Goal: Contribute content: Contribute content

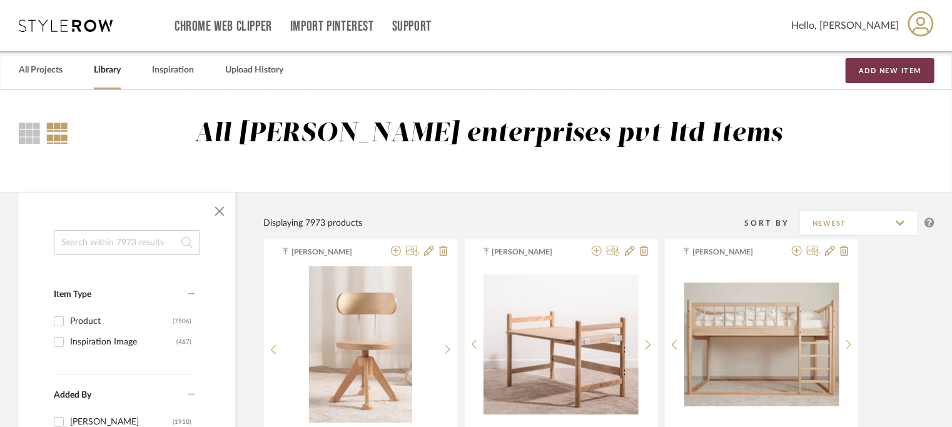
click at [918, 64] on button "Add New Item" at bounding box center [890, 70] width 89 height 25
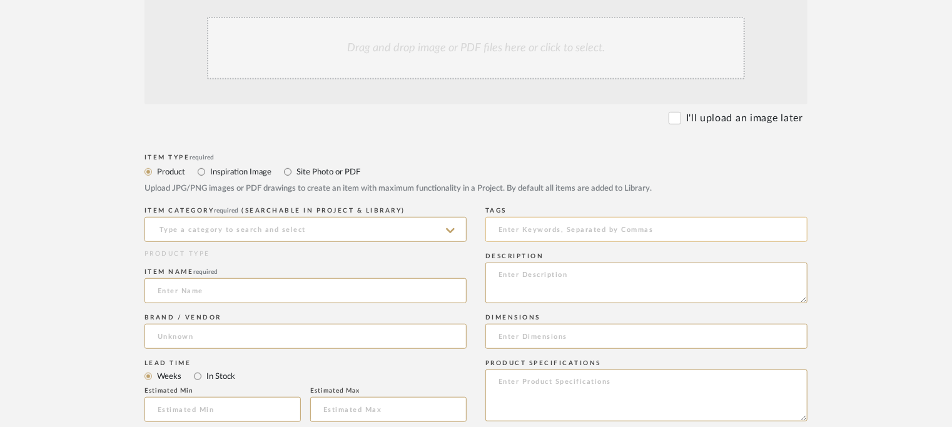
scroll to position [313, 0]
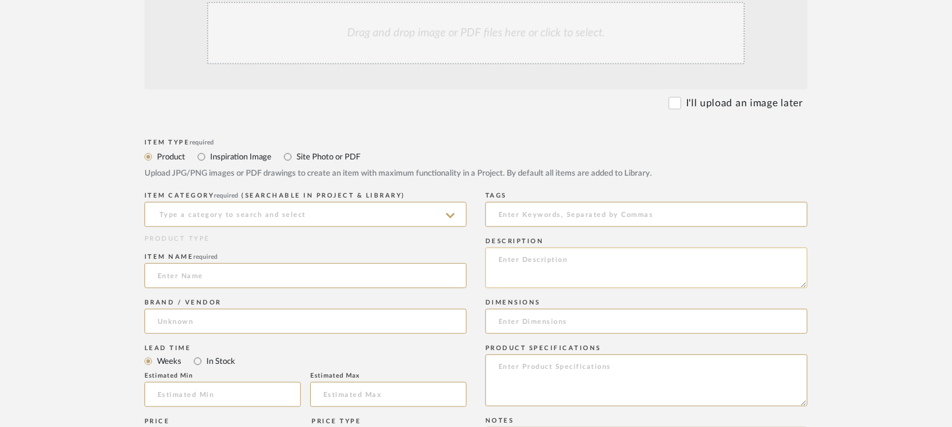
paste textarea "Type : Sofa Designer : Na Dimensions : 2300 x 830 x 810mm Materials/ Finish : L…"
type textarea "Type : Sofa Designer : Na Dimensions : 2300 x 830 x 810mm Materials/ Finish : L…"
click at [325, 211] on input at bounding box center [306, 214] width 322 height 25
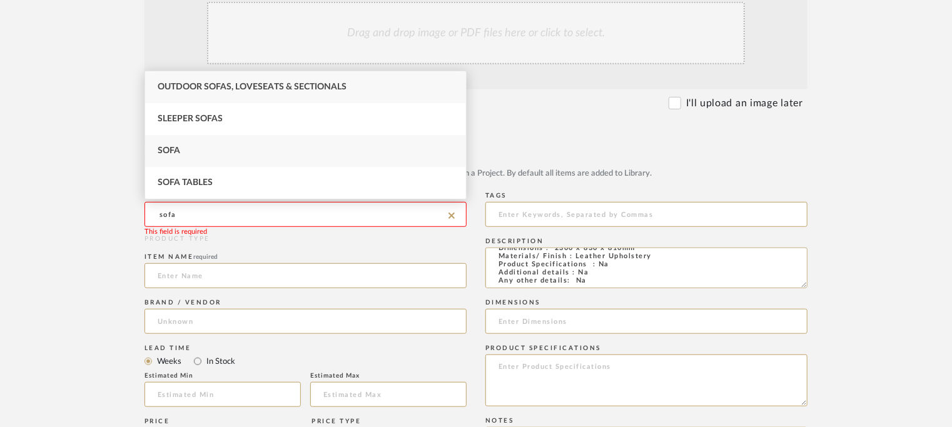
click at [205, 155] on div "Sofa" at bounding box center [305, 151] width 321 height 32
type input "Sofa"
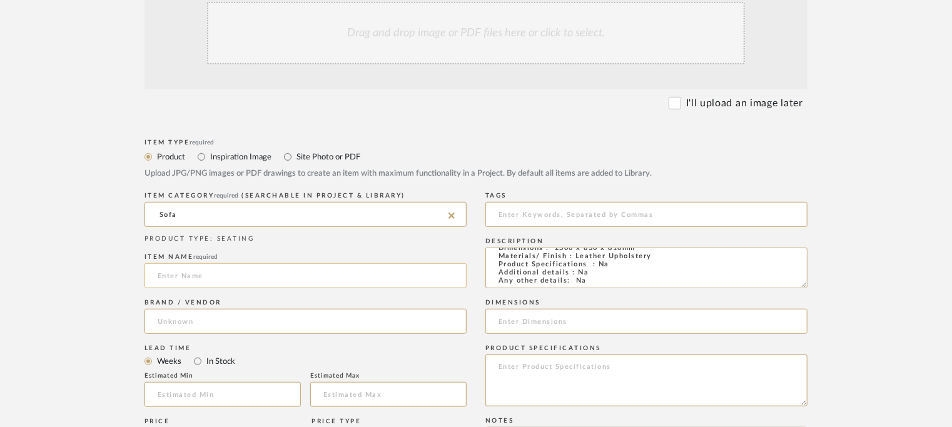
click at [177, 270] on input at bounding box center [306, 275] width 322 height 25
click at [243, 277] on input at bounding box center [306, 275] width 322 height 25
type input "b"
type input "[PERSON_NAME] SOFA"
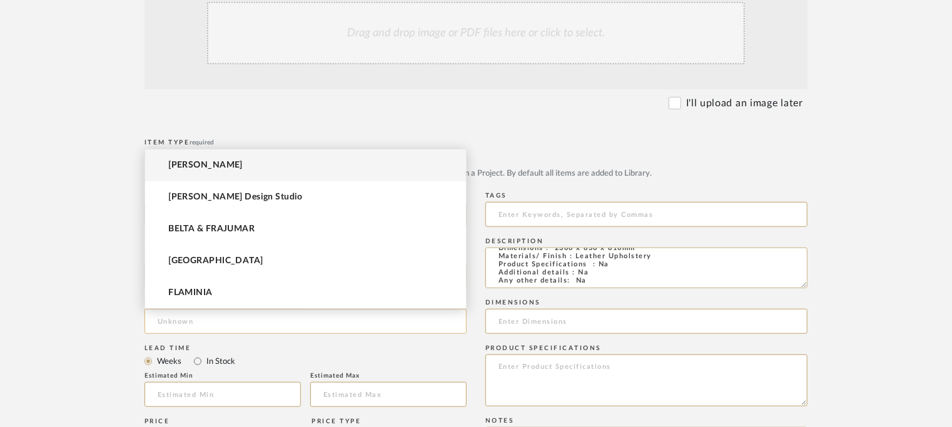
click at [232, 324] on input at bounding box center [306, 321] width 322 height 25
click at [318, 320] on input at bounding box center [306, 321] width 322 height 25
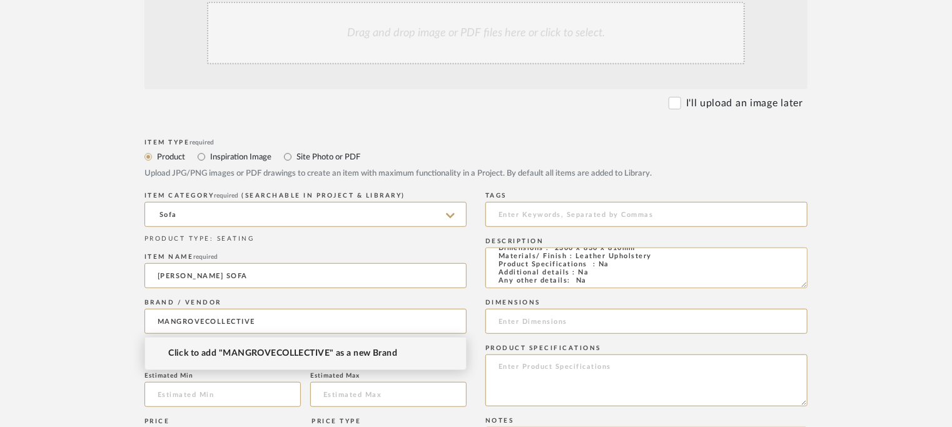
type input "MANGROVECOLLECTIVE"
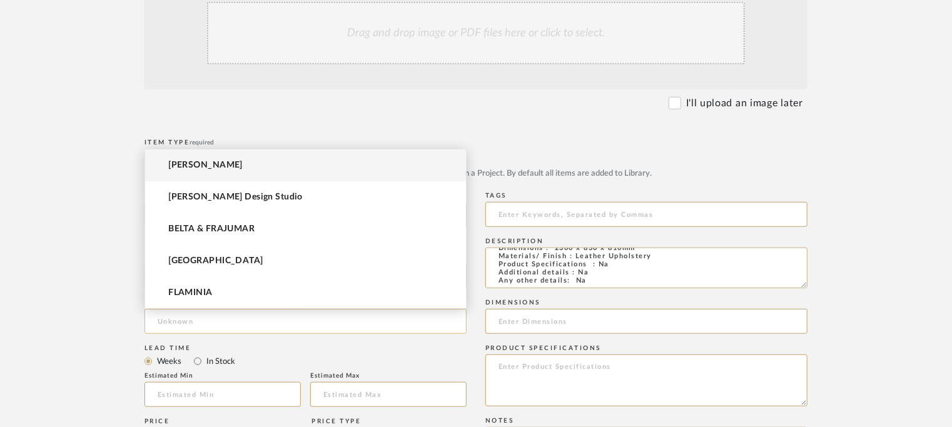
click at [223, 320] on input at bounding box center [306, 321] width 322 height 25
type input "m"
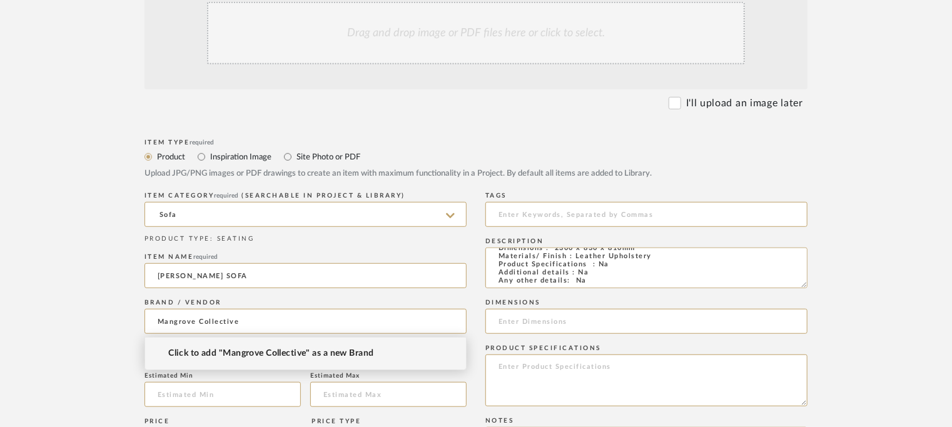
type input "Mangrove Collective"
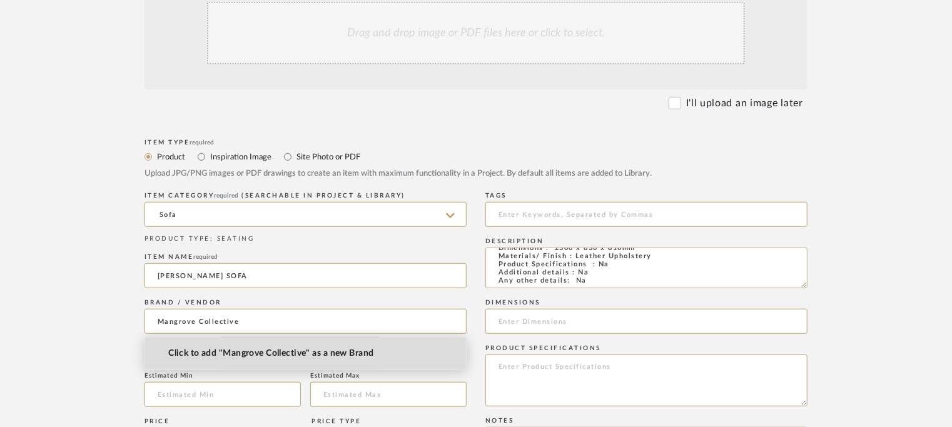
click at [264, 353] on span "Click to add "Mangrove Collective" as a new Brand" at bounding box center [270, 353] width 205 height 11
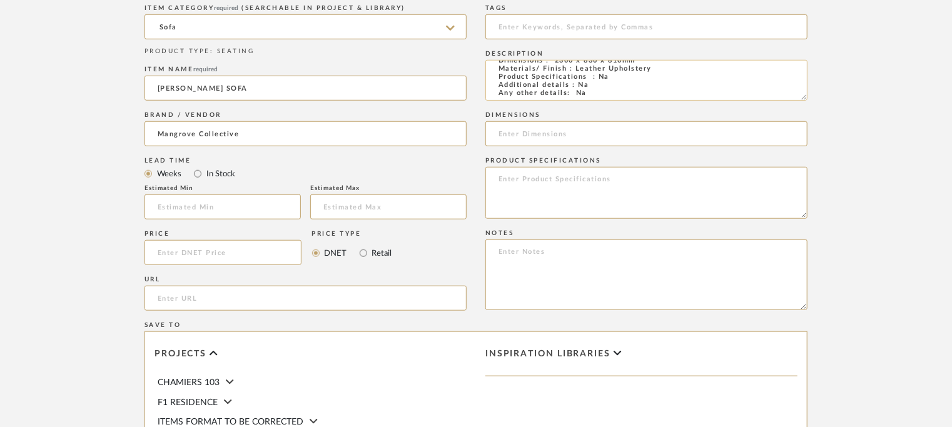
scroll to position [0, 0]
drag, startPoint x: 646, startPoint y: 85, endPoint x: 542, endPoint y: 87, distance: 103.2
click at [556, 87] on textarea "Type : Sofa Designer : Na Dimensions : 2300 x 830 x 810mm Materials/ Finish : L…" at bounding box center [646, 80] width 322 height 41
drag, startPoint x: 548, startPoint y: 87, endPoint x: 648, endPoint y: 89, distance: 100.1
click at [648, 89] on textarea "Type : Sofa Designer : Na Dimensions : 2300 x 830 x 810mm Materials/ Finish : L…" at bounding box center [646, 80] width 322 height 41
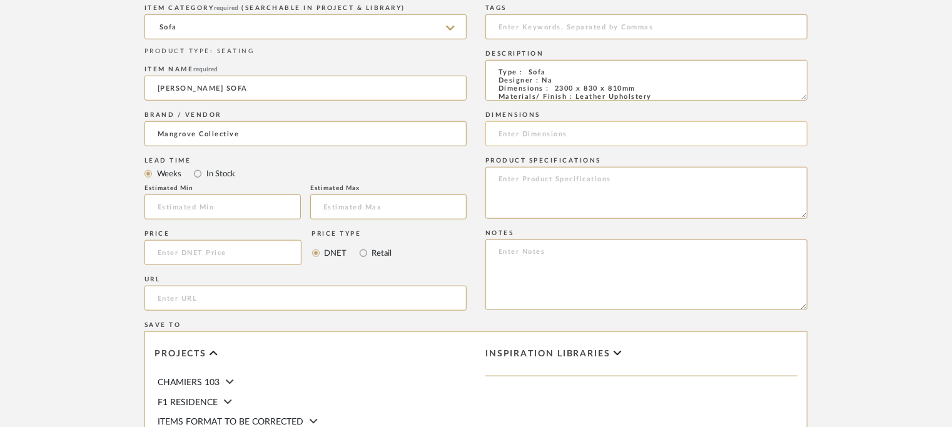
click at [521, 136] on input at bounding box center [646, 133] width 322 height 25
paste input "2300 x 830 x 810mm"
type input "2300 x 830 x 810mm"
paste textarea "Price: INR.3,45,000/- Lead time: na Customizable: No. 3D available: No BIM avai…"
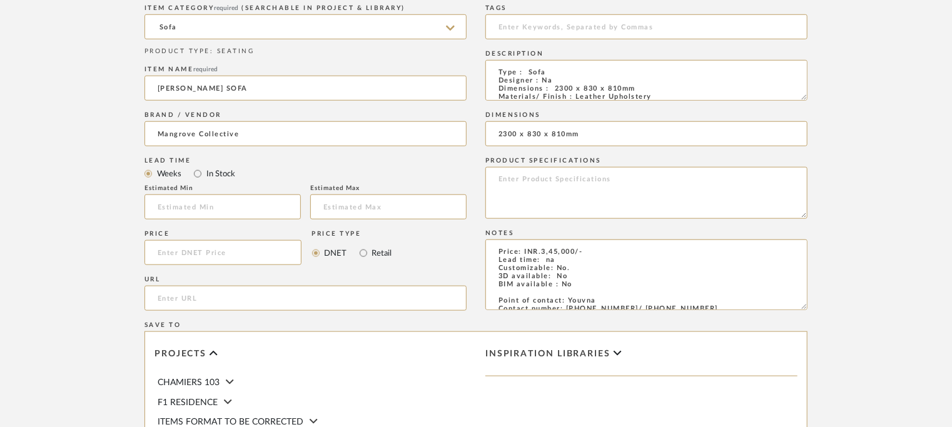
scroll to position [64, 0]
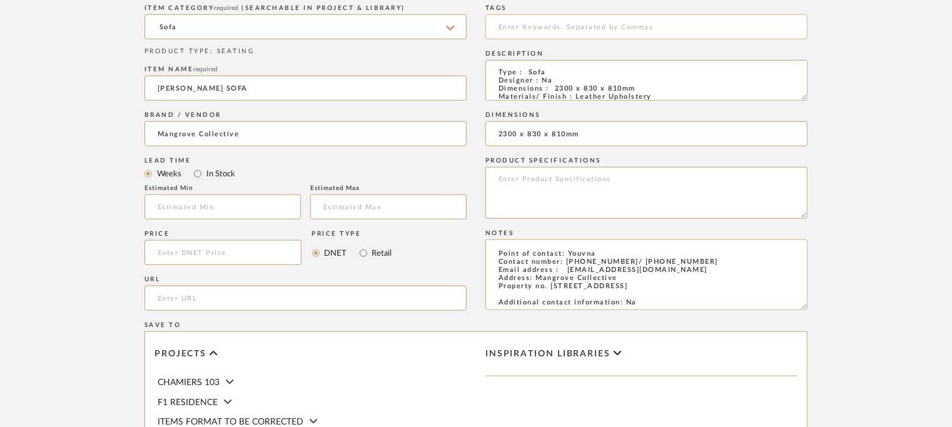
type textarea "Price: INR.3,45,000/- Lead time: na Customizable: No. 3D available: No BIM avai…"
click at [578, 32] on input at bounding box center [646, 26] width 322 height 25
click at [538, 27] on input "India Desgn 2025," at bounding box center [646, 26] width 322 height 25
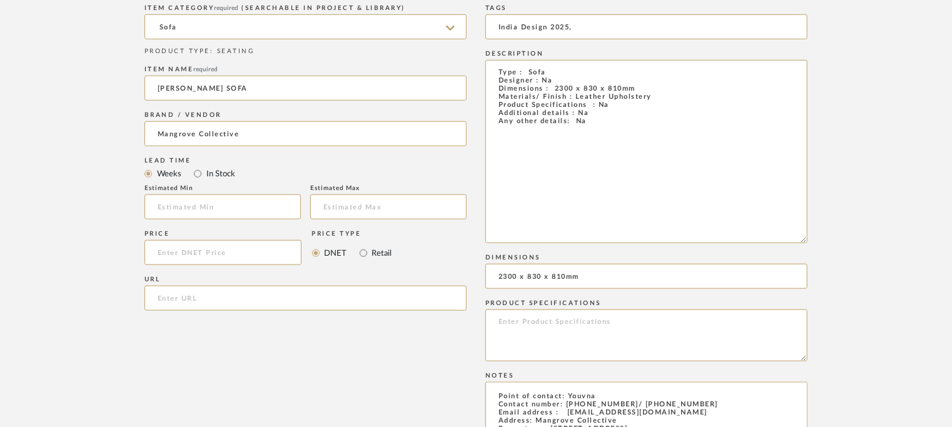
drag, startPoint x: 801, startPoint y: 96, endPoint x: 807, endPoint y: 319, distance: 222.8
click at [856, 313] on form "Bulk upload images - create multiple items Import from Pinterest - create items…" at bounding box center [476, 250] width 797 height 956
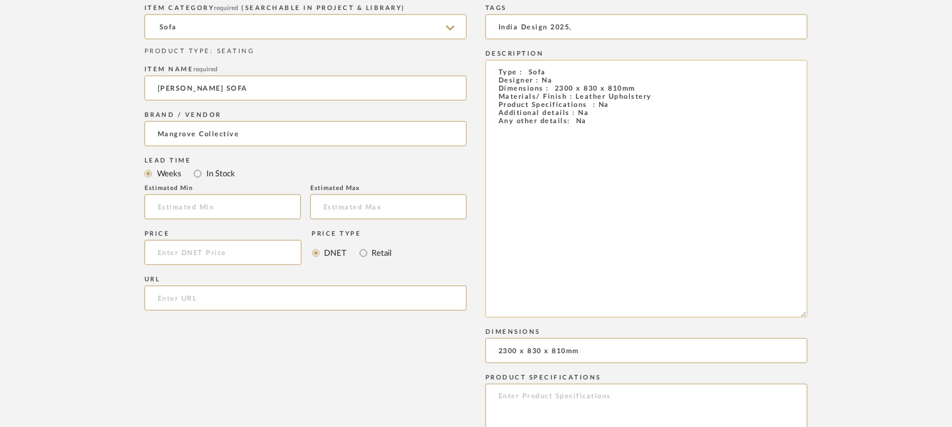
type input "India Design 2025,"
click at [579, 121] on textarea "Type : Sofa Designer : Na Dimensions : 2300 x 830 x 810mm Materials/ Finish : L…" at bounding box center [646, 189] width 322 height 258
drag, startPoint x: 505, startPoint y: 69, endPoint x: 597, endPoint y: 163, distance: 130.9
click at [597, 163] on textarea "Type : Sofa DNaesigner : Na Dimensions : 2300 x 830 x 810mm Materials/ Finish :…" at bounding box center [646, 189] width 322 height 258
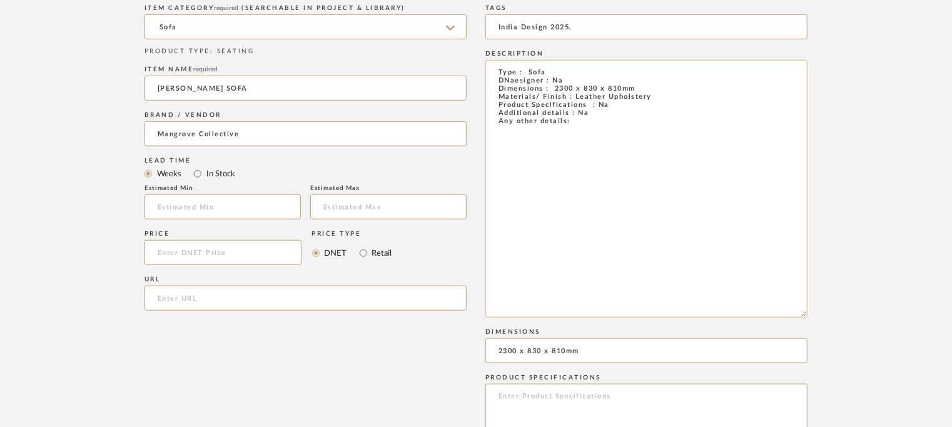
paste textarea "esigner : Na Dimensions : 2300 x 830 x 810mm Materials/ Finish : Leather Uphols…"
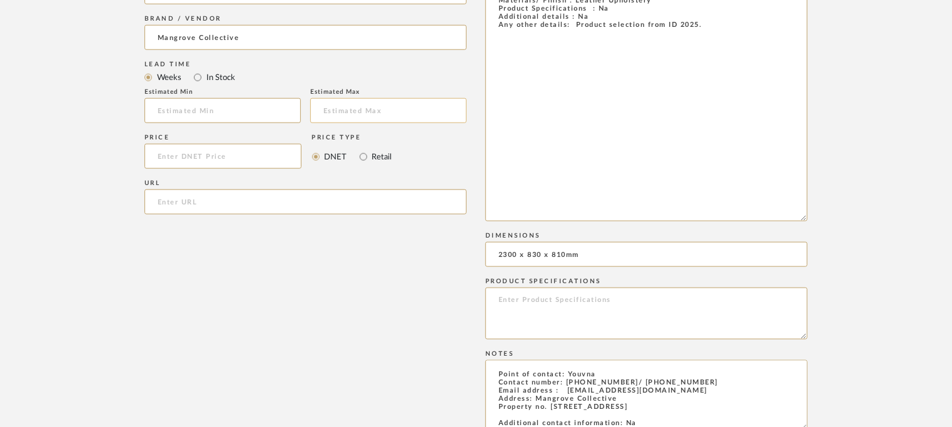
scroll to position [813, 0]
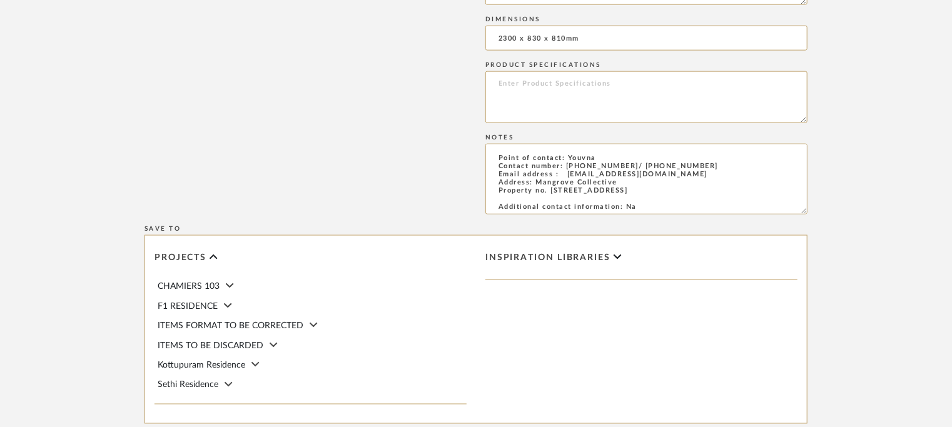
type textarea "Type : Sofa Designer : Na Dimensions : 2300 x 830 x 810mm Materials/ Finish : L…"
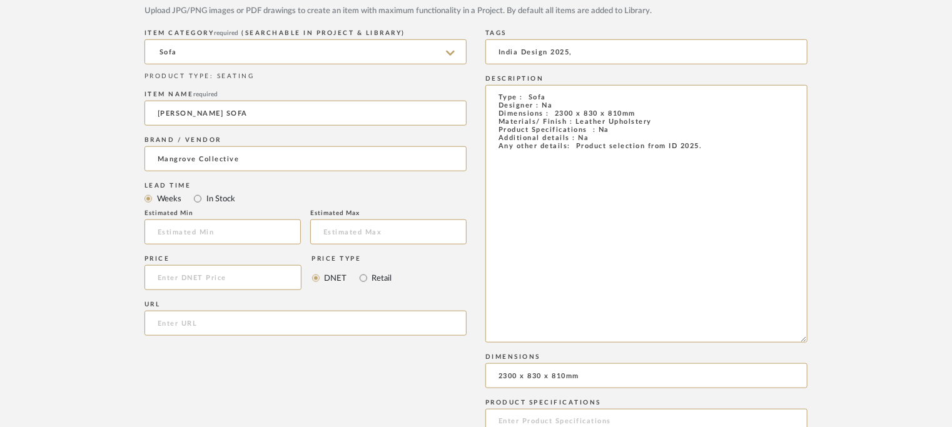
scroll to position [313, 0]
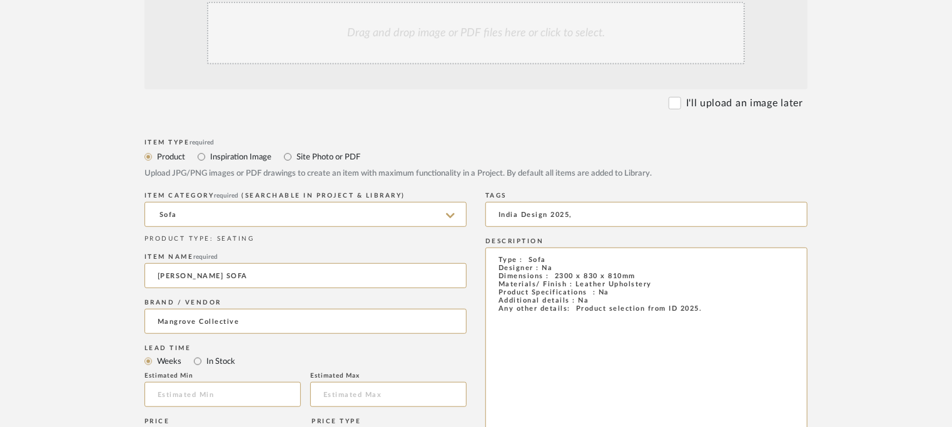
click at [469, 42] on div "Drag and drop image or PDF files here or click to select." at bounding box center [476, 33] width 538 height 63
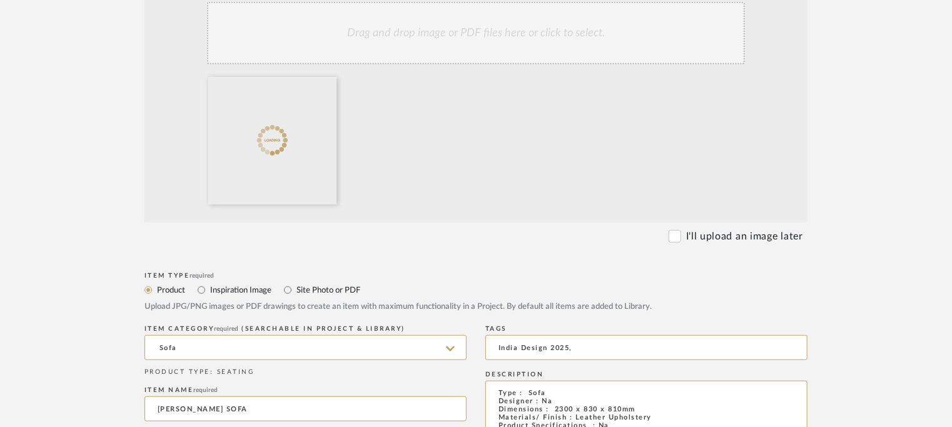
click at [372, 51] on div "Drag and drop image or PDF files here or click to select." at bounding box center [476, 33] width 538 height 63
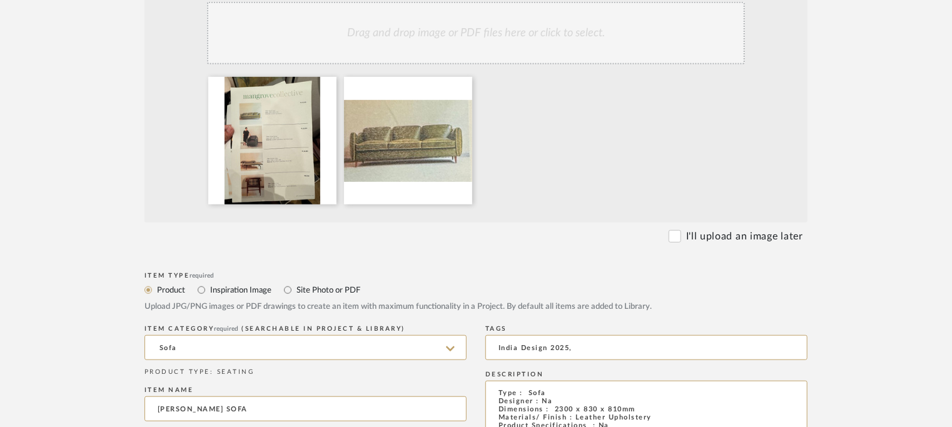
click at [489, 44] on div "Drag and drop image or PDF files here or click to select." at bounding box center [476, 33] width 538 height 63
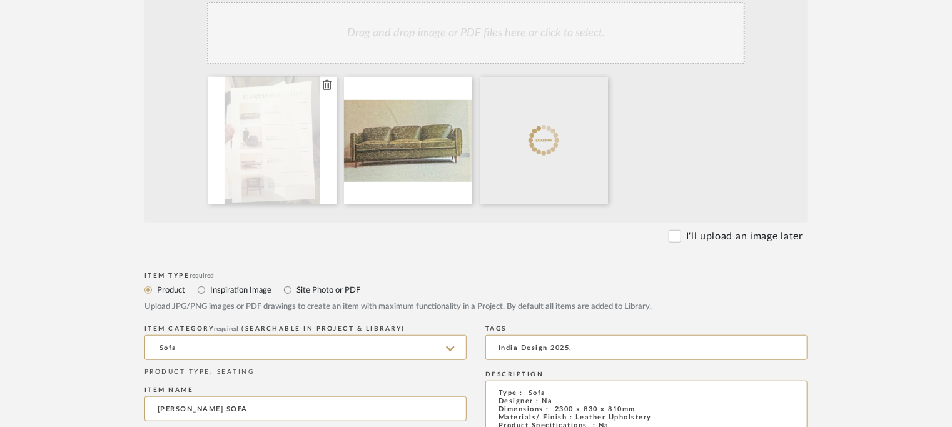
click at [330, 84] on icon at bounding box center [327, 85] width 9 height 10
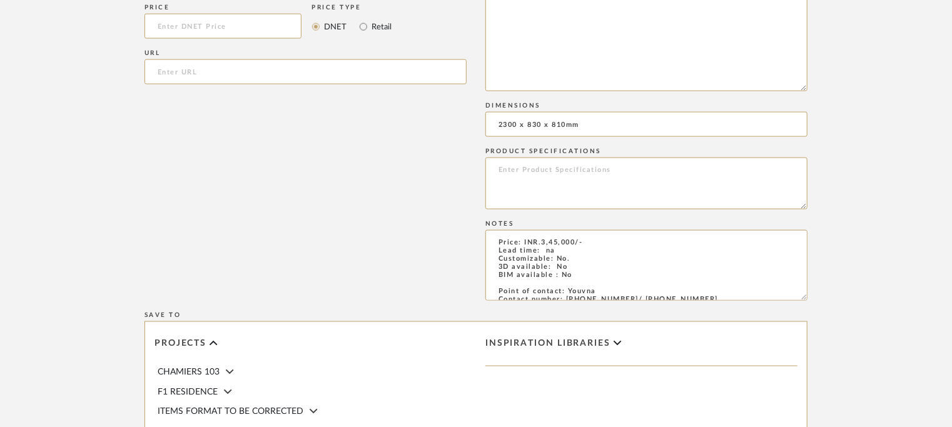
scroll to position [1001, 0]
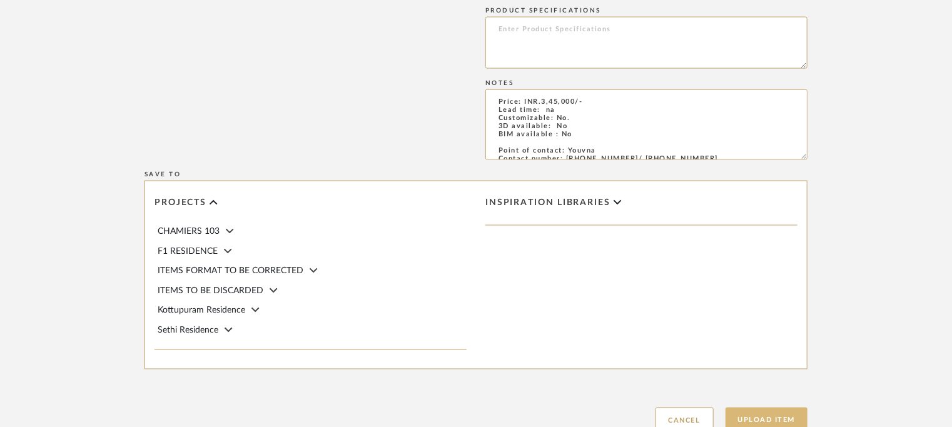
click at [778, 419] on button "Upload Item" at bounding box center [767, 421] width 83 height 26
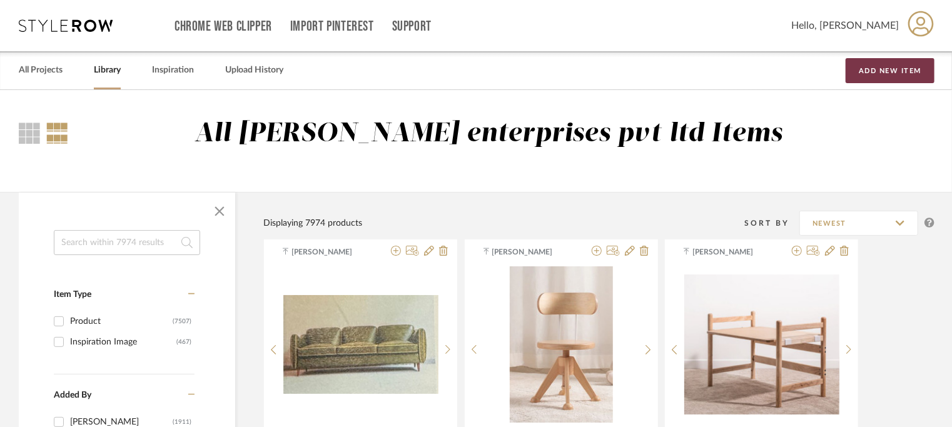
click at [906, 74] on button "Add New Item" at bounding box center [890, 70] width 89 height 25
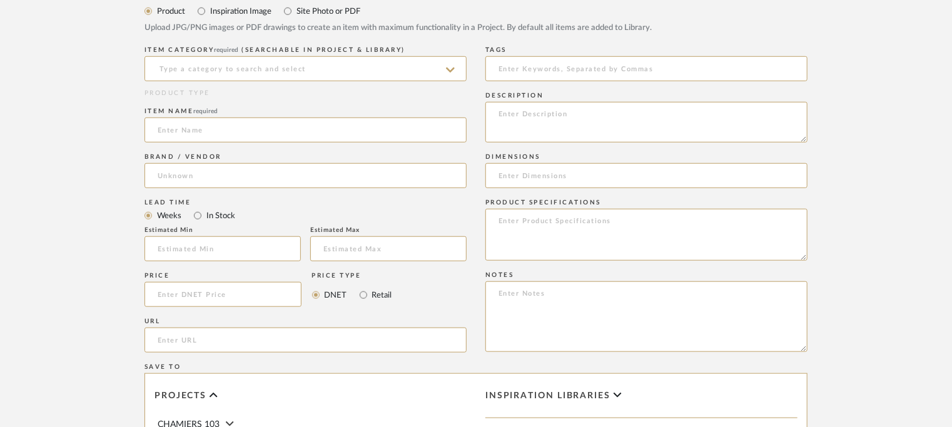
scroll to position [563, 0]
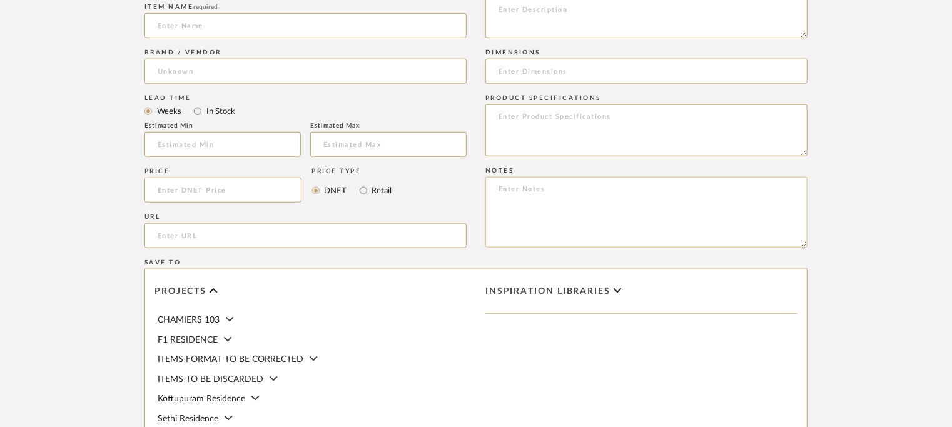
paste textarea "Price: INR.1,22,000/- Lead time: na Customizable: No. 3D available: No BIM avai…"
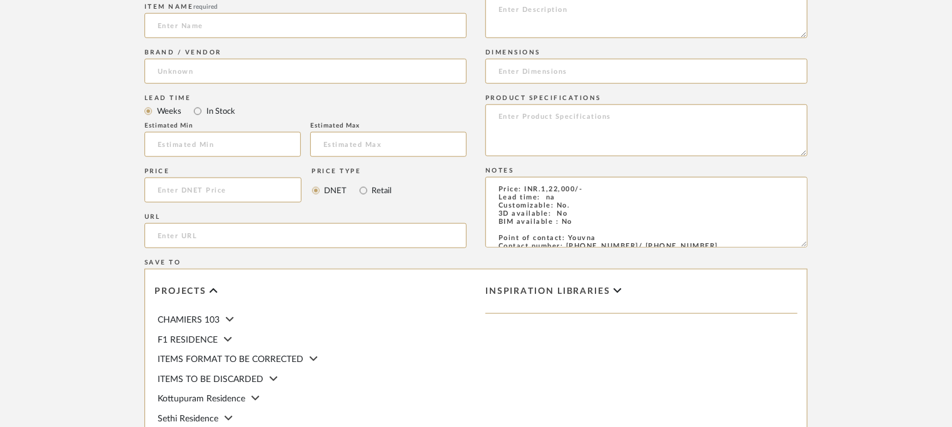
scroll to position [56, 0]
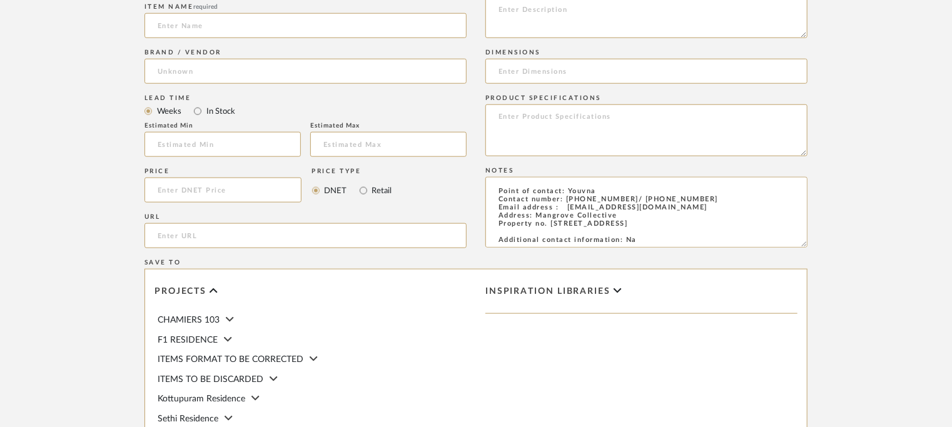
type textarea "Price: INR.1,22,000/- Lead time: na Customizable: No. 3D available: No BIM avai…"
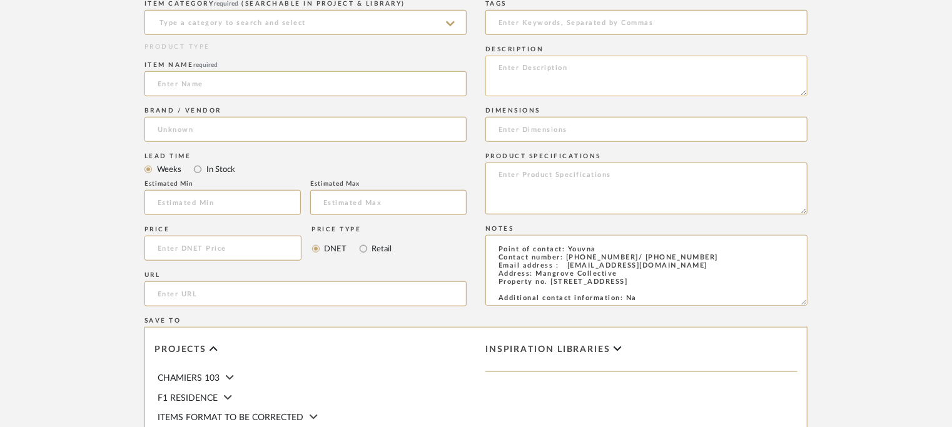
scroll to position [438, 0]
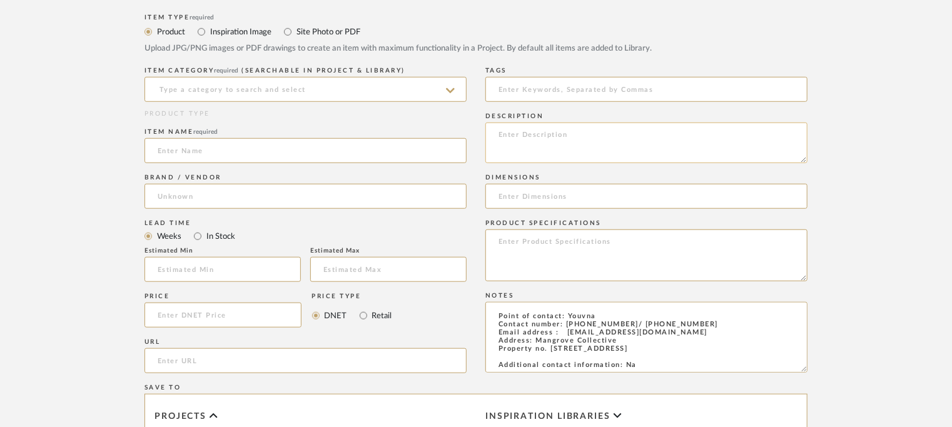
paste textarea "Type : Armchair - Single [PERSON_NAME] Designer : Na Dimensions : 800 x 850 x 8…"
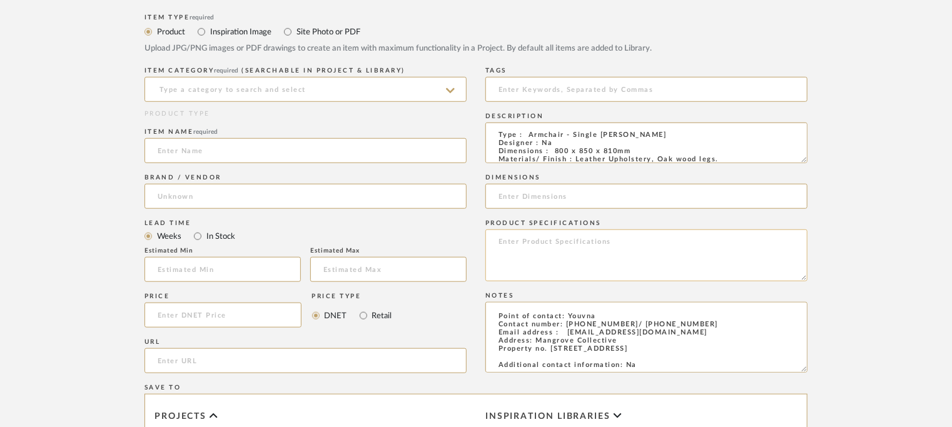
scroll to position [35, 0]
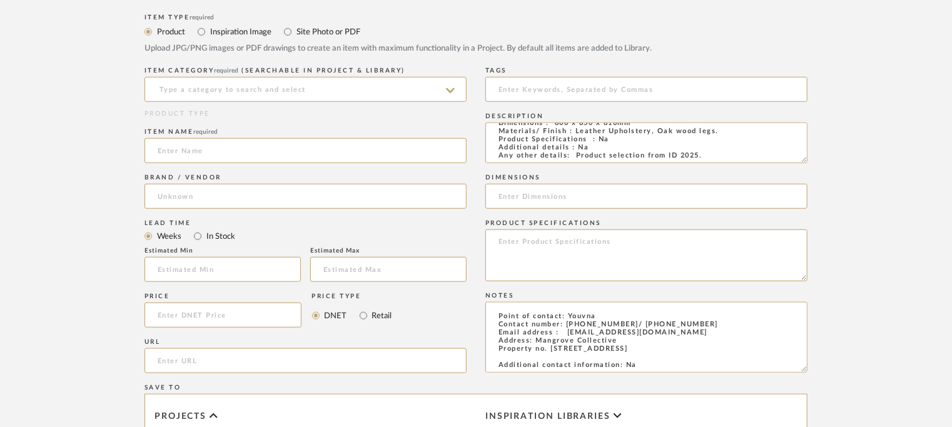
type textarea "Type : Armchair - Single [PERSON_NAME] Designer : Na Dimensions : 800 x 850 x 8…"
click at [512, 197] on input at bounding box center [646, 196] width 322 height 25
paste input "800 x 850 x 810mm"
type input "800 x 850 x 810mm"
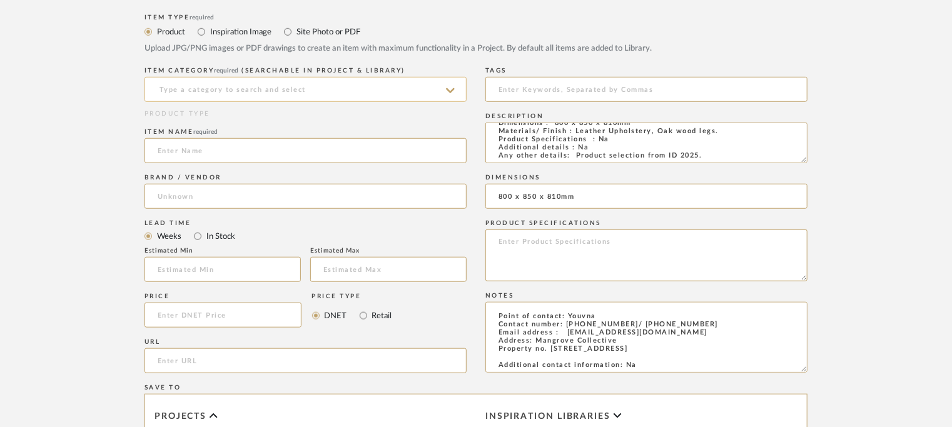
click at [345, 79] on input at bounding box center [306, 89] width 322 height 25
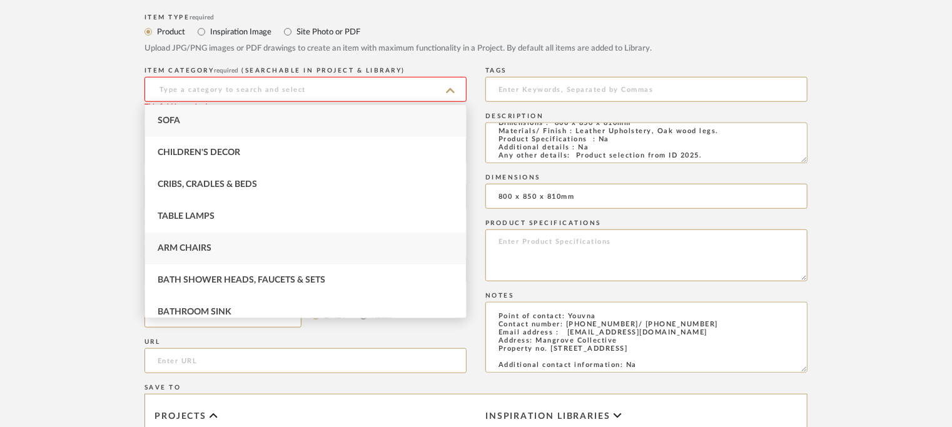
click at [235, 250] on div "Arm Chairs" at bounding box center [305, 249] width 321 height 32
type input "Arm Chairs"
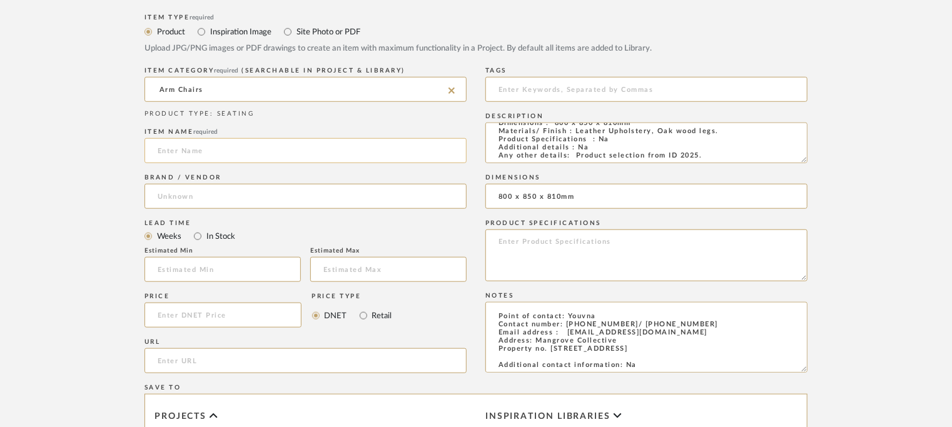
click at [238, 154] on input at bounding box center [306, 150] width 322 height 25
type input "SINGLE [PERSON_NAME]"
click at [213, 190] on input at bounding box center [306, 196] width 322 height 25
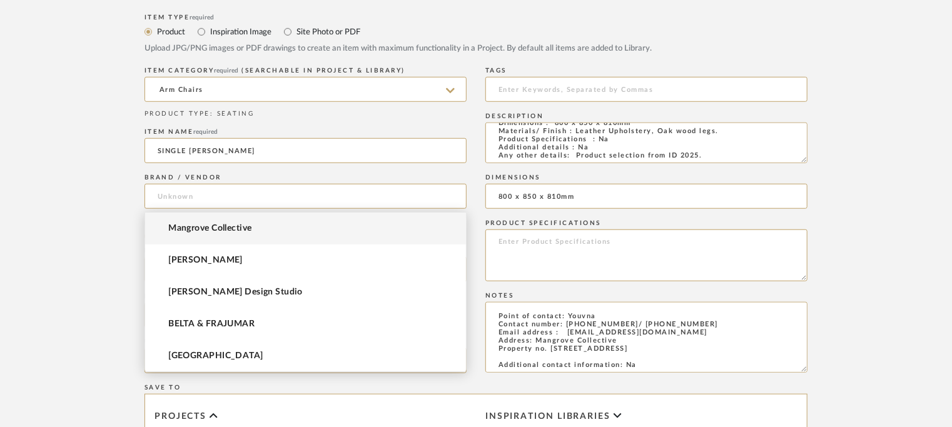
click at [219, 227] on span "Mangrove Collective" at bounding box center [209, 228] width 83 height 11
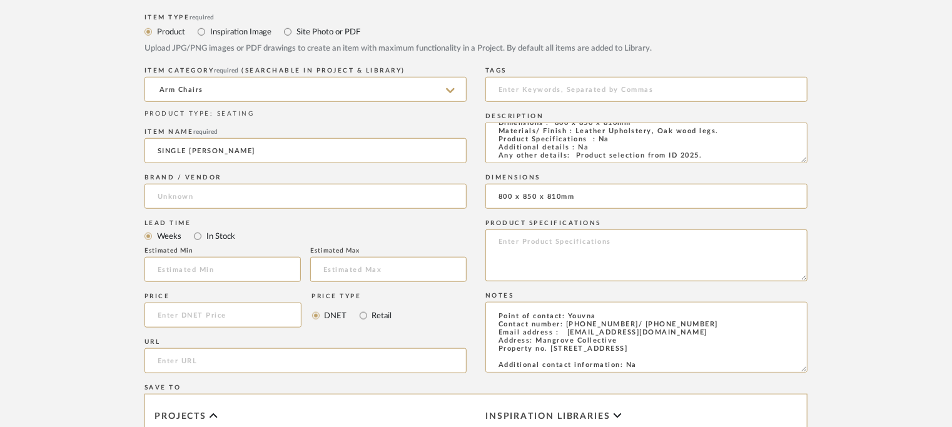
type input "Mangrove Collective"
click at [551, 88] on input at bounding box center [646, 89] width 322 height 25
click at [510, 84] on input at bounding box center [646, 89] width 322 height 25
type input "i"
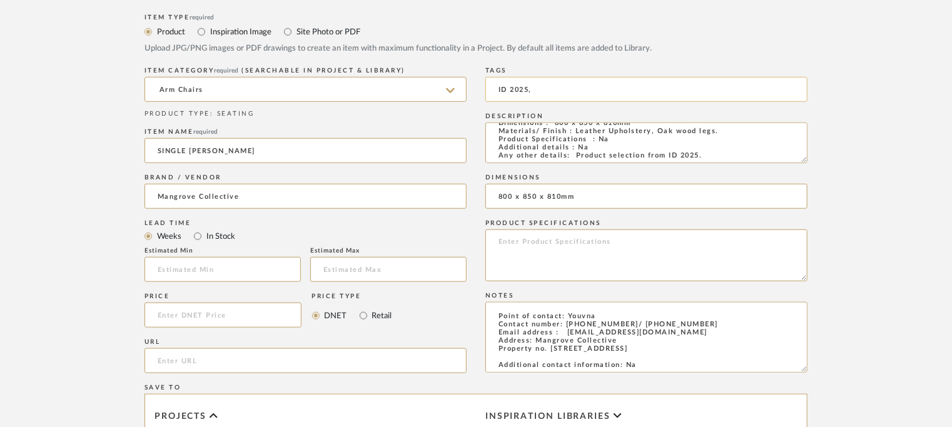
click at [500, 87] on input "ID 2025," at bounding box center [646, 89] width 322 height 25
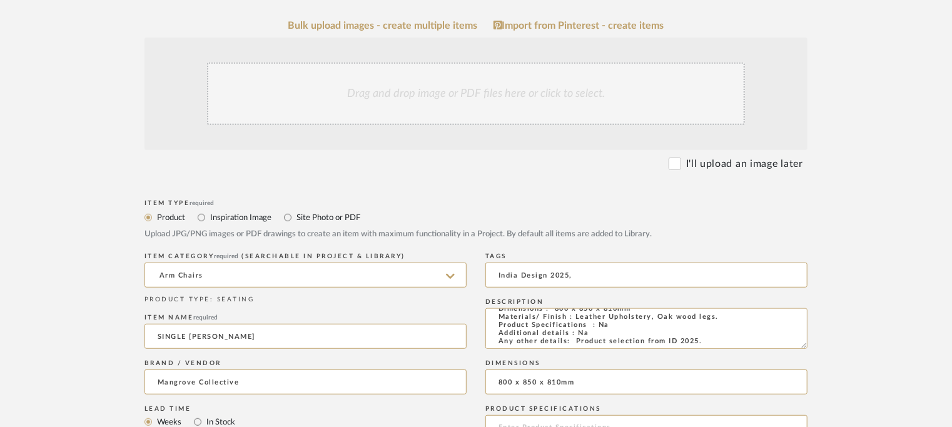
scroll to position [63, 0]
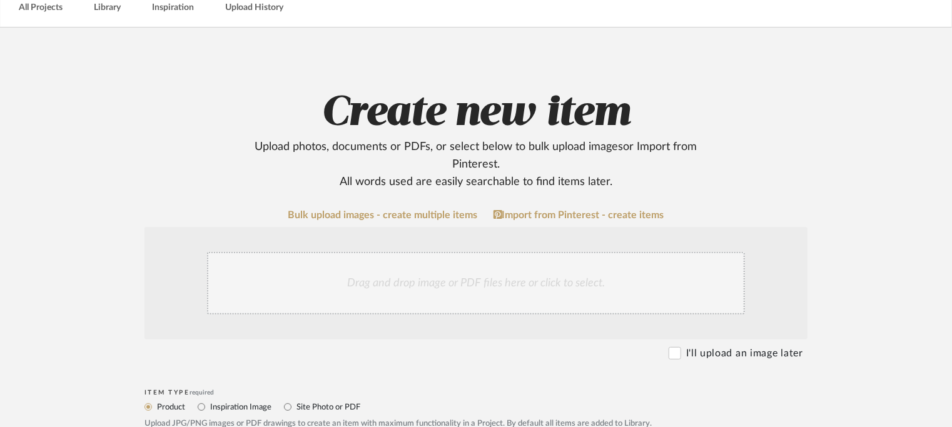
type input "India Design 2025,"
click at [422, 293] on div "Drag and drop image or PDF files here or click to select." at bounding box center [476, 283] width 538 height 63
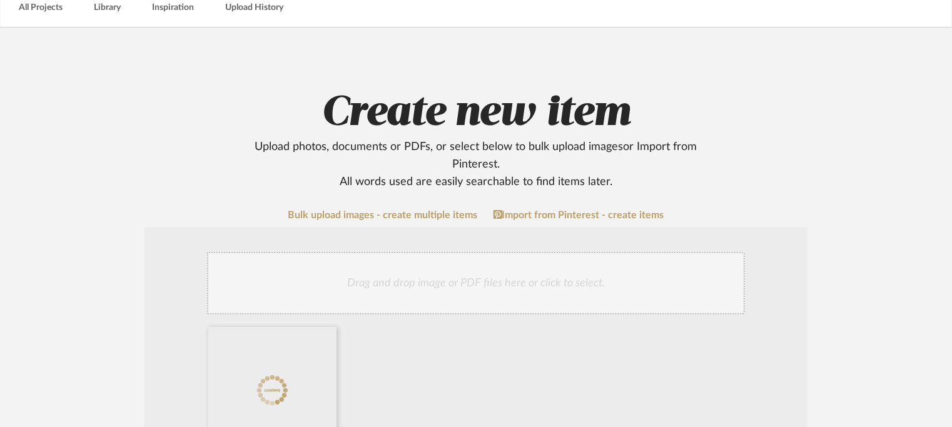
click at [542, 287] on div "Drag and drop image or PDF files here or click to select." at bounding box center [476, 283] width 538 height 63
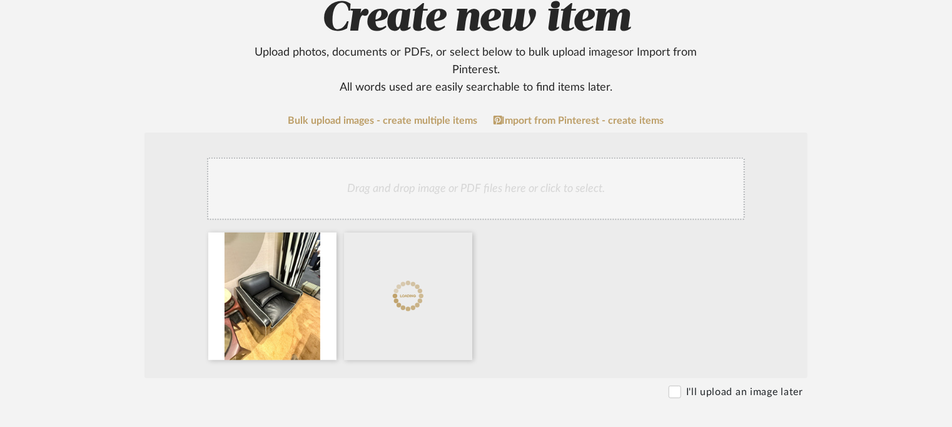
scroll to position [125, 0]
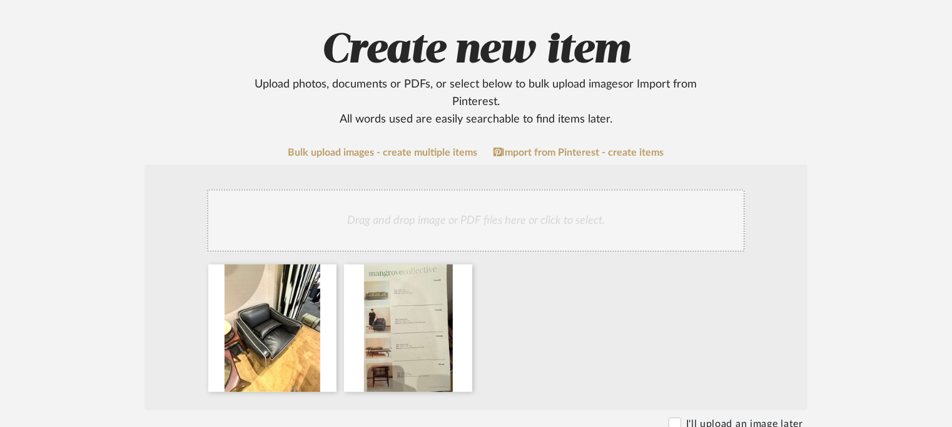
click at [414, 226] on div "Drag and drop image or PDF files here or click to select." at bounding box center [476, 221] width 538 height 63
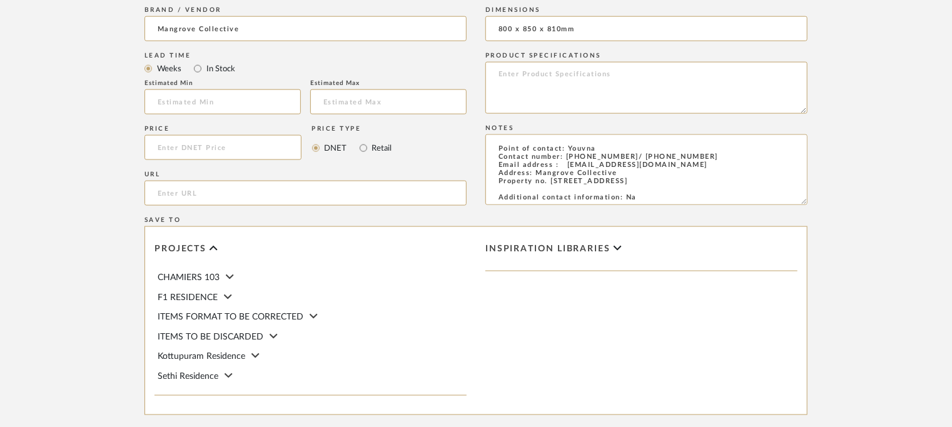
scroll to position [813, 0]
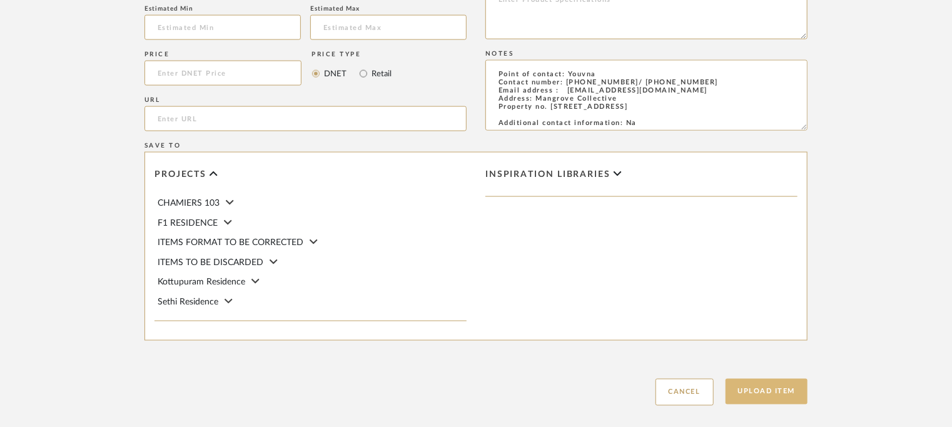
click at [788, 385] on button "Upload Item" at bounding box center [767, 392] width 83 height 26
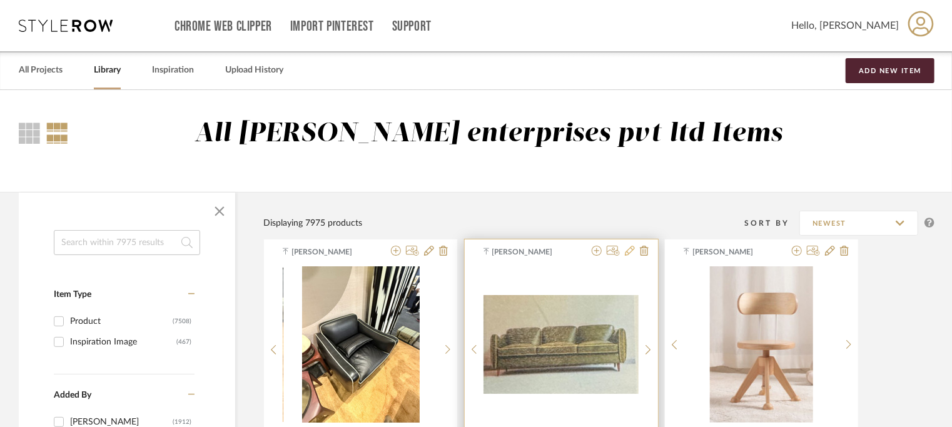
click at [631, 250] on icon at bounding box center [630, 251] width 10 height 10
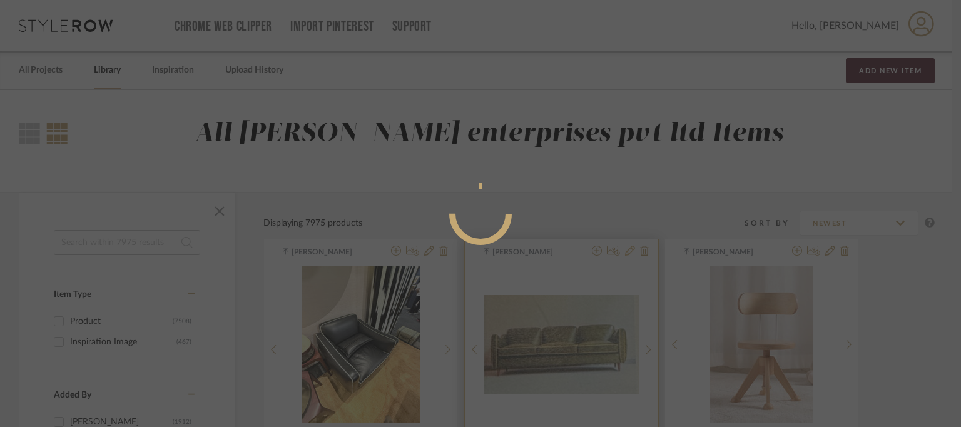
radio input "true"
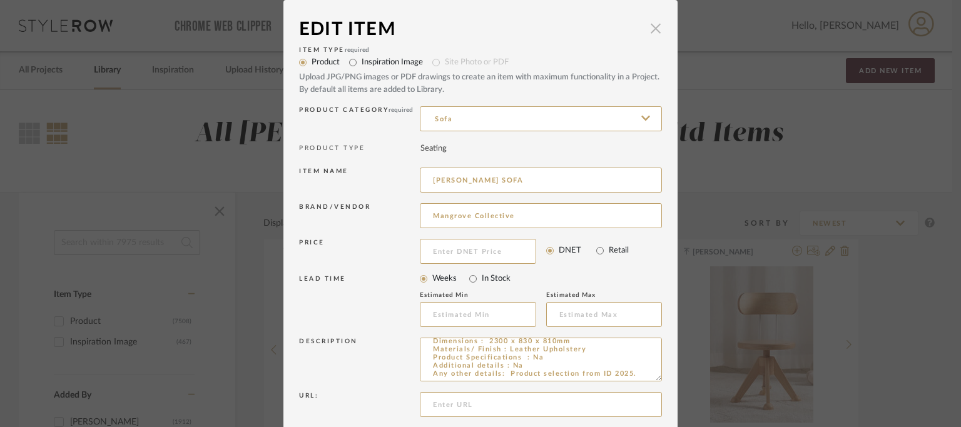
click at [657, 27] on span "button" at bounding box center [655, 28] width 25 height 25
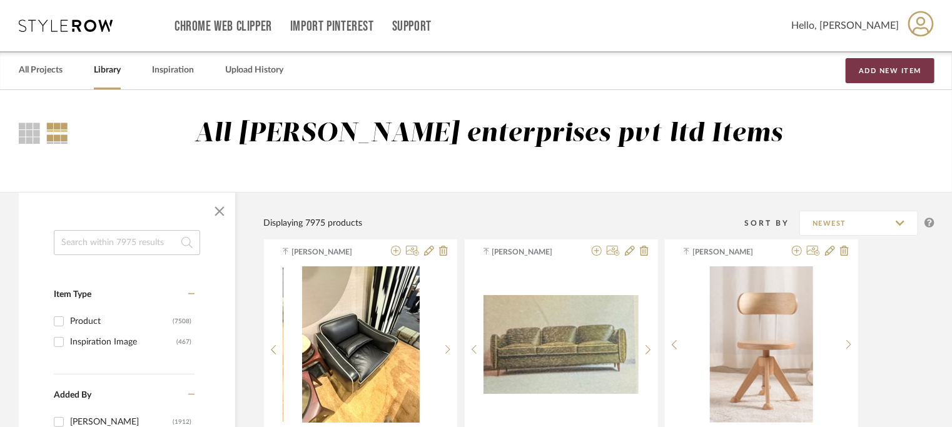
click at [880, 76] on button "Add New Item" at bounding box center [890, 70] width 89 height 25
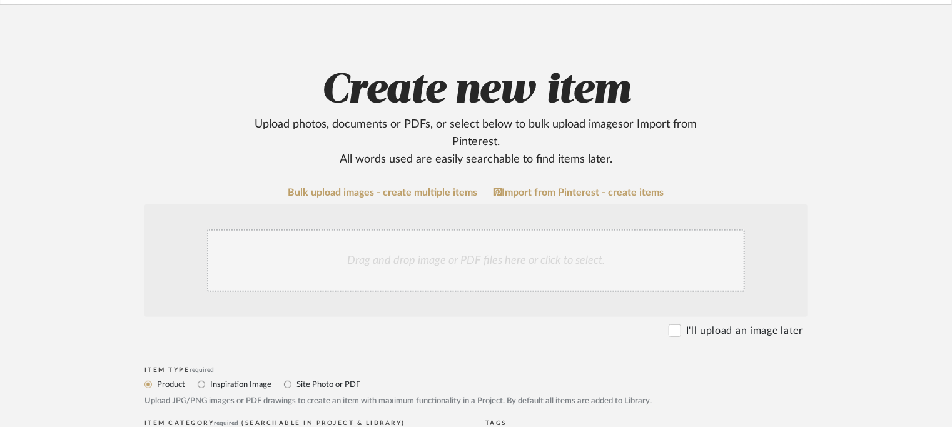
scroll to position [188, 0]
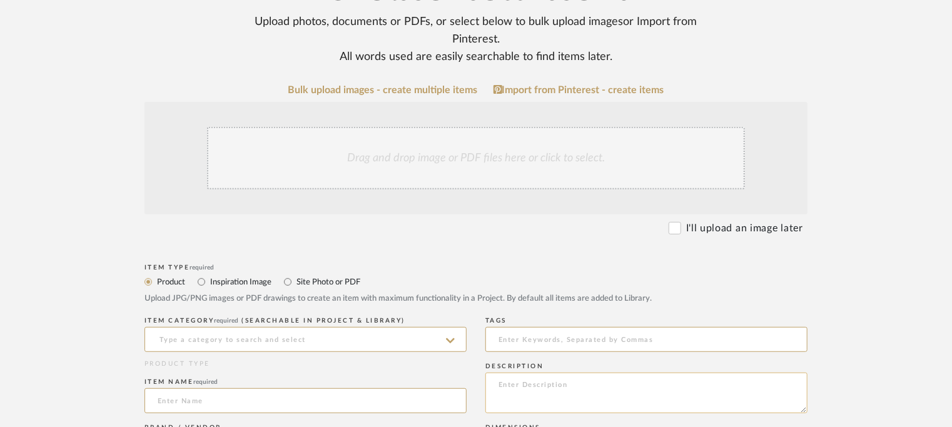
paste textarea "Type : Table -Marble table Designer : Na Dimensions : 1250 x 1100 x 400mm Mater…"
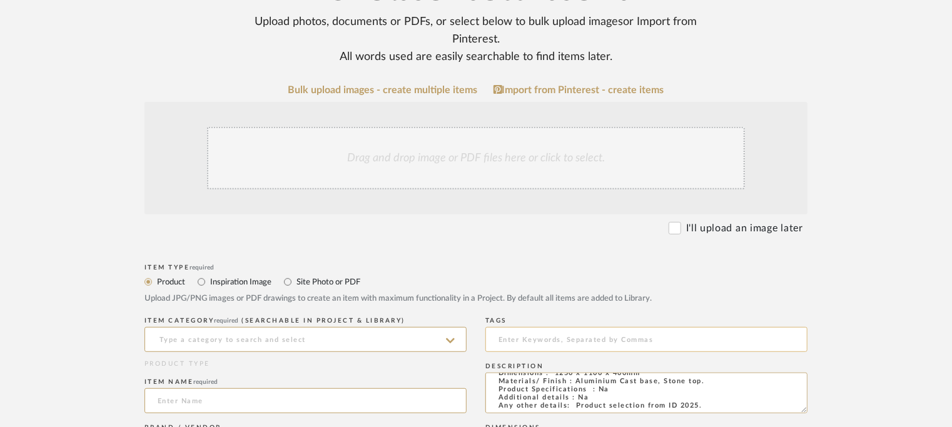
type textarea "Type : Table -Marble table Designer : Na Dimensions : 1250 x 1100 x 400mm Mater…"
click at [517, 333] on input at bounding box center [646, 339] width 322 height 25
type input "i"
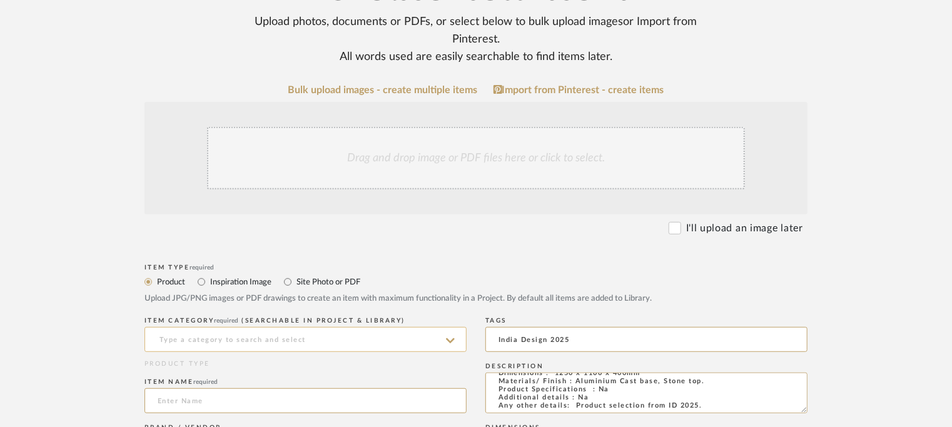
type input "India Design 2025"
click at [362, 335] on input at bounding box center [306, 339] width 322 height 25
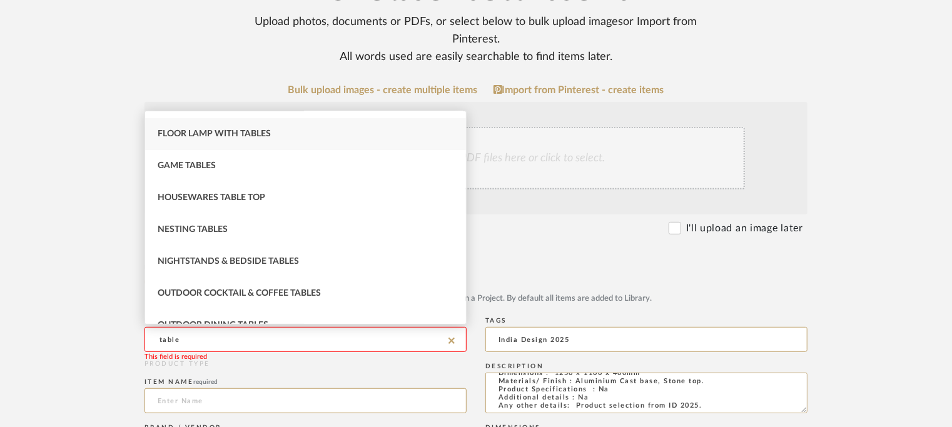
scroll to position [188, 0]
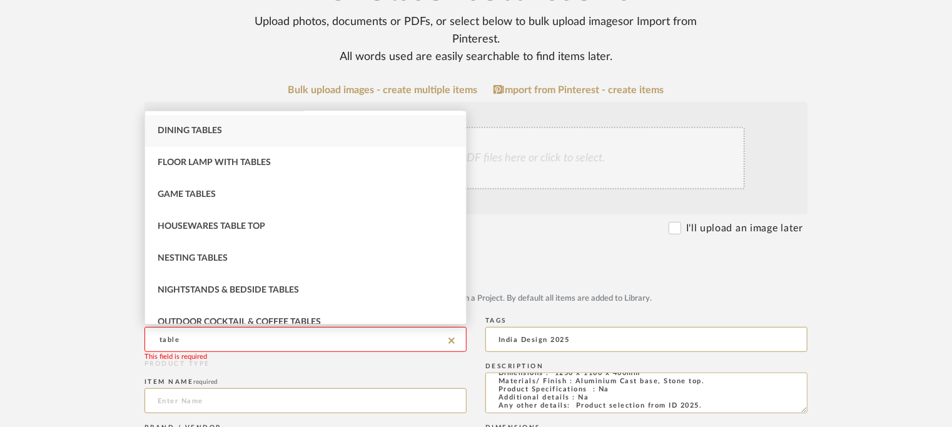
click at [242, 125] on div "Dining Tables" at bounding box center [305, 131] width 321 height 32
type input "Dining Tables"
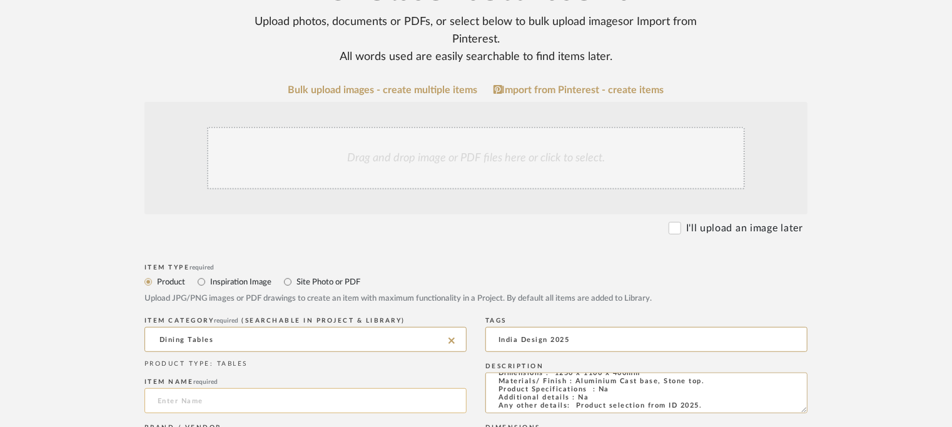
click at [198, 399] on input at bounding box center [306, 401] width 322 height 25
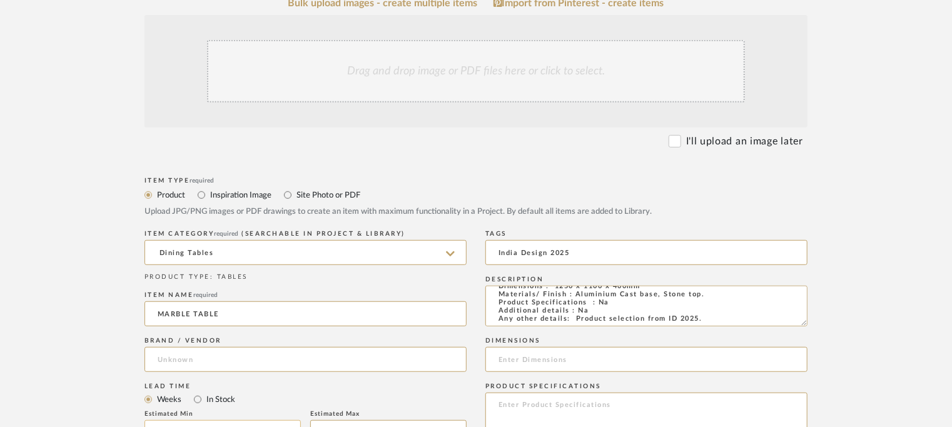
scroll to position [375, 0]
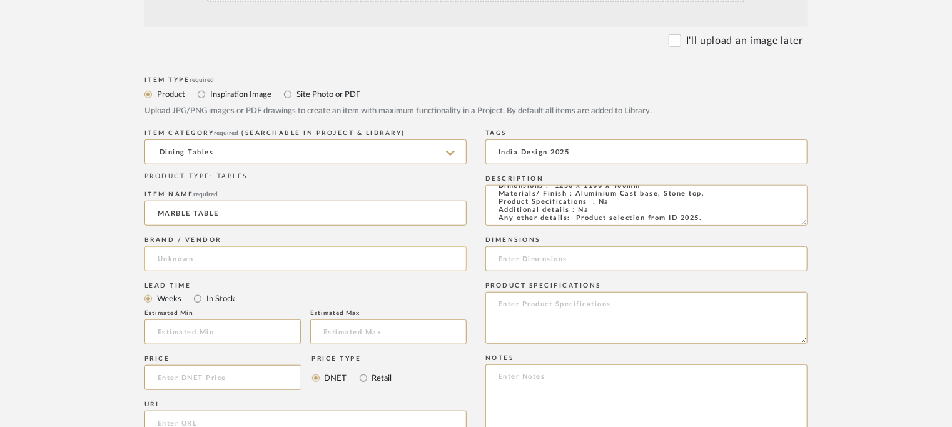
type input "MARBLE TABLE"
click at [233, 262] on input at bounding box center [306, 258] width 322 height 25
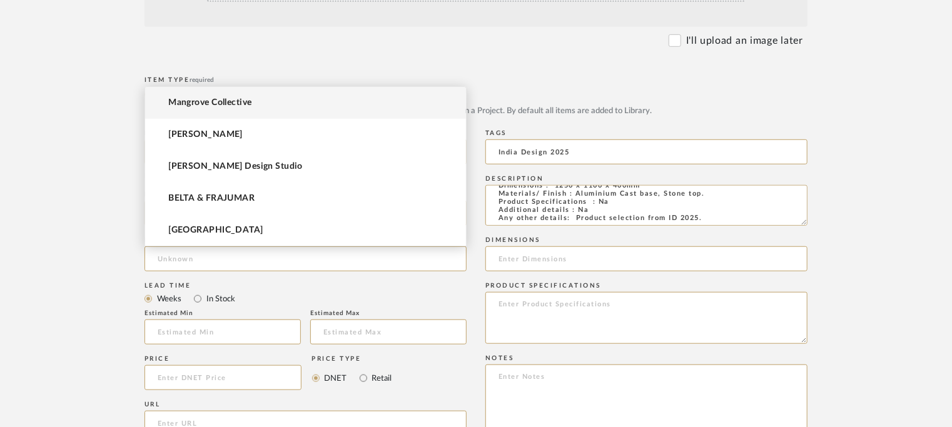
click at [215, 103] on span "Mangrove Collective" at bounding box center [209, 103] width 83 height 11
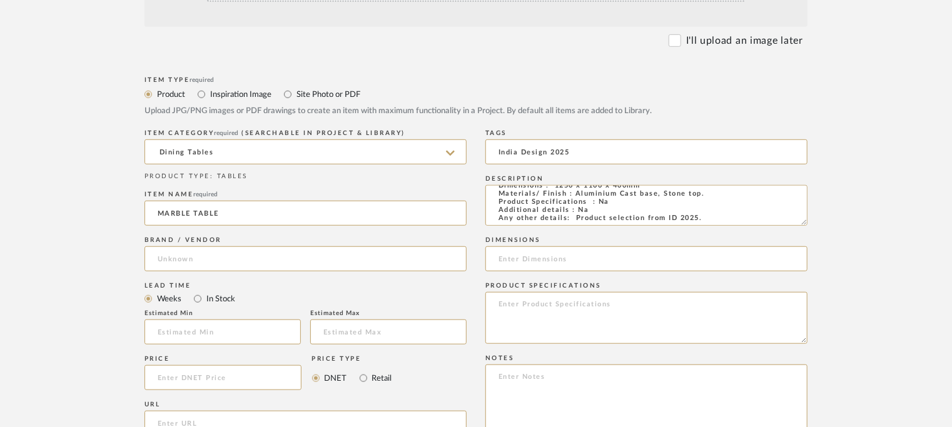
type input "Mangrove Collective"
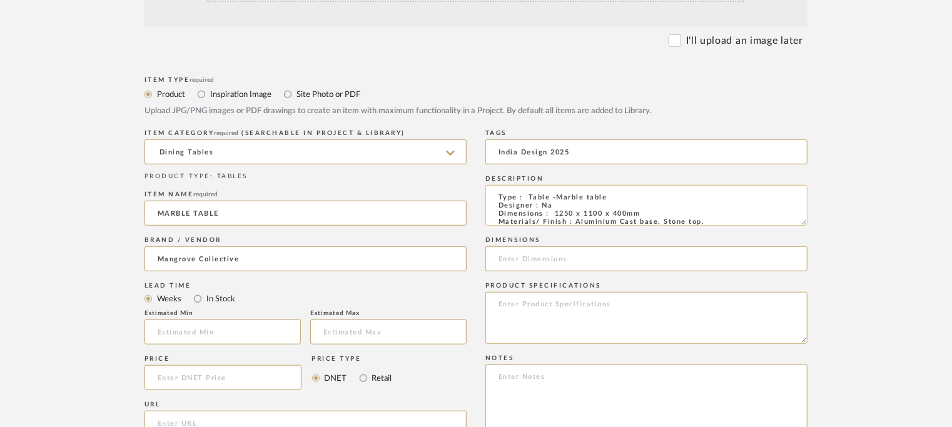
drag, startPoint x: 554, startPoint y: 212, endPoint x: 648, endPoint y: 212, distance: 93.8
click at [648, 212] on textarea "Type : Table -Marble table Designer : Na Dimensions : 1250 x 1100 x 400mm Mater…" at bounding box center [646, 205] width 322 height 41
click at [529, 259] on input at bounding box center [646, 258] width 322 height 25
paste input "1250 x 1100 x 400mm"
type input "1250 x 1100 x 400mm"
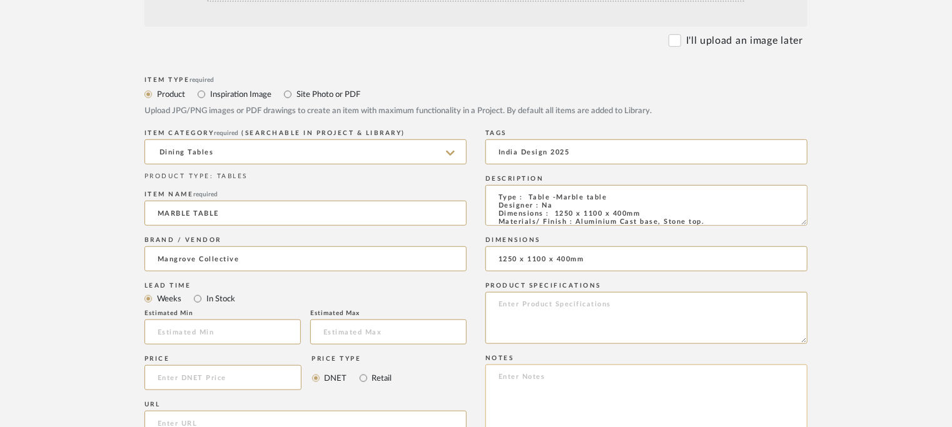
paste textarea "Price: INR.1,85,000/- Lead time: na Customizable: No. 3D available: No BIM avai…"
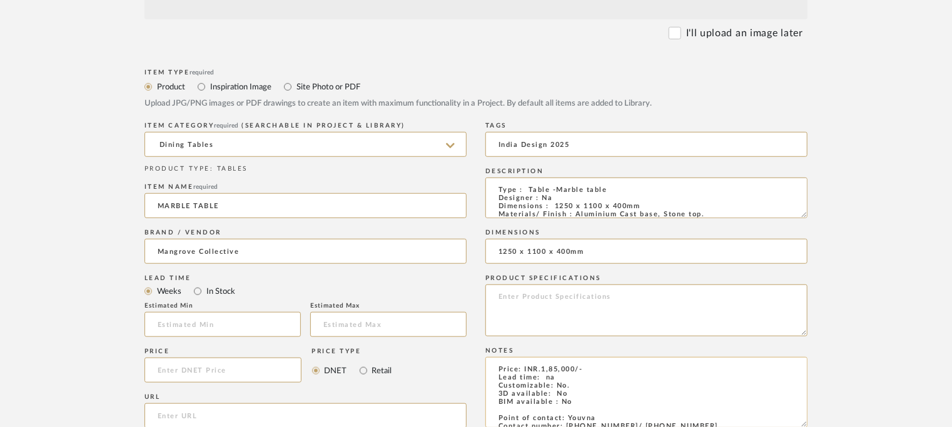
type textarea "Price: INR.1,85,000/- Lead time: na Customizable: No. 3D available: No BIM avai…"
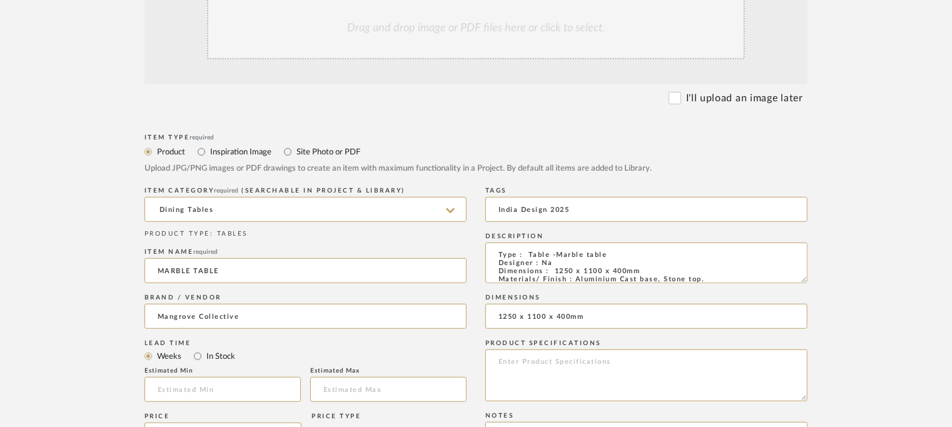
scroll to position [195, 0]
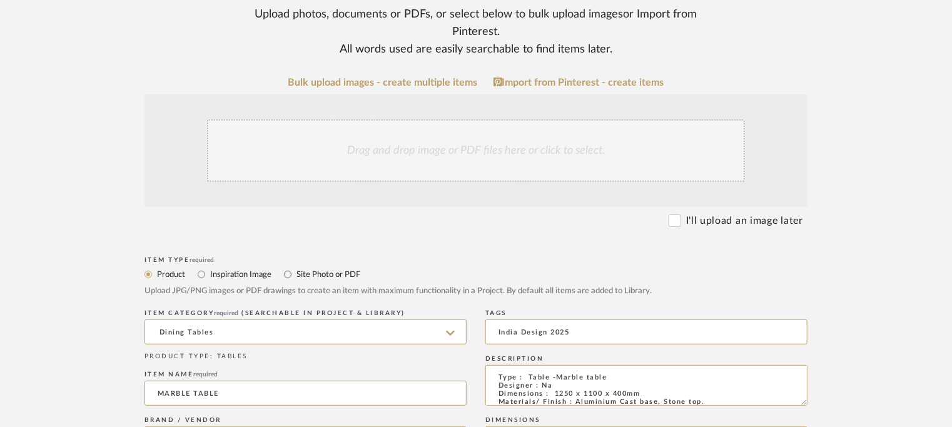
click at [409, 146] on div "Drag and drop image or PDF files here or click to select." at bounding box center [476, 150] width 538 height 63
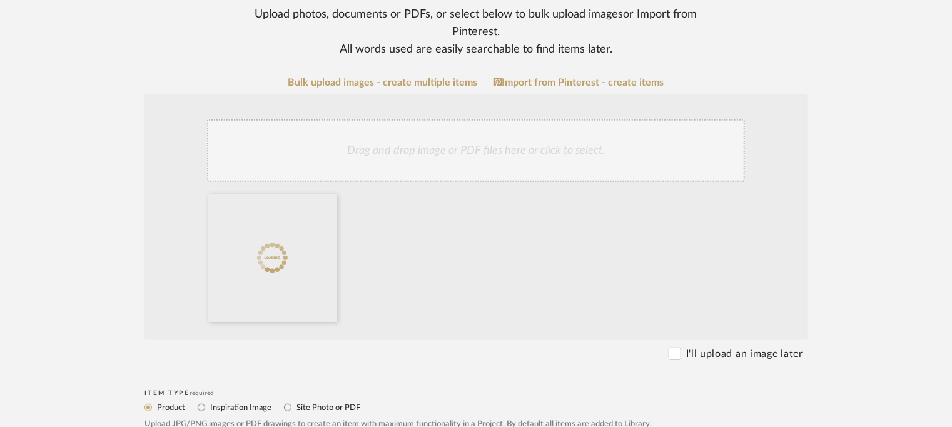
click at [419, 152] on div "Drag and drop image or PDF files here or click to select." at bounding box center [476, 150] width 538 height 63
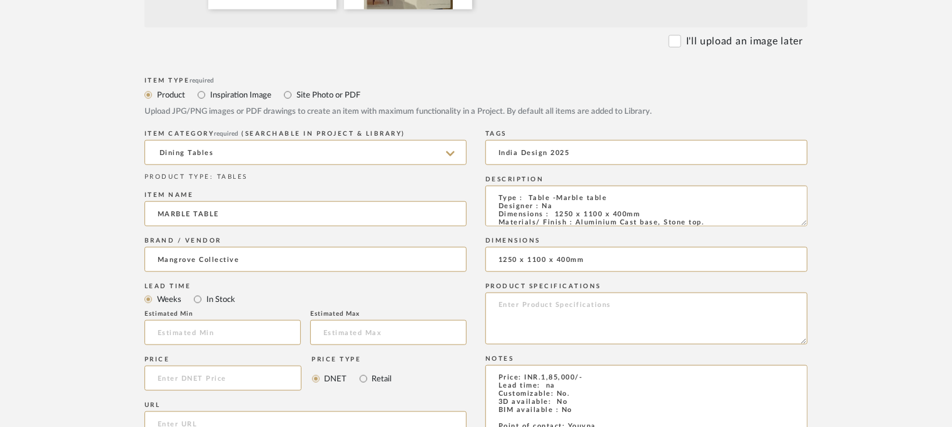
scroll to position [880, 0]
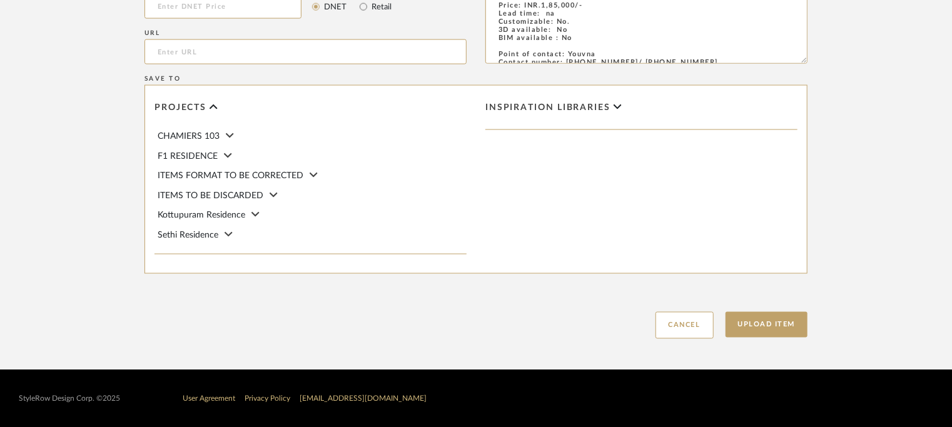
drag, startPoint x: 788, startPoint y: 325, endPoint x: 762, endPoint y: 347, distance: 34.6
click at [788, 325] on button "Upload Item" at bounding box center [767, 325] width 83 height 26
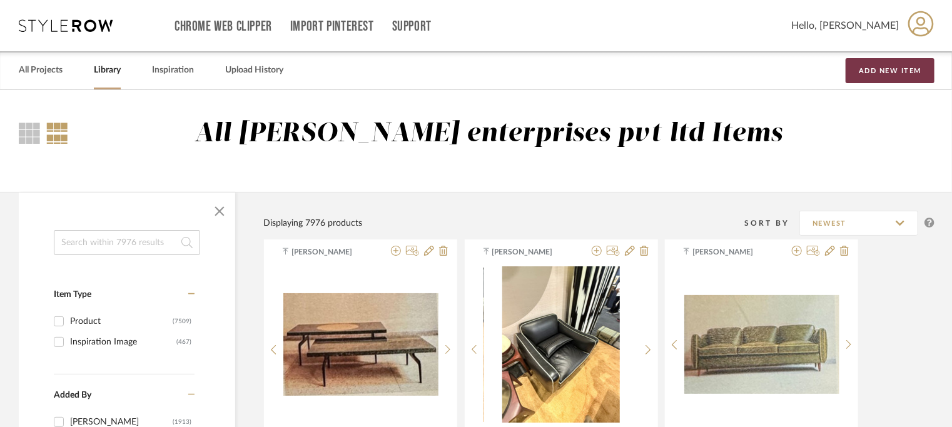
click at [893, 71] on button "Add New Item" at bounding box center [890, 70] width 89 height 25
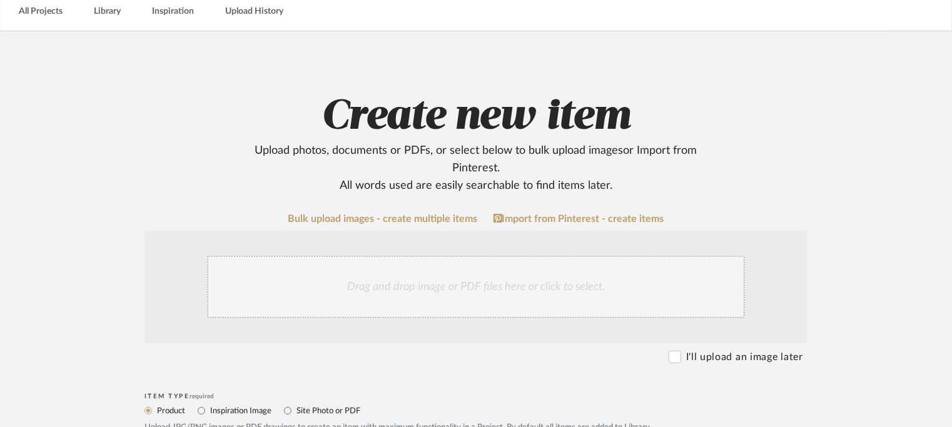
scroll to position [375, 0]
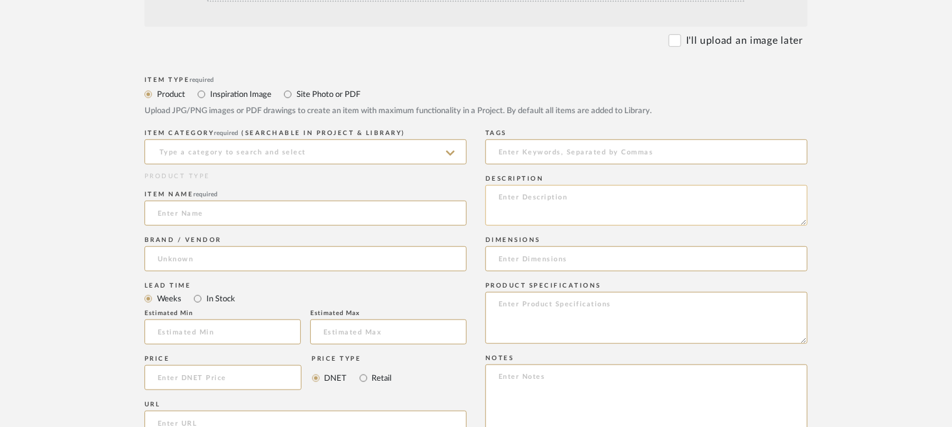
paste textarea "Type : Arm chair - Weave chair Designer : Na Dimensions : 700 x 700 x 800mm Mat…"
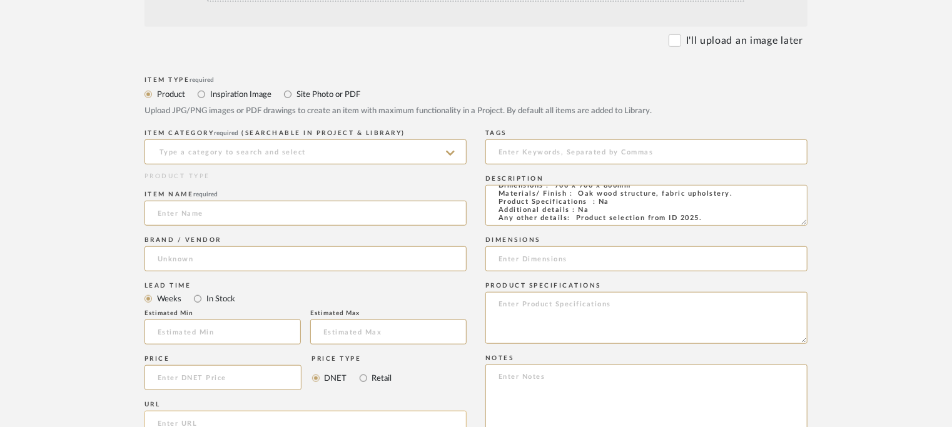
type textarea "Type : Arm chair - Weave chair Designer : Na Dimensions : 700 x 700 x 800mm Mat…"
paste textarea "Price: INR.85,500/- Lead time: na Customizable: No. 3D available: No BIM availa…"
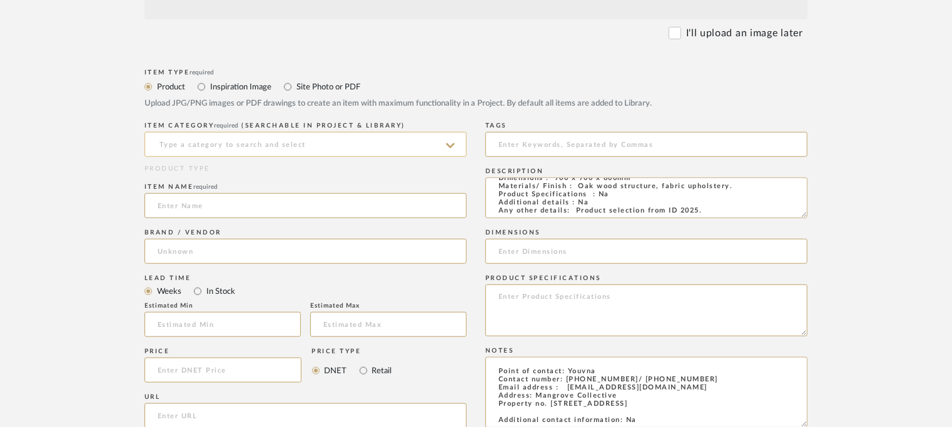
type textarea "Price: INR.85,500/- Lead time: na Customizable: No. 3D available: No BIM availa…"
click at [257, 136] on input at bounding box center [306, 144] width 322 height 25
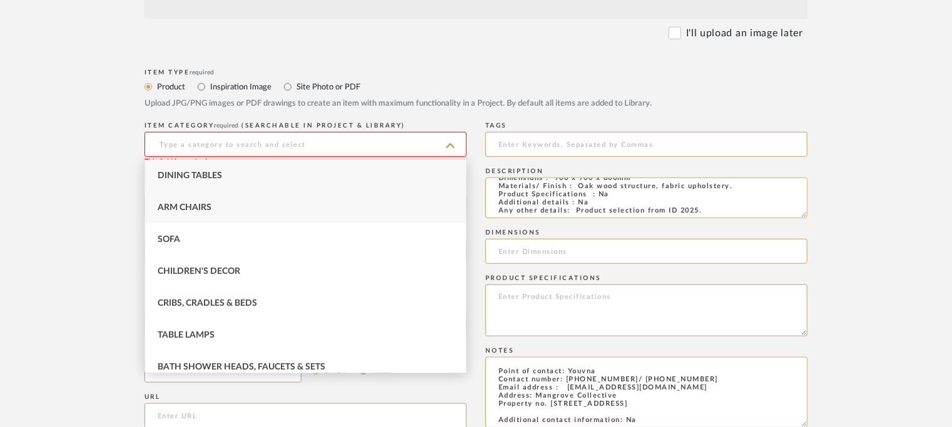
click at [202, 206] on span "Arm Chairs" at bounding box center [185, 207] width 54 height 9
type input "Arm Chairs"
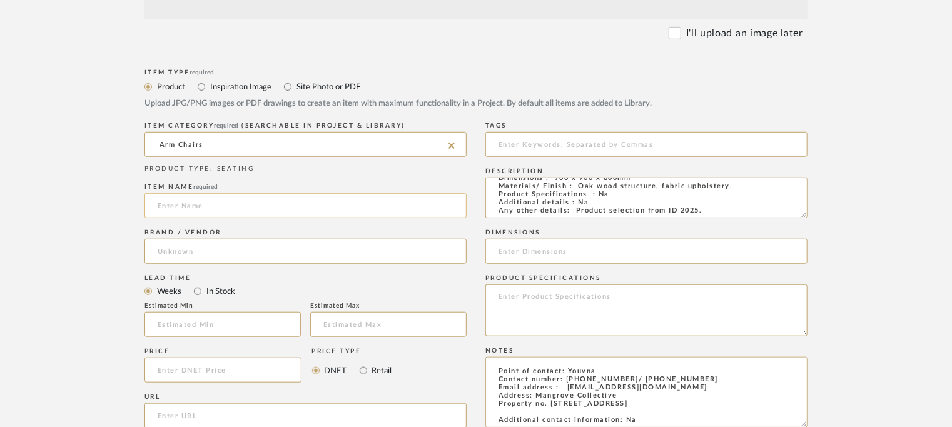
click at [201, 207] on input at bounding box center [306, 205] width 322 height 25
type input "WEAVE CHAIR"
click at [303, 250] on input at bounding box center [306, 251] width 322 height 25
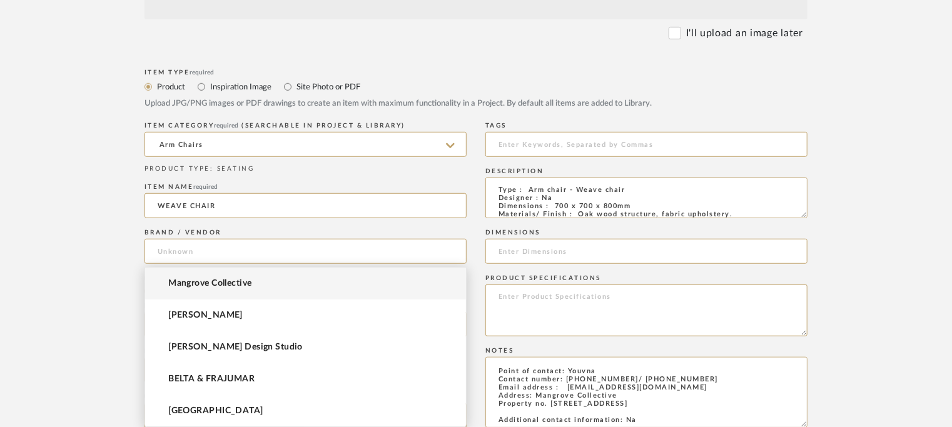
click at [272, 280] on mat-option "Mangrove Collective" at bounding box center [305, 284] width 321 height 32
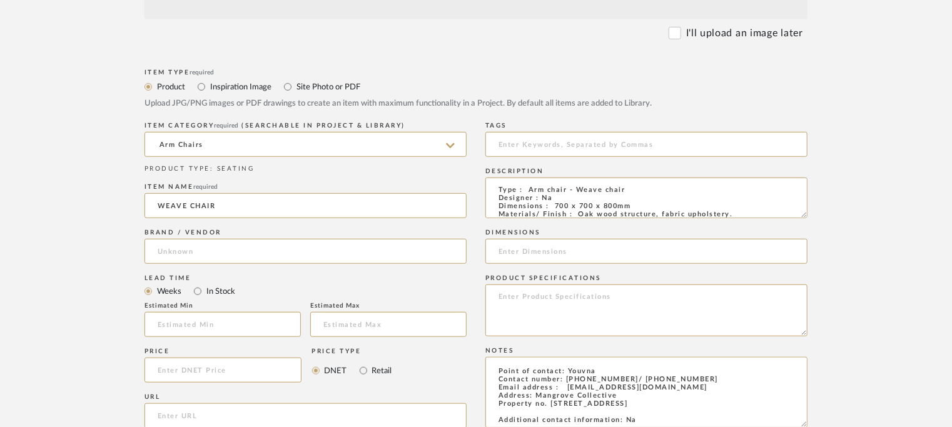
type input "Mangrove Collective"
click at [528, 260] on input at bounding box center [646, 251] width 322 height 25
type input "700 x 700 x 800mm"
click at [555, 140] on input at bounding box center [646, 144] width 322 height 25
type input "India Design 2025,"
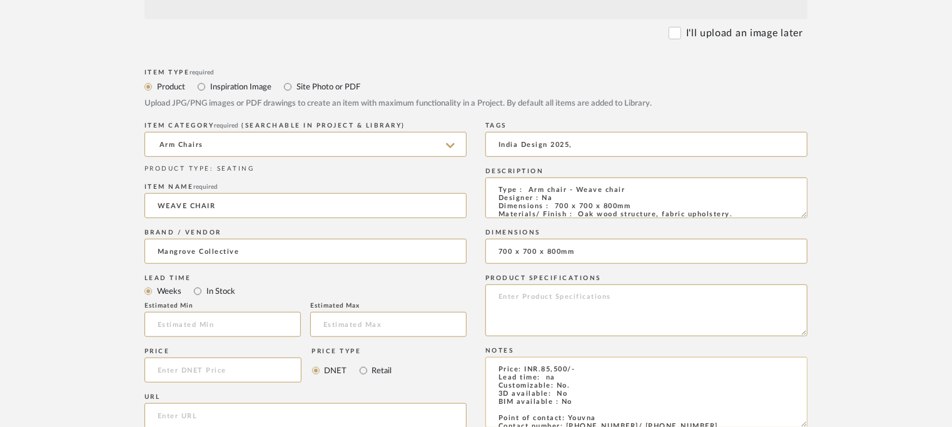
click at [601, 368] on textarea "Price: INR.85,500/- Lead time: na Customizable: No. 3D available: No BIM availa…" at bounding box center [646, 392] width 322 height 71
paste textarea "GST + packing + transportation extra."
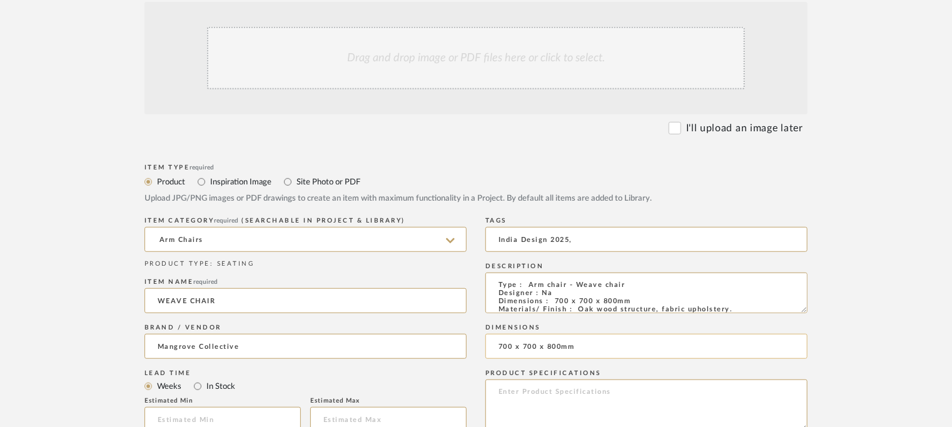
scroll to position [195, 0]
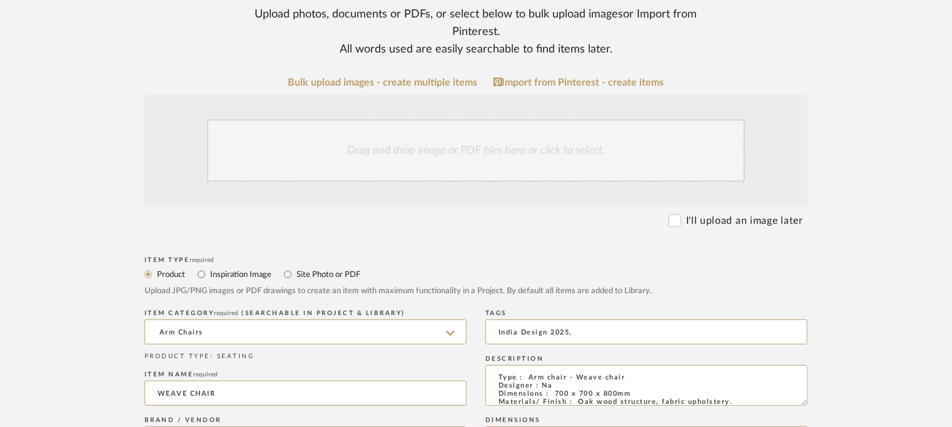
type textarea "Price: INR.85,500/- GST + packing + transportation extra. Lead time: na Customi…"
click at [518, 152] on div "Drag and drop image or PDF files here or click to select." at bounding box center [476, 150] width 538 height 63
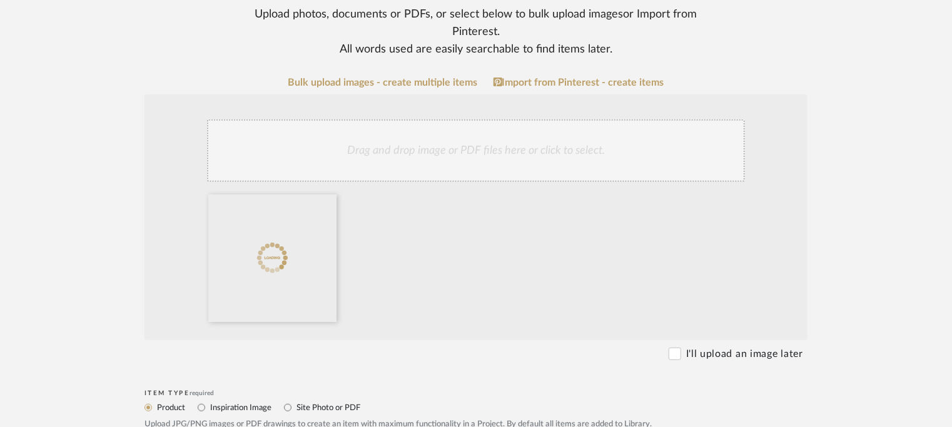
click at [487, 142] on div "Drag and drop image or PDF files here or click to select." at bounding box center [476, 150] width 538 height 63
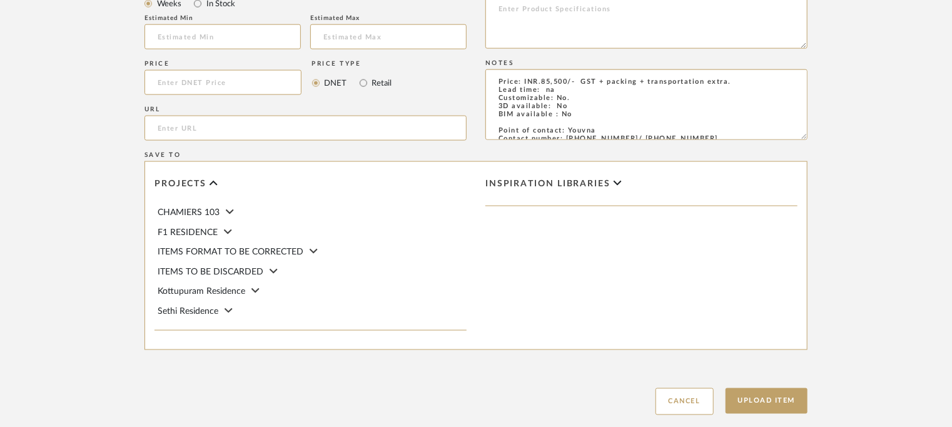
scroll to position [880, 0]
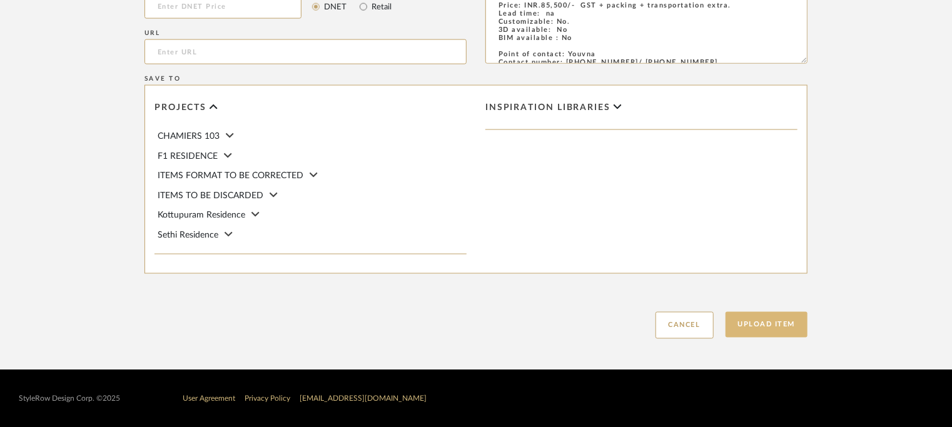
click at [780, 330] on button "Upload Item" at bounding box center [767, 325] width 83 height 26
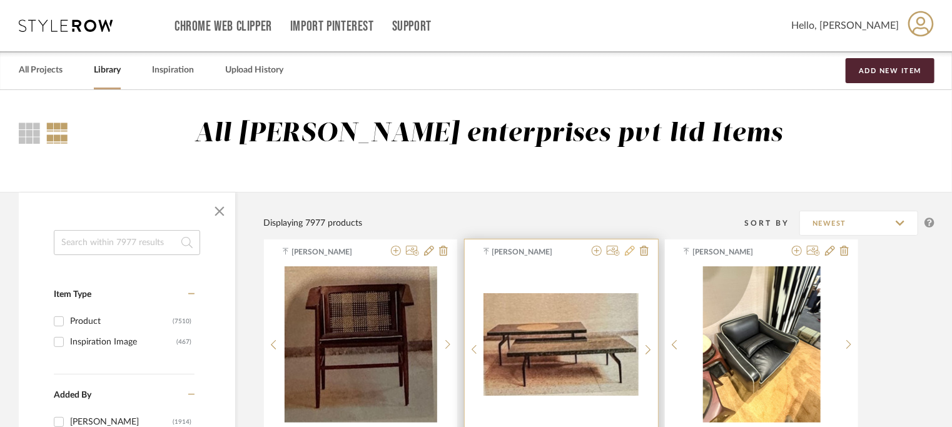
click at [630, 253] on icon at bounding box center [630, 251] width 10 height 10
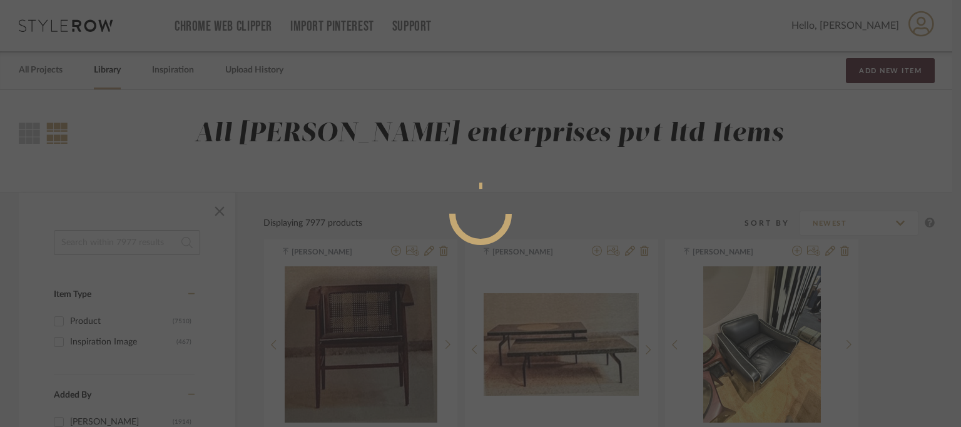
radio input "true"
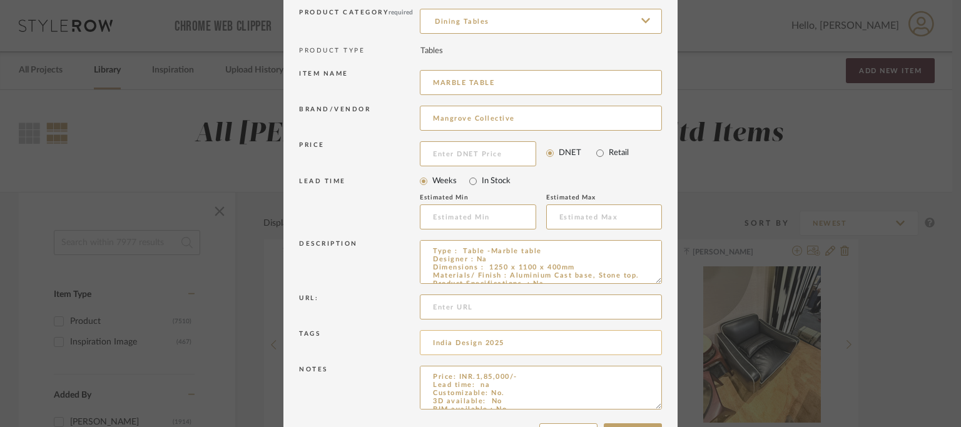
scroll to position [142, 0]
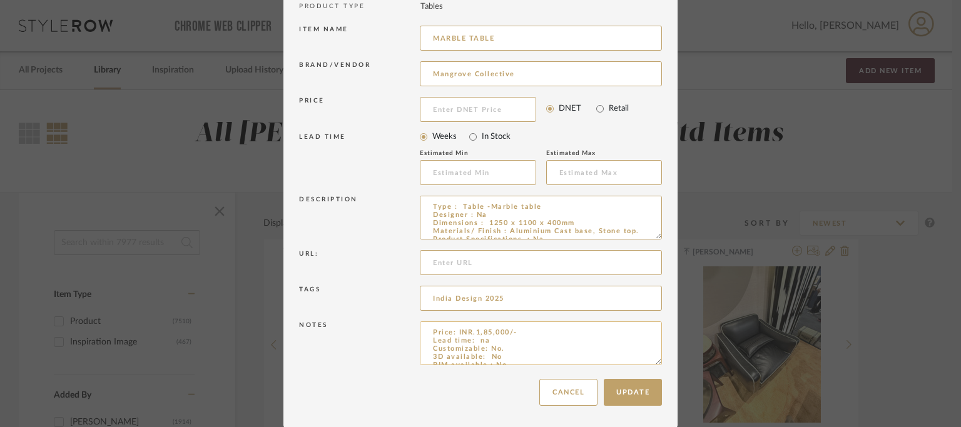
click at [532, 335] on textarea "Price: INR.1,85,000/- Lead time: na Customizable: No. 3D available: No BIM avai…" at bounding box center [541, 344] width 242 height 44
paste textarea "GST + packing + transportation extra."
click at [600, 332] on textarea "Price: INR.1,85,000/- GST + packing + transportation extra. Lead time: na Custo…" at bounding box center [541, 344] width 242 height 44
type textarea "Price: INR.1,85,000/- GST + packing + transportation extra. Lead time: na Custo…"
click at [637, 386] on button "Update" at bounding box center [633, 392] width 58 height 27
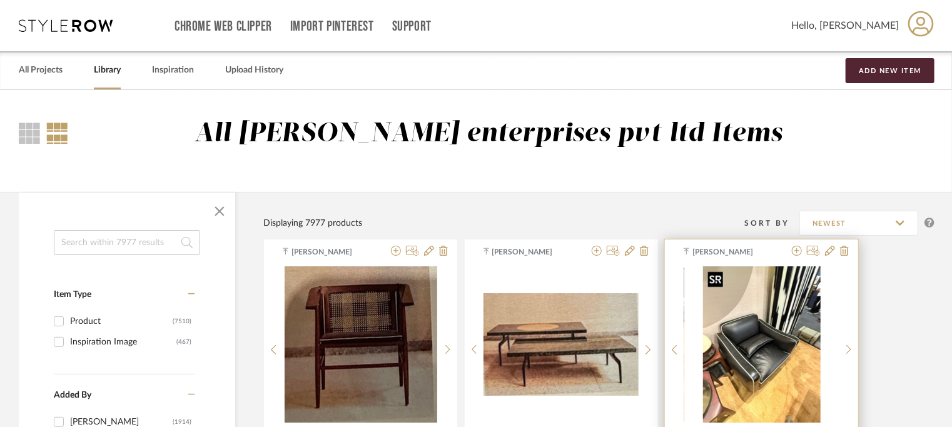
click at [756, 337] on img "0" at bounding box center [762, 345] width 118 height 156
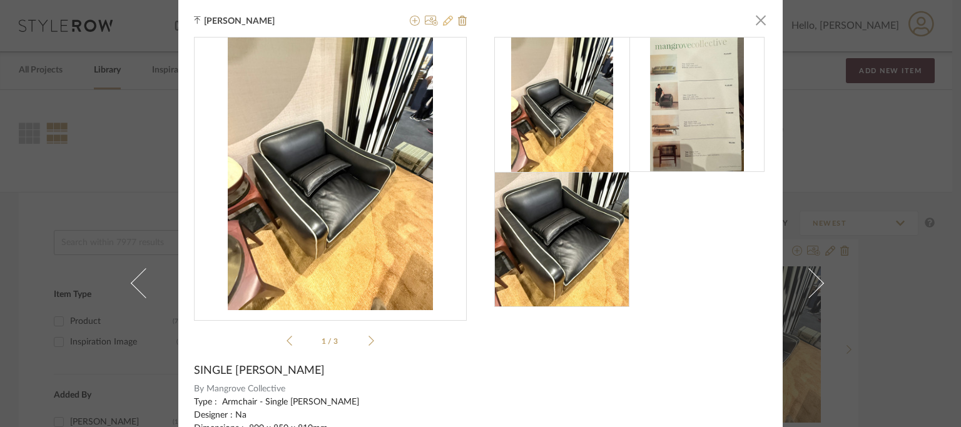
click at [448, 20] on icon at bounding box center [448, 21] width 10 height 10
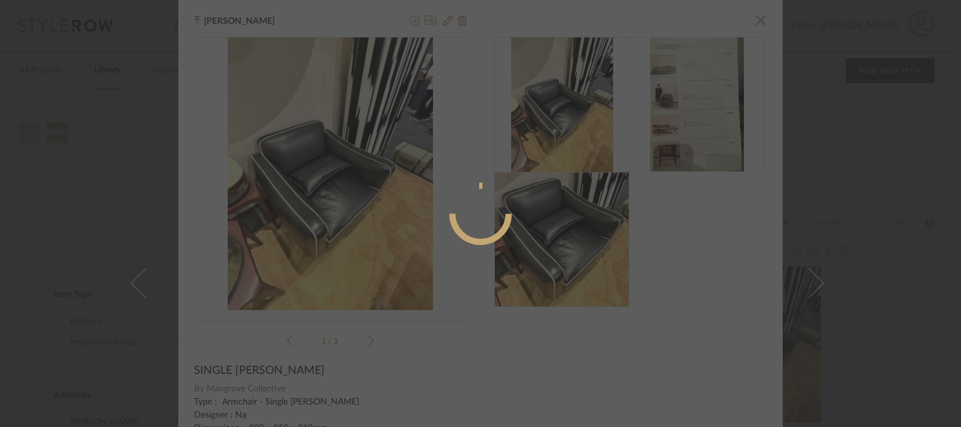
radio input "true"
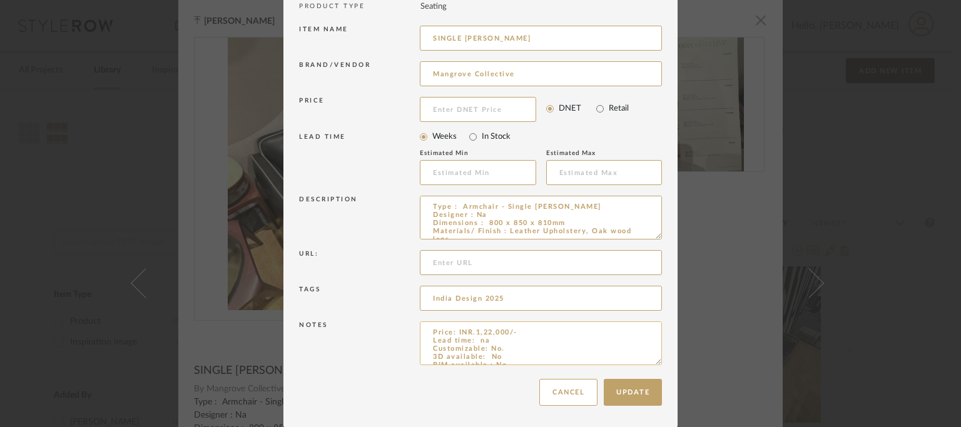
click at [536, 333] on textarea "Price: INR.1,22,000/- Lead time: na Customizable: No. 3D available: No BIM avai…" at bounding box center [541, 344] width 242 height 44
paste textarea "GST + packing + transportation extra."
click at [518, 329] on textarea "Price: INR.1,22,000/- GST + packing + transportation extra. Lead time: na Custo…" at bounding box center [541, 344] width 242 height 44
click at [514, 332] on textarea "Price: INR.1,22,000/- GST + packing + transportation extra. Lead time: na Custo…" at bounding box center [541, 344] width 242 height 44
click at [521, 350] on textarea "Price: INR.1,22,000/-. GST +packing + transportation extra. Lead time: na Custo…" at bounding box center [541, 344] width 242 height 44
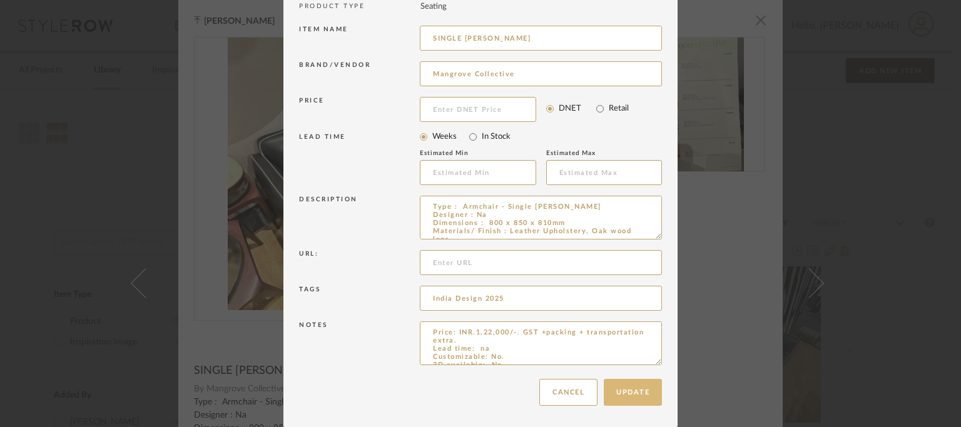
type textarea "Price: INR.1,22,000/-. GST +packing + transportation extra. Lead time: na Custo…"
click at [628, 390] on button "Update" at bounding box center [633, 392] width 58 height 27
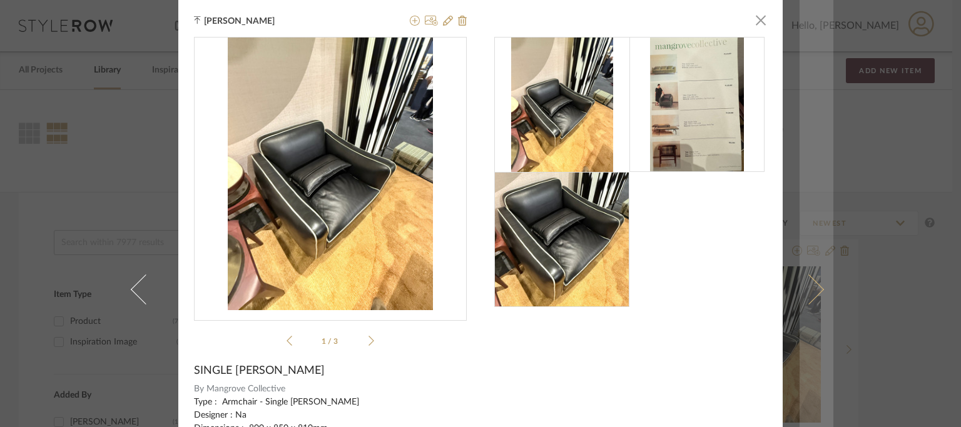
click at [813, 289] on span at bounding box center [809, 290] width 30 height 30
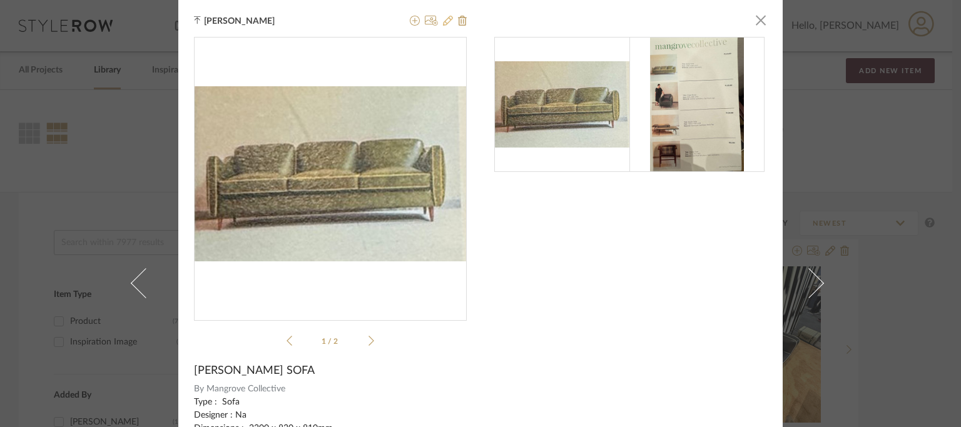
click at [447, 18] on icon at bounding box center [448, 21] width 10 height 10
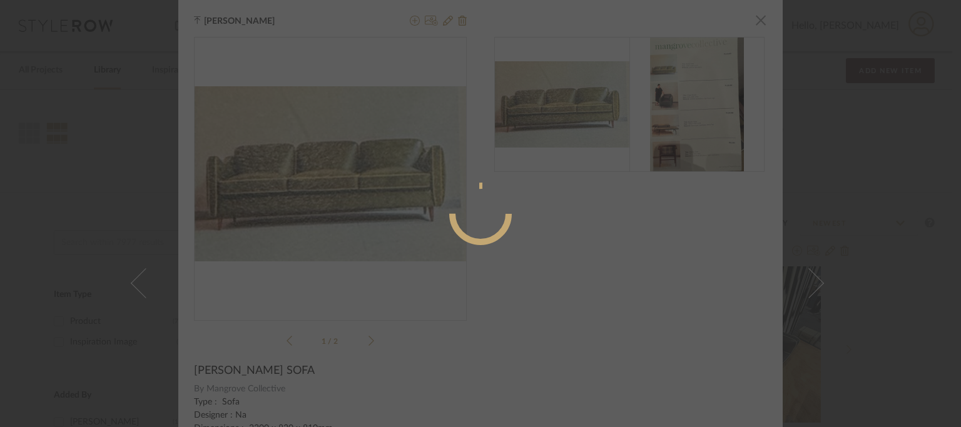
radio input "true"
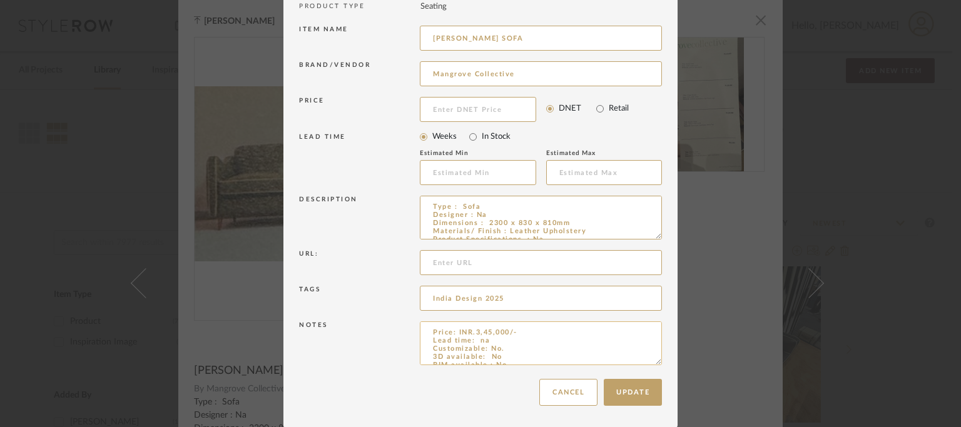
click at [541, 335] on textarea "Price: INR.3,45,000/- Lead time: na Customizable: No. 3D available: No BIM avai…" at bounding box center [541, 344] width 242 height 44
paste textarea "GST + packing + transportation extra."
type textarea "Price: INR.3,45,000/- GST + packing + transportation extra. Lead time: na Custo…"
click at [618, 387] on button "Update" at bounding box center [633, 392] width 58 height 27
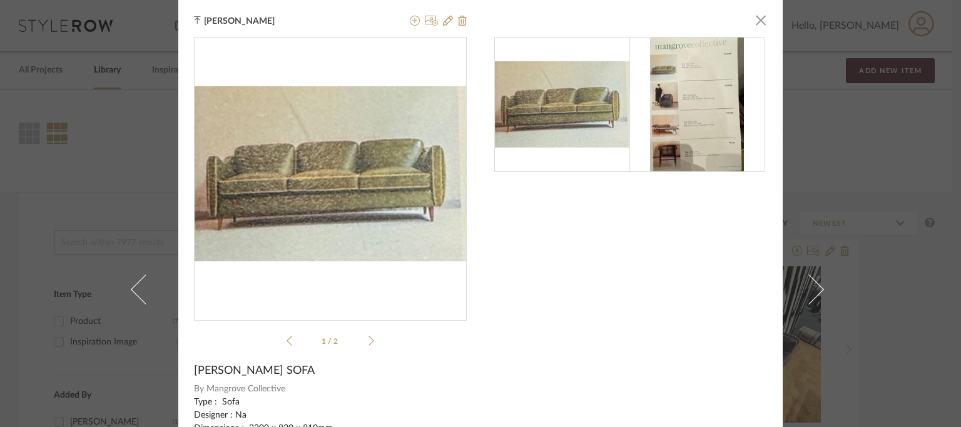
click at [908, 71] on div "[PERSON_NAME] × 1 / 2 [PERSON_NAME] SOFA By Mangrove Collective Type : Sofa Des…" at bounding box center [480, 213] width 961 height 427
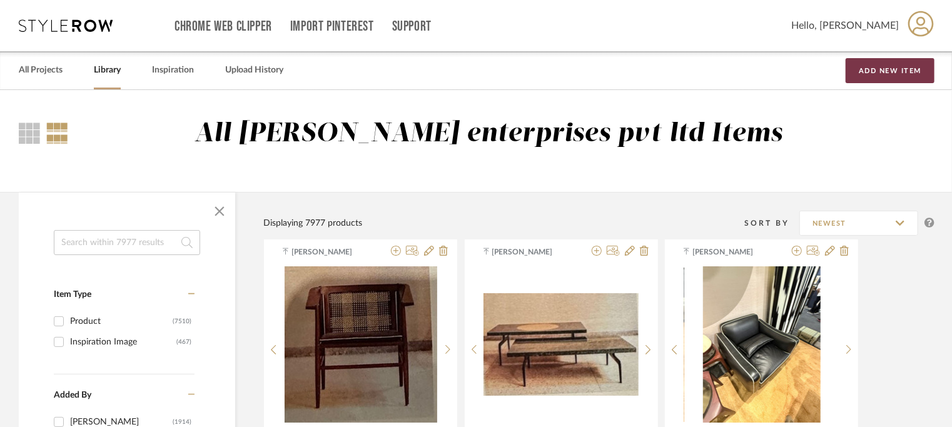
click at [900, 71] on button "Add New Item" at bounding box center [890, 70] width 89 height 25
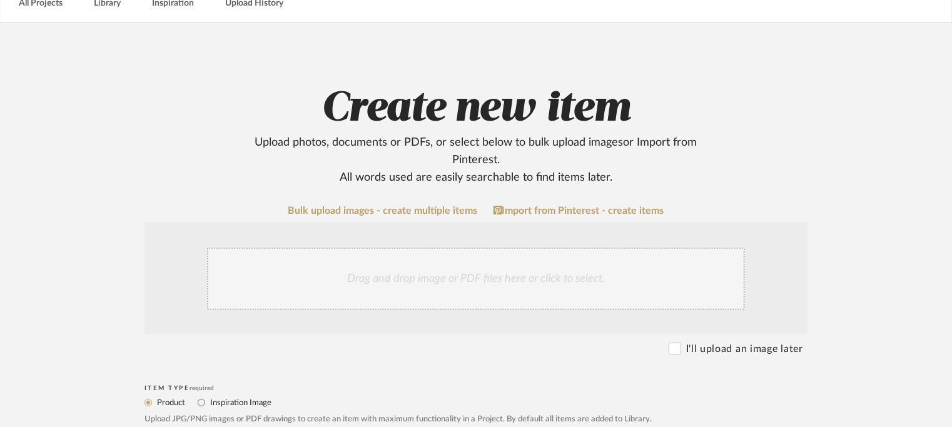
scroll to position [188, 0]
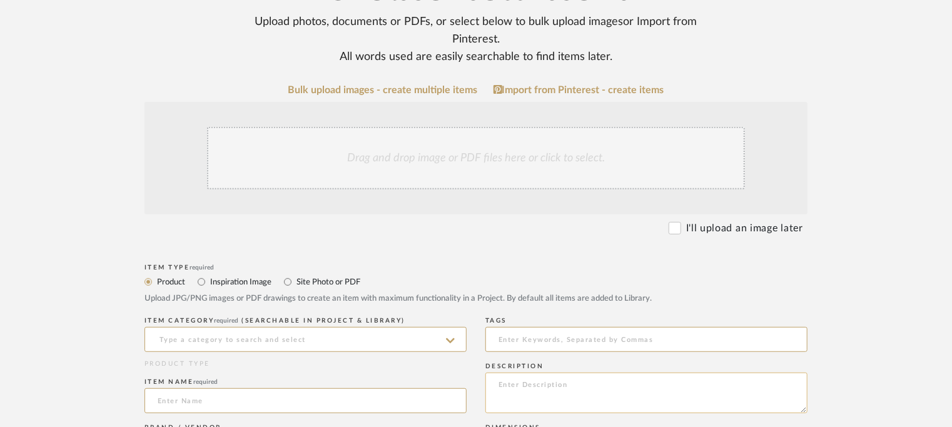
paste textarea "Type : Side table - Wooden table Designer : Na Dimensions : 1400 x 800 x 750mm …"
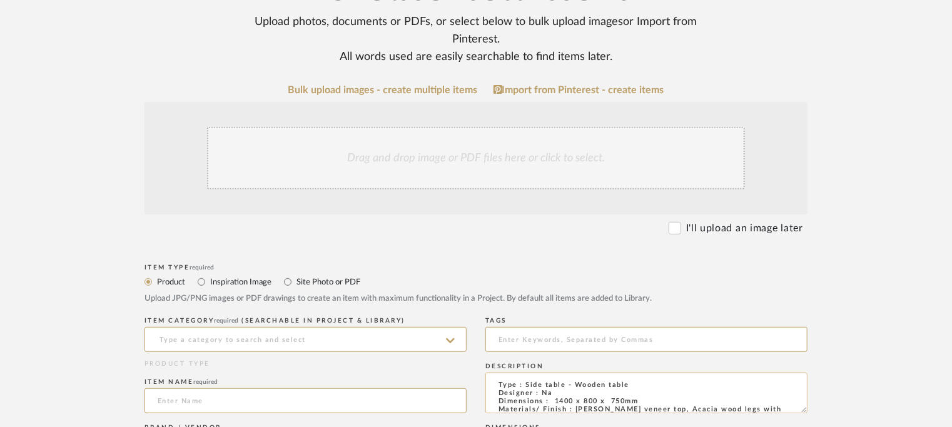
scroll to position [0, 0]
type textarea "Type : Side table - Wooden table Designer : Na Dimensions : 1400 x 800 x 750mm …"
click at [225, 338] on input at bounding box center [306, 339] width 322 height 25
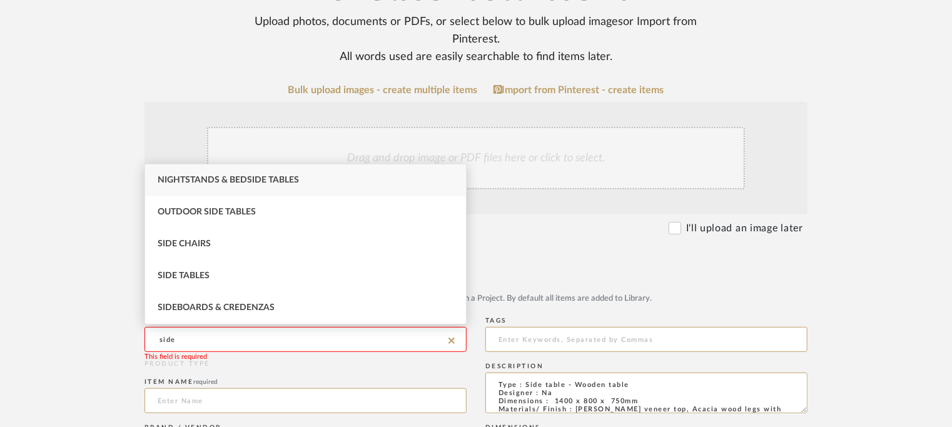
click at [188, 270] on div "Side Tables" at bounding box center [305, 276] width 321 height 32
type input "Side Tables"
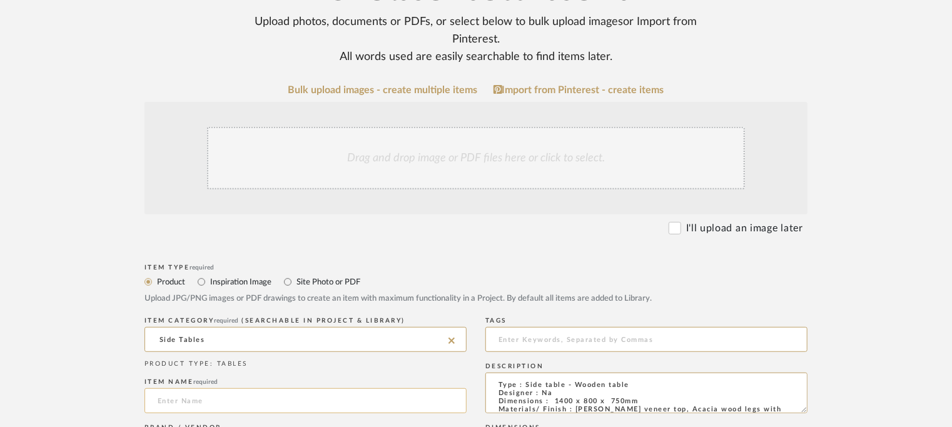
click at [175, 400] on input at bounding box center [306, 401] width 322 height 25
type input "w"
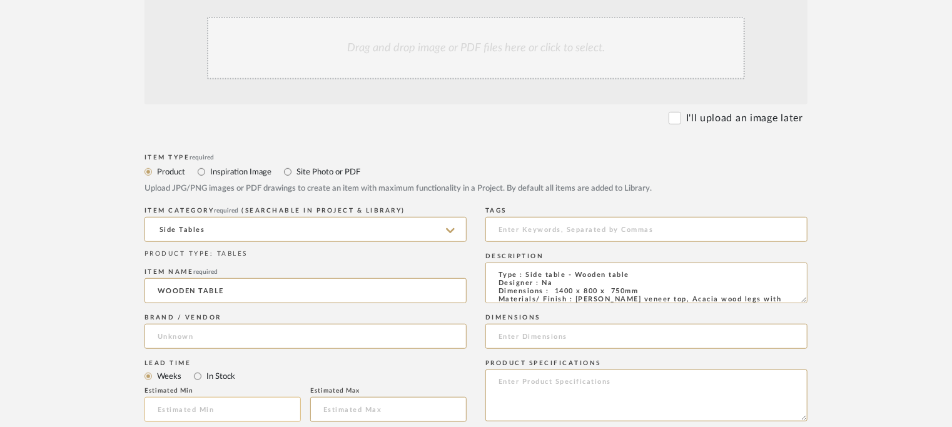
scroll to position [313, 0]
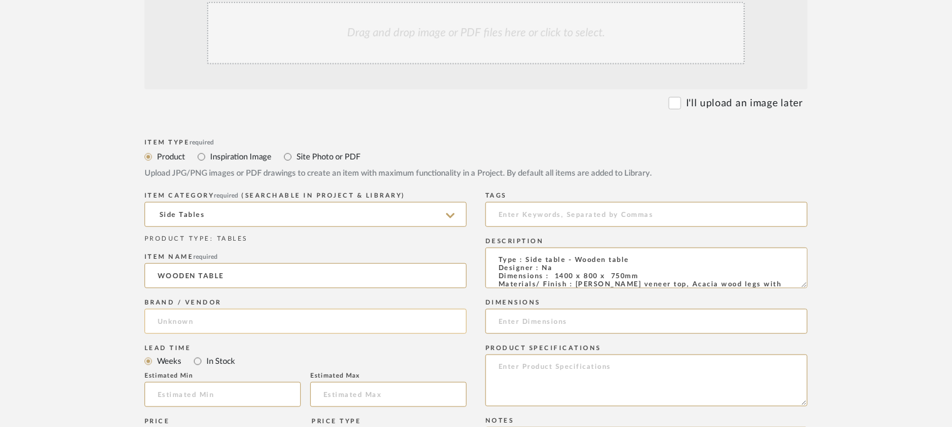
type input "WOODEN TABLE"
click at [206, 321] on input at bounding box center [306, 321] width 322 height 25
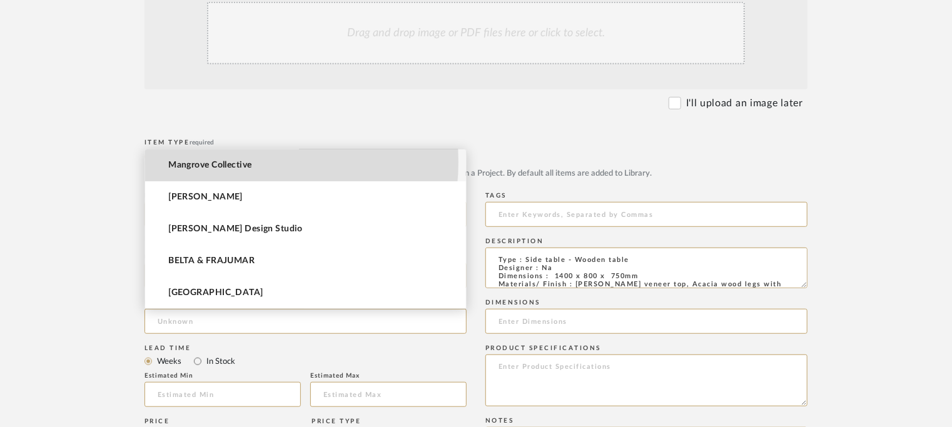
click at [220, 161] on span "Mangrove Collective" at bounding box center [209, 165] width 83 height 11
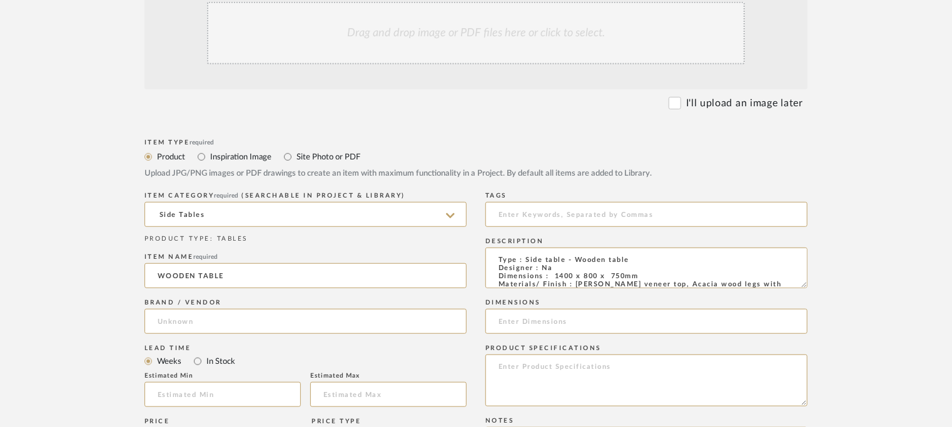
type input "Mangrove Collective"
click at [520, 217] on input at bounding box center [646, 214] width 322 height 25
type input "i"
type input "India Design 2025,"
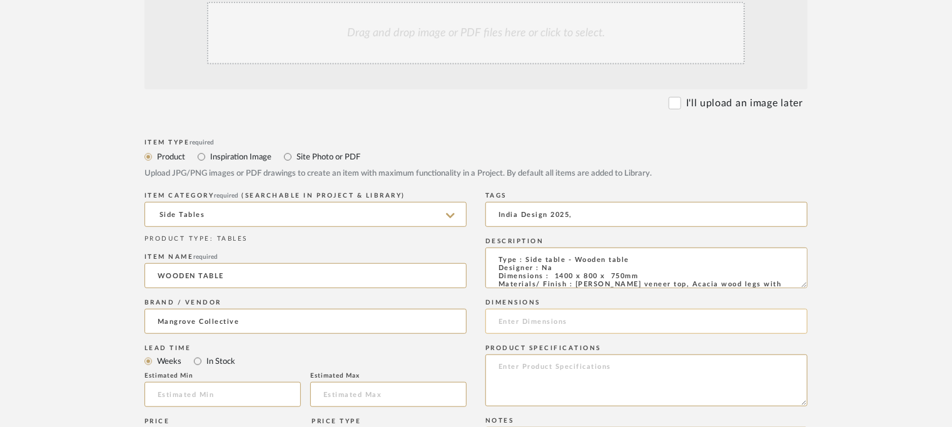
click at [567, 326] on input at bounding box center [646, 321] width 322 height 25
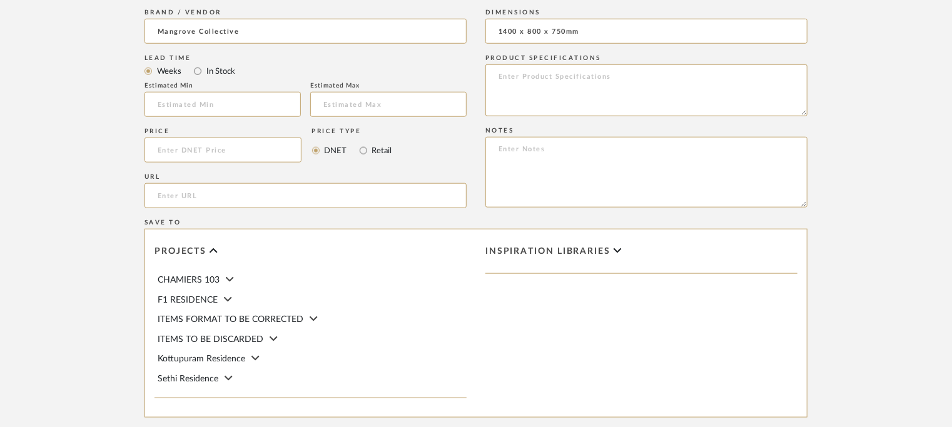
scroll to position [626, 0]
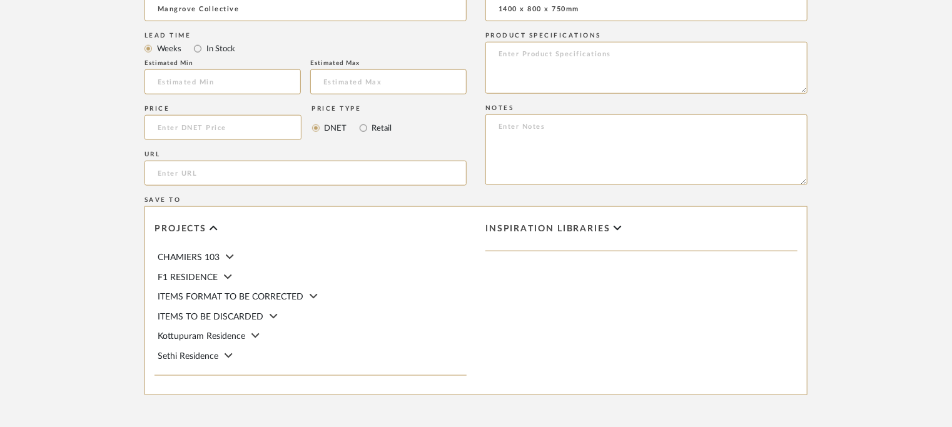
type input "1400 x 800 x 750mm"
paste textarea "Price: INR.1,50,000/-. GST + packing + transportation extra. Lead time: na Cust…"
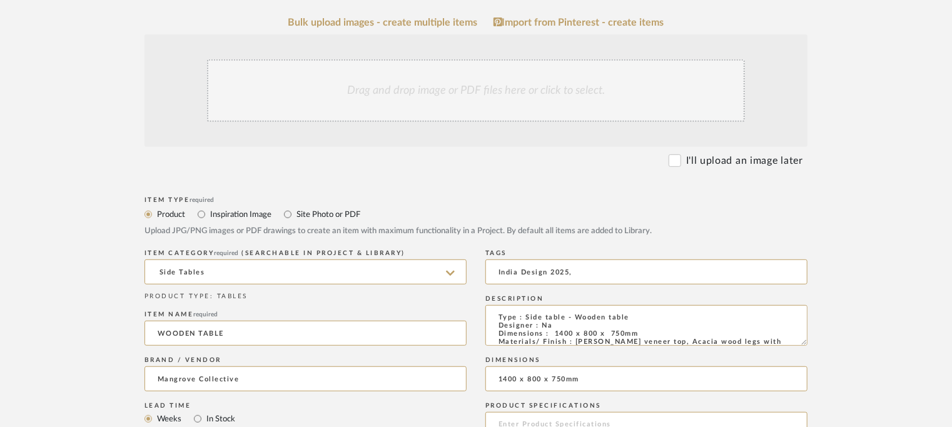
scroll to position [250, 0]
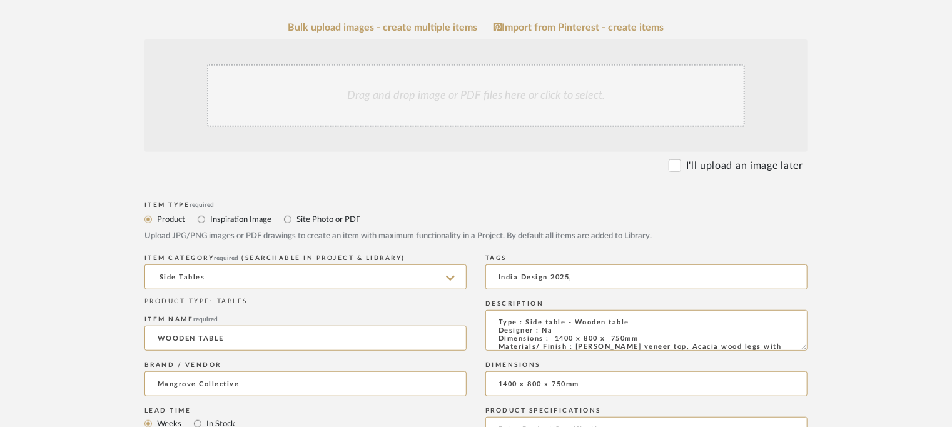
type textarea "Price: INR.1,50,000/-. GST + packing + transportation extra. Lead time: na Cust…"
click at [490, 104] on div "Drag and drop image or PDF files here or click to select." at bounding box center [476, 95] width 538 height 63
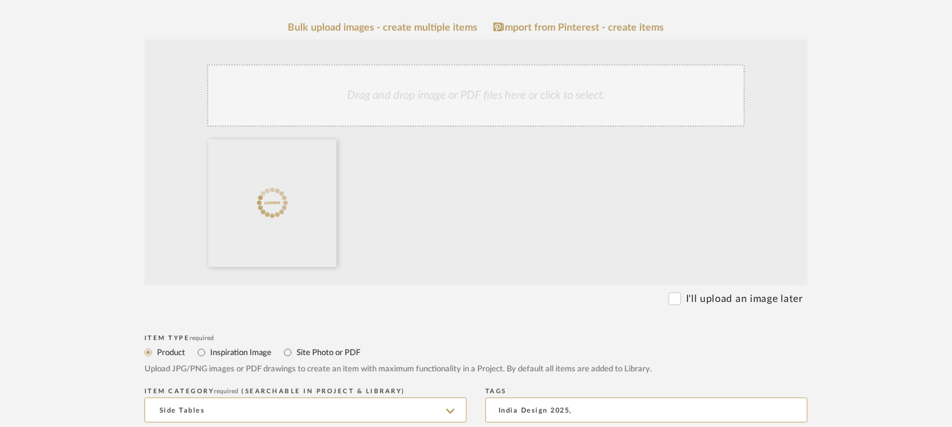
click at [477, 106] on div "Drag and drop image or PDF files here or click to select." at bounding box center [476, 95] width 538 height 63
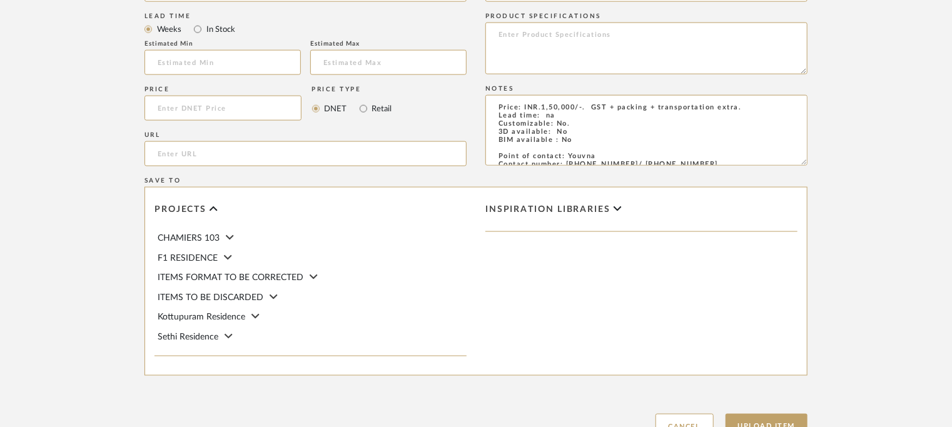
scroll to position [880, 0]
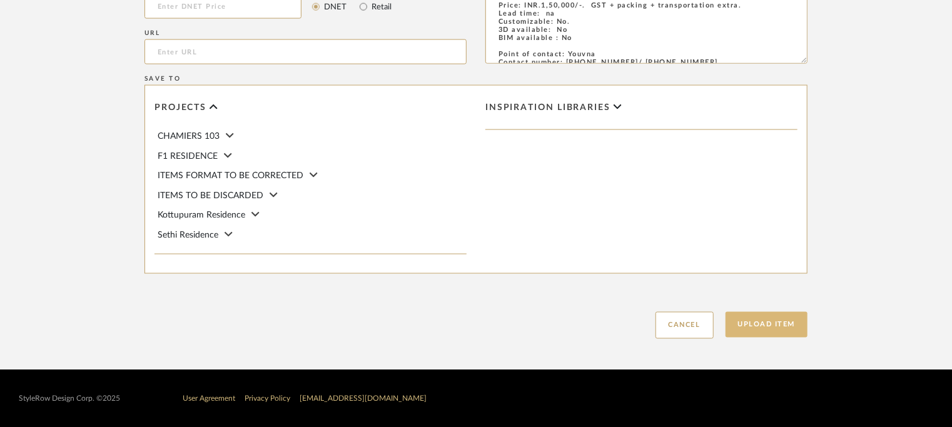
click at [789, 327] on button "Upload Item" at bounding box center [767, 325] width 83 height 26
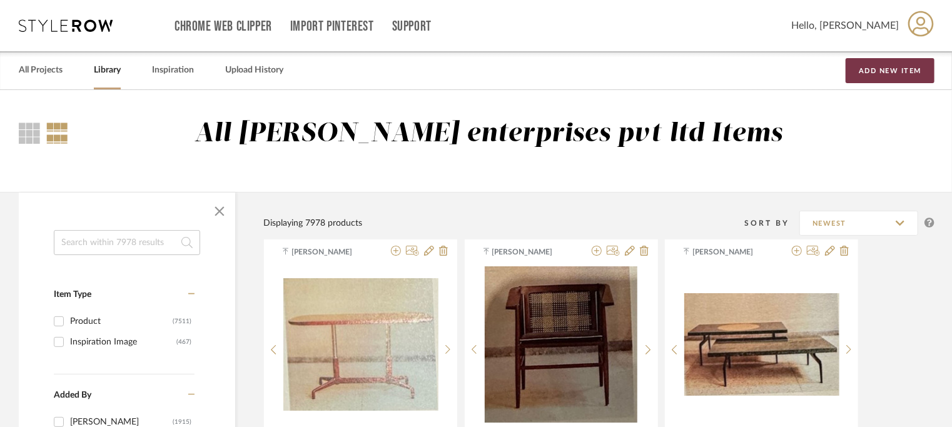
click at [875, 71] on button "Add New Item" at bounding box center [890, 70] width 89 height 25
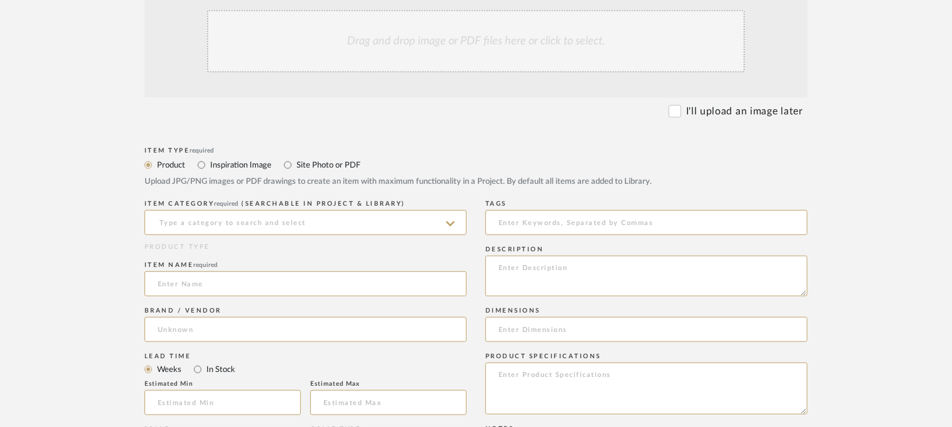
scroll to position [313, 0]
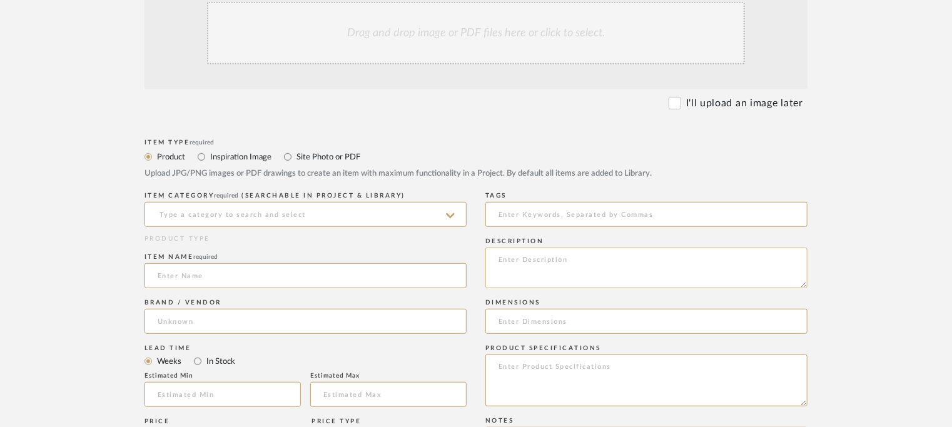
paste textarea "Type : Sofa - [PERSON_NAME] Designer : Na Dimensions : W 1600 x D 7800 x H 700m…"
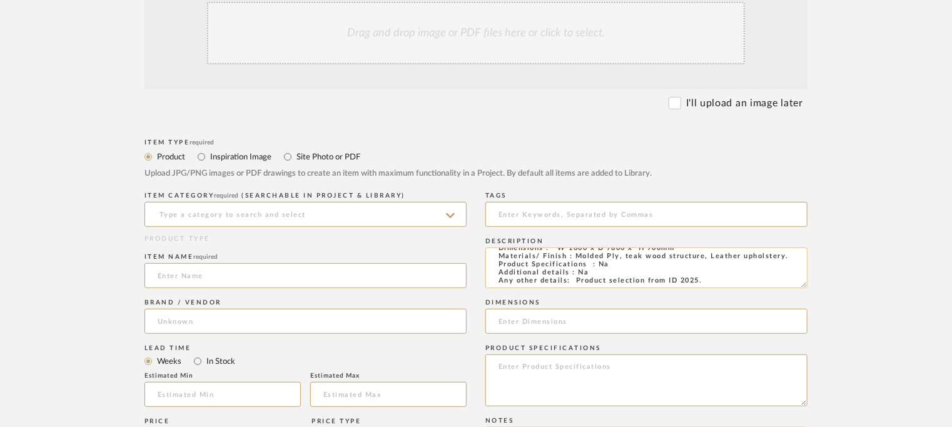
scroll to position [0, 0]
type textarea "Type : Sofa - [PERSON_NAME] Designer : Na Dimensions : W 1600 x D 7800 x H 700m…"
click at [264, 213] on input at bounding box center [306, 214] width 322 height 25
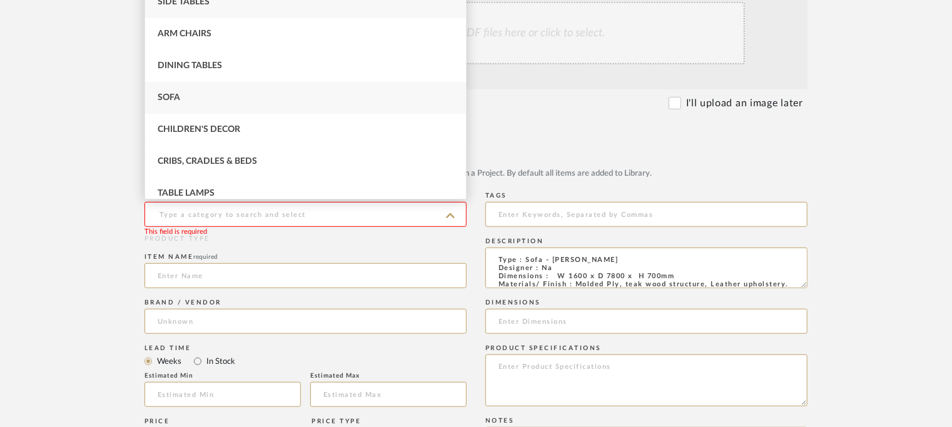
click at [182, 98] on div "Sofa" at bounding box center [305, 98] width 321 height 32
type input "Sofa"
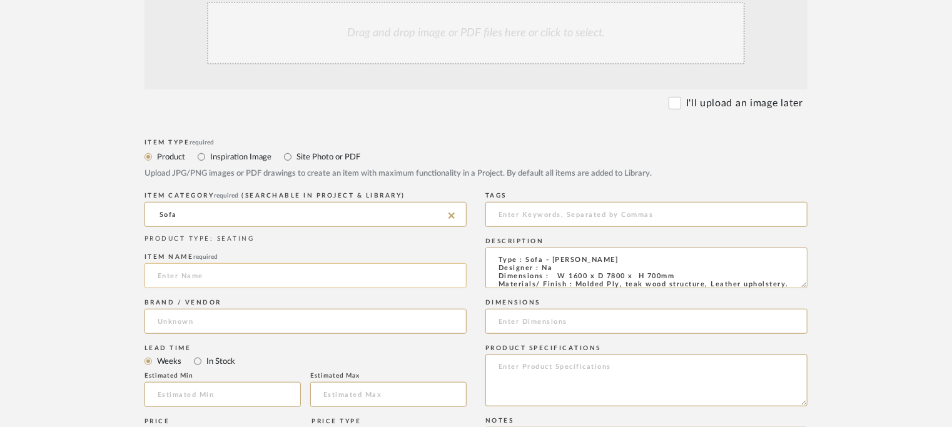
click at [198, 269] on input at bounding box center [306, 275] width 322 height 25
type input "[PERSON_NAME] SOFA"
click at [165, 315] on input at bounding box center [306, 321] width 322 height 25
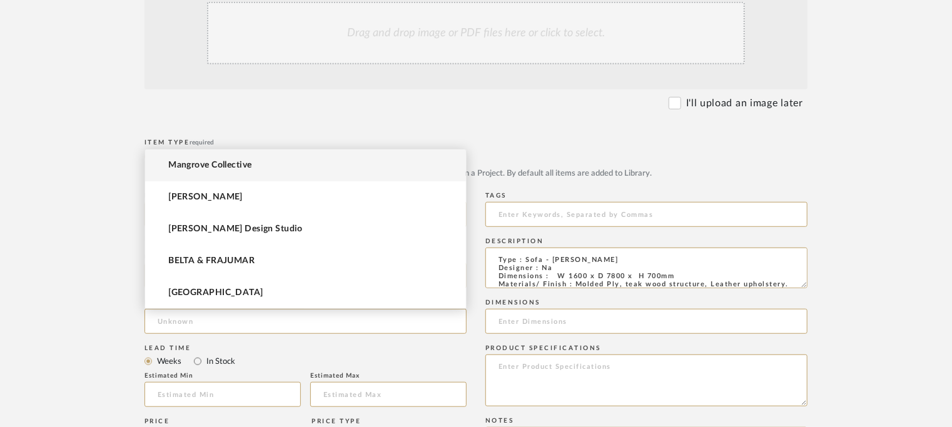
click at [215, 163] on span "Mangrove Collective" at bounding box center [209, 165] width 83 height 11
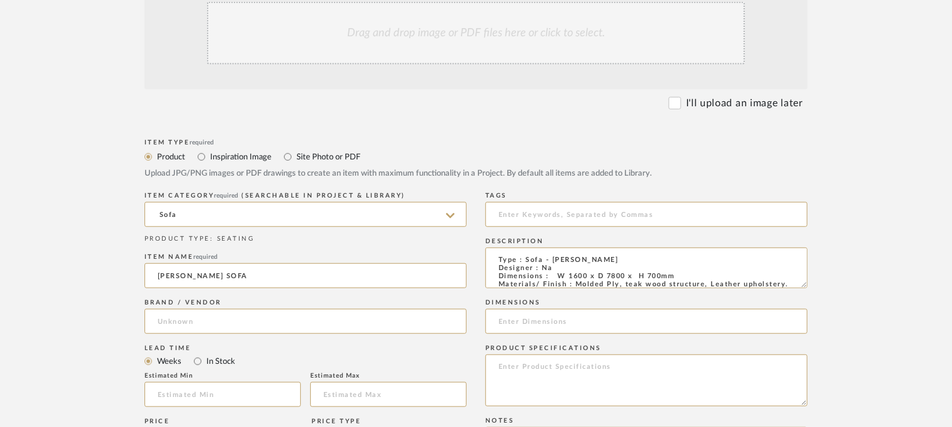
type input "Mangrove Collective"
click at [537, 213] on input at bounding box center [646, 214] width 322 height 25
type input "i"
type input "India Design 2025,"
click at [541, 320] on input at bounding box center [646, 321] width 322 height 25
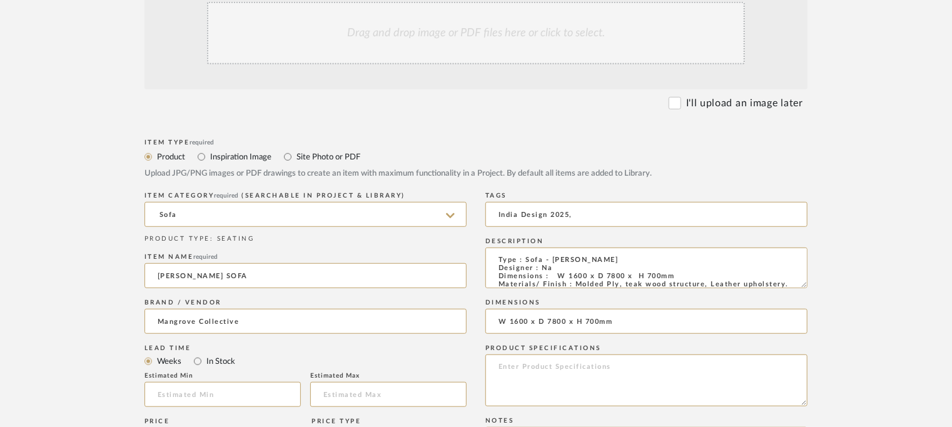
type input "W 1600 x D 7800 x H 700mm"
drag, startPoint x: 800, startPoint y: 285, endPoint x: 804, endPoint y: 382, distance: 97.0
click at [803, 288] on textarea "Type : Sofa - [PERSON_NAME] Designer : Na Dimensions : W 1600 x D 7800 x H 700m…" at bounding box center [646, 268] width 322 height 41
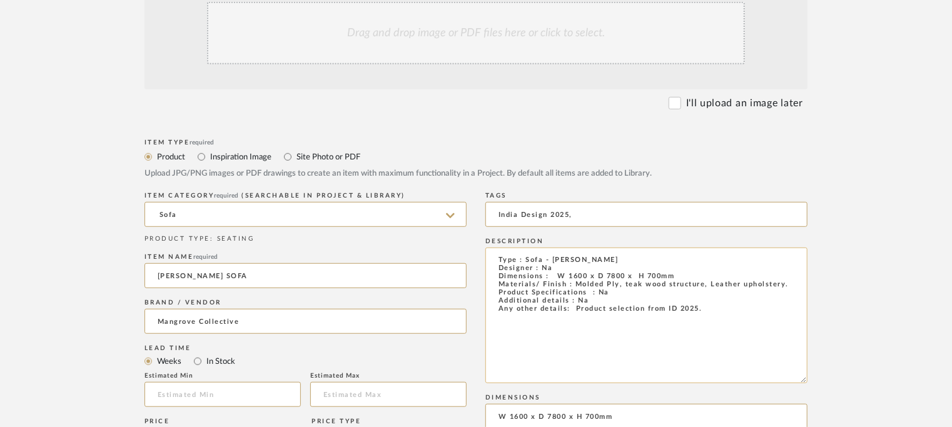
drag, startPoint x: 747, startPoint y: 320, endPoint x: 485, endPoint y: 255, distance: 269.3
click at [485, 255] on textarea "Type : Sofa - [PERSON_NAME] Designer : Na Dimensions : W 1600 x D 7800 x H 700m…" at bounding box center [646, 316] width 322 height 136
paste textarea "x H 700mm Materials/ Finish : Molded Ply, teak wood structure, Leather upholste…"
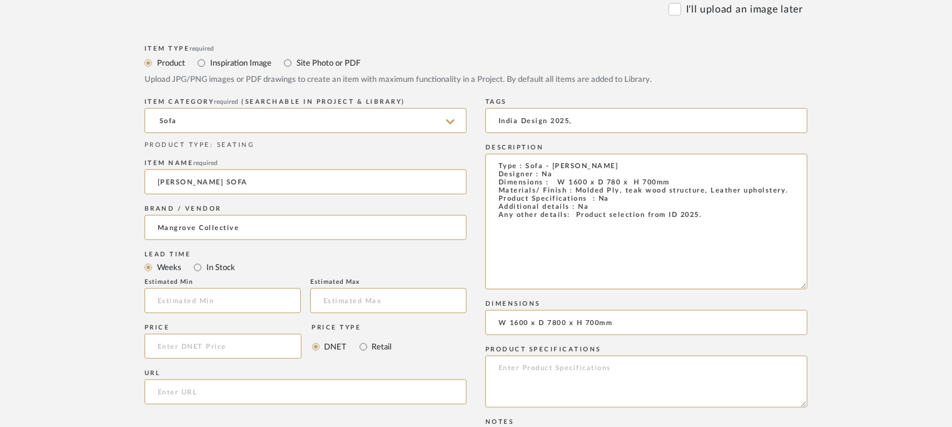
scroll to position [563, 0]
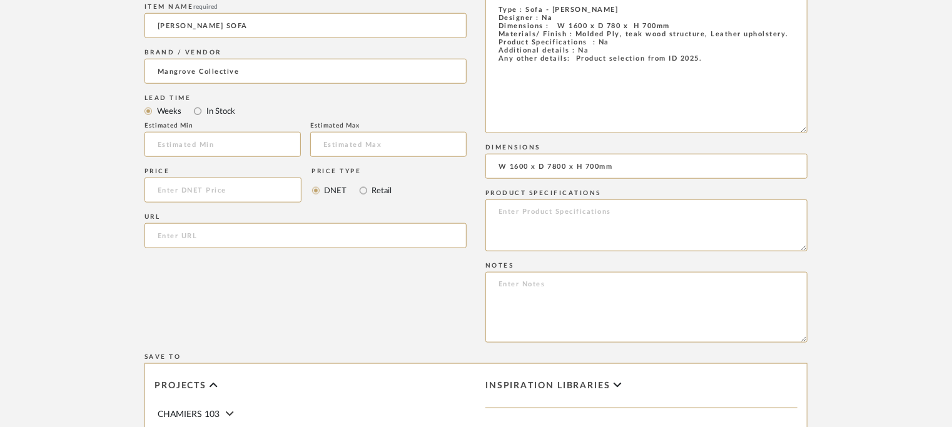
type textarea "Type : Sofa - [PERSON_NAME] Designer : Na Dimensions : W 1600 x D 780 x H 700mm…"
paste textarea "Price: INR.3,50,000/-. GST + packing + transportation extra. Lead time: na Cust…"
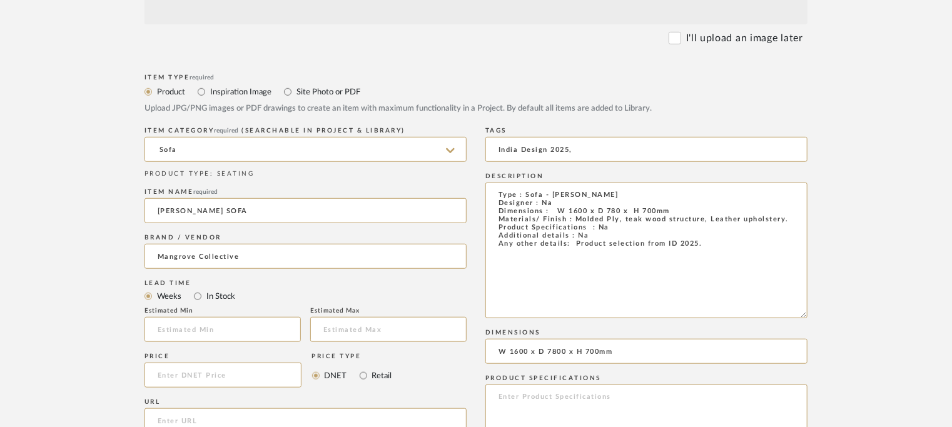
scroll to position [188, 0]
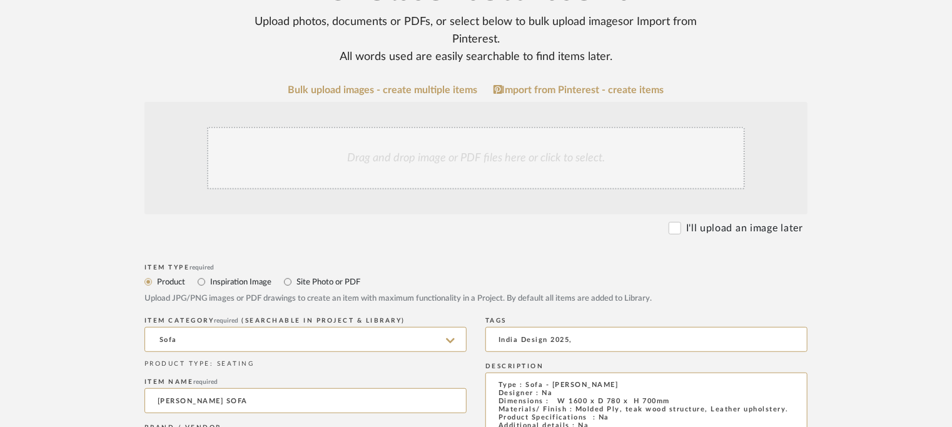
type textarea "Price: INR.3,50,000/-. GST + packing + transportation extra. Lead time: na Cust…"
click at [469, 154] on div "Drag and drop image or PDF files here or click to select." at bounding box center [476, 158] width 538 height 63
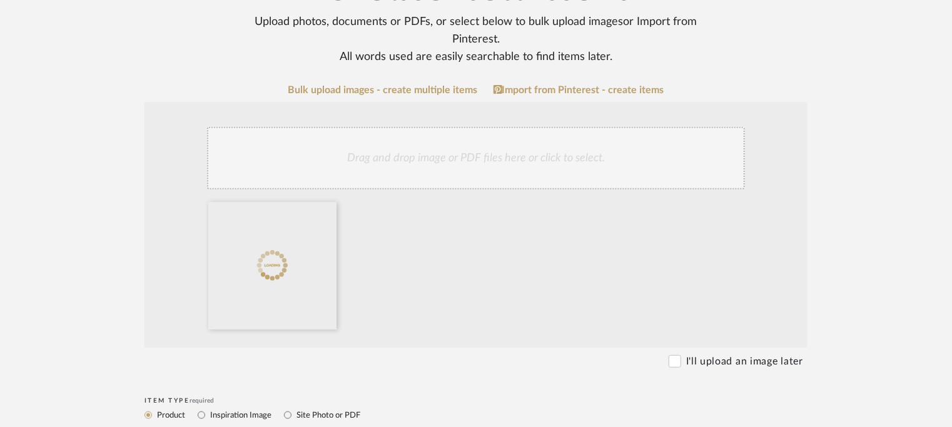
click at [434, 165] on div "Drag and drop image or PDF files here or click to select." at bounding box center [476, 158] width 538 height 63
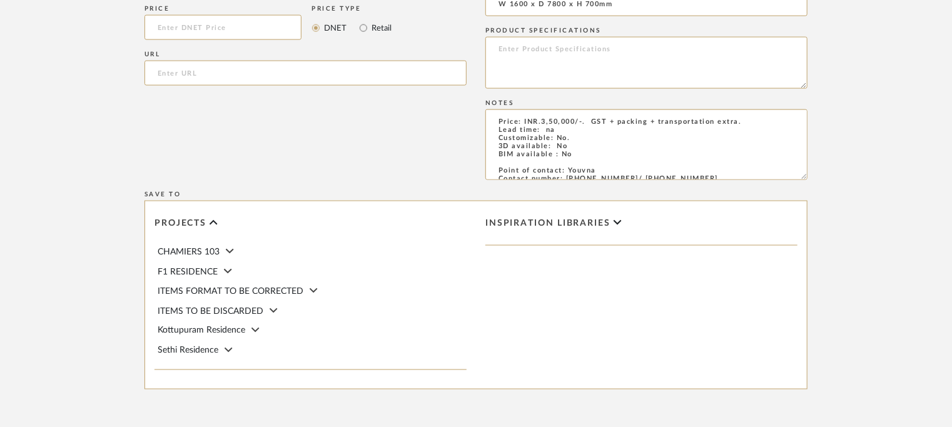
scroll to position [975, 0]
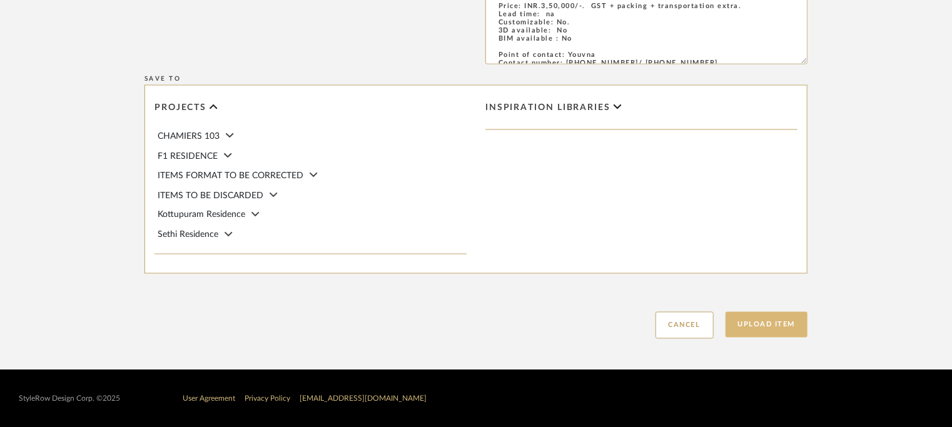
click at [758, 327] on button "Upload Item" at bounding box center [767, 325] width 83 height 26
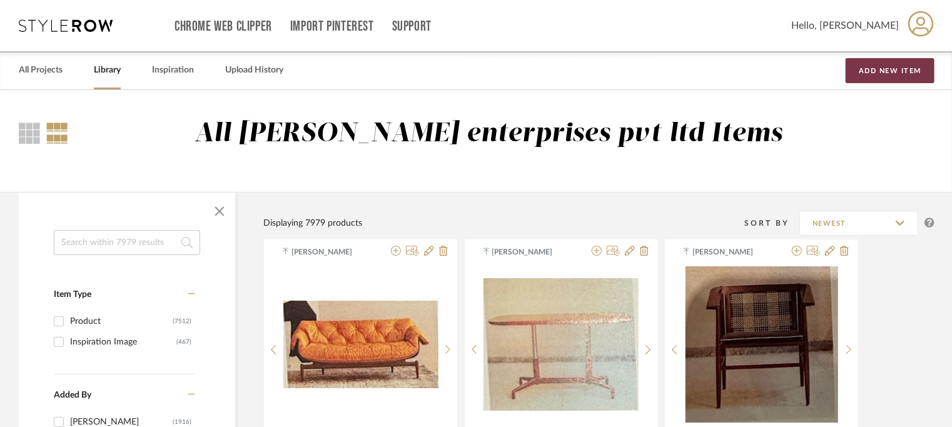
click at [888, 67] on button "Add New Item" at bounding box center [890, 70] width 89 height 25
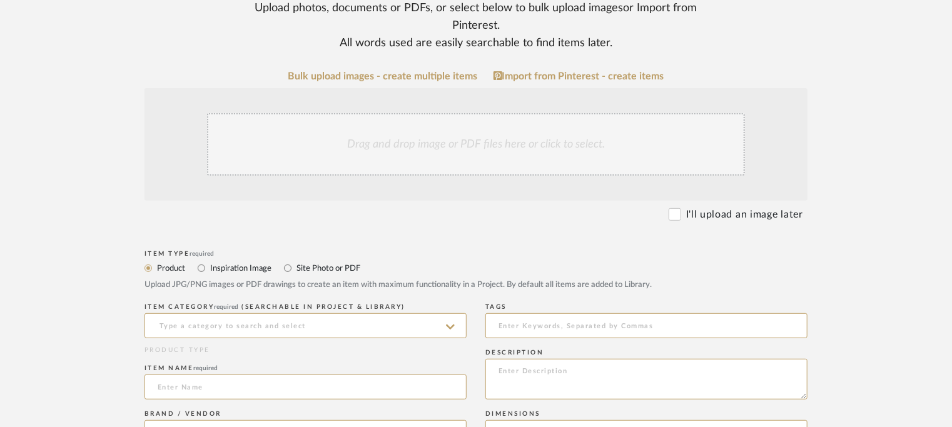
scroll to position [375, 0]
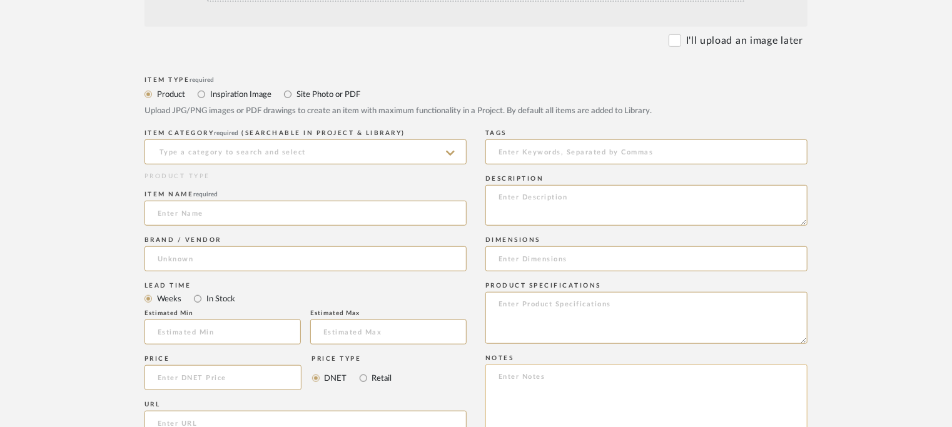
paste textarea "Price: Module Tambour INR.1,30,000/- Module Shutter : INR1,08,500/- Loose Shelf…"
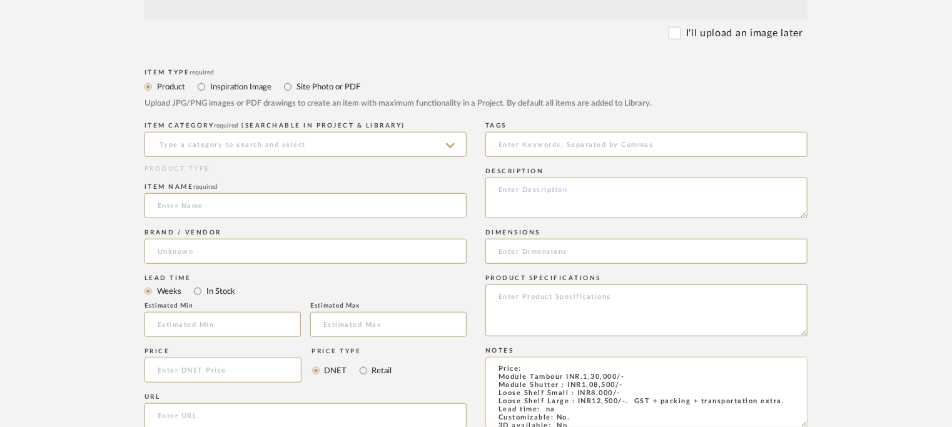
scroll to position [0, 0]
type textarea "Price: Module Tambour INR.1,30,000/- Module Shutter : INR1,08,500/- Loose Shelf…"
click at [244, 146] on input at bounding box center [306, 144] width 322 height 25
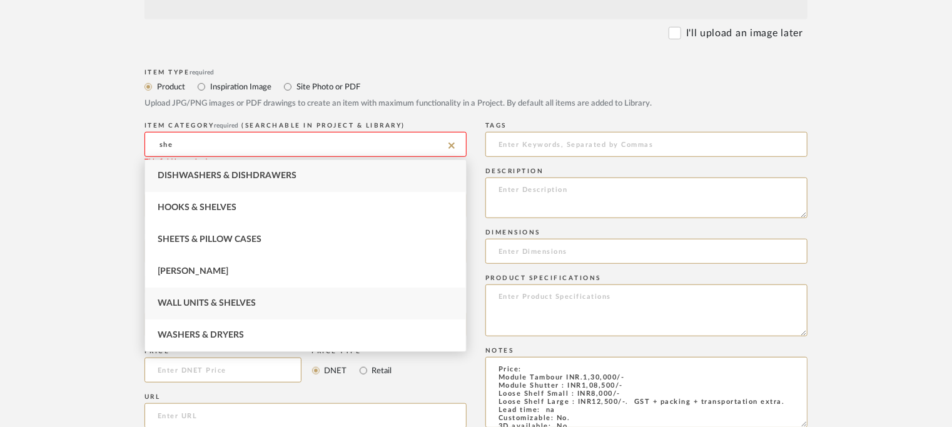
click at [228, 300] on span "Wall Units & Shelves" at bounding box center [207, 303] width 98 height 9
type input "Wall Units & Shelves"
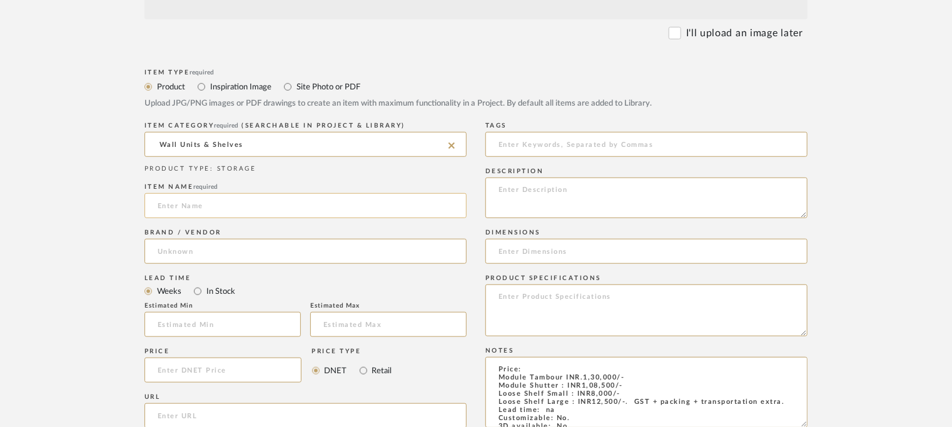
click at [234, 200] on input at bounding box center [306, 205] width 322 height 25
type input "MODULOUS"
click at [198, 247] on input at bounding box center [306, 251] width 322 height 25
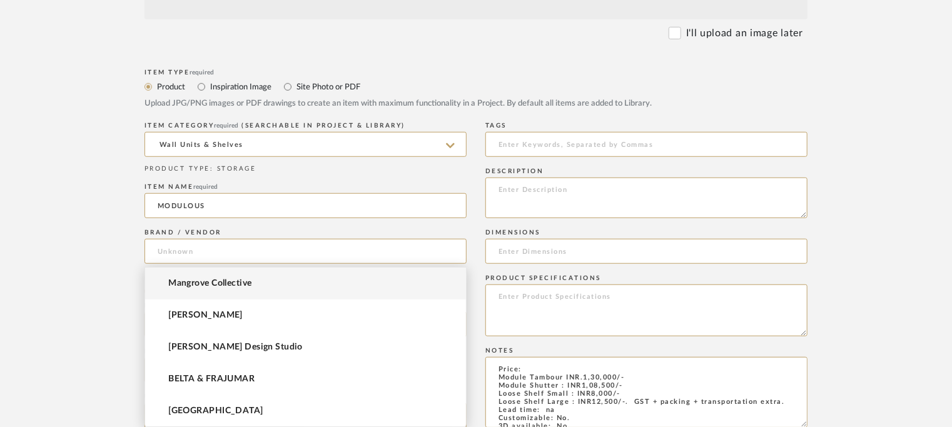
click at [197, 277] on mat-option "Mangrove Collective" at bounding box center [305, 284] width 321 height 32
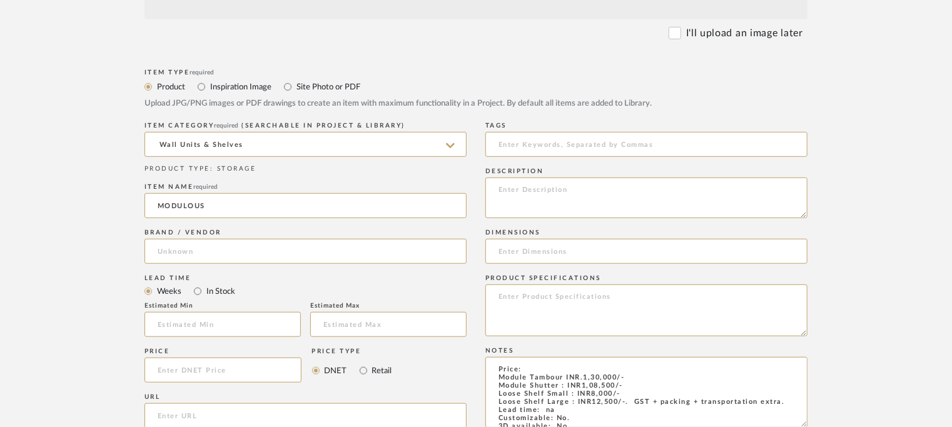
type input "Mangrove Collective"
click at [201, 313] on input at bounding box center [223, 324] width 156 height 25
paste textarea "Type : Shelf - Modulous Designer : Na Dimensions : 2200 x 415 x 2780mm Material…"
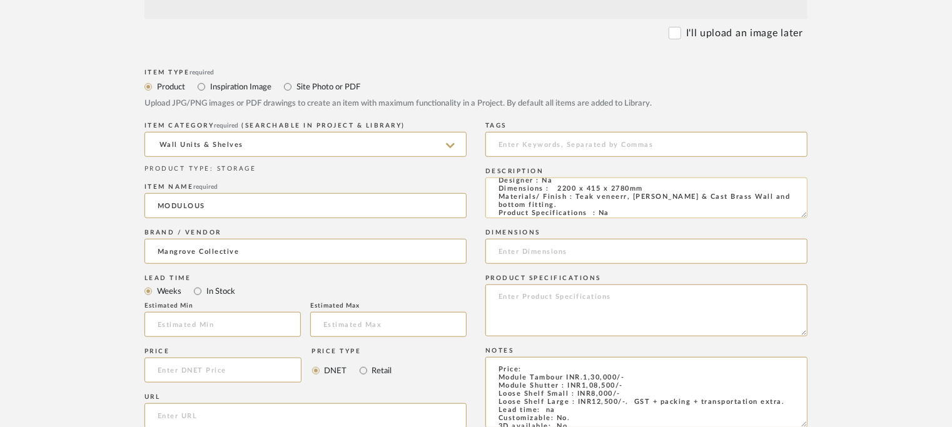
scroll to position [4, 0]
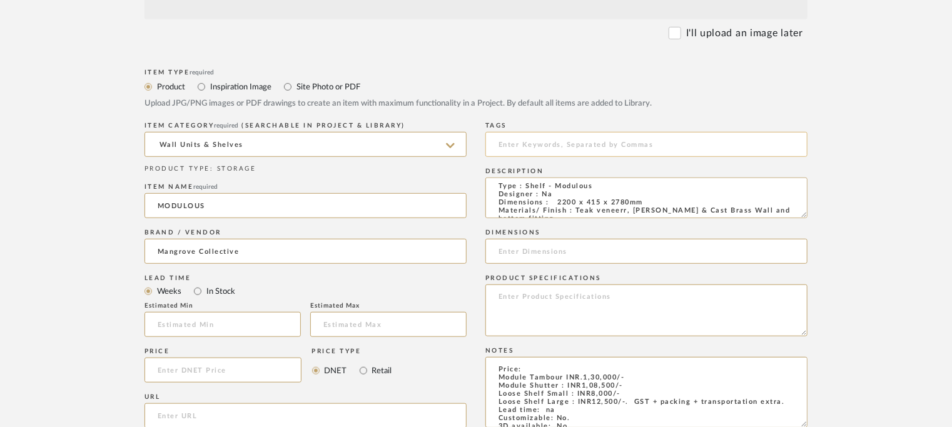
type textarea "Type : Shelf - Modulous Designer : Na Dimensions : 2200 x 415 x 2780mm Material…"
click at [584, 145] on input at bounding box center [646, 144] width 322 height 25
type input "India Design 2025,"
drag, startPoint x: 556, startPoint y: 201, endPoint x: 653, endPoint y: 201, distance: 97.0
click at [653, 201] on textarea "Type : Shelf - Modulous Designer : Na Dimensions : 2200 x 415 x 2780mm Material…" at bounding box center [646, 198] width 322 height 41
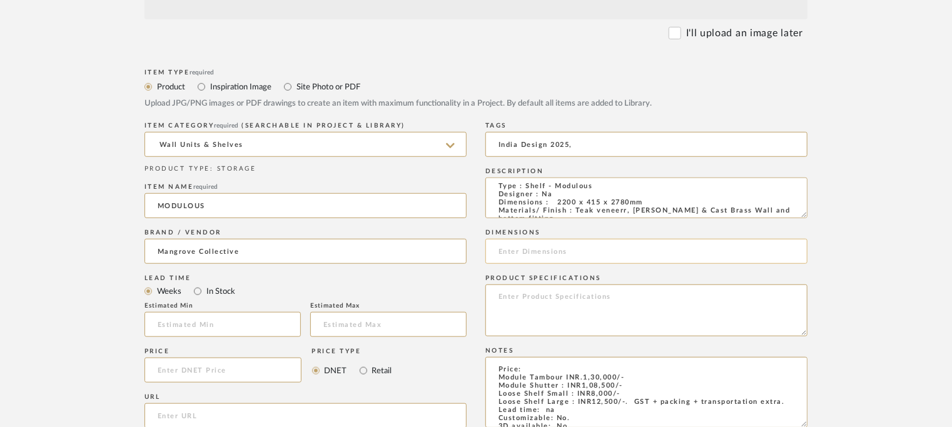
paste input "2200 x 415 x 2780mm"
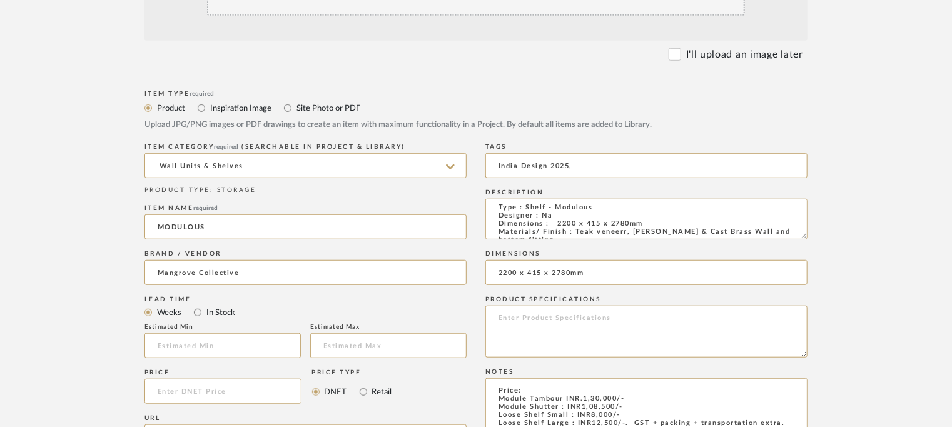
scroll to position [258, 0]
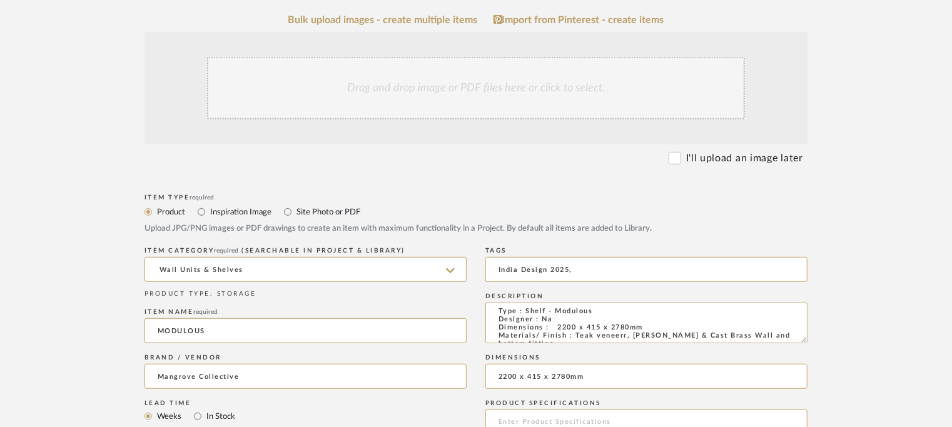
type input "2200 x 415 x 2780mm"
click at [414, 118] on div "Drag and drop image or PDF files here or click to select." at bounding box center [476, 88] width 538 height 63
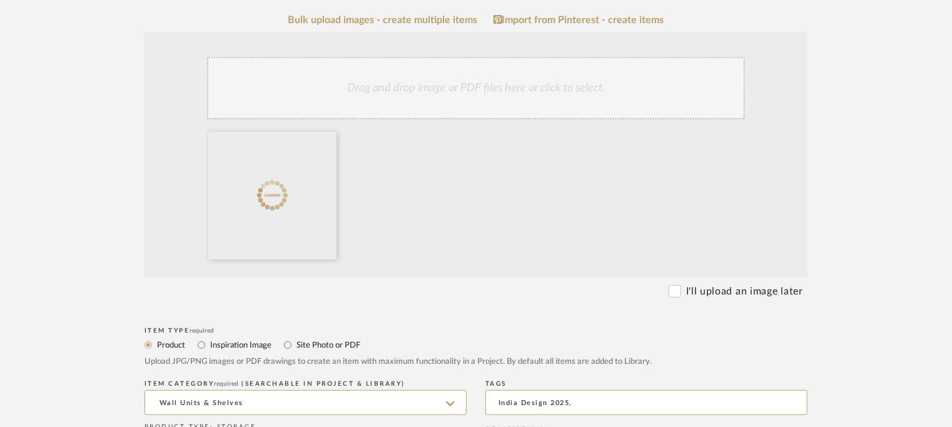
click at [484, 93] on div "Drag and drop image or PDF files here or click to select." at bounding box center [476, 88] width 538 height 63
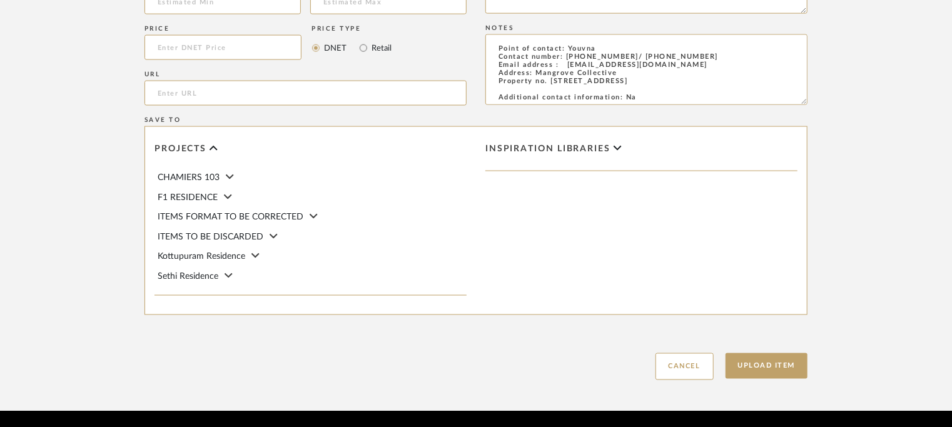
scroll to position [880, 0]
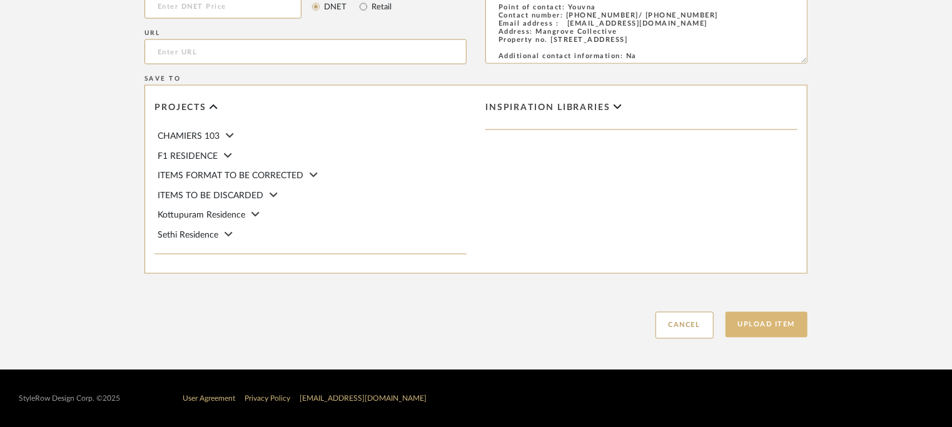
click at [758, 328] on button "Upload Item" at bounding box center [767, 325] width 83 height 26
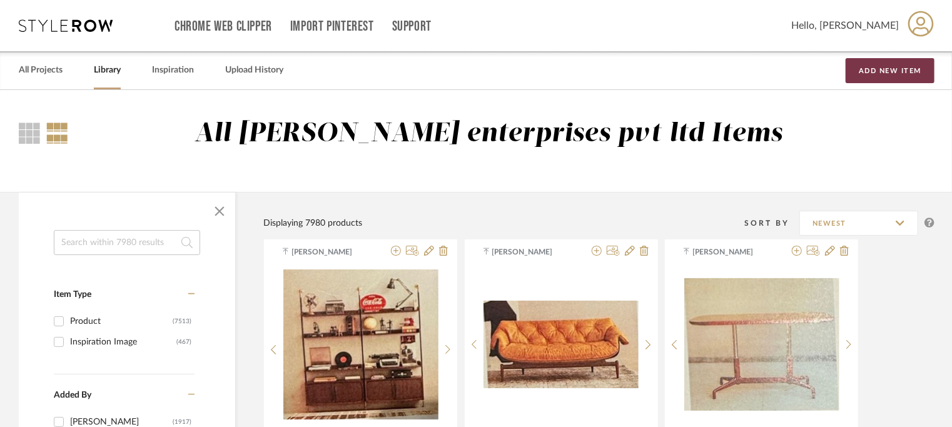
click at [895, 67] on button "Add New Item" at bounding box center [890, 70] width 89 height 25
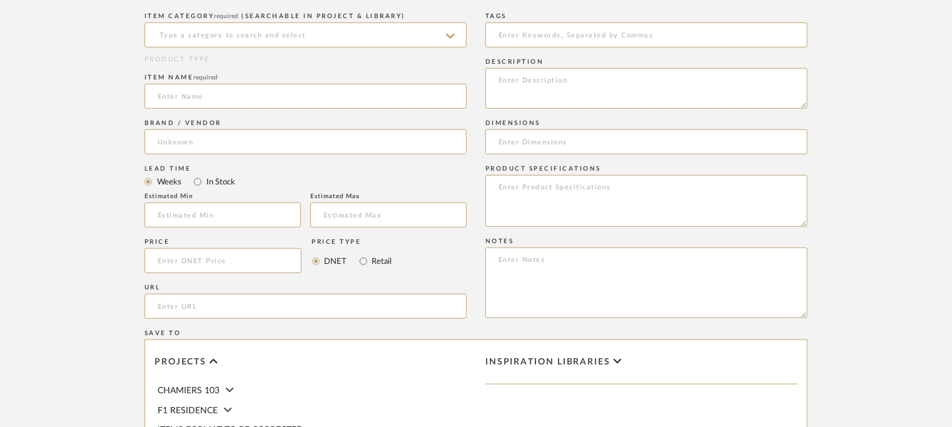
scroll to position [500, 0]
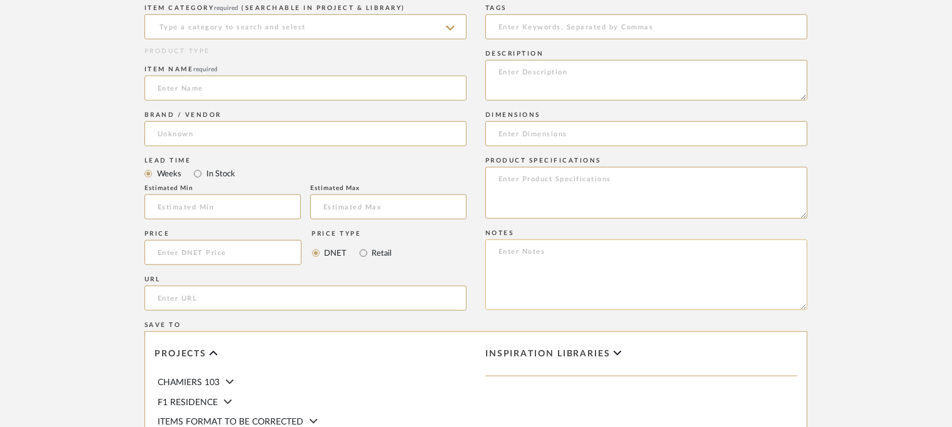
paste textarea "Price: INR5,50,000/-. GST + packing + transportation extra. Lead time: na Custo…"
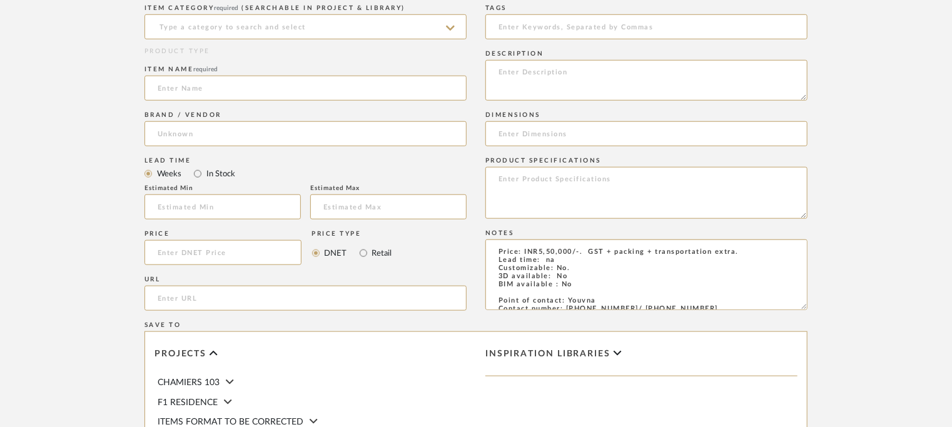
scroll to position [56, 0]
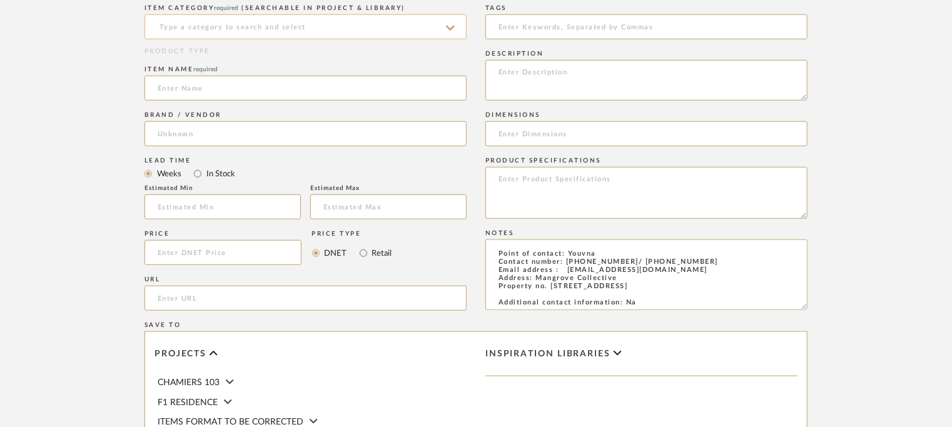
type textarea "Price: INR5,50,000/-. GST + packing + transportation extra. Lead time: na Custo…"
click at [310, 24] on input at bounding box center [306, 26] width 322 height 25
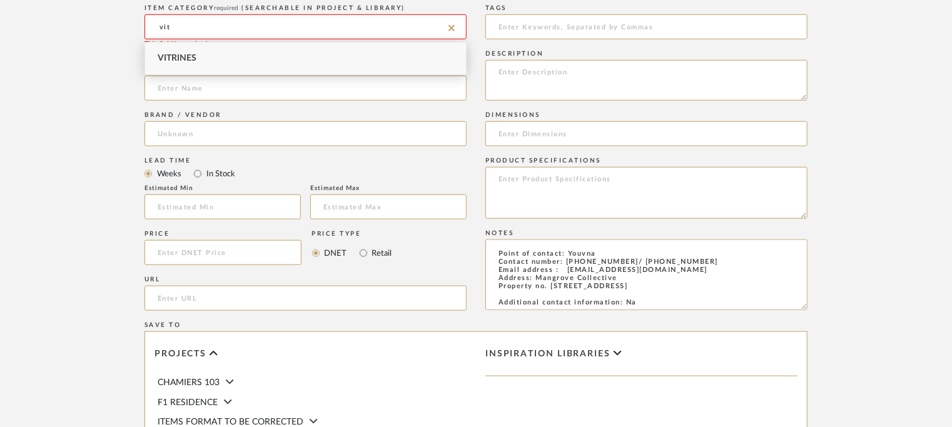
click at [176, 57] on span "Vitrines" at bounding box center [177, 58] width 39 height 9
type input "Vitrines"
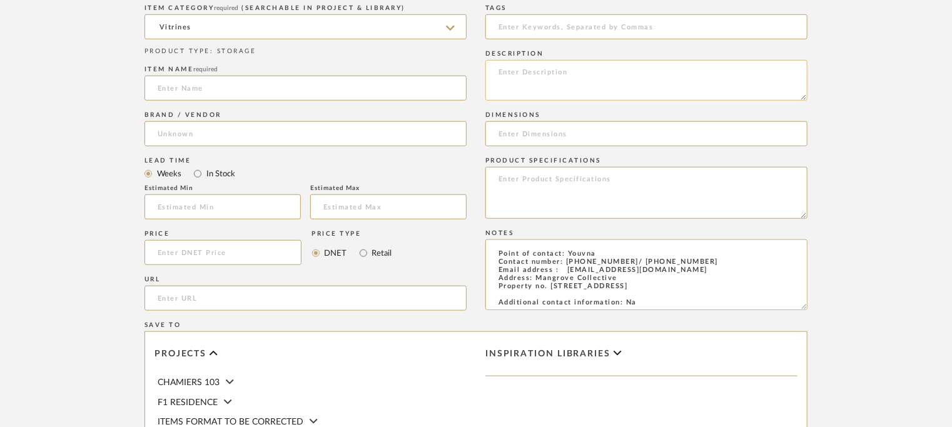
paste textarea "Type : Vitrine - Graphis Designer : Na Dimensions : W 850 x D 450 x H 1850mm Ma…"
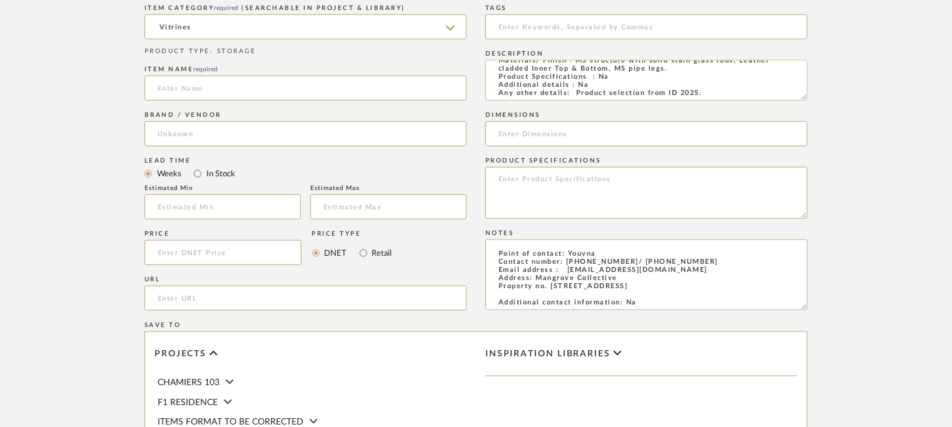
scroll to position [0, 0]
type textarea "Type : Vitrine - Graphis Designer : Na Dimensions : W 850 x D 450 x H 1850mm Ma…"
click at [205, 86] on input at bounding box center [306, 88] width 322 height 25
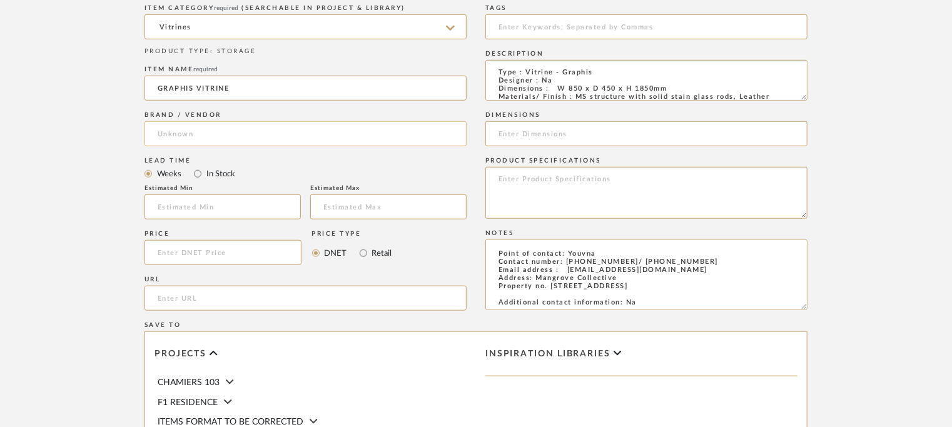
type input "GRAPHIS VITRINE"
click at [235, 133] on input at bounding box center [306, 133] width 322 height 25
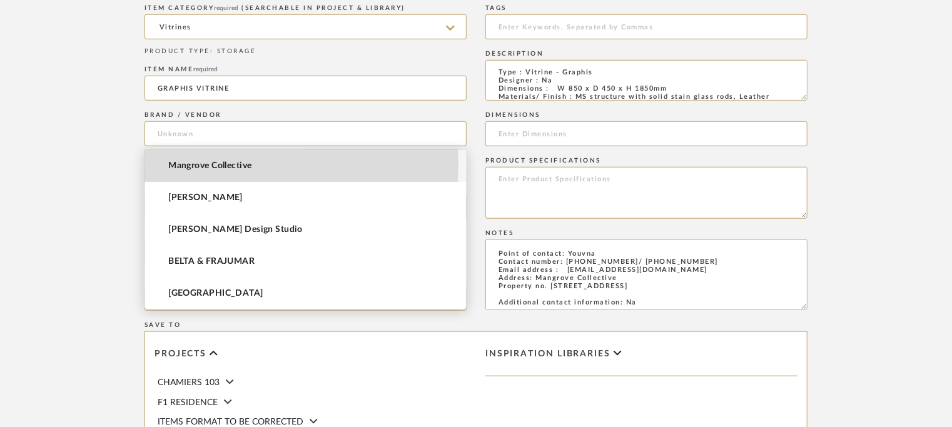
click at [221, 164] on span "Mangrove Collective" at bounding box center [209, 166] width 83 height 11
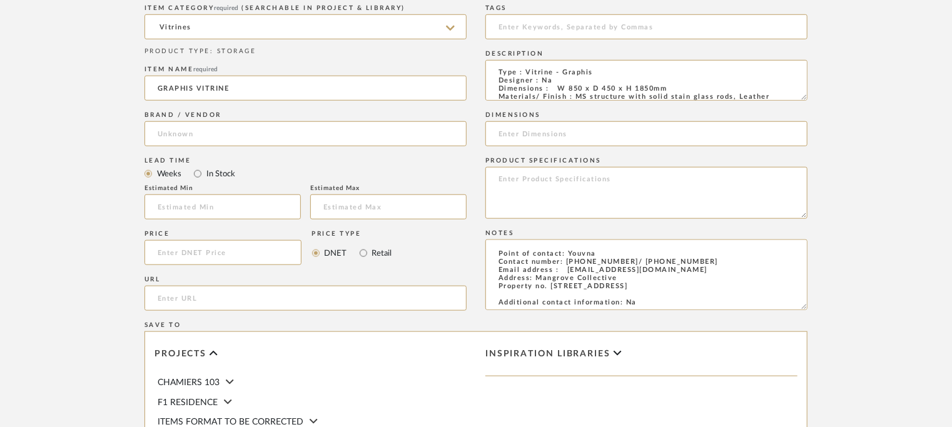
type input "Mangrove Collective"
drag, startPoint x: 560, startPoint y: 86, endPoint x: 608, endPoint y: 83, distance: 48.2
click at [608, 83] on textarea "Type : Vitrine - Graphis Designer : Na Dimensions : W 850 x D 450 x H 1850mm Ma…" at bounding box center [646, 80] width 322 height 41
click at [676, 88] on textarea "Type : Vitrine - Graphis Designer : Na Dimensions : W 850 x D 450 x H 1850mm Ma…" at bounding box center [646, 80] width 322 height 41
drag, startPoint x: 678, startPoint y: 88, endPoint x: 557, endPoint y: 87, distance: 120.1
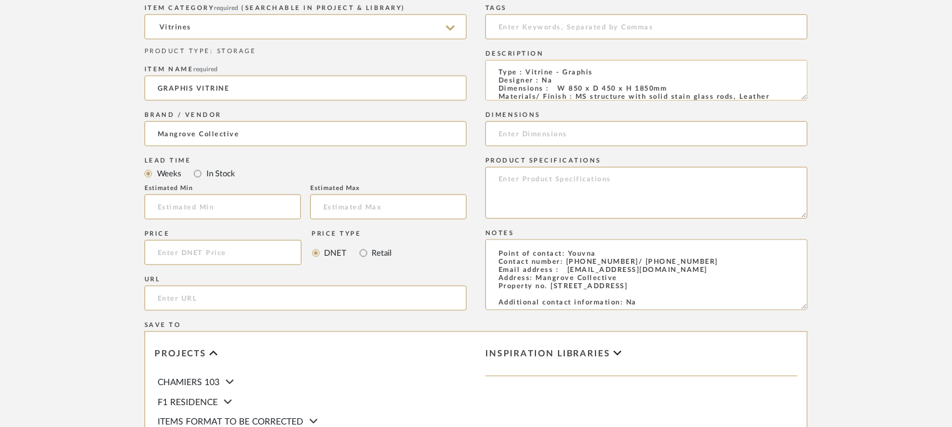
click at [557, 87] on textarea "Type : Vitrine - Graphis Designer : Na Dimensions : W 850 x D 450 x H 1850mm Ma…" at bounding box center [646, 80] width 322 height 41
click at [531, 130] on input at bounding box center [646, 133] width 322 height 25
paste input "W 850 x D 450 x H 1850mm"
type input "W 850 x D 450 x H 1850mm"
click at [533, 32] on input at bounding box center [646, 26] width 322 height 25
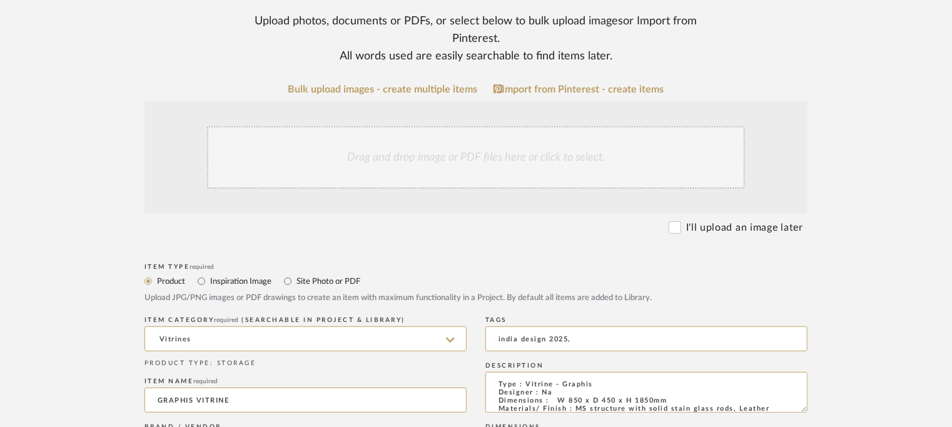
scroll to position [188, 0]
type input "india design 2025,"
click at [426, 163] on div "Drag and drop image or PDF files here or click to select." at bounding box center [476, 158] width 538 height 63
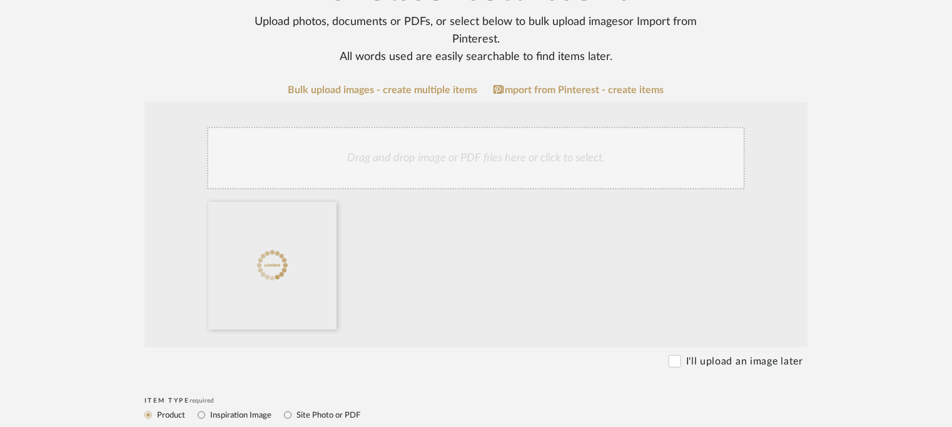
click at [498, 154] on div "Drag and drop image or PDF files here or click to select." at bounding box center [476, 158] width 538 height 63
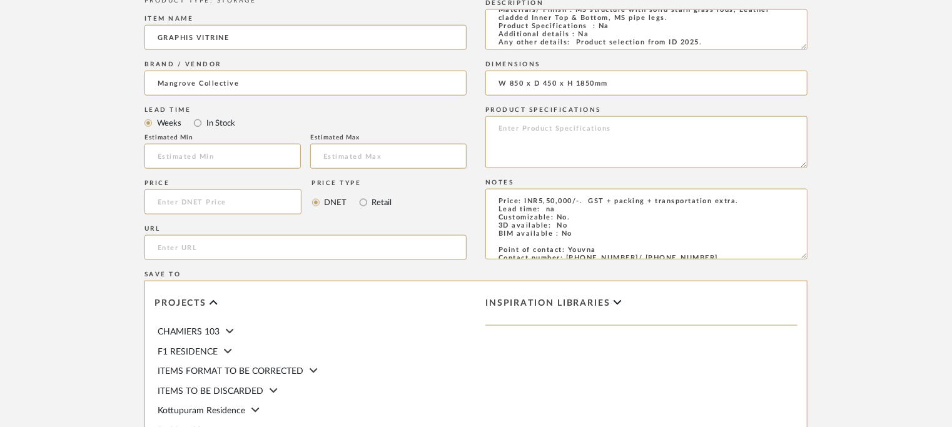
scroll to position [813, 0]
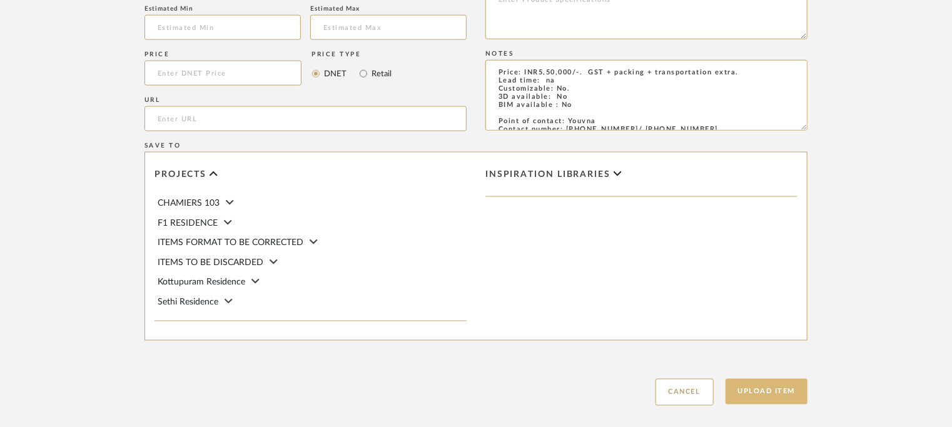
click at [753, 392] on button "Upload Item" at bounding box center [767, 392] width 83 height 26
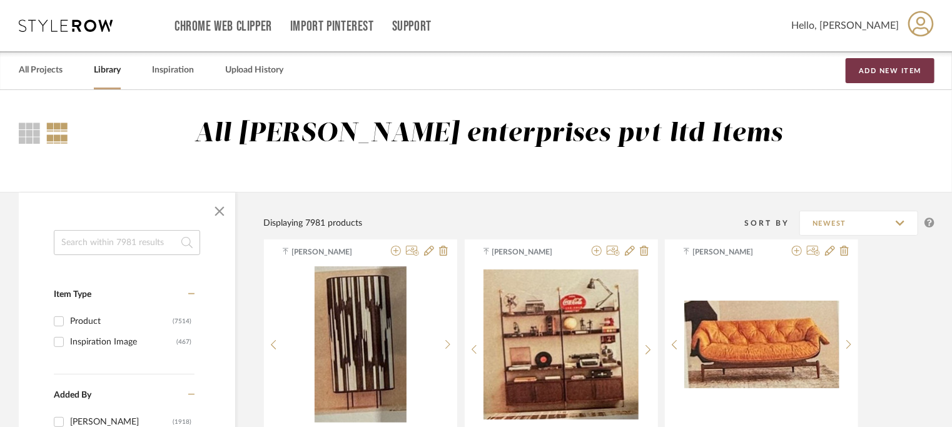
click at [909, 66] on button "Add New Item" at bounding box center [890, 70] width 89 height 25
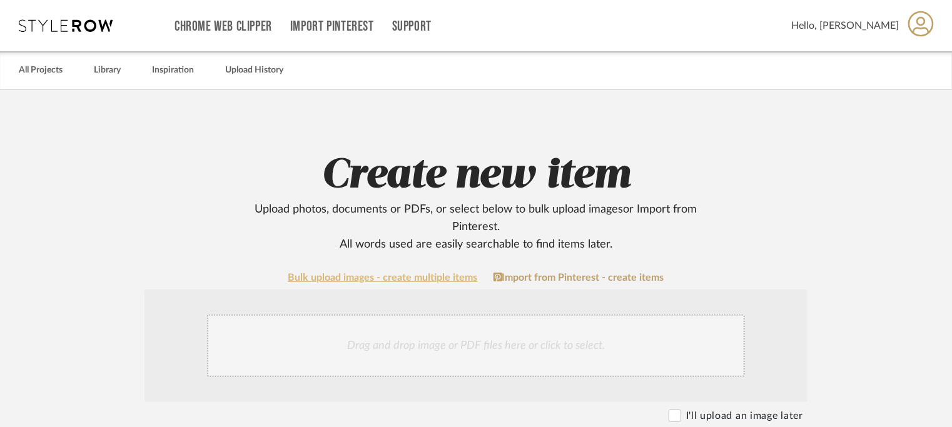
scroll to position [313, 0]
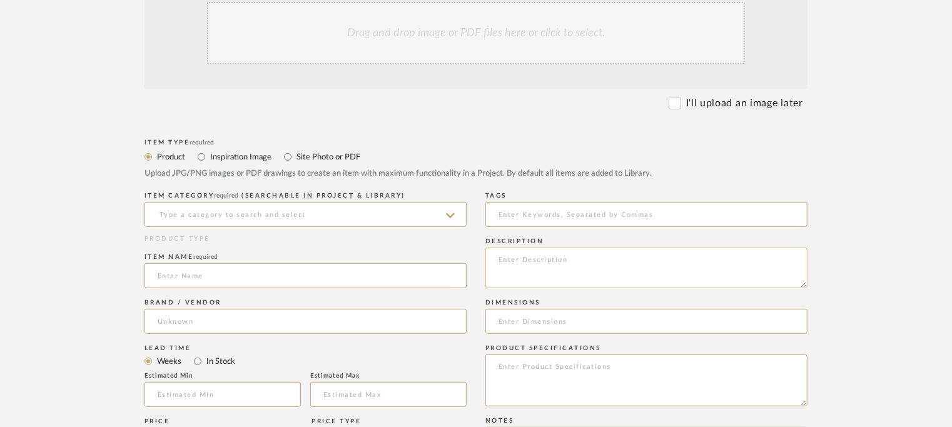
paste textarea "Type : Console - Graphis Designer : Na Dimensions : W 1600 x D 450 x H 900mm Ma…"
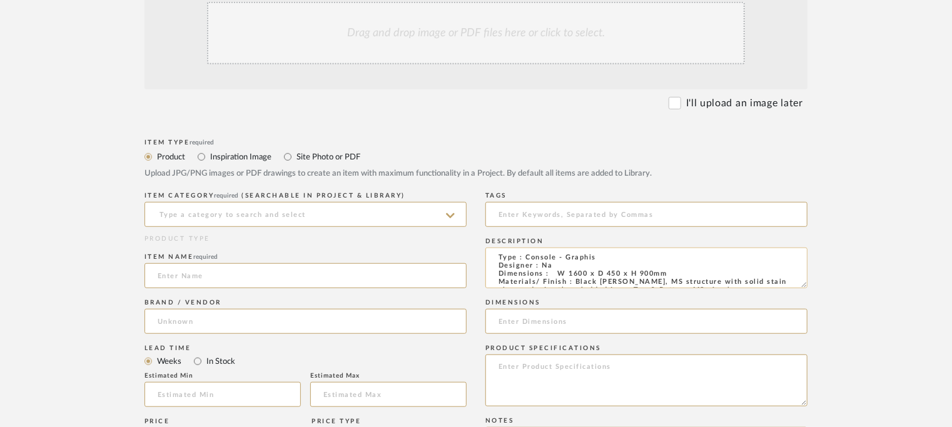
scroll to position [0, 0]
type textarea "Type : Console - Graphis Designer : Na Dimensions : W 1600 x D 450 x H 900mm Ma…"
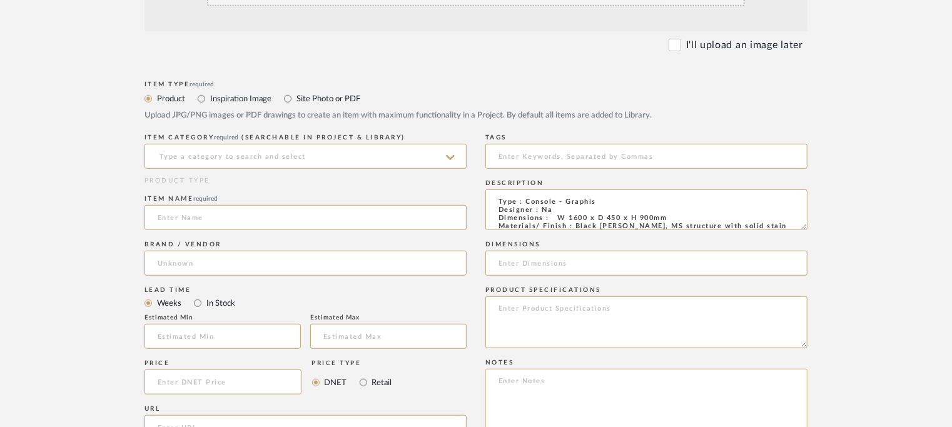
scroll to position [438, 0]
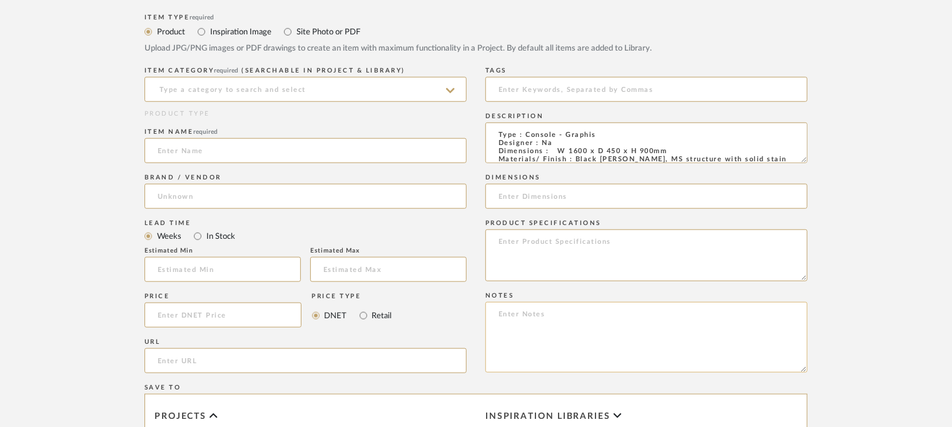
paste textarea "Price: INR4,00,000/-. GST + packing + transportation extra. Lead time: na Custo…"
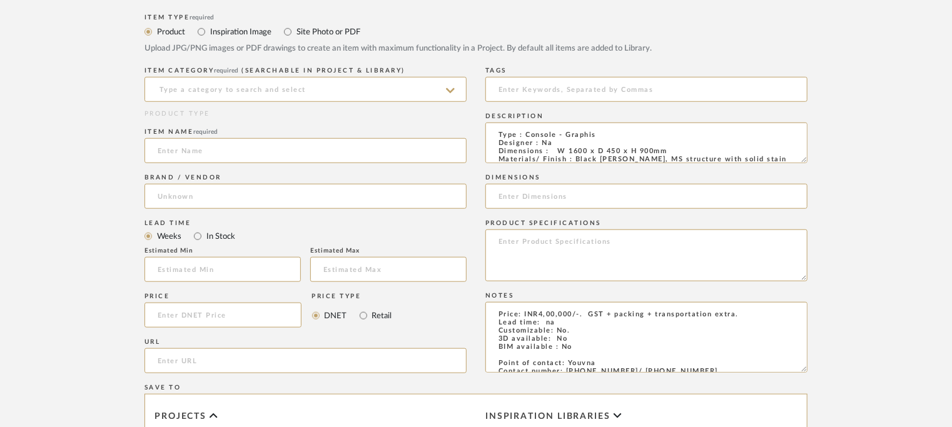
scroll to position [64, 0]
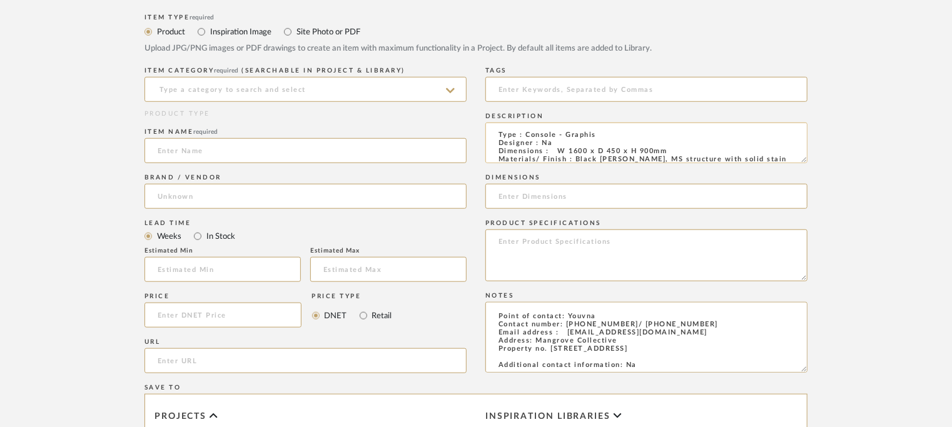
type textarea "Price: INR4,00,000/-. GST + packing + transportation extra. Lead time: na Custo…"
drag, startPoint x: 686, startPoint y: 148, endPoint x: 557, endPoint y: 153, distance: 128.3
click at [557, 153] on textarea "Type : Console - Graphis Designer : Na Dimensions : W 1600 x D 450 x H 900mm Ma…" at bounding box center [646, 143] width 322 height 41
click at [541, 195] on input at bounding box center [646, 196] width 322 height 25
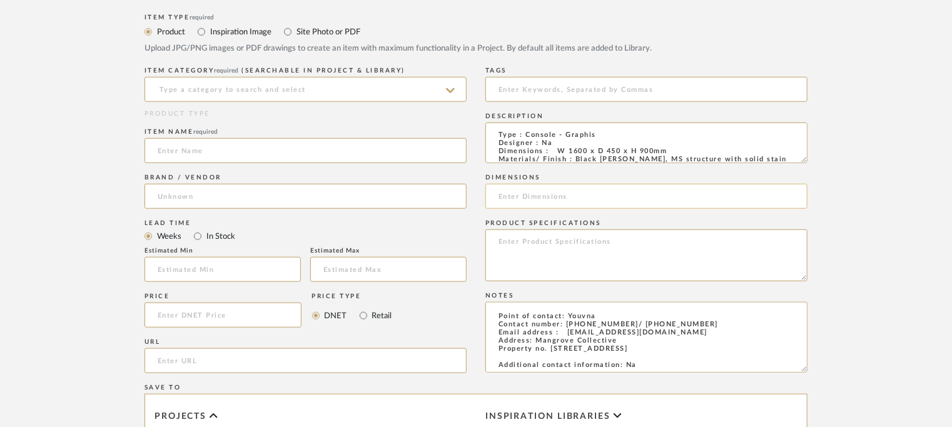
paste input "W 1600 x D 450 x H 900mm"
type input "W 1600 x D 450 x H 900mm"
click at [201, 87] on input at bounding box center [306, 89] width 322 height 25
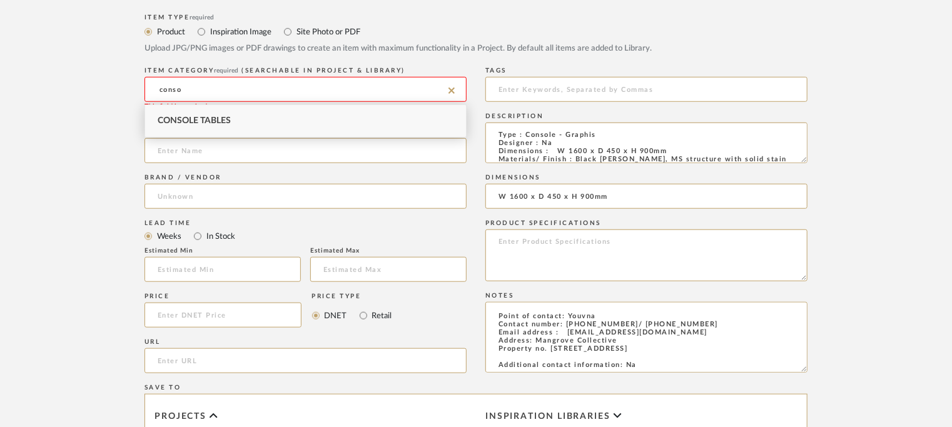
click at [202, 116] on span "Console Tables" at bounding box center [194, 120] width 73 height 9
type input "Console Tables"
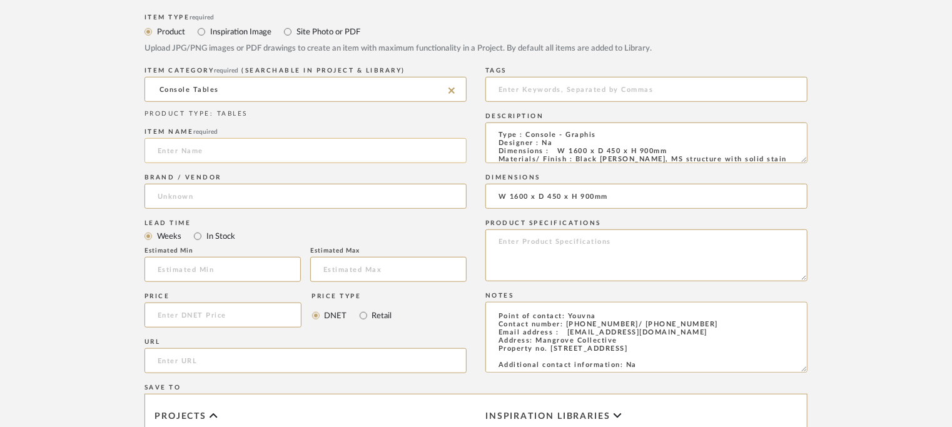
click at [203, 150] on input at bounding box center [306, 150] width 322 height 25
type input "GRAPHIS CONSOLE"
click at [228, 216] on div "ITEM CATEGORY required (Searchable in Project & Library) Console Tables PRODUCT…" at bounding box center [306, 222] width 322 height 317
click at [223, 188] on input at bounding box center [306, 196] width 322 height 25
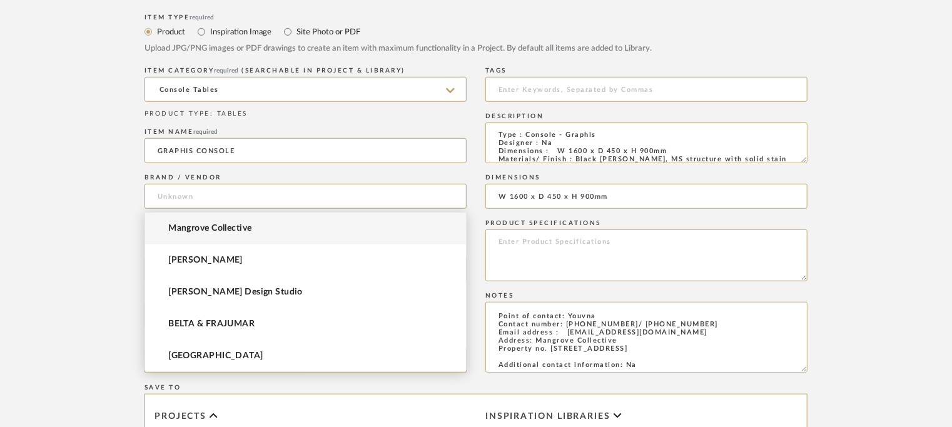
click at [210, 225] on span "Mangrove Collective" at bounding box center [209, 228] width 83 height 11
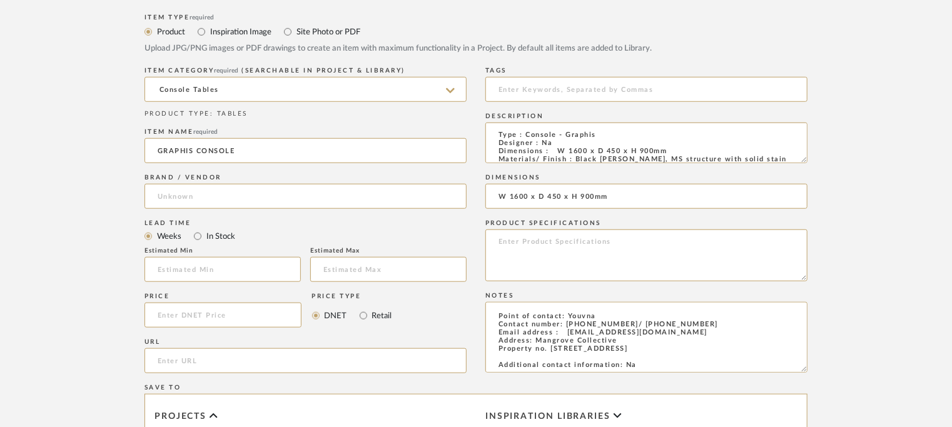
type input "Mangrove Collective"
click at [554, 84] on input at bounding box center [646, 89] width 322 height 25
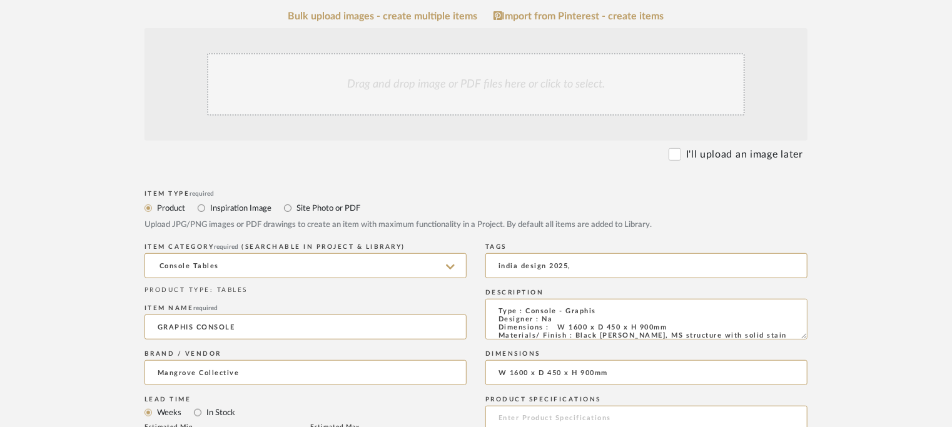
scroll to position [250, 0]
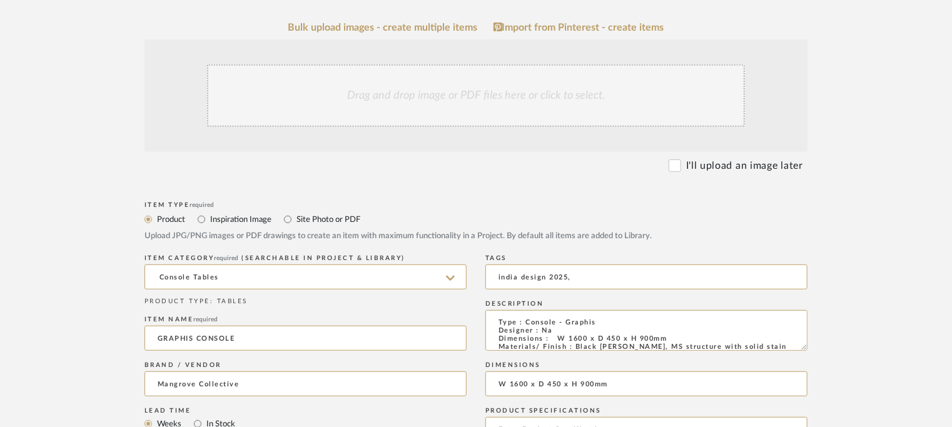
type input "india design 2025,"
click at [424, 93] on div "Drag and drop image or PDF files here or click to select." at bounding box center [476, 95] width 538 height 63
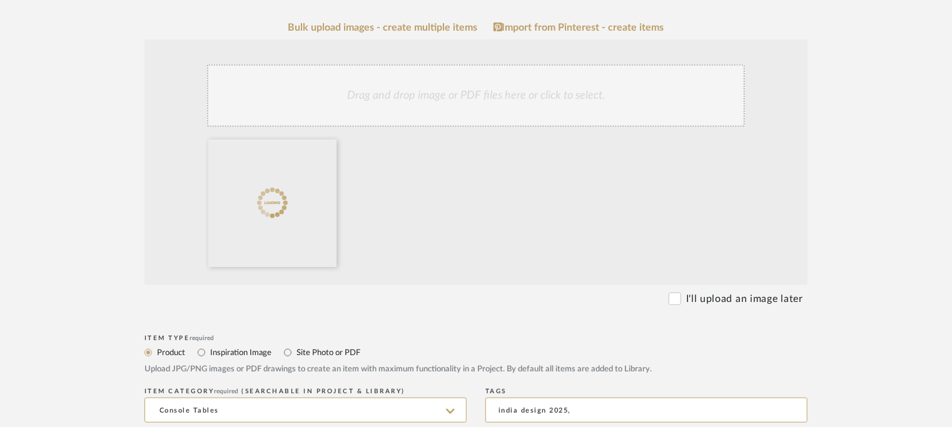
click at [568, 102] on div "Drag and drop image or PDF files here or click to select." at bounding box center [476, 95] width 538 height 63
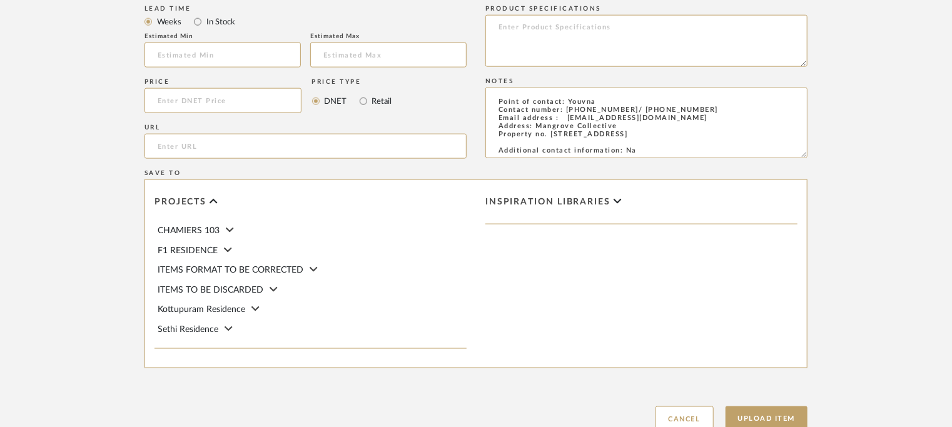
scroll to position [880, 0]
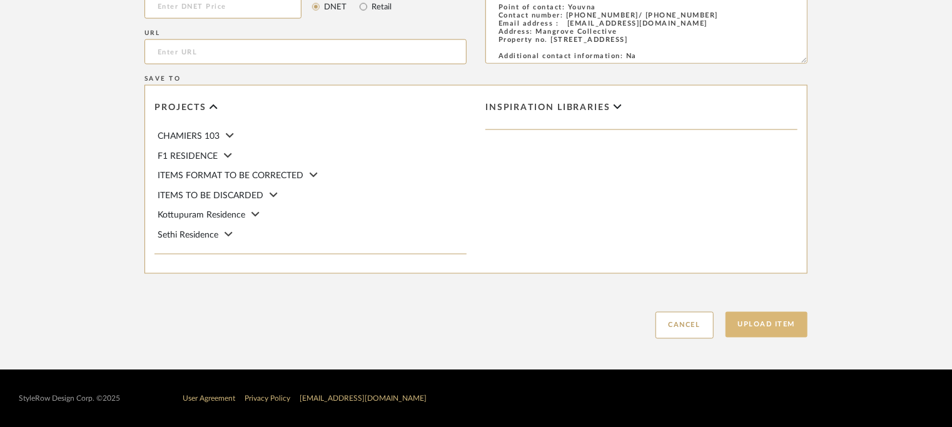
click at [764, 330] on button "Upload Item" at bounding box center [767, 325] width 83 height 26
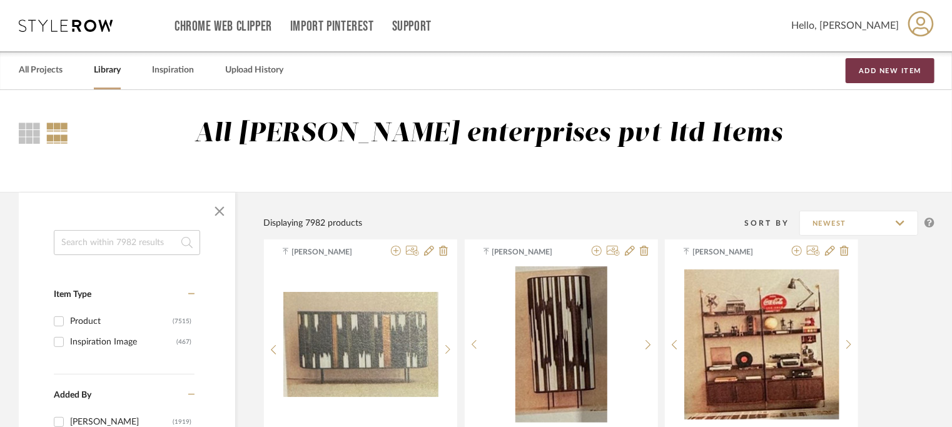
click at [889, 71] on button "Add New Item" at bounding box center [890, 70] width 89 height 25
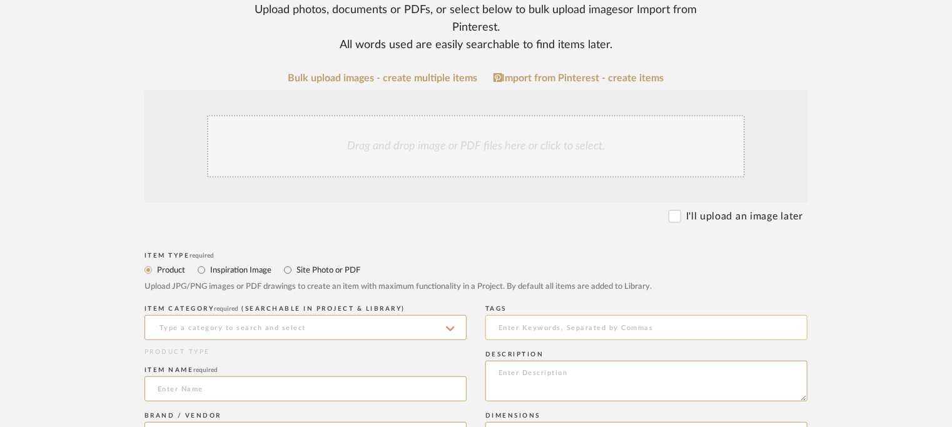
scroll to position [250, 0]
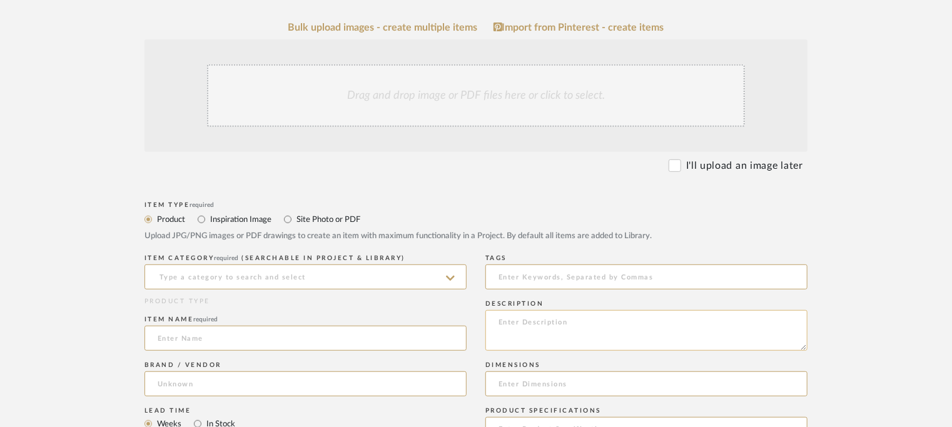
paste textarea "Type : Side table - Cast glass side table Designer : Na Dimensions : Option 1: …"
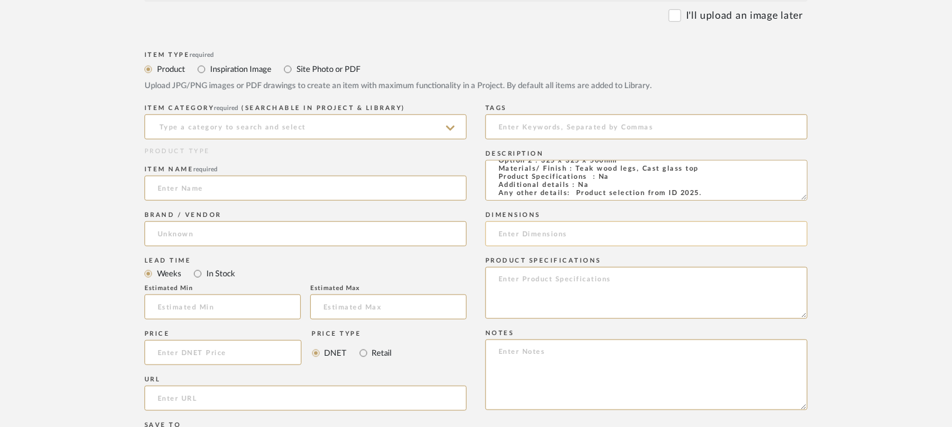
scroll to position [500, 0]
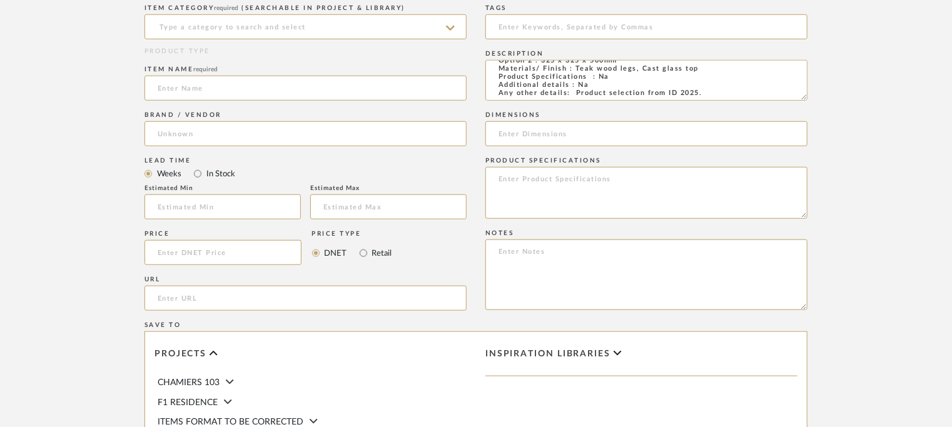
type textarea "Type : Side table - Cast glass side table Designer : Na Dimensions : Option 1: …"
click at [508, 250] on textarea at bounding box center [646, 275] width 322 height 71
paste textarea "Price: INR.82,000/-. GST + packing + transportation extra. Lead time: na Custom…"
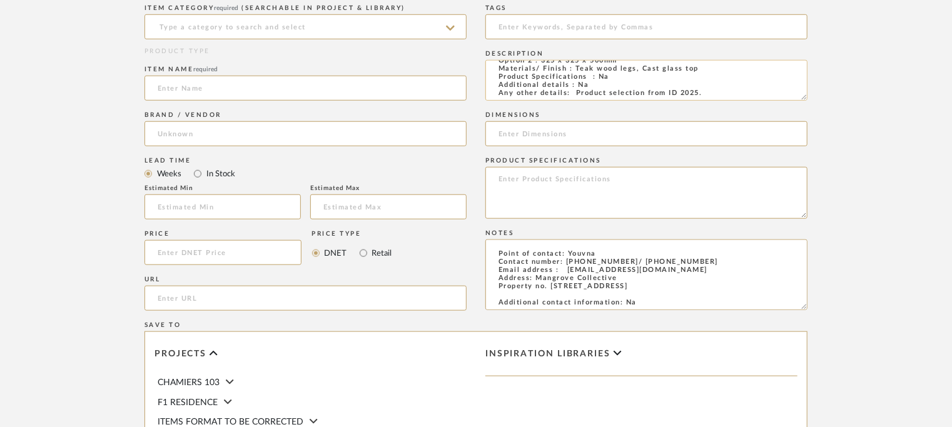
scroll to position [0, 0]
type textarea "Price: INR.82,000/-. GST + packing + transportation extra. Lead time: na Custom…"
click at [240, 26] on input at bounding box center [306, 26] width 322 height 25
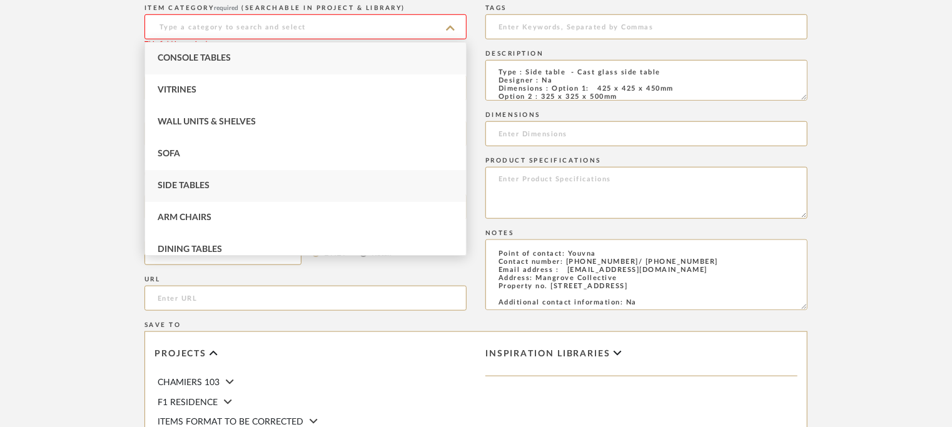
click at [193, 188] on span "Side Tables" at bounding box center [184, 185] width 52 height 9
type input "Side Tables"
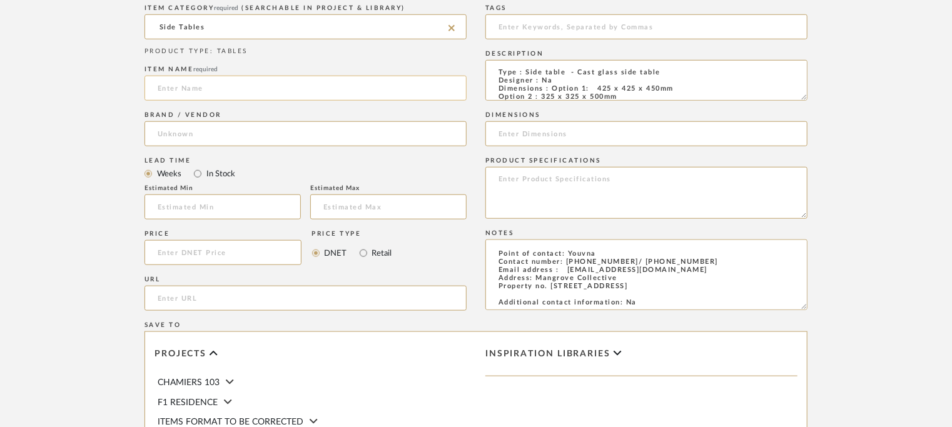
drag, startPoint x: 206, startPoint y: 79, endPoint x: 213, endPoint y: 78, distance: 7.1
click at [211, 79] on input at bounding box center [306, 88] width 322 height 25
type input "CAST GLASS SIDE TABLE"
click at [190, 129] on input at bounding box center [306, 133] width 322 height 25
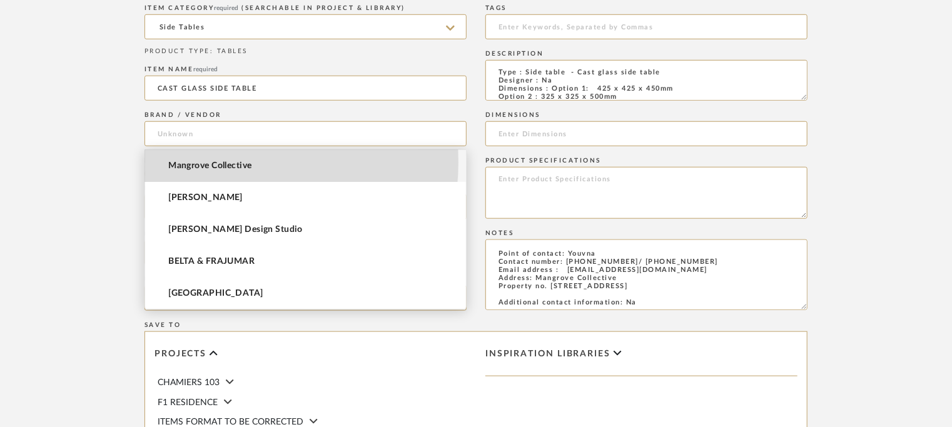
click at [200, 163] on span "Mangrove Collective" at bounding box center [209, 166] width 83 height 11
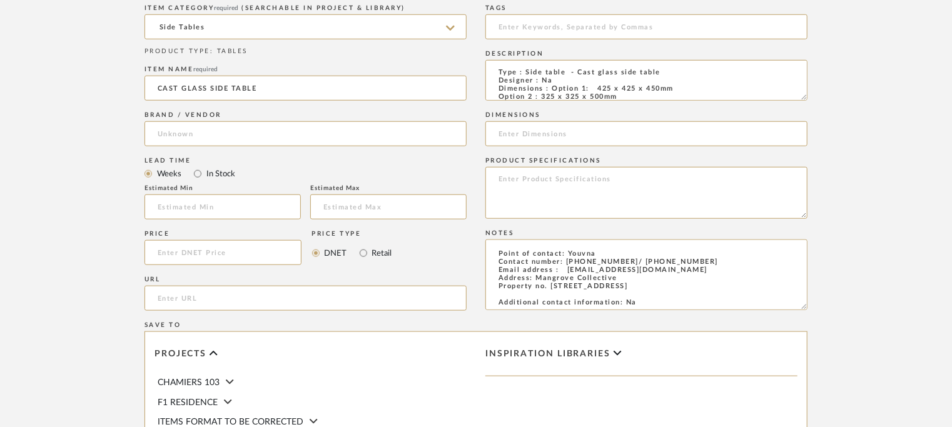
type input "Mangrove Collective"
click at [622, 29] on input at bounding box center [646, 26] width 322 height 25
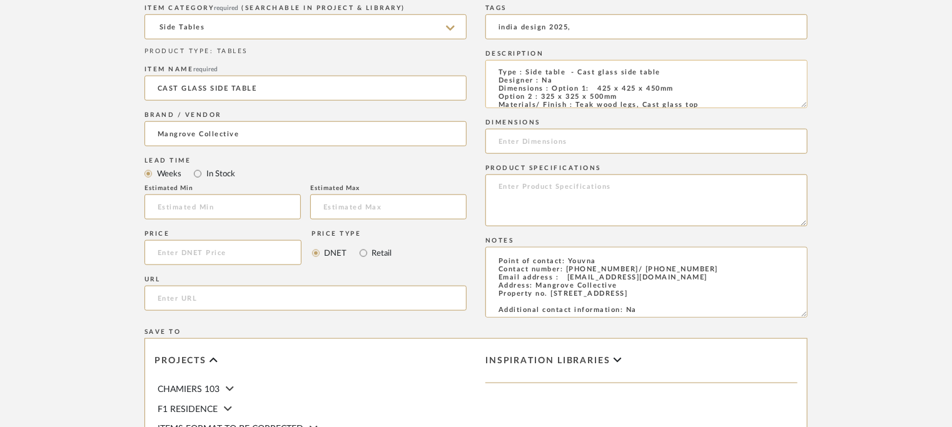
drag, startPoint x: 806, startPoint y: 95, endPoint x: 793, endPoint y: 113, distance: 21.9
click at [810, 109] on form "Bulk upload images - create multiple items Import from Pinterest - create items…" at bounding box center [476, 182] width 797 height 821
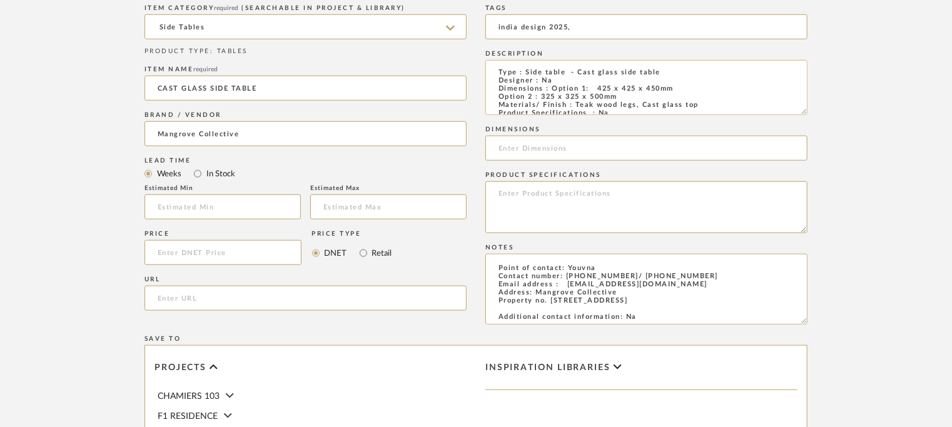
type input "india design 2025,"
drag, startPoint x: 553, startPoint y: 84, endPoint x: 617, endPoint y: 97, distance: 65.0
click at [616, 97] on textarea "Type : Side table - Cast glass side table Designer : Na Dimensions : Option 1: …" at bounding box center [646, 87] width 322 height 55
click at [603, 89] on textarea "Type : Side table - Cast glass side table Designer : Na Dimensions : Option 1: …" at bounding box center [646, 87] width 322 height 55
drag, startPoint x: 621, startPoint y: 96, endPoint x: 569, endPoint y: 89, distance: 52.4
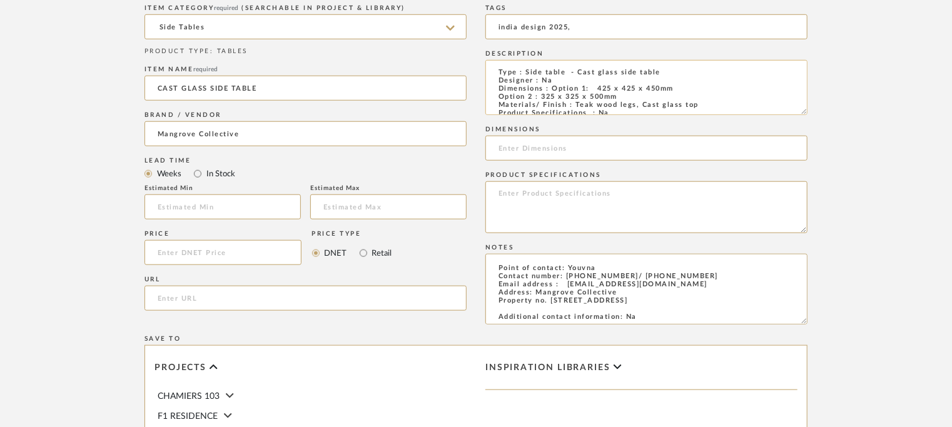
click at [556, 89] on textarea "Type : Side table - Cast glass side table Designer : Na Dimensions : Option 1: …" at bounding box center [646, 87] width 322 height 55
click at [544, 144] on input at bounding box center [646, 148] width 322 height 25
paste input "ption 1: 425 x 425 x 450mm Option 2 : 325 x 325 x 500mm"
click at [500, 146] on input "ption 1: 425 x 425 x 450mm Option 2 : 325 x 325 x 500mm" at bounding box center [646, 148] width 322 height 25
click at [621, 150] on input "Option 1: 425 x 425 x 450mm Option 2 : 325 x 325 x 500mm" at bounding box center [646, 148] width 322 height 25
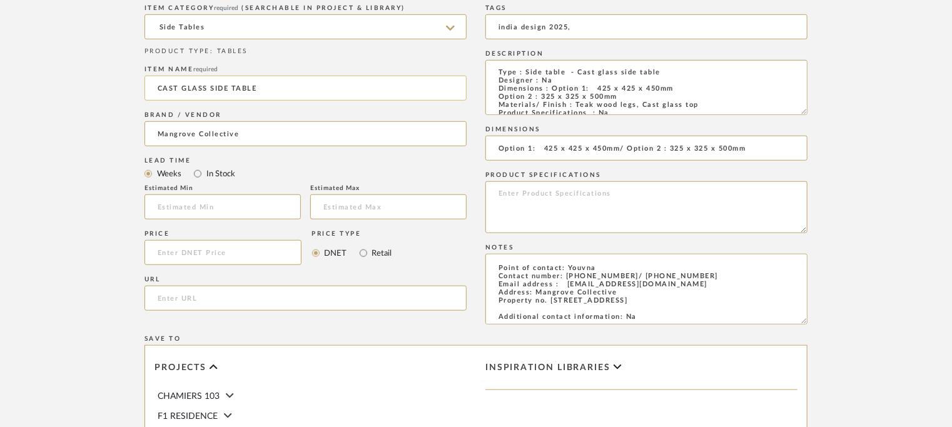
scroll to position [313, 0]
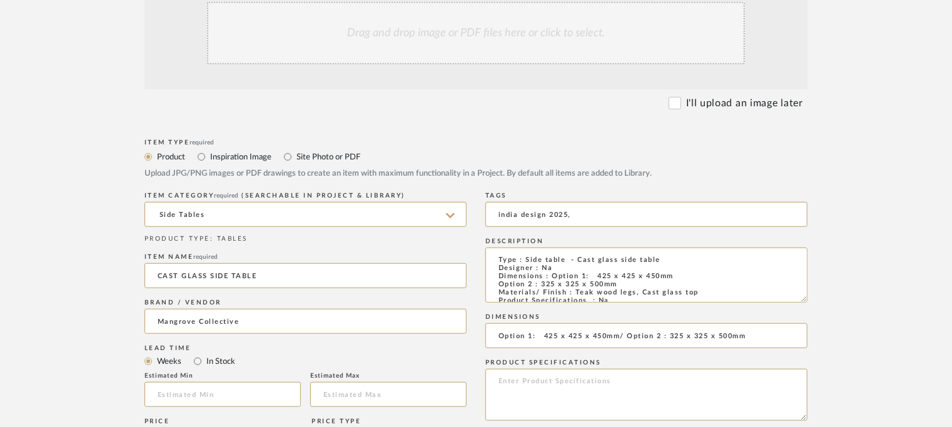
type input "Option 1: 425 x 425 x 450mm/ Option 2 : 325 x 325 x 500mm"
click at [460, 34] on div "Drag and drop image or PDF files here or click to select." at bounding box center [476, 33] width 538 height 63
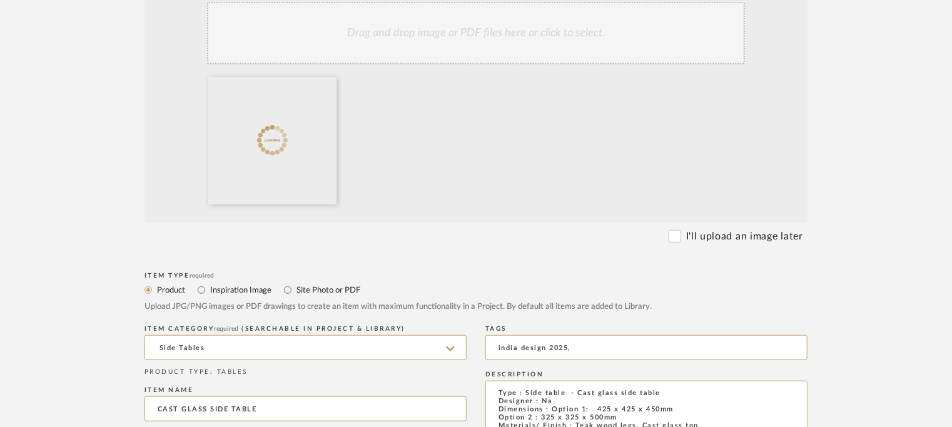
click at [497, 33] on div "Drag and drop image or PDF files here or click to select." at bounding box center [476, 33] width 538 height 63
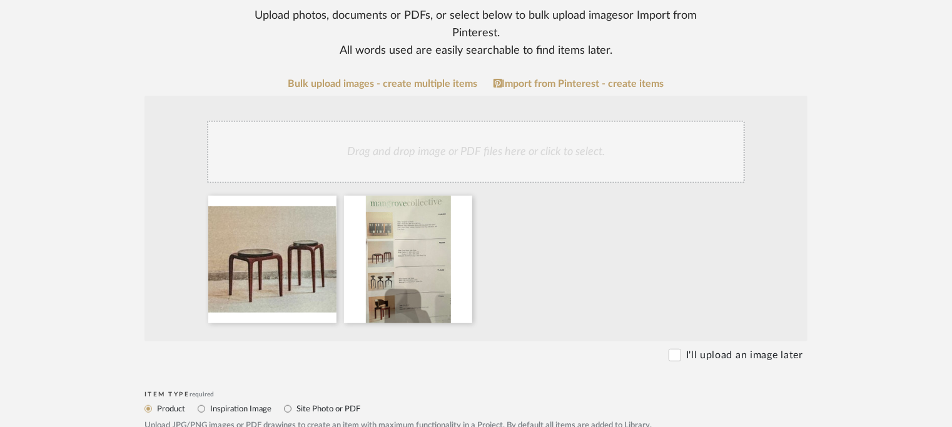
scroll to position [63, 0]
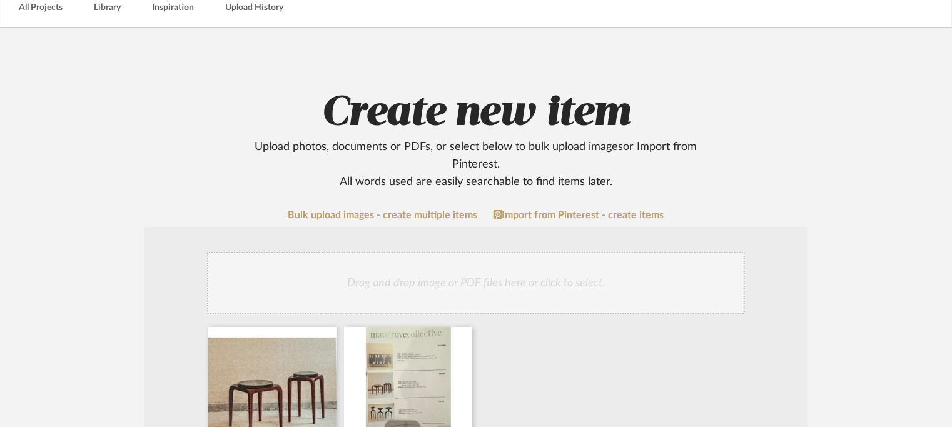
click at [385, 275] on div "Drag and drop image or PDF files here or click to select." at bounding box center [476, 283] width 538 height 63
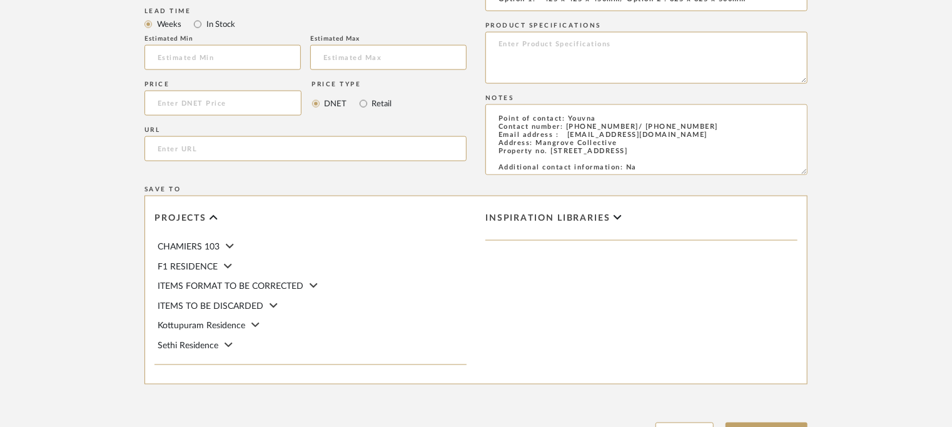
scroll to position [894, 0]
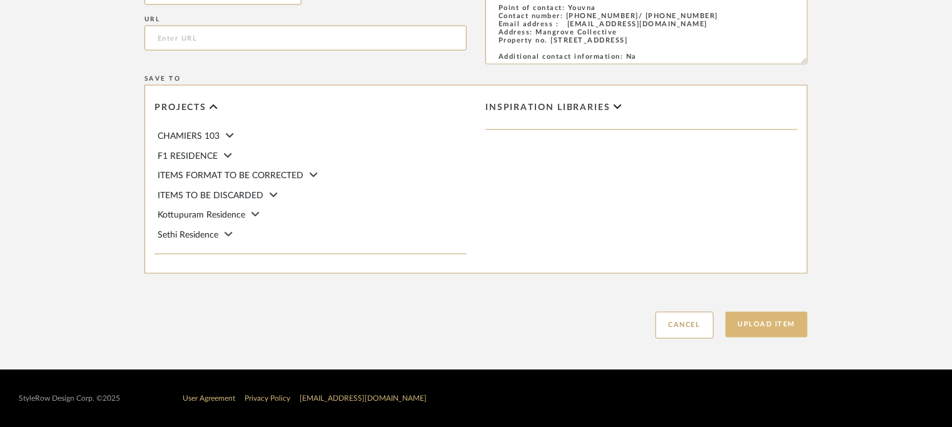
click at [783, 324] on button "Upload Item" at bounding box center [767, 325] width 83 height 26
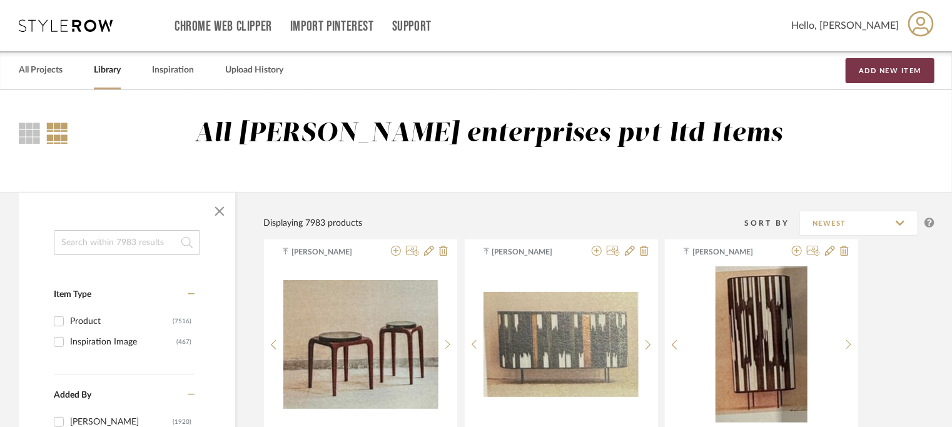
click at [859, 71] on button "Add New Item" at bounding box center [890, 70] width 89 height 25
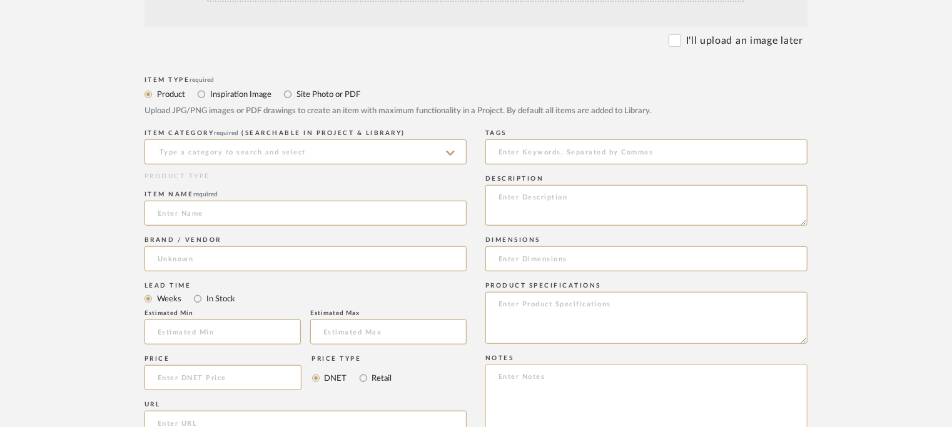
scroll to position [563, 0]
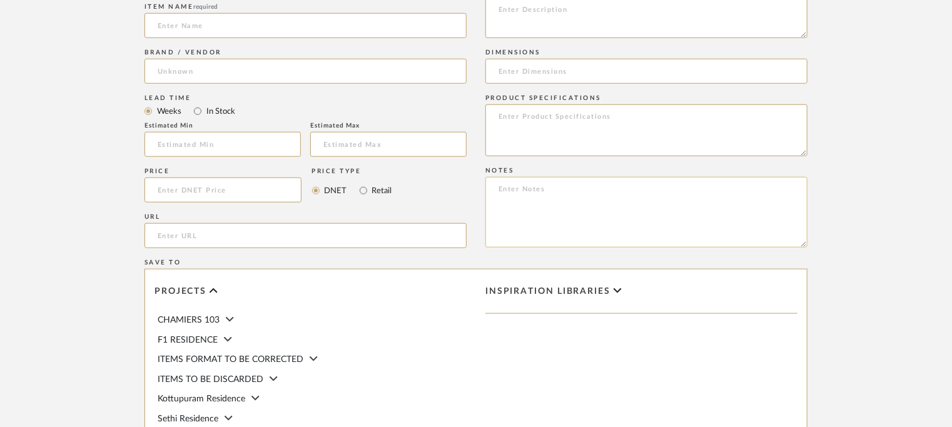
paste textarea "Price: INR.1,25,000/-. GST + packing + transportation extra. Lead time: na Cust…"
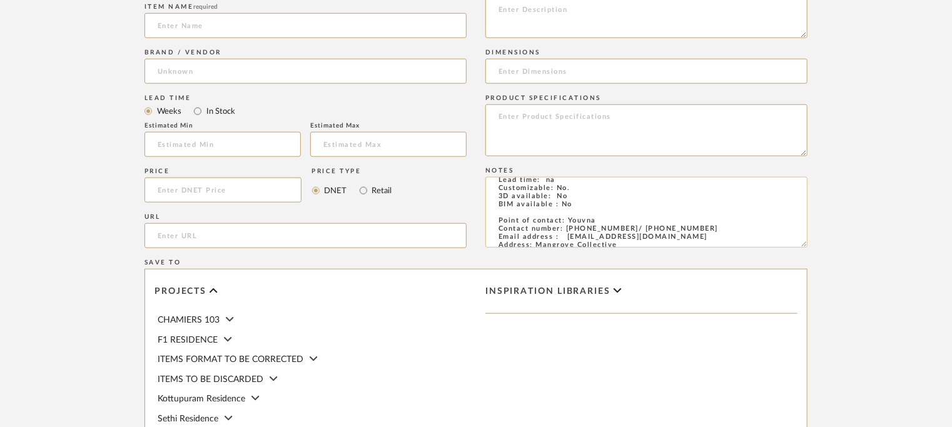
scroll to position [0, 0]
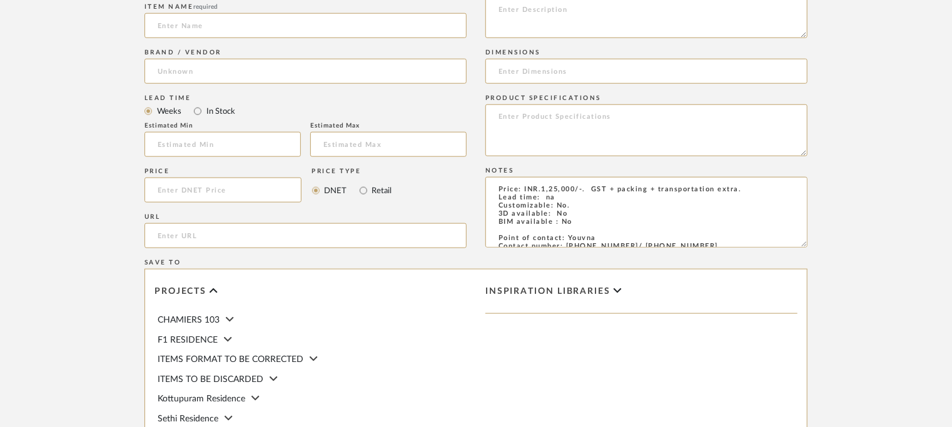
type textarea "Price: INR.1,25,000/-. GST + packing + transportation extra. Lead time: na Cust…"
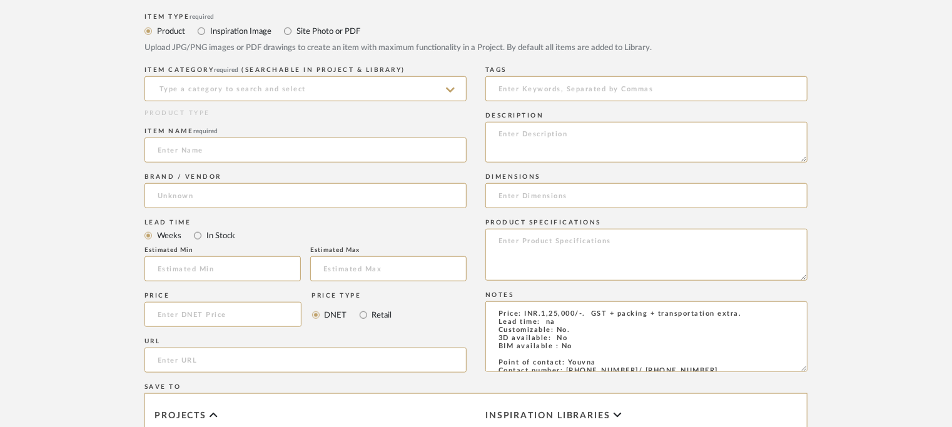
scroll to position [438, 0]
click at [504, 136] on textarea at bounding box center [646, 143] width 322 height 41
paste textarea "Type : Side table - Marble side table Designer : Na Dimensions : Dia 400/ 350/ …"
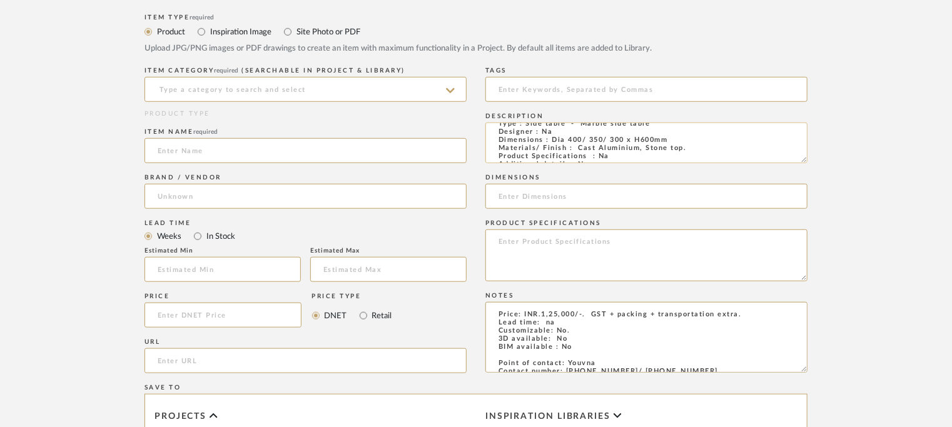
scroll to position [0, 0]
drag, startPoint x: 681, startPoint y: 150, endPoint x: 552, endPoint y: 150, distance: 129.5
click at [552, 150] on textarea "Type : Side table - Marble side table Designer : Na Dimensions : Dia 400/ 350/ …" at bounding box center [646, 143] width 322 height 41
type textarea "Type : Side table - Marble side table Designer : Na Dimensions : Dia 400/ 350/ …"
paste input "Dia 400/ 350/ 300 x H600mm"
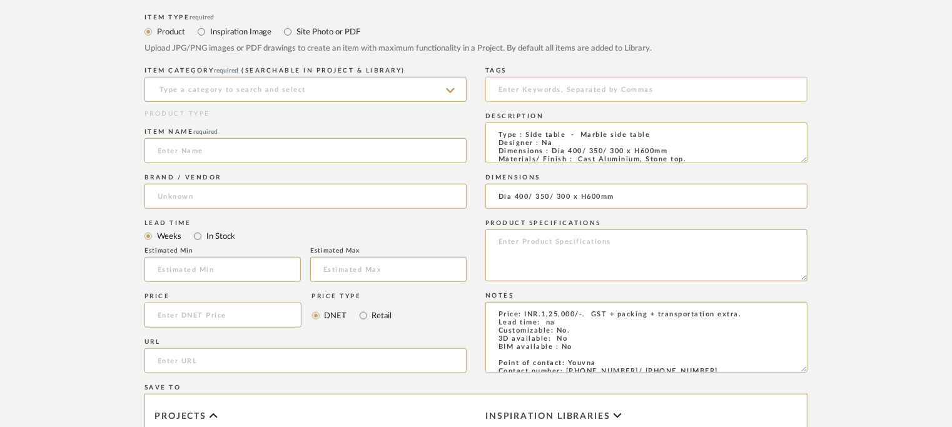
type input "Dia 400/ 350/ 300 x H600mm"
click at [518, 84] on input at bounding box center [646, 89] width 322 height 25
type input "india design 2025"
click at [225, 74] on div "ITEM CATEGORY required (Searchable in Project & Library)" at bounding box center [306, 71] width 322 height 8
click at [224, 83] on input at bounding box center [306, 89] width 322 height 25
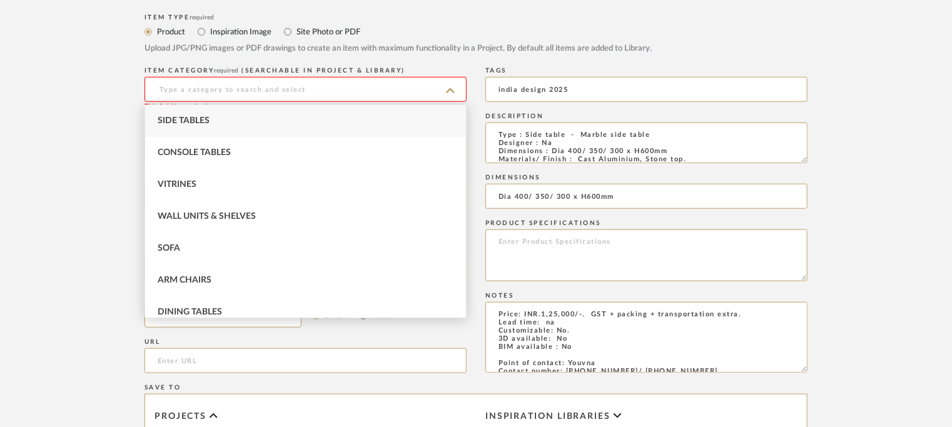
click at [206, 120] on span "Side Tables" at bounding box center [184, 120] width 52 height 9
type input "Side Tables"
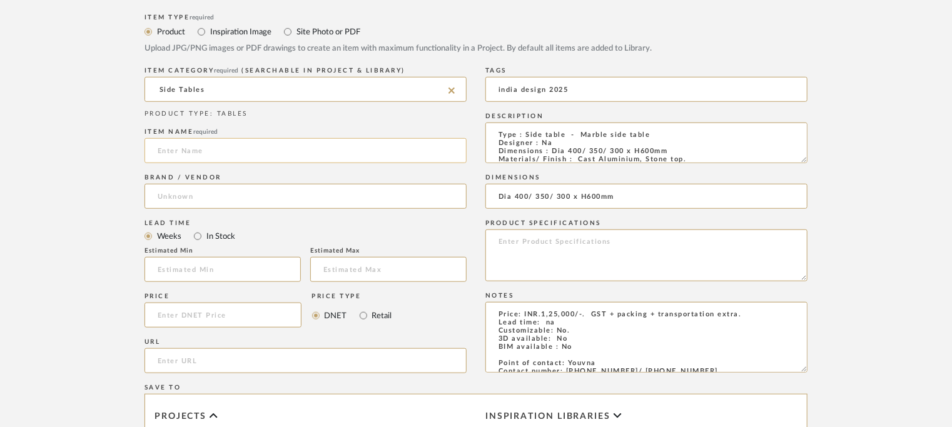
click at [181, 152] on input at bounding box center [306, 150] width 322 height 25
type input "MARBLE SIDE TABLE"
click at [143, 189] on form "Bulk upload images - create multiple items Import from Pinterest - create items…" at bounding box center [476, 241] width 797 height 814
click at [156, 198] on input at bounding box center [306, 196] width 322 height 25
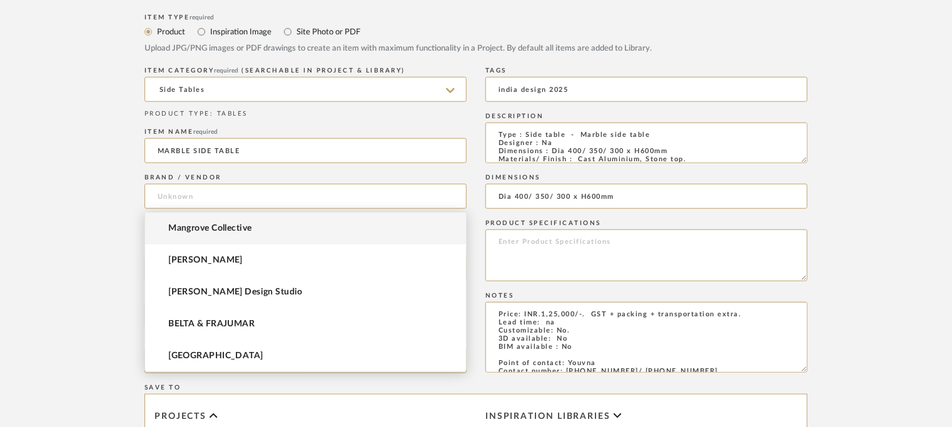
click at [178, 227] on span "Mangrove Collective" at bounding box center [209, 228] width 83 height 11
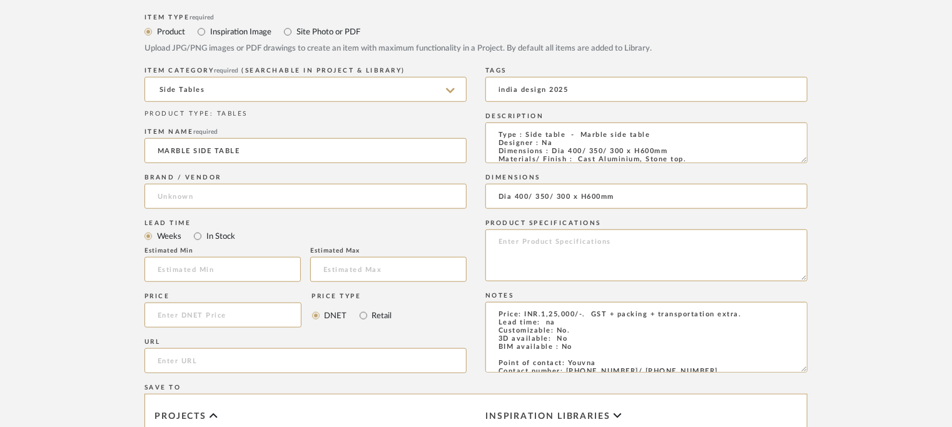
type input "Mangrove Collective"
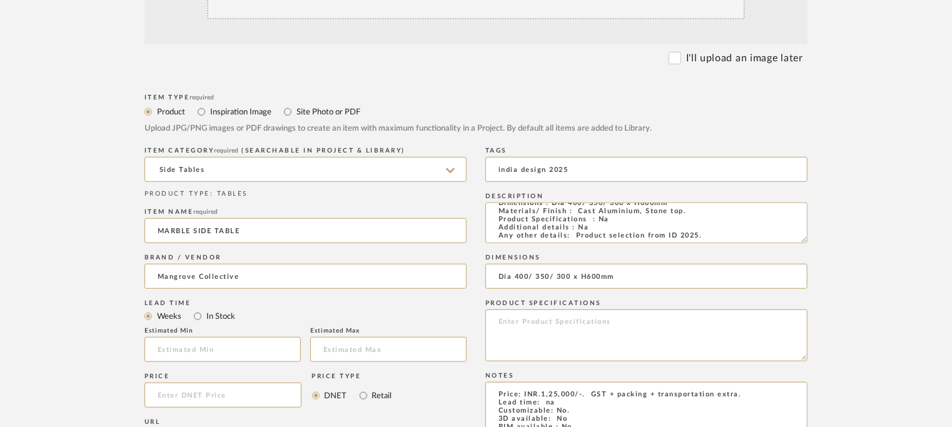
scroll to position [250, 0]
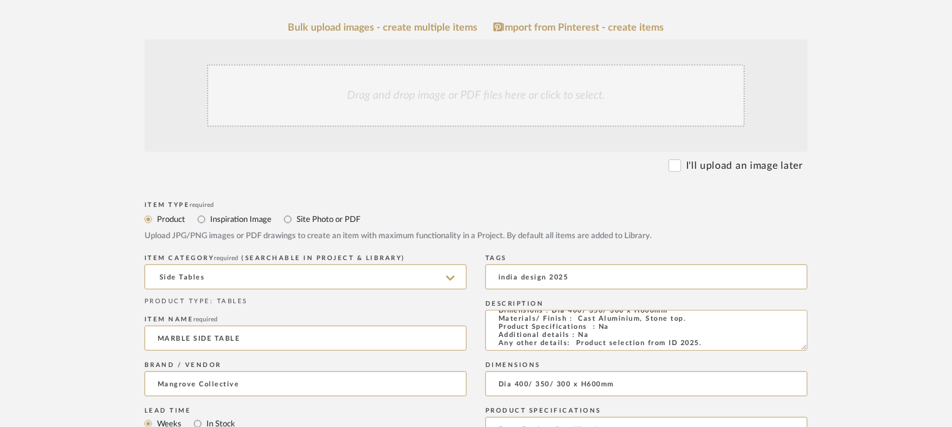
click at [495, 97] on div "Drag and drop image or PDF files here or click to select." at bounding box center [476, 95] width 538 height 63
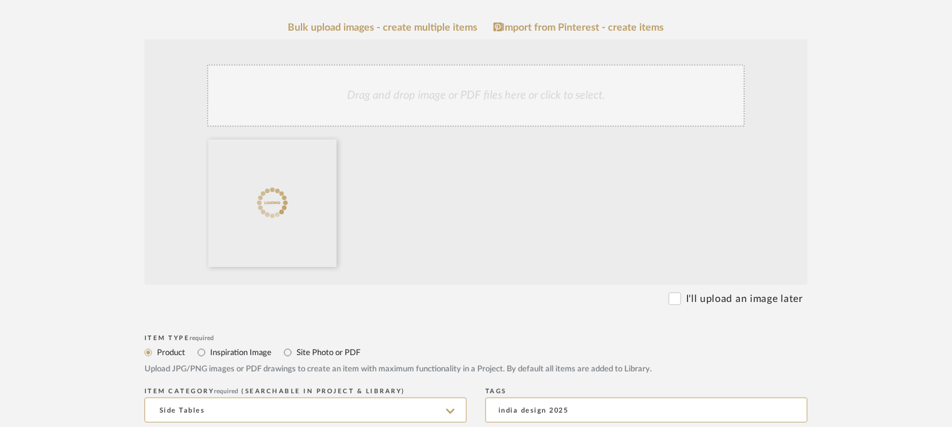
click at [470, 104] on div "Drag and drop image or PDF files here or click to select." at bounding box center [476, 95] width 538 height 63
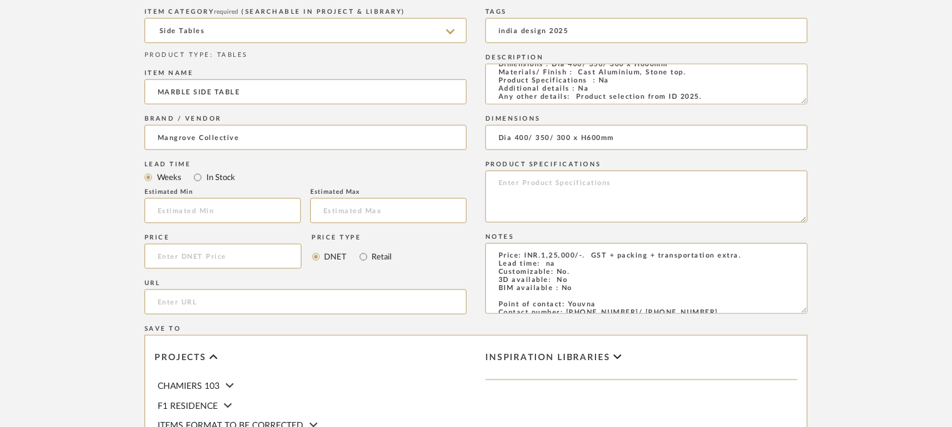
scroll to position [880, 0]
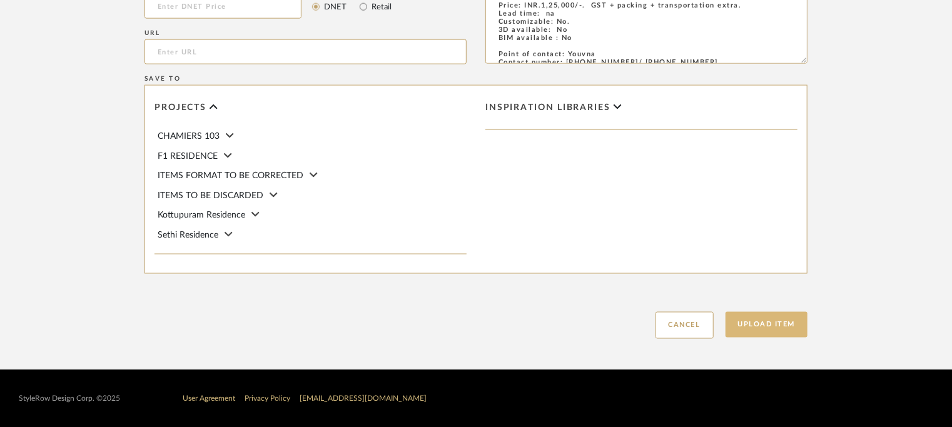
click at [780, 317] on button "Upload Item" at bounding box center [767, 325] width 83 height 26
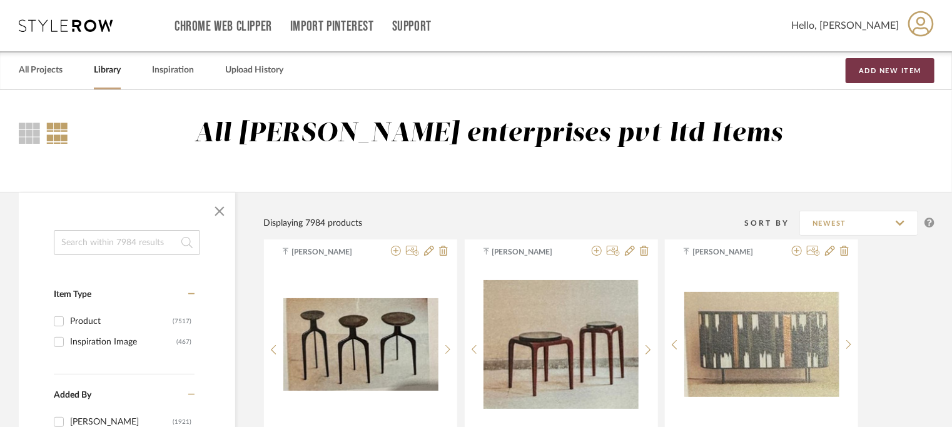
click at [871, 69] on button "Add New Item" at bounding box center [890, 70] width 89 height 25
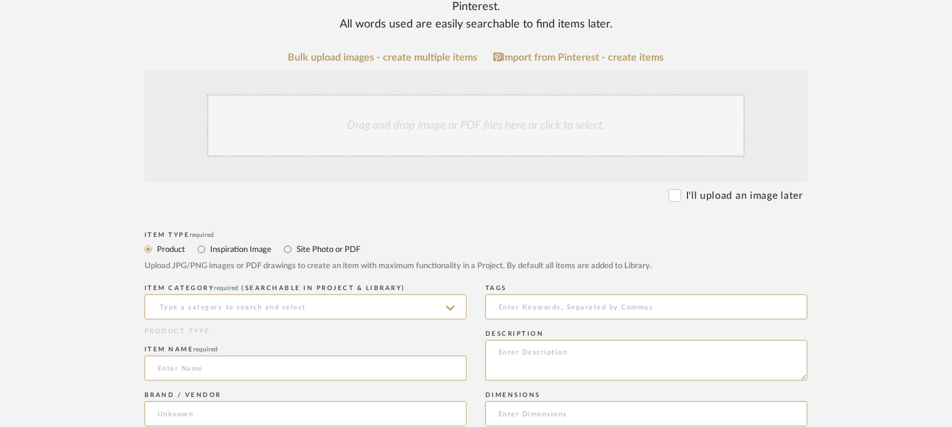
scroll to position [250, 0]
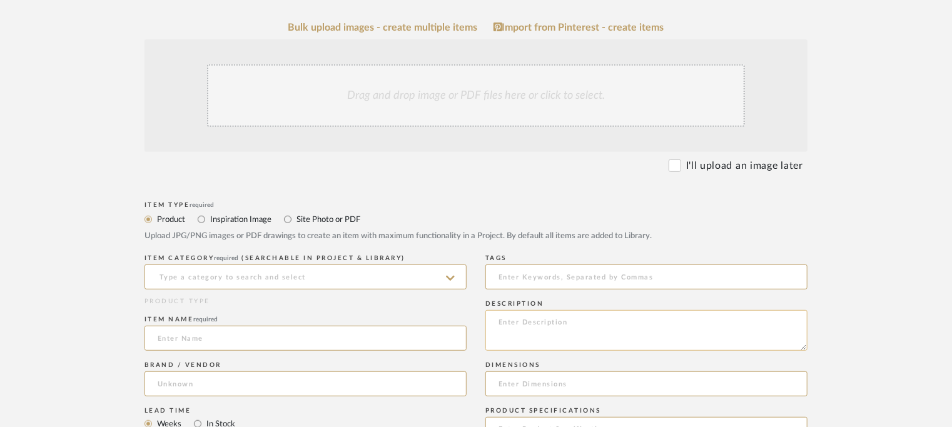
paste textarea "Price: INR.70,000/-. GST + packing + transportation extra. Lead time: na Custom…"
drag, startPoint x: 653, startPoint y: 333, endPoint x: 448, endPoint y: 200, distance: 244.5
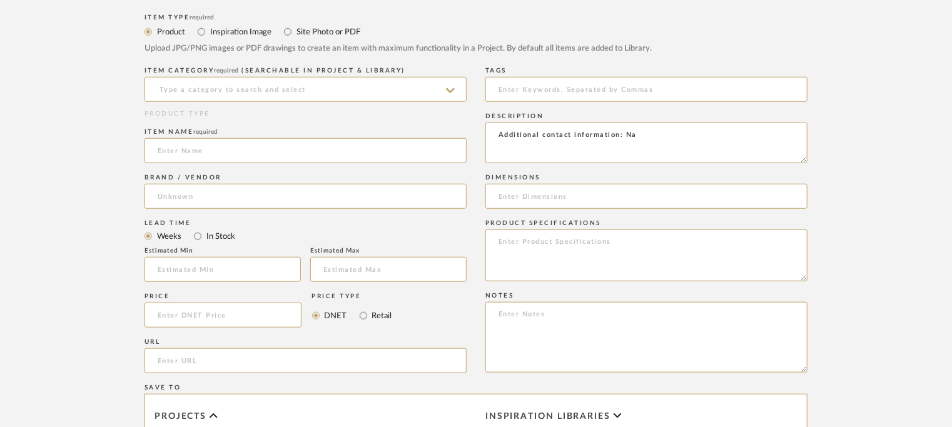
scroll to position [563, 0]
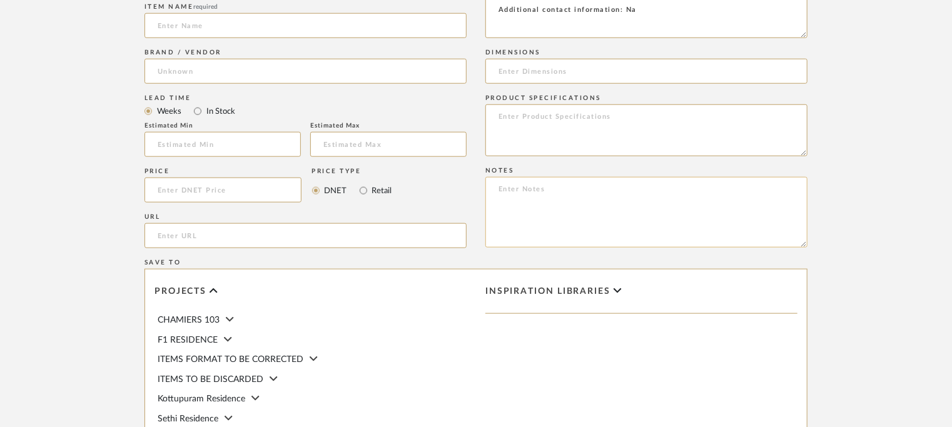
type textarea "Additional contact information: Na"
paste textarea "Price: INR.70,000/-. GST + packing + transportation extra. Lead time: na Custom…"
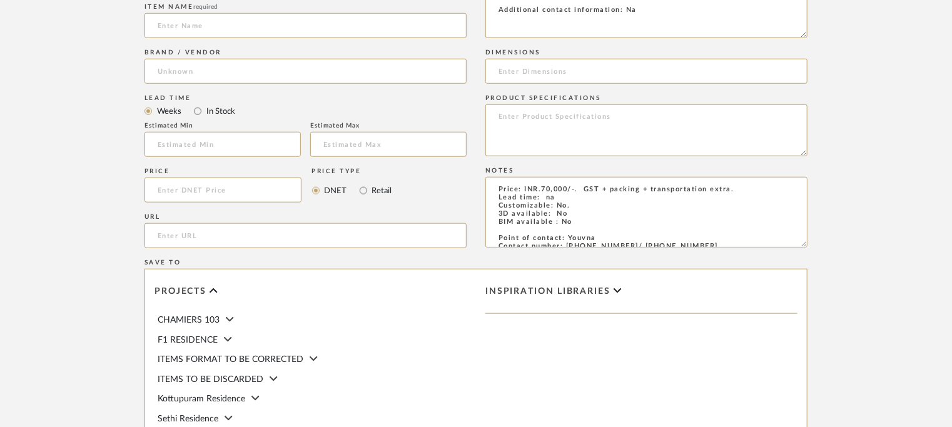
scroll to position [39, 0]
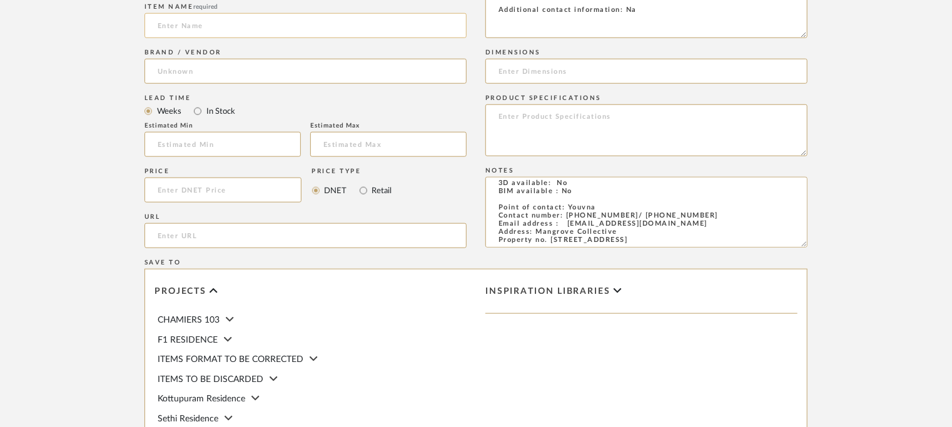
type textarea "Price: INR.70,000/-. GST + packing + transportation extra. Lead time: na Custom…"
click at [186, 29] on input at bounding box center [306, 25] width 322 height 25
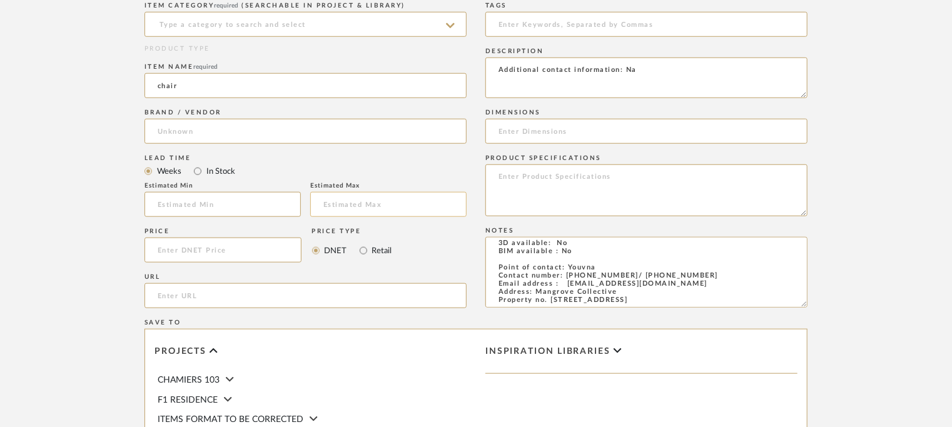
scroll to position [375, 0]
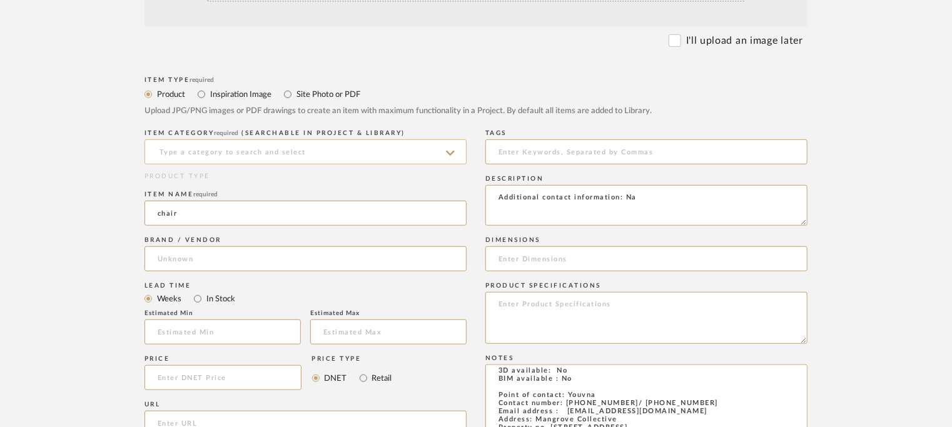
type input "chair"
click at [235, 151] on input at bounding box center [306, 152] width 322 height 25
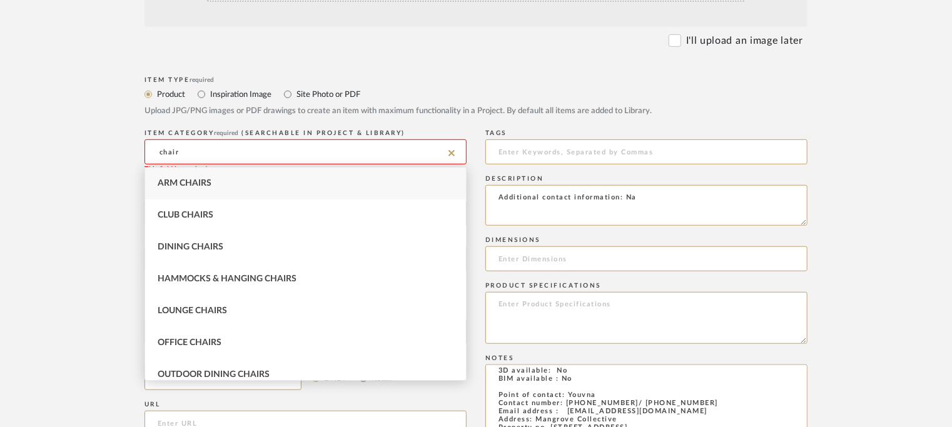
click at [211, 177] on div "Arm Chairs" at bounding box center [305, 184] width 321 height 32
type input "Arm Chairs"
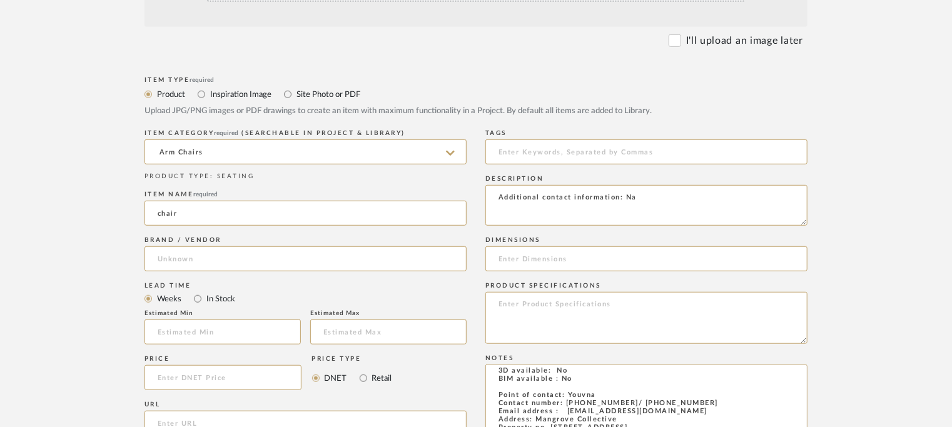
drag, startPoint x: 200, startPoint y: 207, endPoint x: 111, endPoint y: 205, distance: 88.9
click at [111, 205] on form "Bulk upload images - create multiple items Import from Pinterest - create items…" at bounding box center [476, 304] width 797 height 814
type input "ELLY CHAIR"
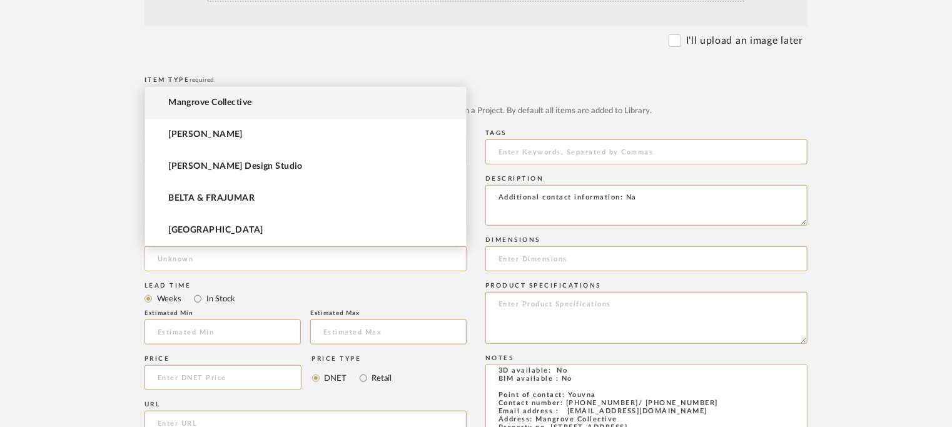
click at [170, 256] on input at bounding box center [306, 258] width 322 height 25
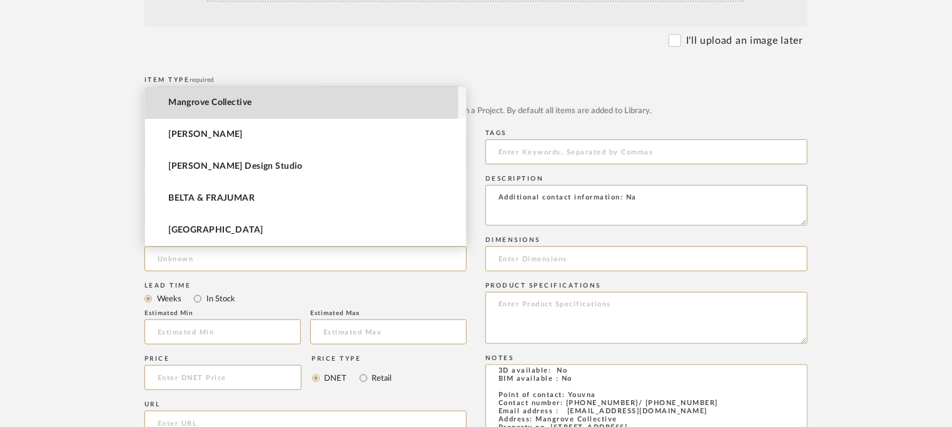
click at [228, 103] on span "Mangrove Collective" at bounding box center [209, 103] width 83 height 11
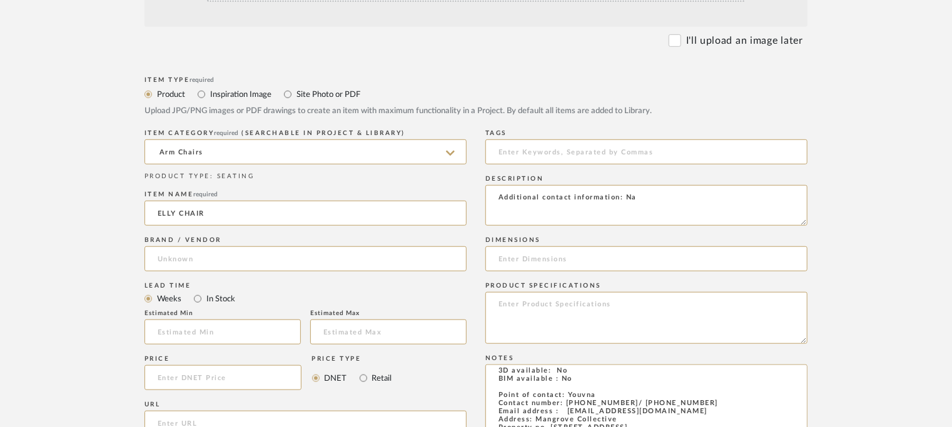
type input "Mangrove Collective"
click at [520, 154] on input at bounding box center [646, 152] width 322 height 25
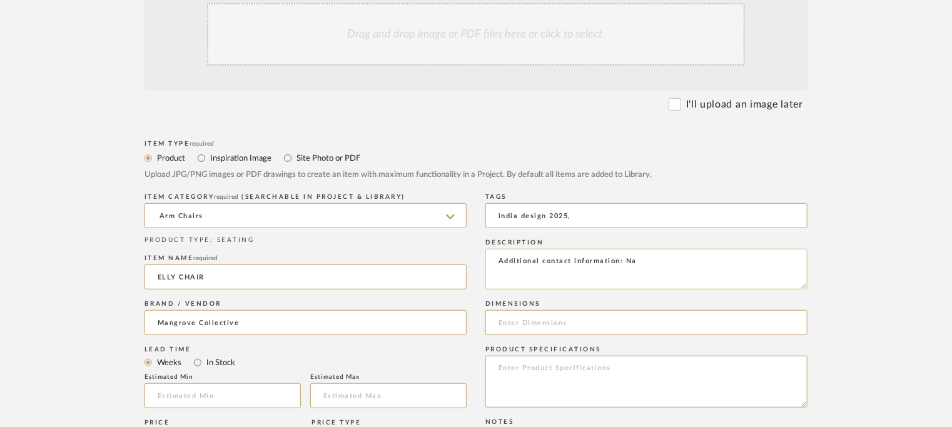
scroll to position [188, 0]
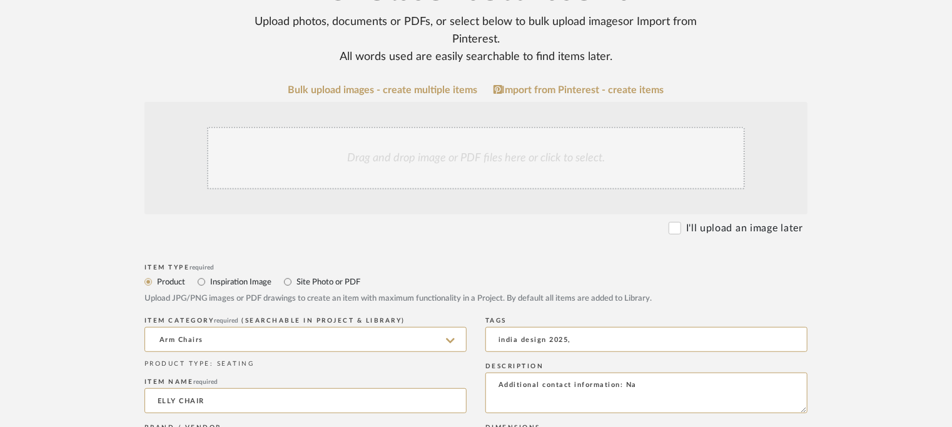
type input "india design 2025,"
drag, startPoint x: 559, startPoint y: 370, endPoint x: 0, endPoint y: 305, distance: 563.1
click at [0, 326] on upload-items "Create new item Upload photos, documents or PDFs, or select below to bulk uploa…" at bounding box center [476, 415] width 952 height 1027
drag, startPoint x: 661, startPoint y: 378, endPoint x: 664, endPoint y: 385, distance: 7.6
click at [661, 378] on textarea "Additional contact information: Na" at bounding box center [646, 393] width 322 height 41
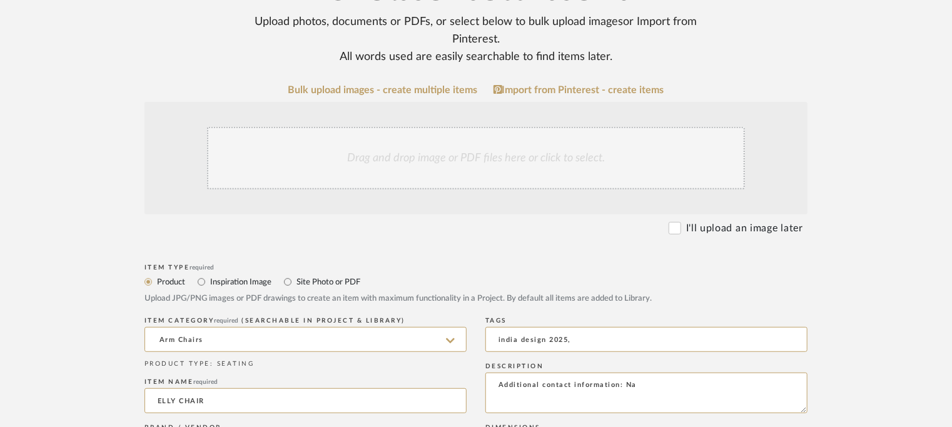
drag, startPoint x: 607, startPoint y: 387, endPoint x: 285, endPoint y: 375, distance: 322.4
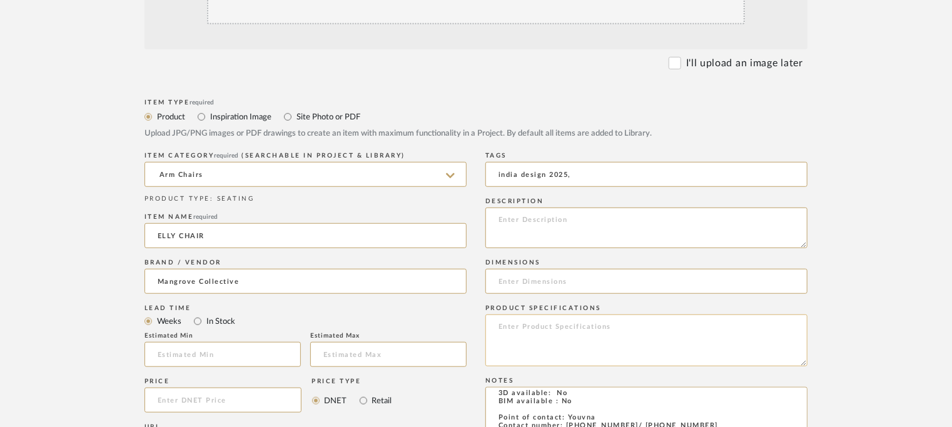
scroll to position [375, 0]
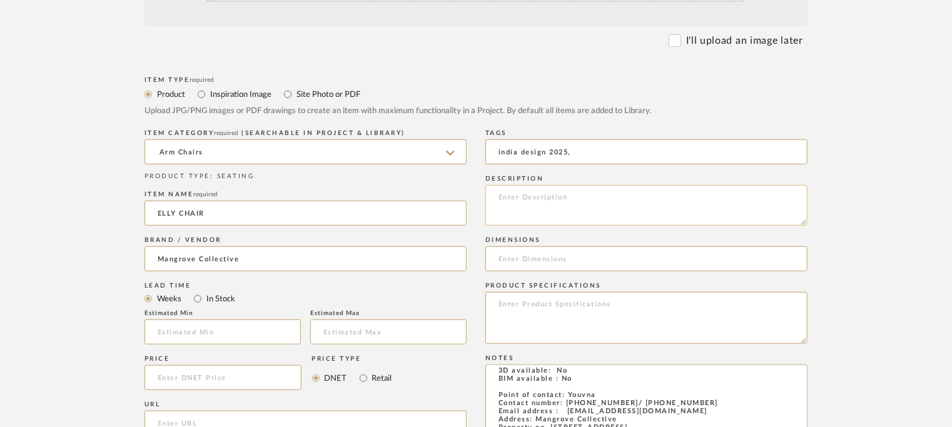
paste textarea "Type : Chair - Elly Designer : Na Dimensions : Na Materials/ Finish : Leather u…"
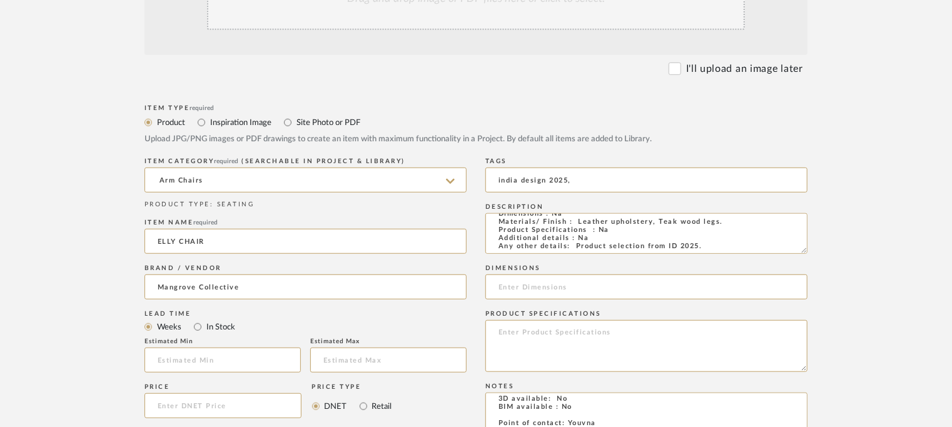
scroll to position [313, 0]
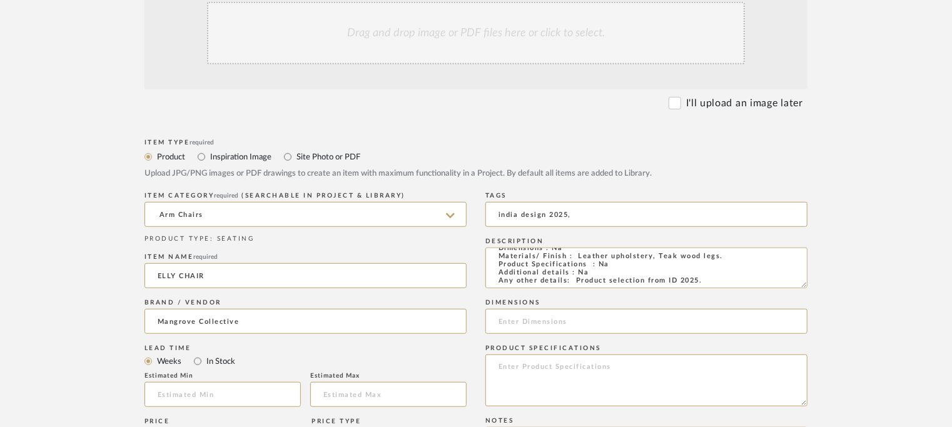
type textarea "Type : Chair - Elly Designer : Na Dimensions : Na Materials/ Finish : Leather u…"
click at [457, 34] on div "Drag and drop image or PDF files here or click to select." at bounding box center [476, 33] width 538 height 63
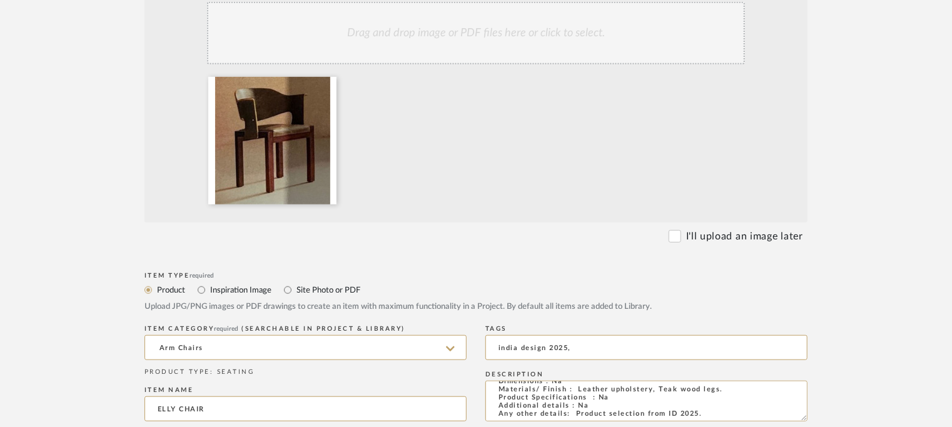
click at [513, 22] on div "Drag and drop image or PDF files here or click to select." at bounding box center [476, 33] width 538 height 63
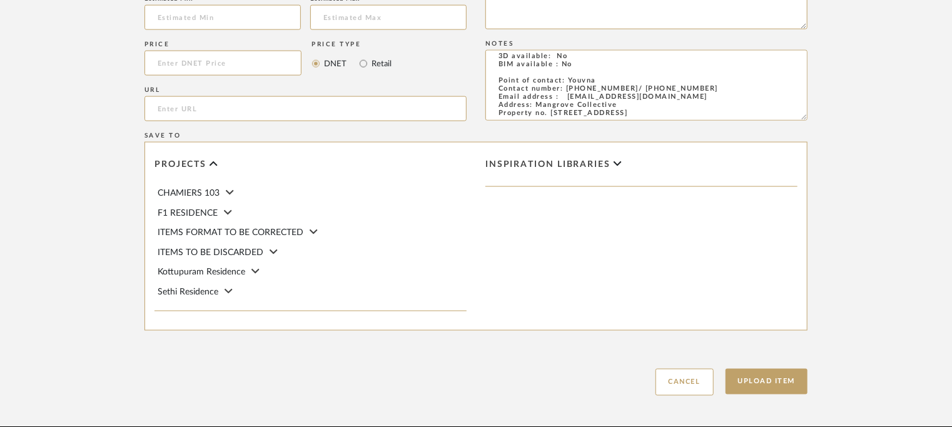
scroll to position [880, 0]
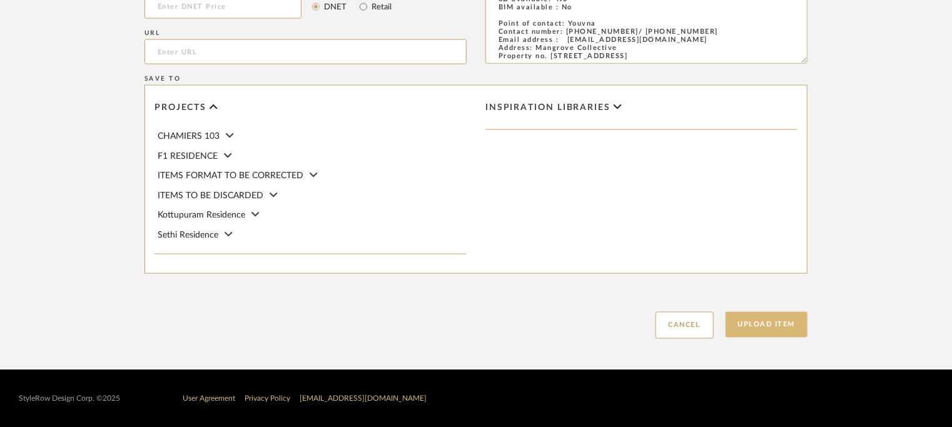
click at [785, 327] on button "Upload Item" at bounding box center [767, 325] width 83 height 26
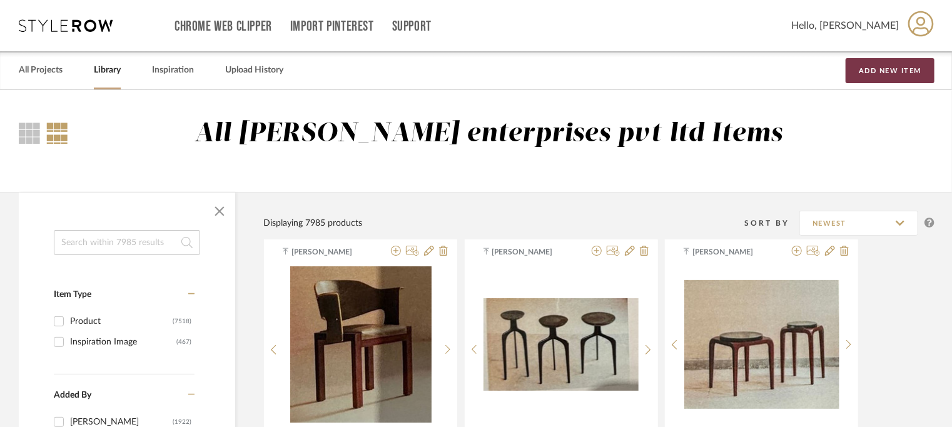
click at [863, 69] on button "Add New Item" at bounding box center [890, 70] width 89 height 25
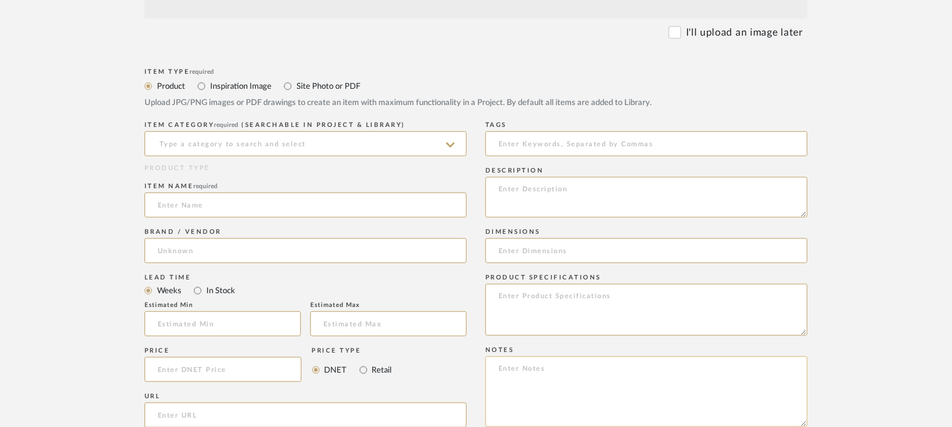
scroll to position [438, 0]
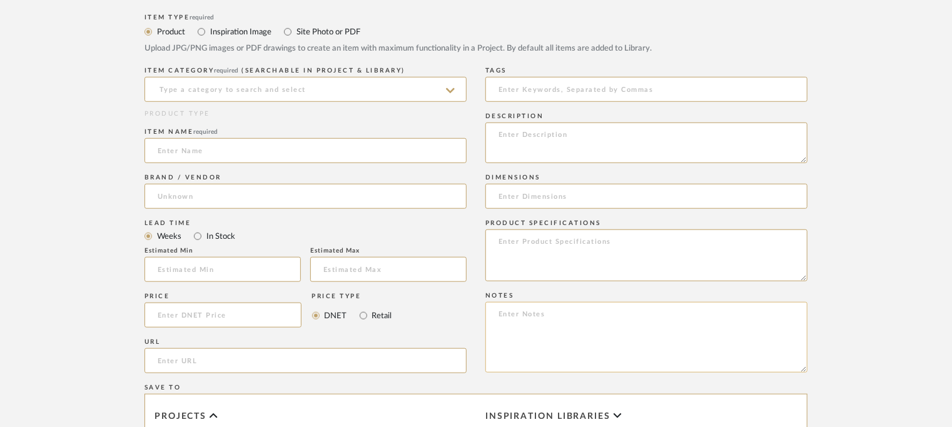
paste textarea "Price: Lamp 1 : INR52,600/- Lamp 2 : INR47,600/- Lead time : na Customisable : …"
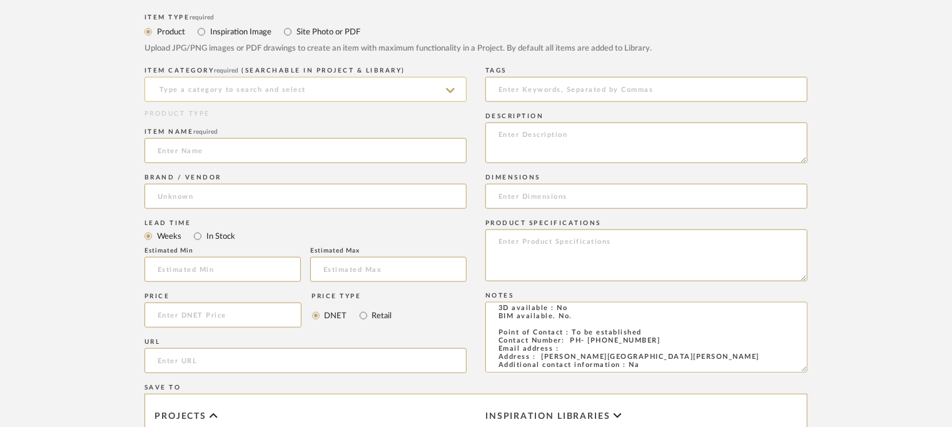
type textarea "Price: Lamp 1 : INR52,600/- Lamp 2 : INR47,600/- Lead time : na Customisable : …"
click at [243, 93] on input at bounding box center [306, 89] width 322 height 25
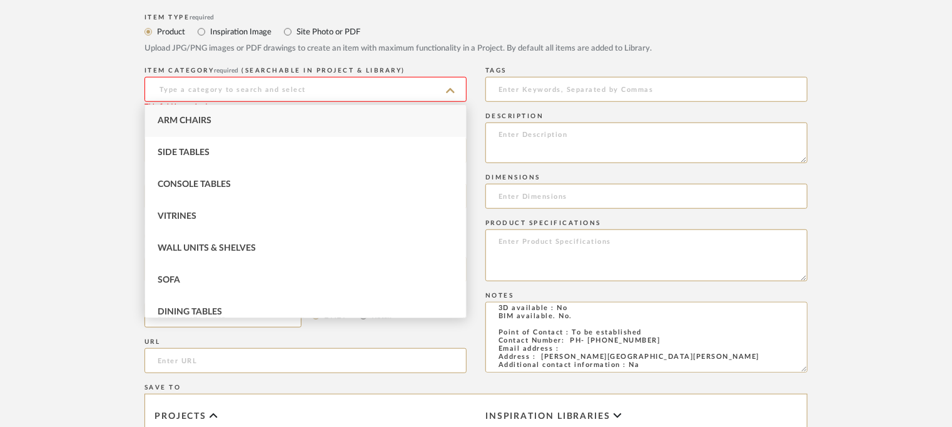
scroll to position [51, 0]
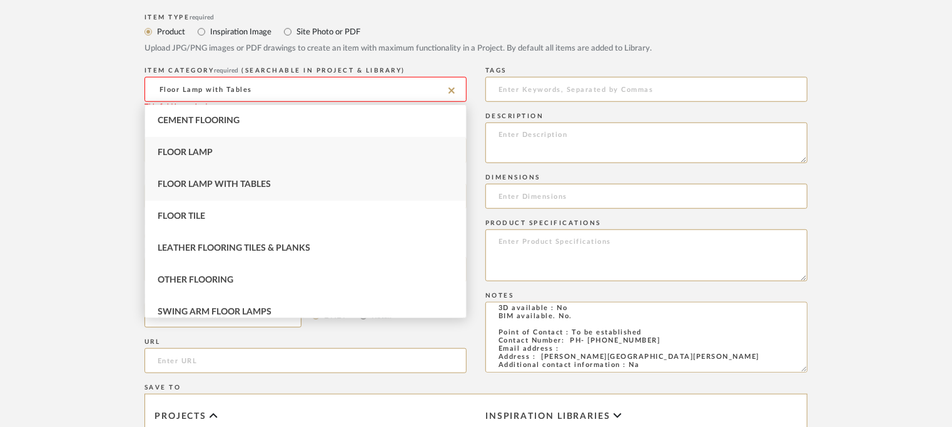
click at [215, 151] on div "Floor Lamp" at bounding box center [305, 153] width 321 height 32
type input "Floor Lamp"
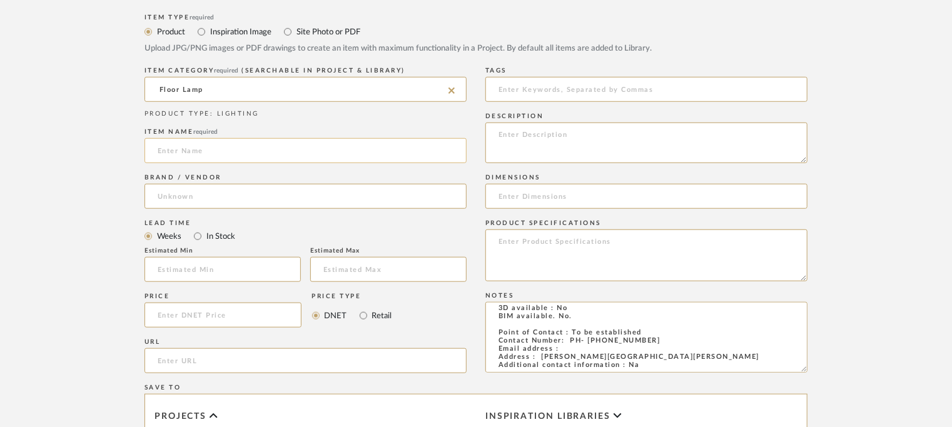
click at [236, 146] on input at bounding box center [306, 150] width 322 height 25
type input "BRASS STANDING LAMP"
click at [163, 192] on input at bounding box center [306, 196] width 322 height 25
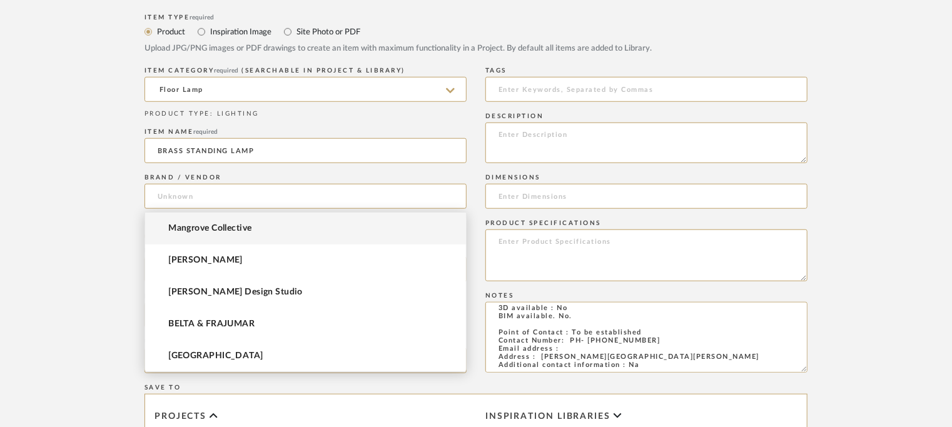
click at [200, 223] on span "Mangrove Collective" at bounding box center [209, 228] width 83 height 11
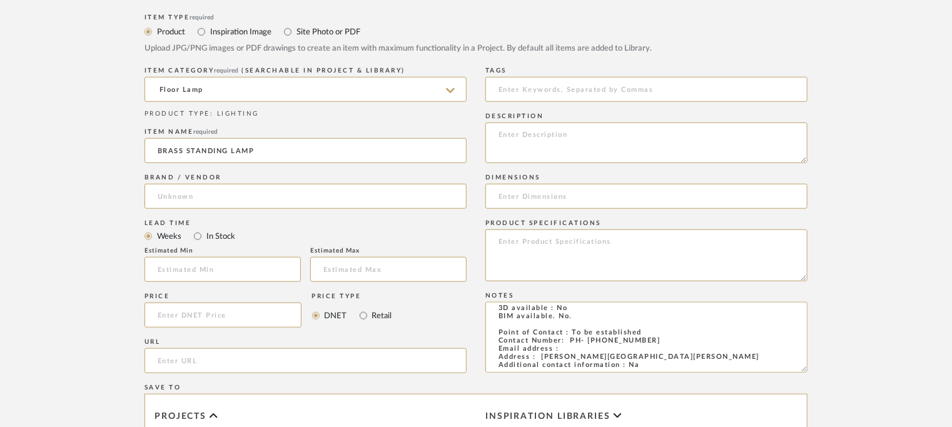
type input "Mangrove Collective"
click at [616, 86] on input at bounding box center [646, 89] width 322 height 25
type input "india design 2025,"
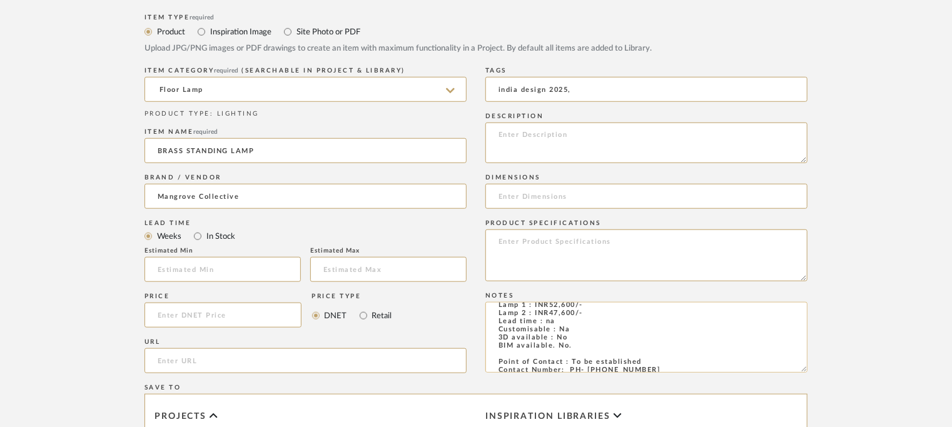
scroll to position [0, 0]
click at [521, 135] on textarea at bounding box center [646, 143] width 322 height 41
paste textarea "Type: Floor lamp - Brass standing lamp Designer: Na Dimension(s): Lamp 1 : 250 …"
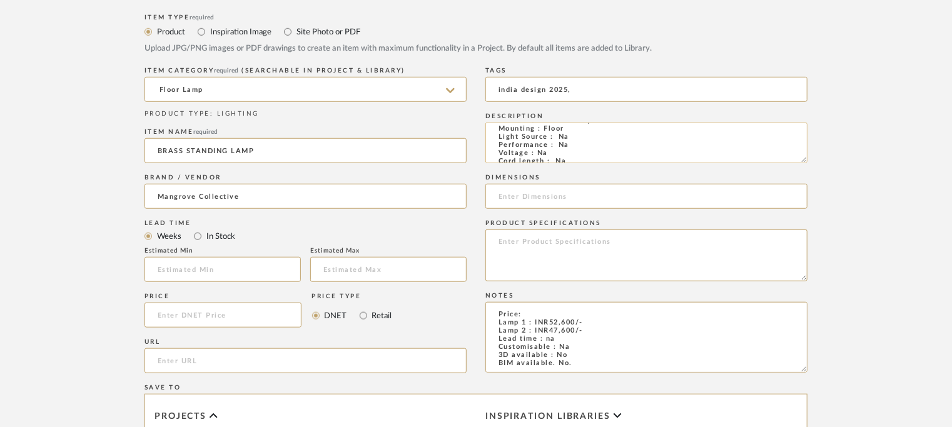
scroll to position [60, 0]
drag, startPoint x: 557, startPoint y: 152, endPoint x: 653, endPoint y: 142, distance: 96.2
click at [591, 148] on textarea "Type: Floor lamp - Brass standing lamp Designer: Na Dimension(s): Lamp 1 : 250 …" at bounding box center [646, 143] width 322 height 41
type textarea "Type: Floor lamp - Brass standing lamp Designer: Na Dimension(s): Lamp 1 : 250 …"
click at [500, 190] on input at bounding box center [646, 196] width 322 height 25
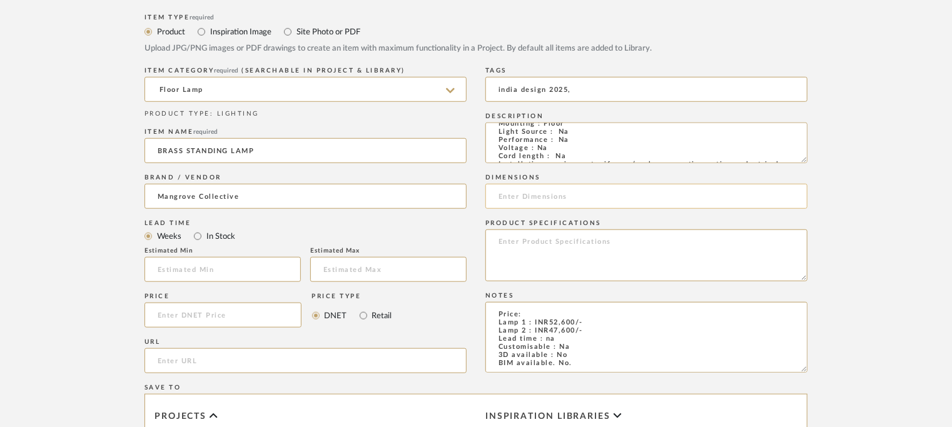
paste input "Lamp 1 : 250 x 250 x H 1700mm Lamp 2 : 200 x 200 x H 1700mm"
click at [629, 194] on input "Lamp 1 : 250 x 250 x H 1700mm Lamp 2 : 200 x 200 x H 1700mm" at bounding box center [646, 196] width 322 height 25
type input "Lamp 1 : 250 x 250 x H 1700mm/ Lamp 2 : 200 x 200 x H 1700mm"
click at [559, 312] on textarea "Price: Lamp 1 : INR52,600/- Lamp 2 : INR47,600/- Lead time : na Customisable : …" at bounding box center [646, 337] width 322 height 71
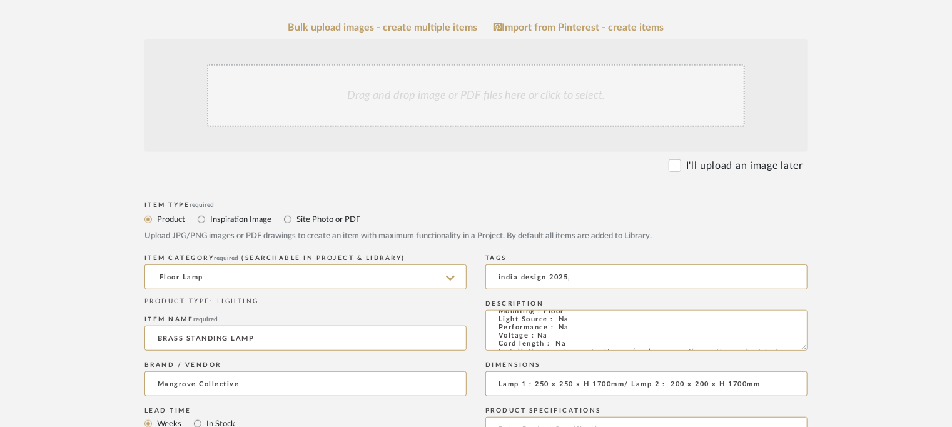
scroll to position [250, 0]
type textarea "Price: Lamp 1 : INR52,600/- Lamp 2 : INR47,600/- Lead time : na Customisable : …"
click at [426, 91] on div "Drag and drop image or PDF files here or click to select." at bounding box center [476, 95] width 538 height 63
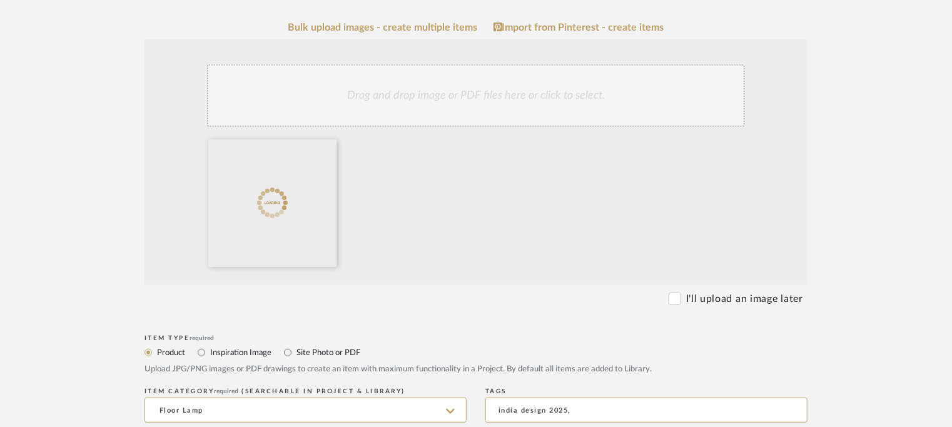
click at [451, 97] on div "Drag and drop image or PDF files here or click to select." at bounding box center [476, 95] width 538 height 63
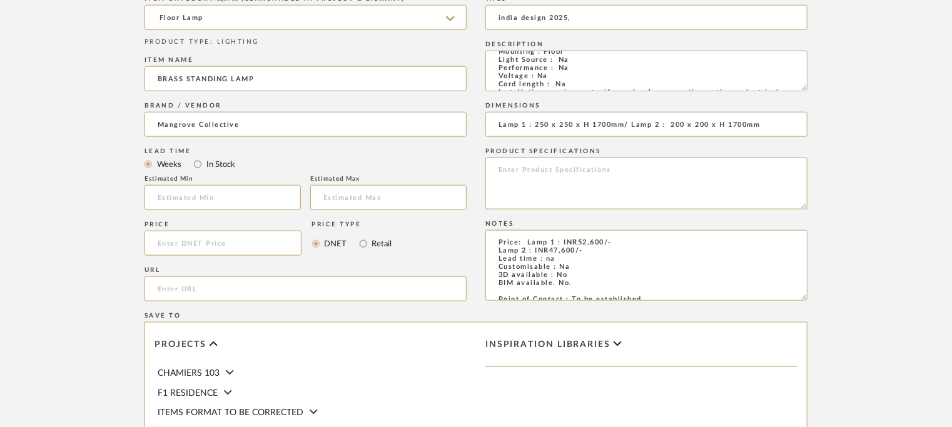
scroll to position [813, 0]
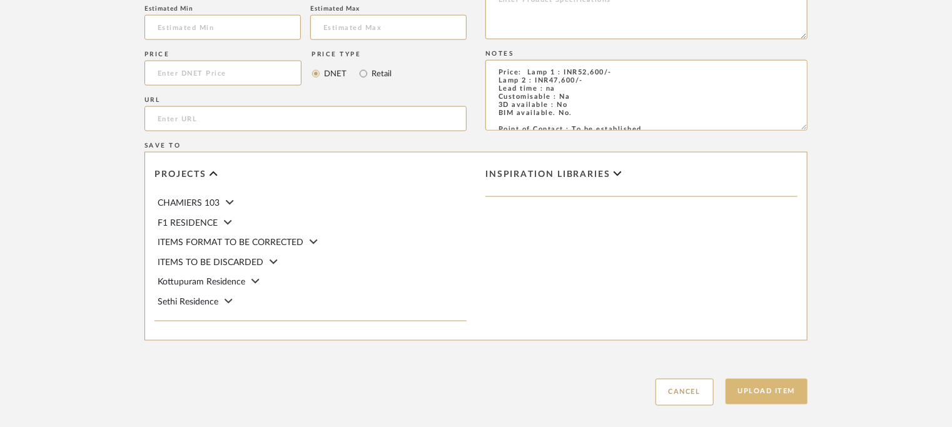
click at [768, 391] on button "Upload Item" at bounding box center [767, 392] width 83 height 26
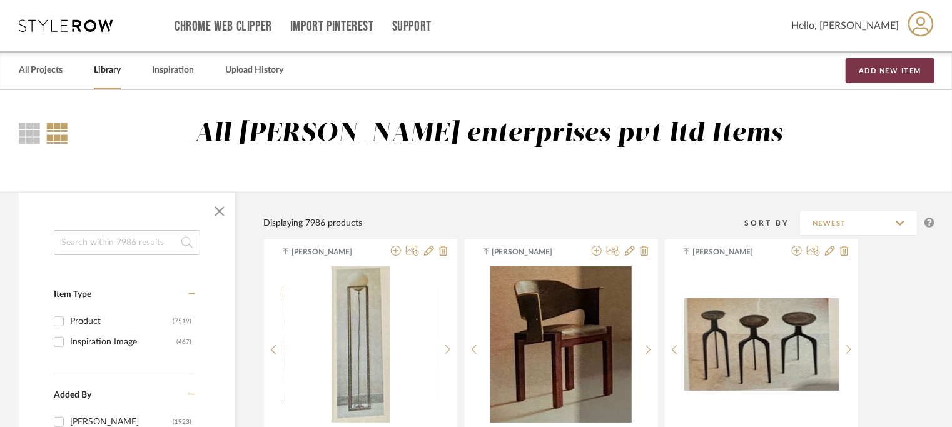
click at [892, 72] on button "Add New Item" at bounding box center [890, 70] width 89 height 25
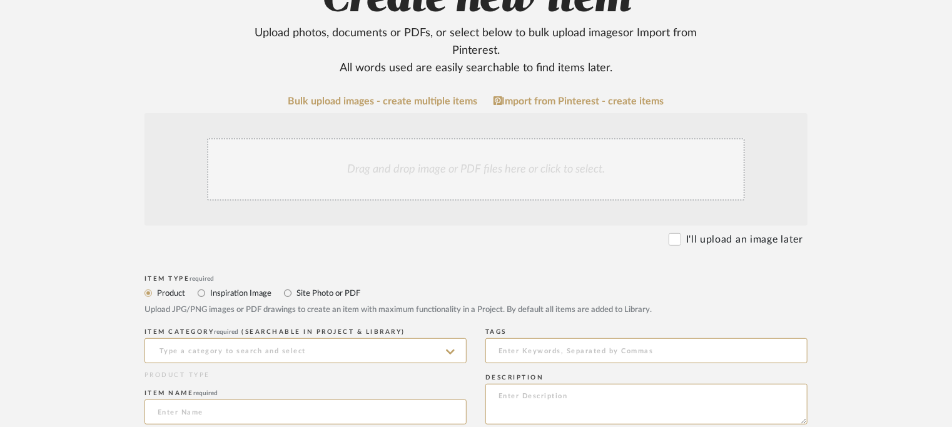
scroll to position [250, 0]
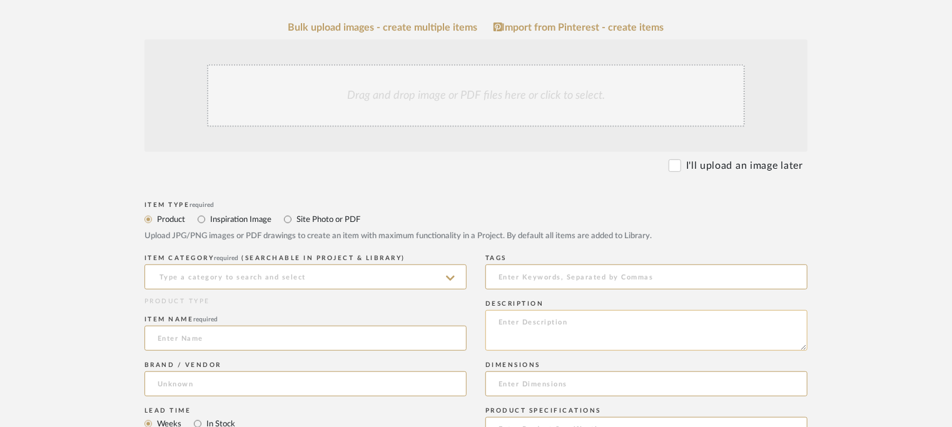
paste textarea "Type : Chair - Ceo Designer : Na Dimensions : 580 x 600 x 800mm Materials/ Fini…"
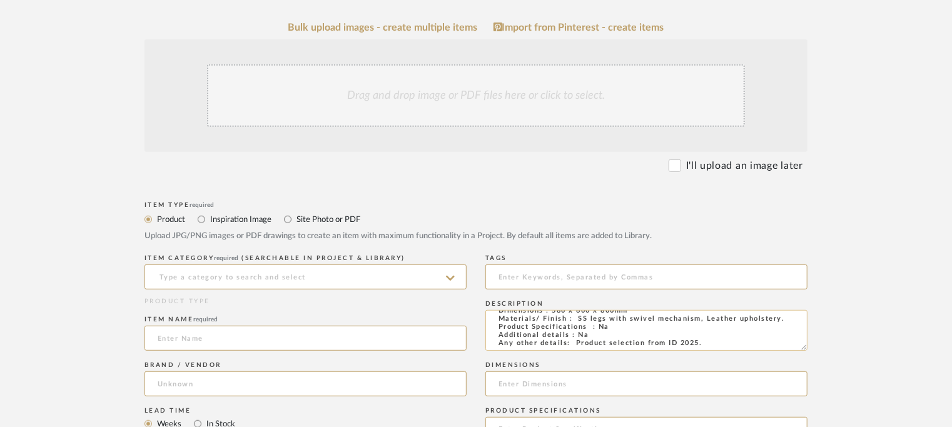
scroll to position [0, 0]
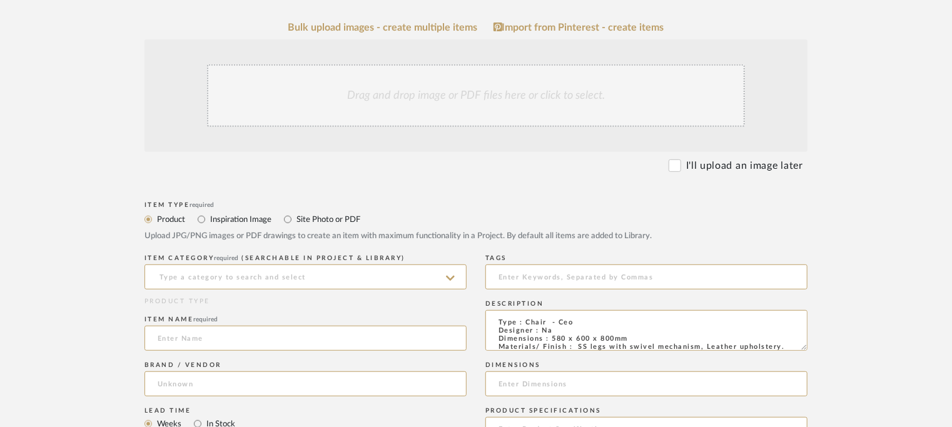
type textarea "Type : Chair - Ceo Designer : Na Dimensions : 580 x 600 x 800mm Materials/ Fini…"
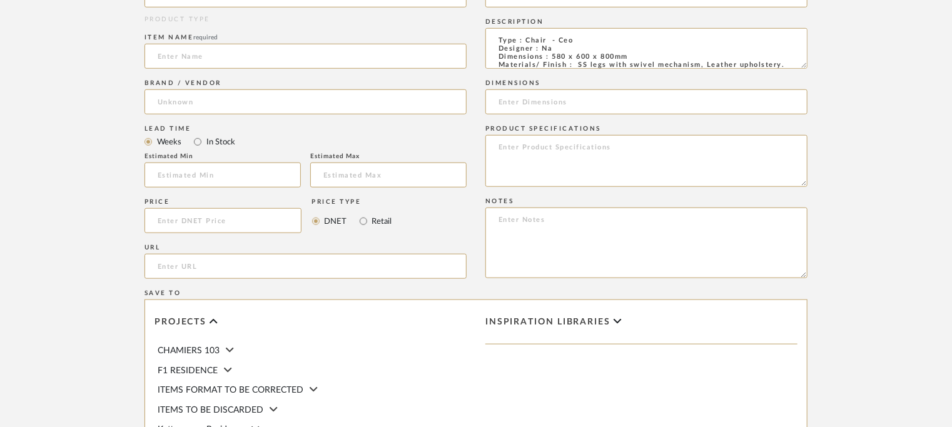
scroll to position [563, 0]
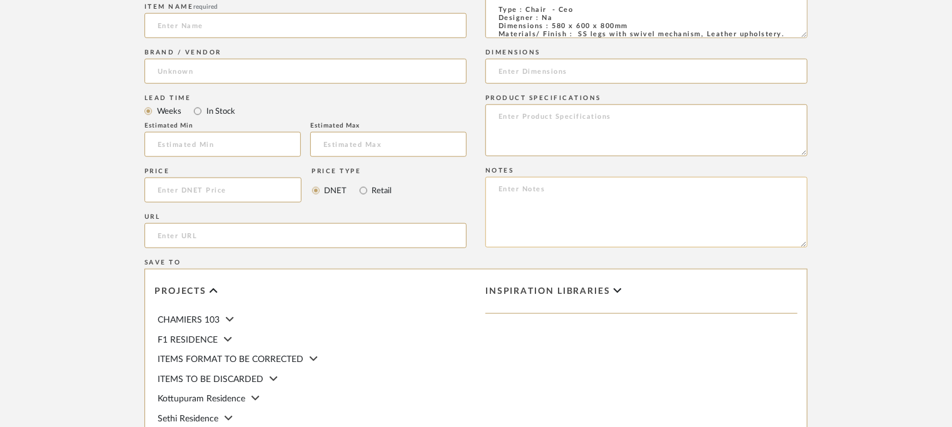
paste textarea "Price: INR.1,54,000/-. GST + packing + transportation extra. Lead time: na Cust…"
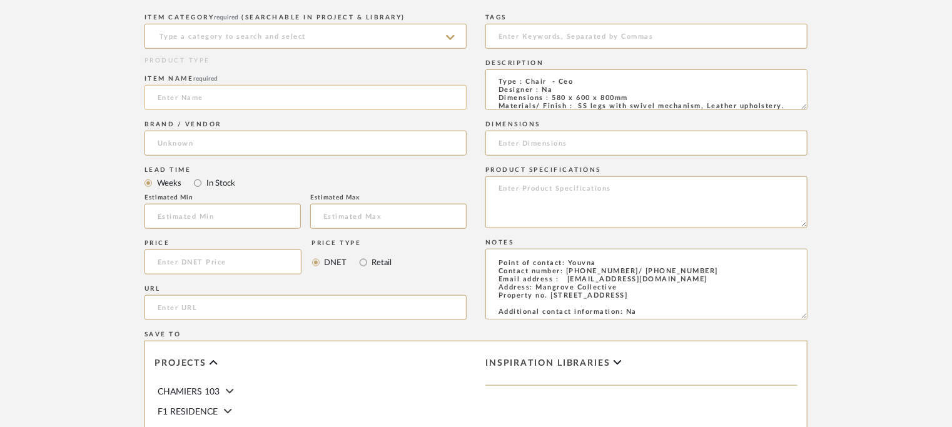
scroll to position [375, 0]
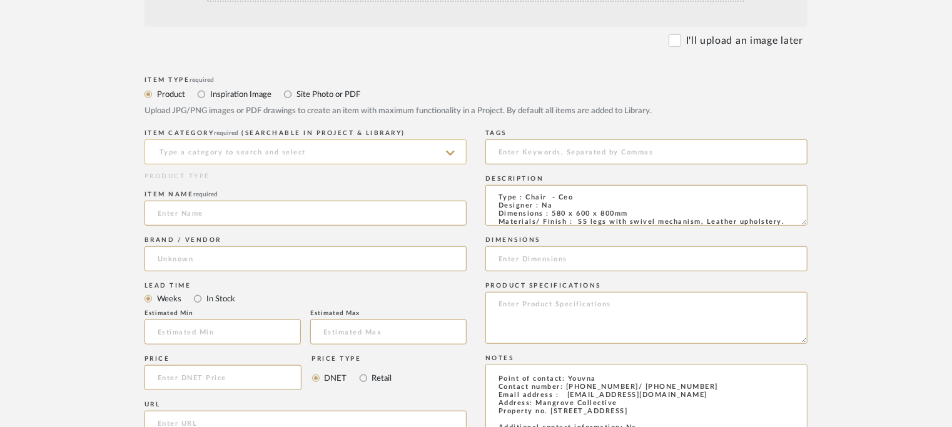
type textarea "Price: INR.1,54,000/-. GST + packing + transportation extra. Lead time: na Cust…"
click at [198, 155] on input at bounding box center [306, 152] width 322 height 25
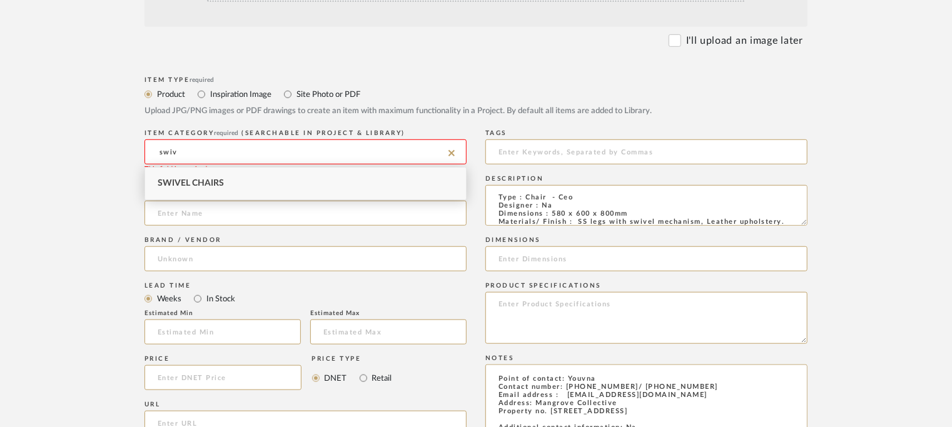
click at [203, 181] on span "Swivel Chairs" at bounding box center [191, 183] width 66 height 9
type input "Swivel Chairs"
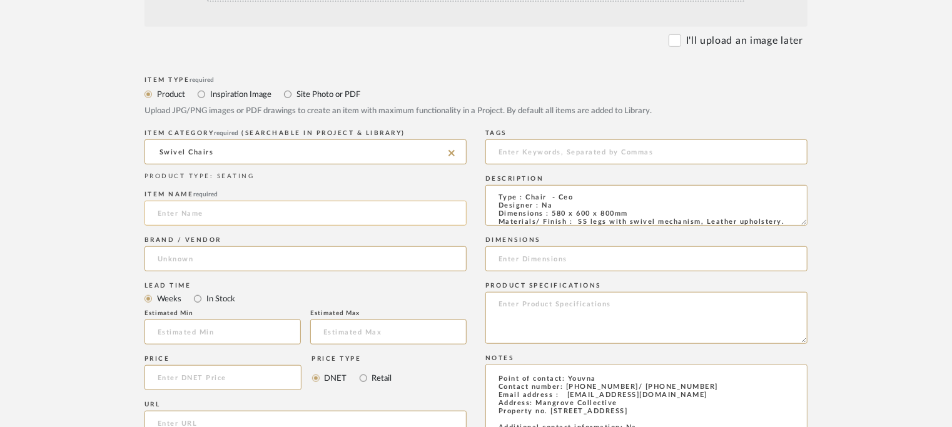
click at [201, 212] on input at bounding box center [306, 213] width 322 height 25
type input "CEO CHAIR"
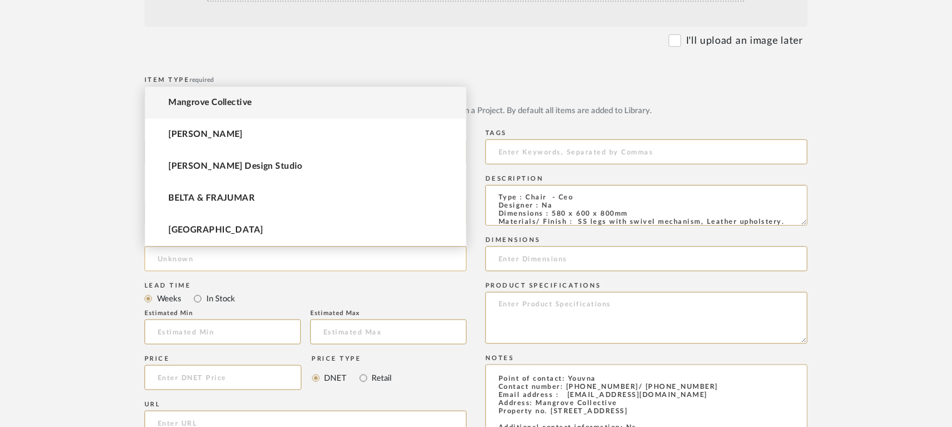
click at [186, 266] on input at bounding box center [306, 258] width 322 height 25
click at [215, 108] on span "Mangrove Collective" at bounding box center [209, 103] width 83 height 11
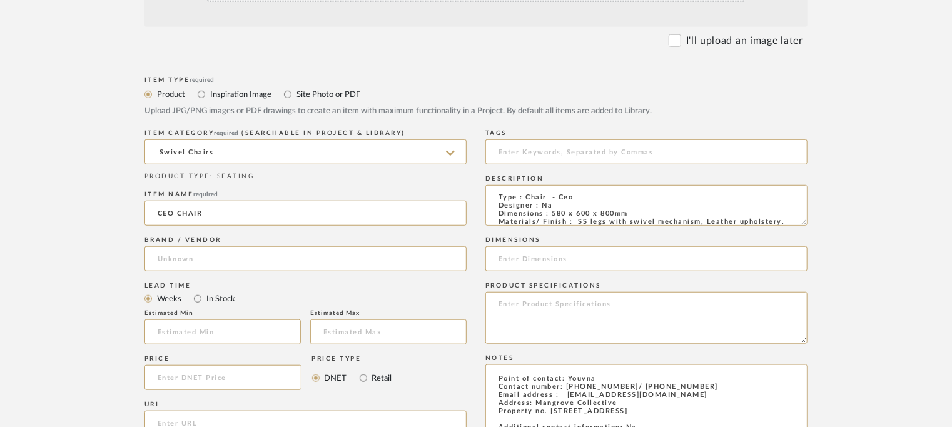
type input "Mangrove Collective"
click at [596, 145] on input at bounding box center [646, 152] width 322 height 25
type input "india design 2025,"
click at [529, 262] on input at bounding box center [646, 258] width 322 height 25
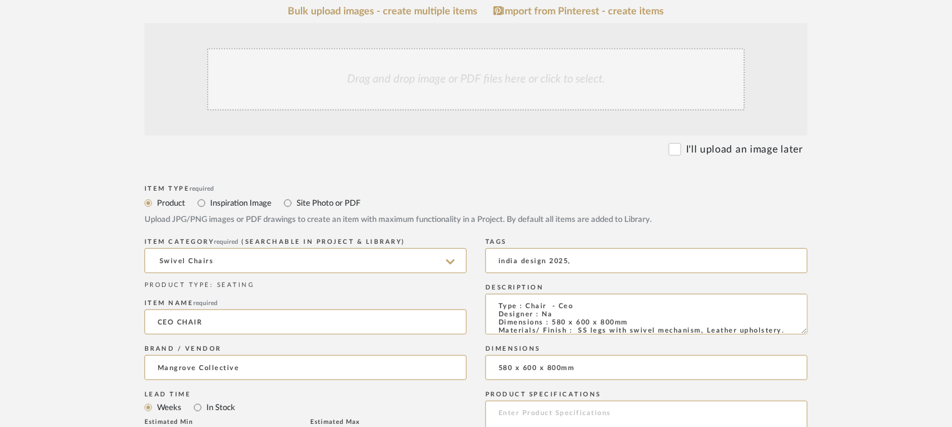
scroll to position [250, 0]
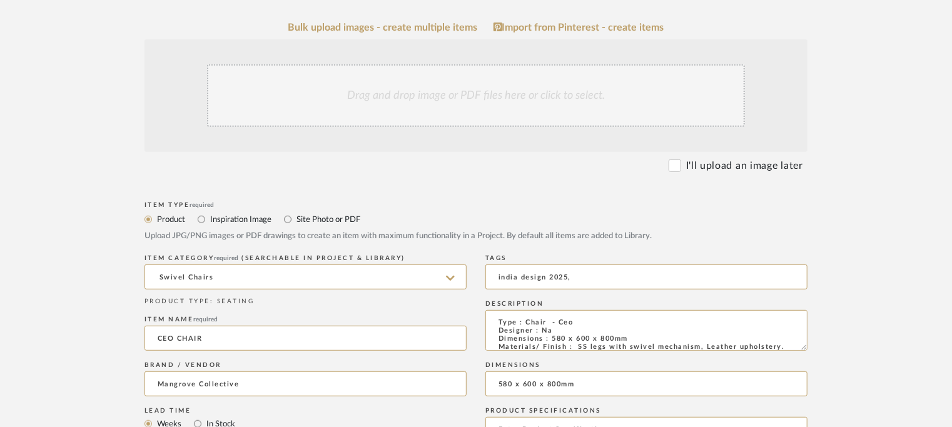
type input "580 x 600 x 800mm"
click at [505, 92] on div "Drag and drop image or PDF files here or click to select." at bounding box center [476, 95] width 538 height 63
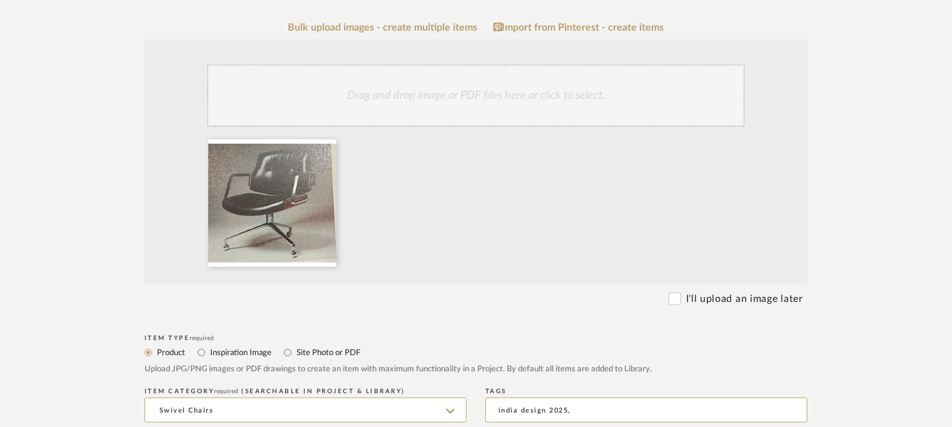
click at [465, 81] on div "Drag and drop image or PDF files here or click to select." at bounding box center [476, 95] width 538 height 63
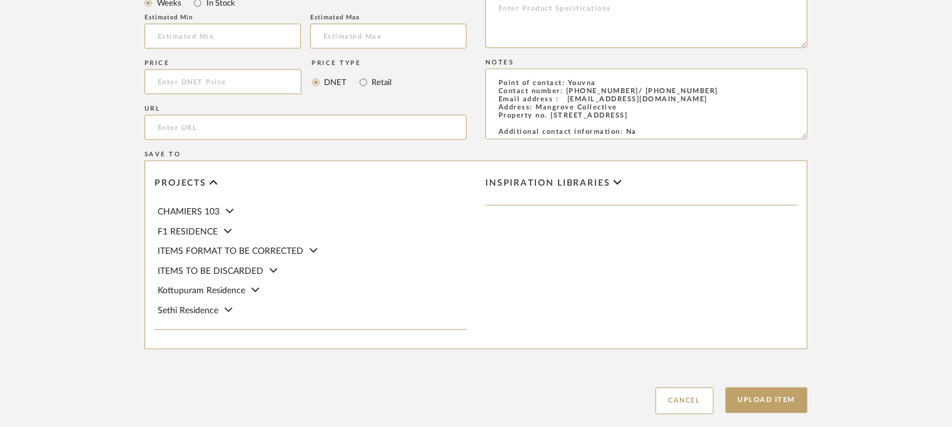
scroll to position [813, 0]
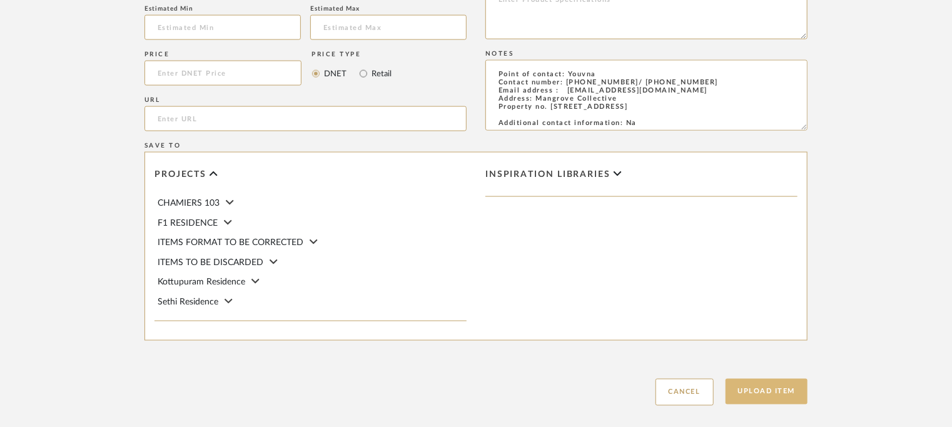
click at [792, 387] on button "Upload Item" at bounding box center [767, 392] width 83 height 26
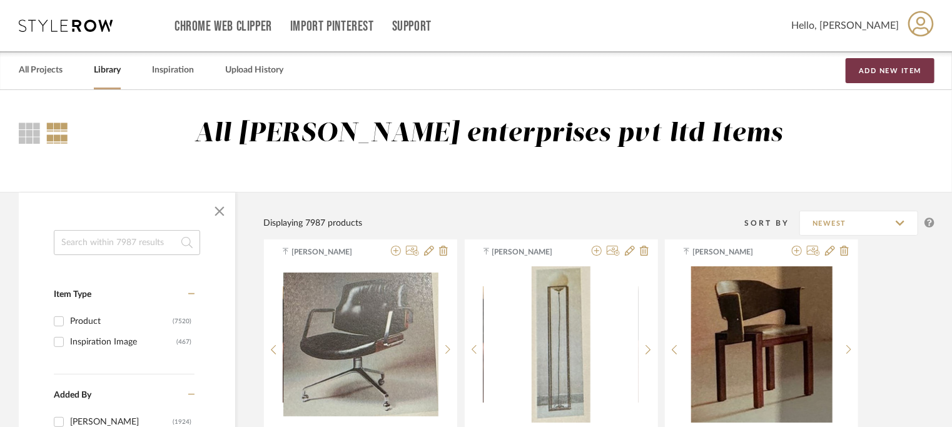
drag, startPoint x: 895, startPoint y: 71, endPoint x: 881, endPoint y: 91, distance: 24.1
click at [895, 69] on button "Add New Item" at bounding box center [890, 70] width 89 height 25
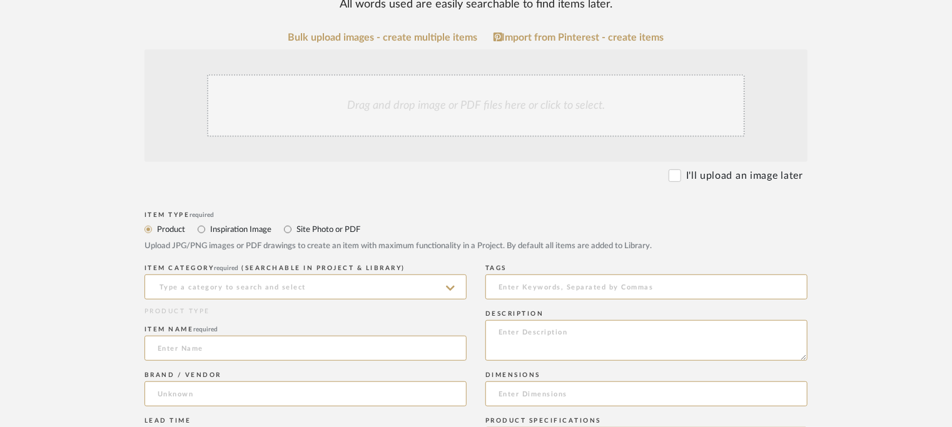
scroll to position [313, 0]
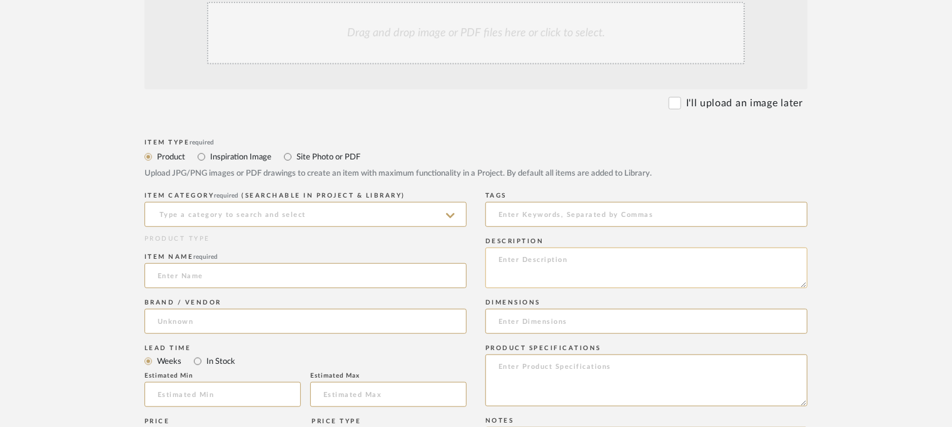
click at [541, 258] on textarea at bounding box center [646, 268] width 322 height 41
paste textarea "Type: Floor lamp - Solera Designer: Na Dimension(s): Lamp 1 : Dia 250 x H 1525m…"
type textarea "Type: Floor lamp - Solera Designer: Na Dimension(s): Lamp 1 : Dia 250 x H 1525m…"
click at [323, 210] on input at bounding box center [306, 214] width 322 height 25
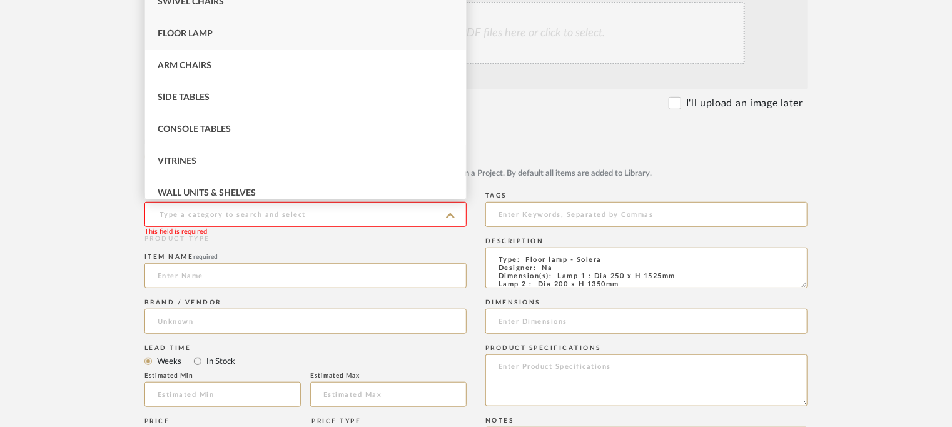
click at [160, 33] on span "Floor Lamp" at bounding box center [185, 33] width 55 height 9
type input "Floor Lamp"
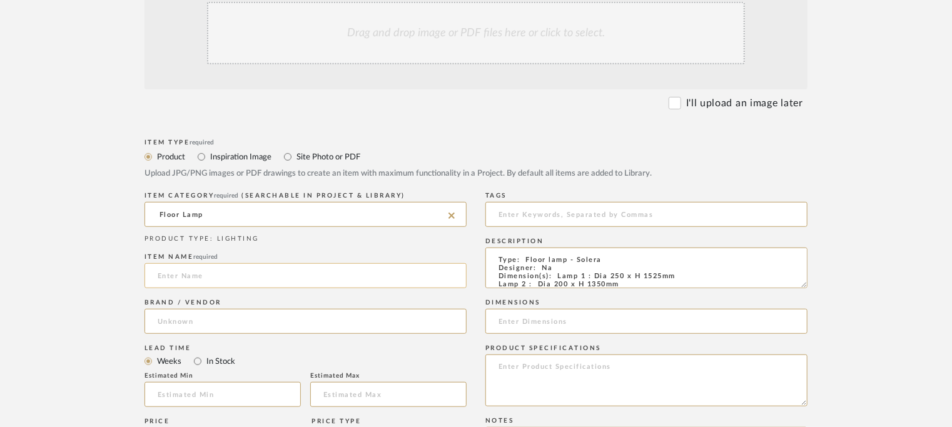
drag, startPoint x: 193, startPoint y: 271, endPoint x: 186, endPoint y: 270, distance: 7.0
click at [189, 270] on input at bounding box center [306, 275] width 322 height 25
type input "SOLERA LAMP"
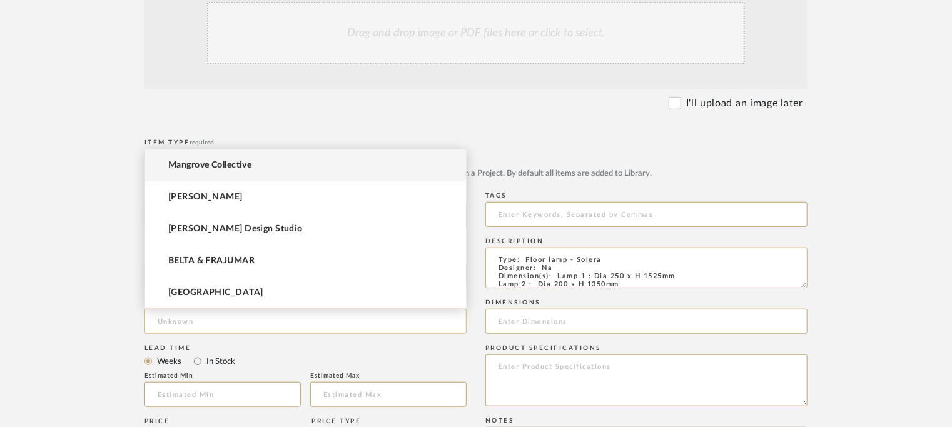
click at [178, 310] on input at bounding box center [306, 321] width 322 height 25
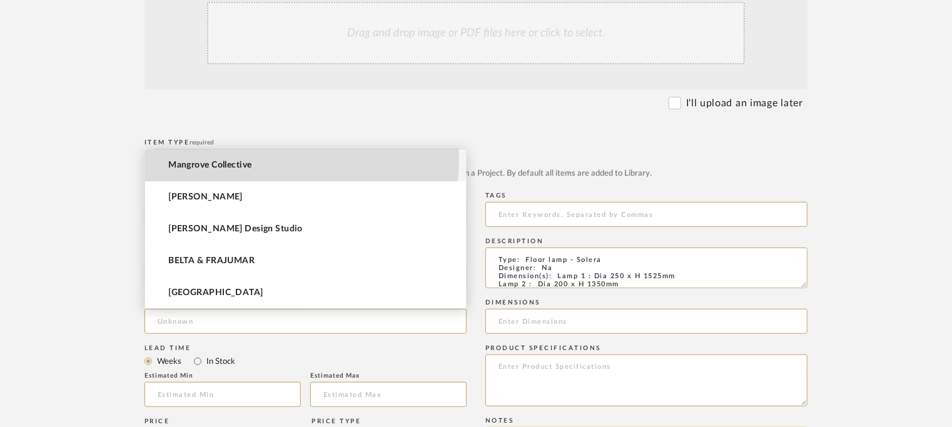
click at [227, 158] on mat-option "Mangrove Collective" at bounding box center [305, 166] width 321 height 32
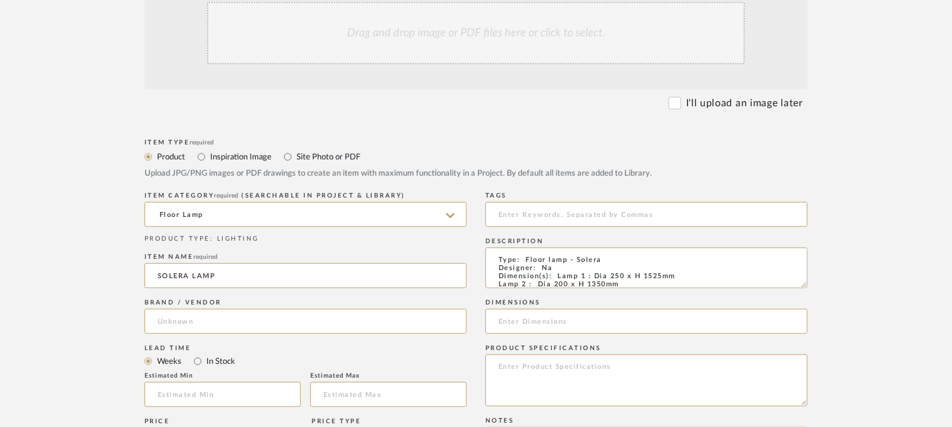
type input "Mangrove Collective"
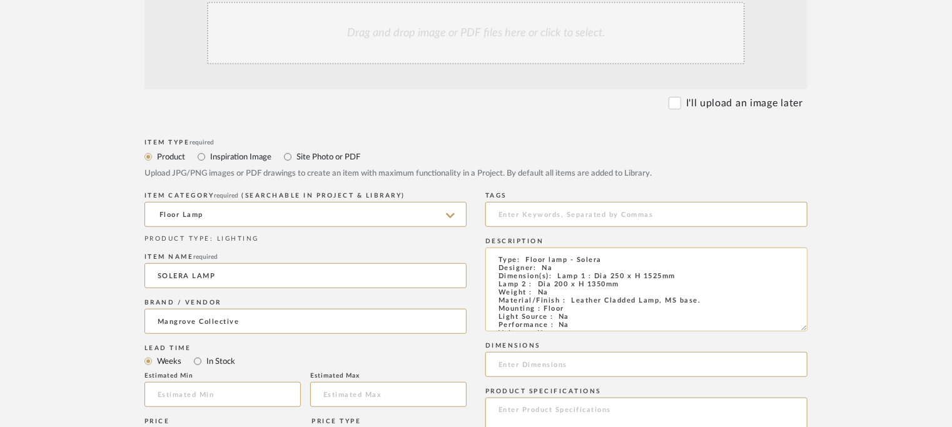
drag, startPoint x: 806, startPoint y: 285, endPoint x: 793, endPoint y: 330, distance: 46.9
click at [812, 328] on form "Bulk upload images - create multiple items Import from Pinterest - create items…" at bounding box center [476, 387] width 797 height 856
drag, startPoint x: 554, startPoint y: 276, endPoint x: 619, endPoint y: 285, distance: 65.0
click at [619, 285] on textarea "Type: Floor lamp - Solera Designer: Na Dimension(s): Lamp 1 : Dia 250 x H 1525m…" at bounding box center [646, 290] width 322 height 84
click at [504, 365] on input at bounding box center [646, 365] width 322 height 25
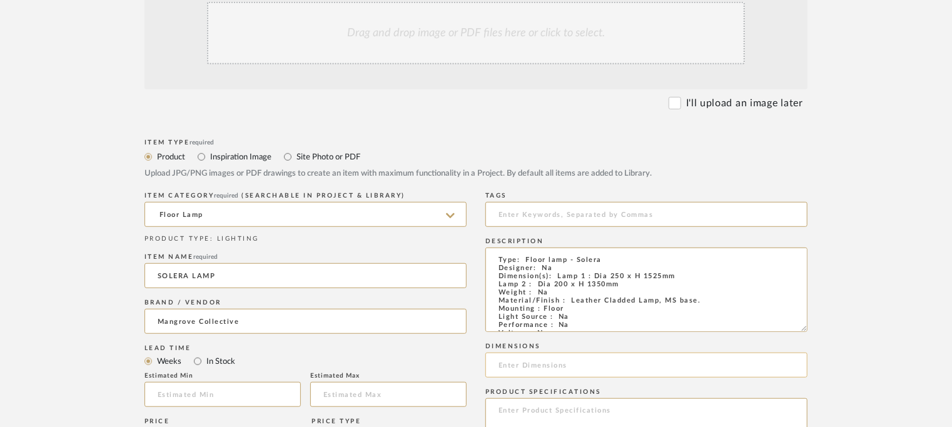
paste input "Lamp 1 : Dia 250 x H 1525mm Lamp 2 : Dia 200 x H 1350mm"
click at [620, 368] on input "Lamp 1 : Dia 250 x H 1525mm Lamp 2 : Dia 200 x H 1350mm" at bounding box center [646, 365] width 322 height 25
type input "Lamp 1 : Dia 250 x H 1525mm/ Lamp 2 : Dia 200 x H 1350mm"
click at [867, 280] on form "Bulk upload images - create multiple items Import from Pinterest - create items…" at bounding box center [476, 387] width 797 height 857
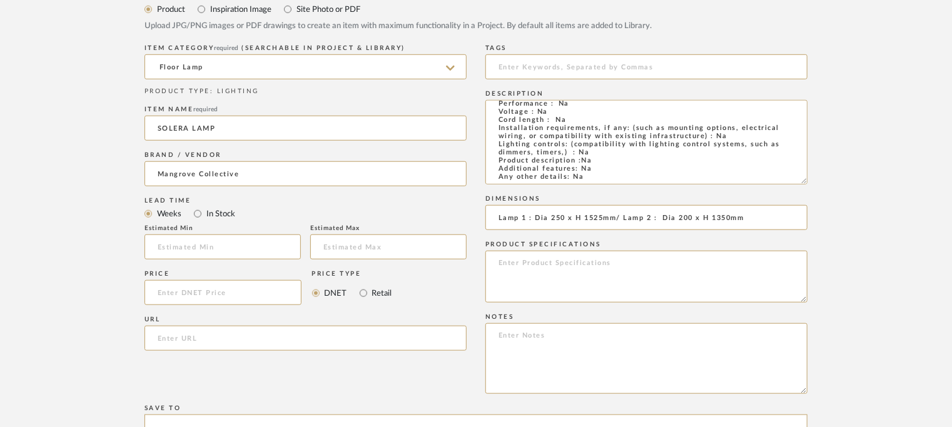
scroll to position [688, 0]
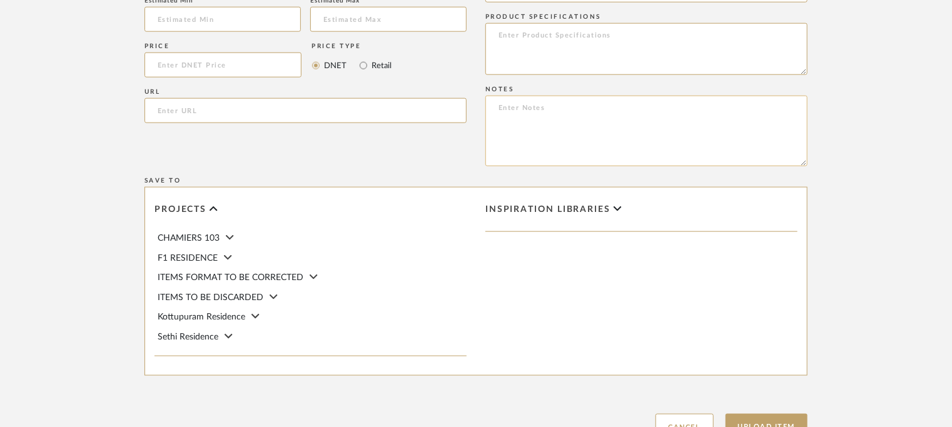
paste textarea "Price: Lamp 1 : INR52,600/- Lamp 2 : INR47,600/- Lead time : na Customisable : …"
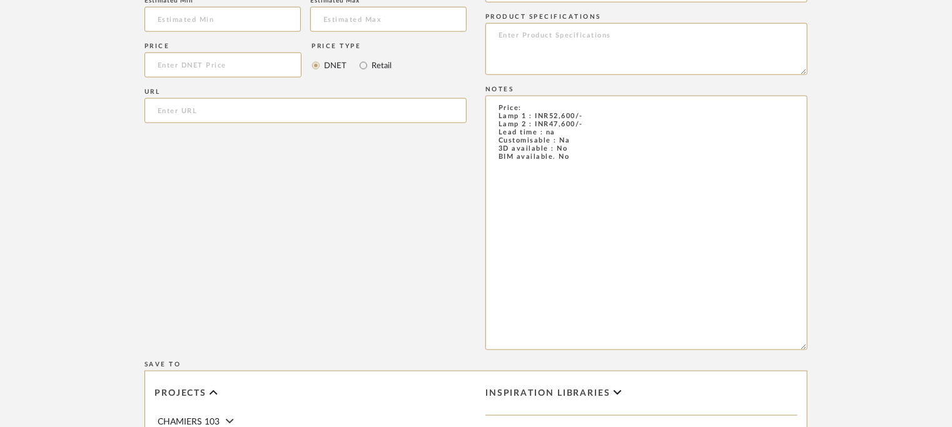
drag, startPoint x: 804, startPoint y: 164, endPoint x: 766, endPoint y: 355, distance: 194.5
click at [768, 350] on textarea "Price: Lamp 1 : INR52,600/- Lamp 2 : INR47,600/- Lead time : na Customisable : …" at bounding box center [646, 223] width 322 height 255
paste textarea "Point of contact: Youvna Contact number: [PHONE_NUMBER]/ [PHONE_NUMBER] Email a…"
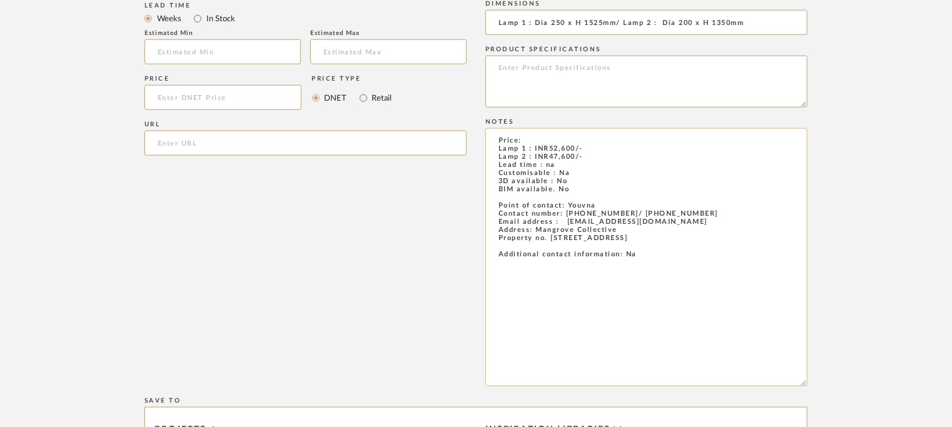
scroll to position [626, 0]
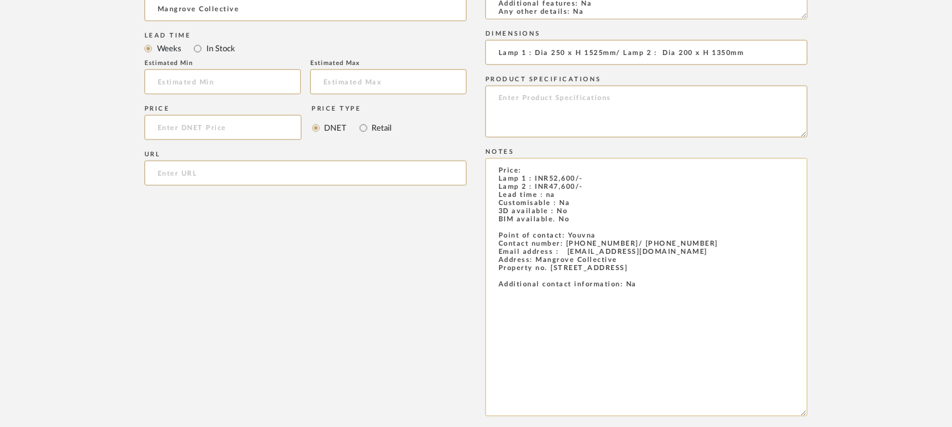
click at [551, 177] on textarea "Price: Lamp 1 : INR52,600/- Lamp 2 : INR47,600/- Lead time : na Customisable : …" at bounding box center [646, 287] width 322 height 258
type textarea "Price: Lamp 1 : INR1,32,500/- Lamp 2 : INR93,000/- Lead time : na Customisable …"
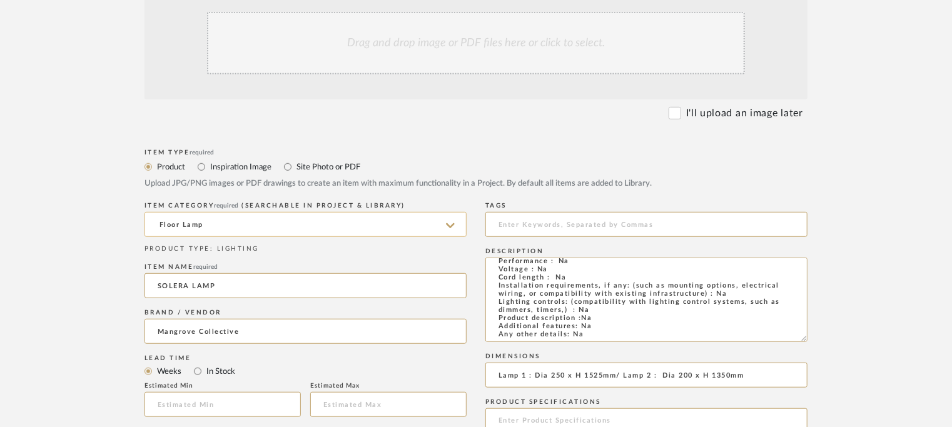
scroll to position [250, 0]
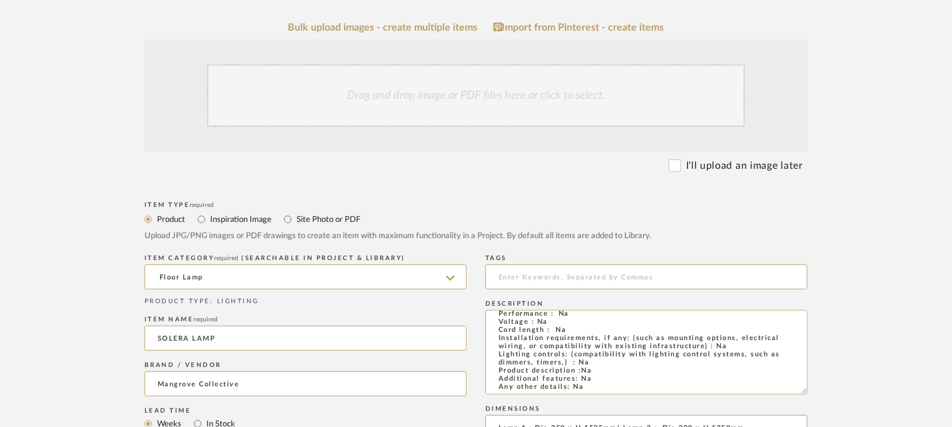
click at [497, 108] on div "Drag and drop image or PDF files here or click to select." at bounding box center [476, 95] width 538 height 63
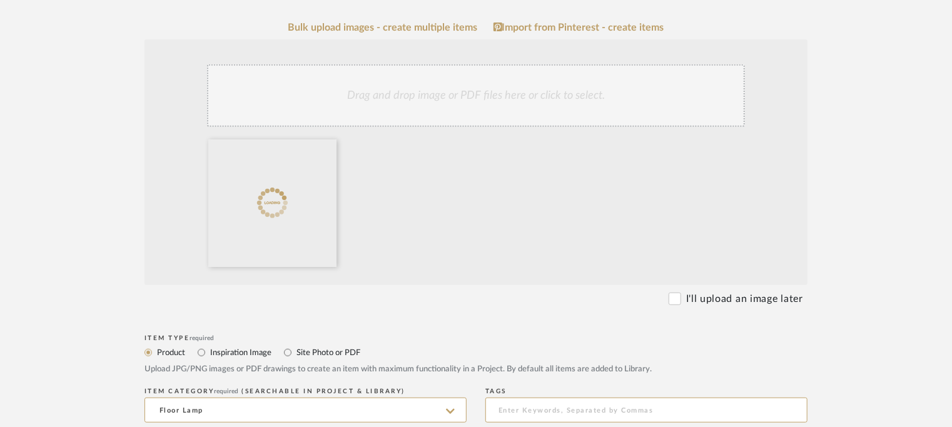
click at [484, 99] on div "Drag and drop image or PDF files here or click to select." at bounding box center [476, 95] width 538 height 63
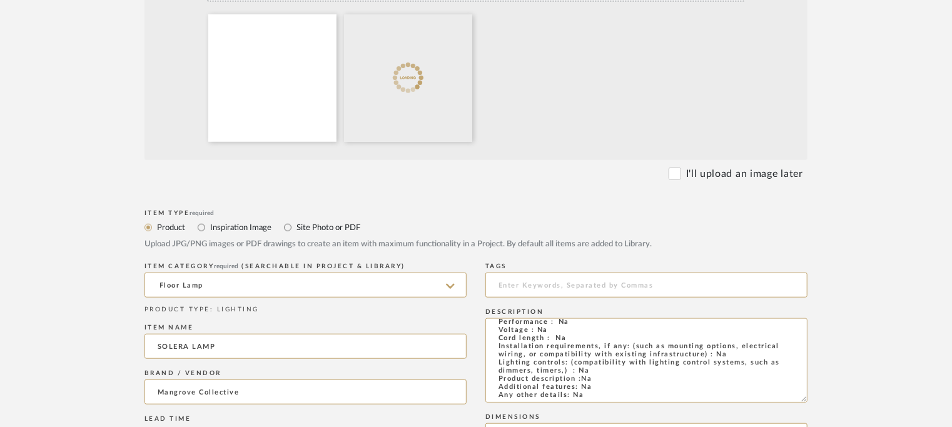
scroll to position [500, 0]
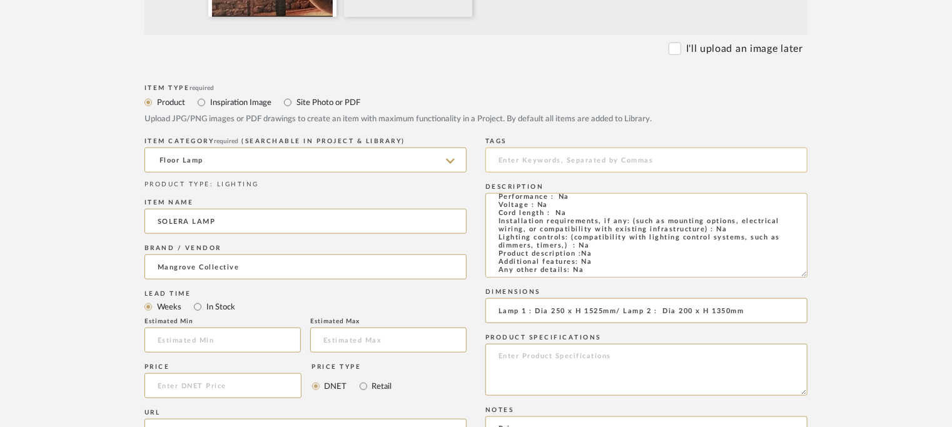
click at [550, 158] on input at bounding box center [646, 160] width 322 height 25
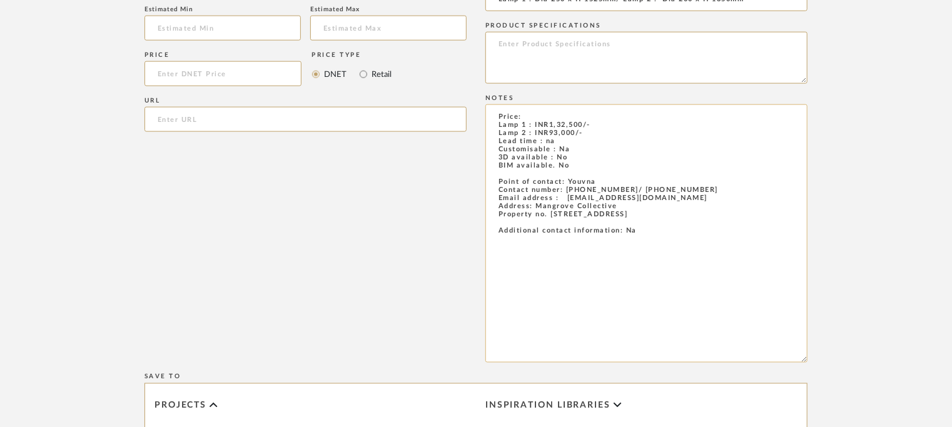
scroll to position [813, 0]
type input "india design 2025,"
drag, startPoint x: 497, startPoint y: 182, endPoint x: 656, endPoint y: 235, distance: 167.6
click at [656, 235] on textarea "Price: Lamp 1 : INR1,32,500/- Lamp 2 : INR93,000/- Lead time : na Customisable …" at bounding box center [646, 233] width 322 height 258
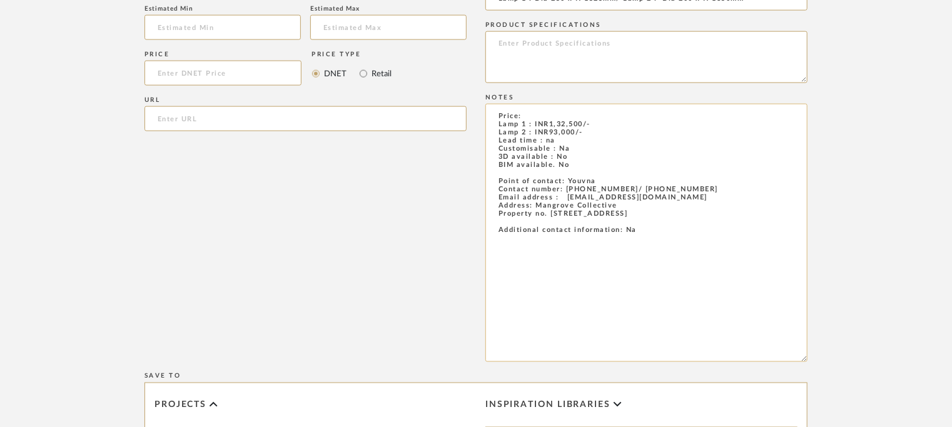
drag, startPoint x: 656, startPoint y: 241, endPoint x: 498, endPoint y: 186, distance: 167.0
click at [498, 186] on textarea "Price: Lamp 1 : INR1,32,500/- Lamp 2 : INR93,000/- Lead time : na Customisable …" at bounding box center [646, 233] width 322 height 258
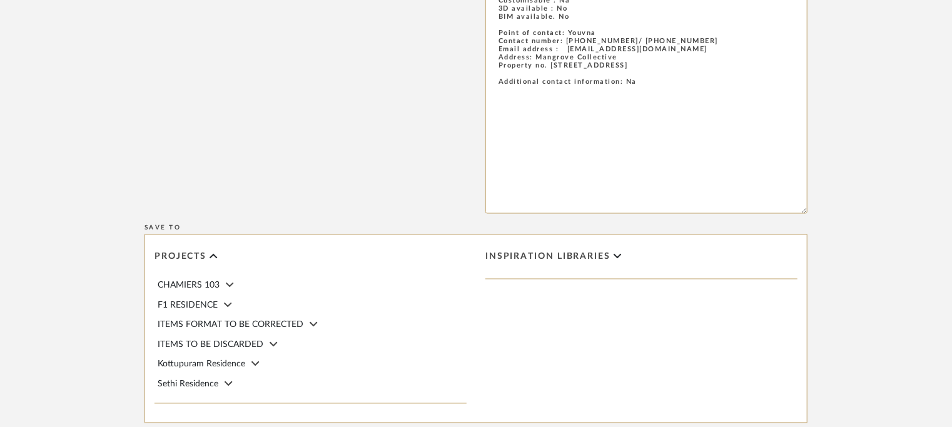
scroll to position [1111, 0]
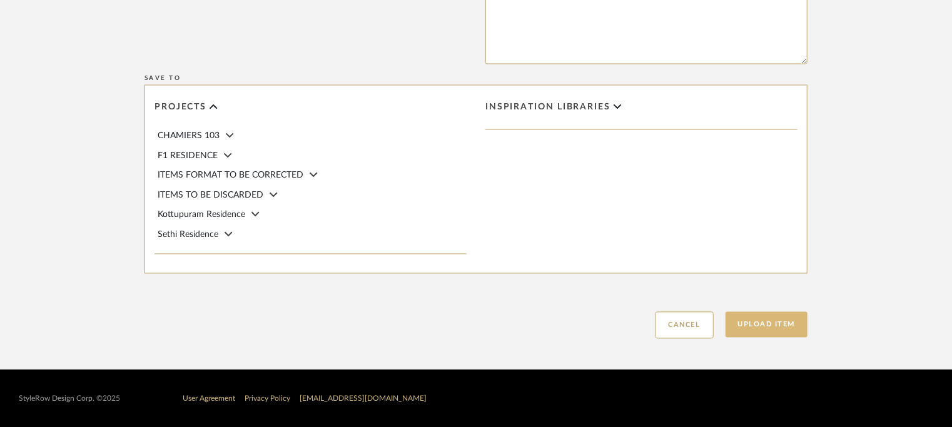
drag, startPoint x: 770, startPoint y: 326, endPoint x: 763, endPoint y: 325, distance: 7.5
click at [771, 327] on button "Upload Item" at bounding box center [767, 325] width 83 height 26
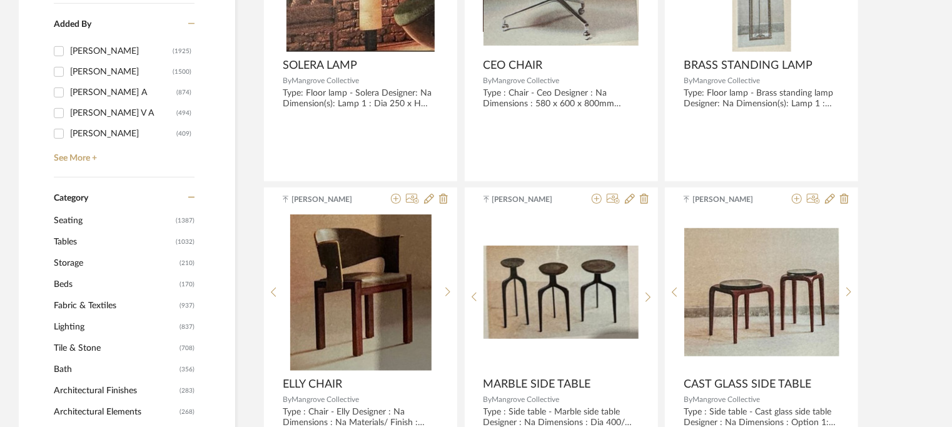
scroll to position [125, 0]
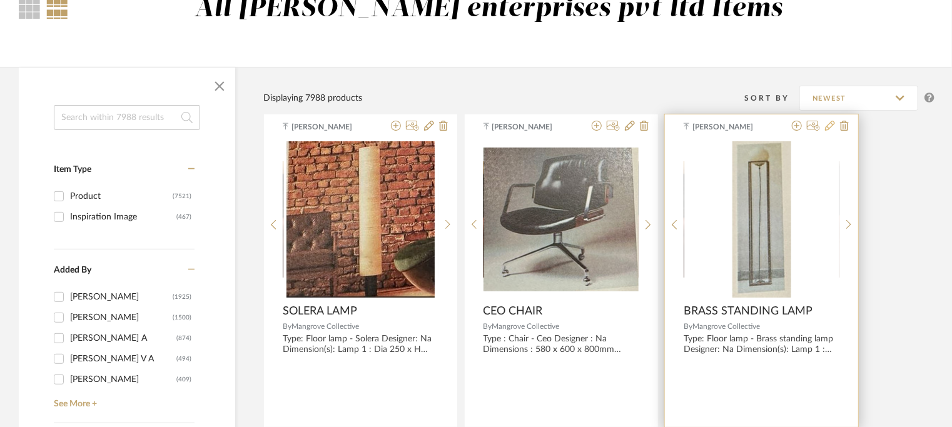
click at [830, 123] on icon at bounding box center [830, 126] width 10 height 10
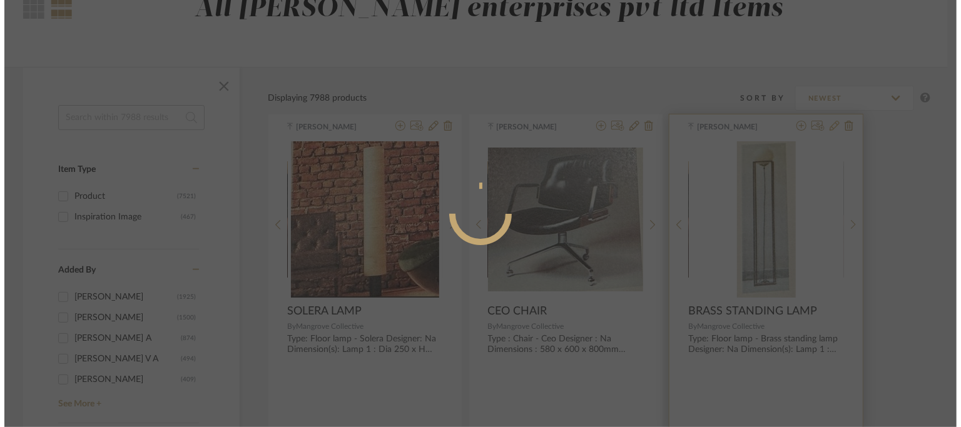
scroll to position [0, 0]
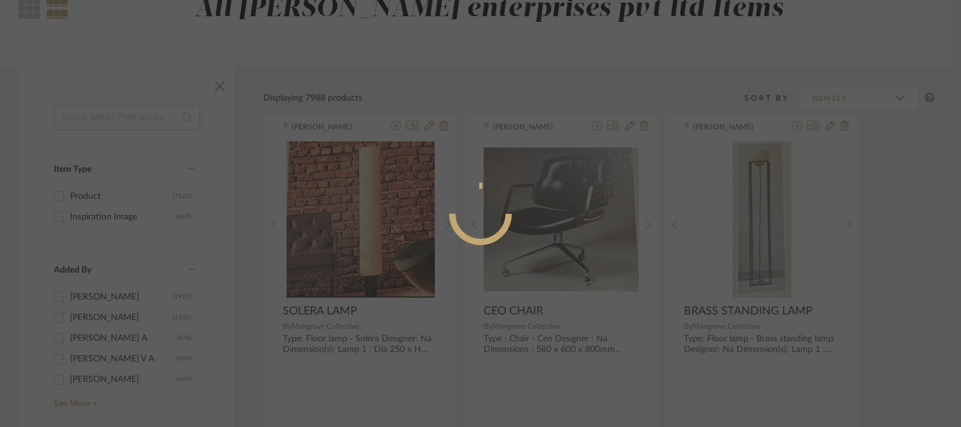
radio input "true"
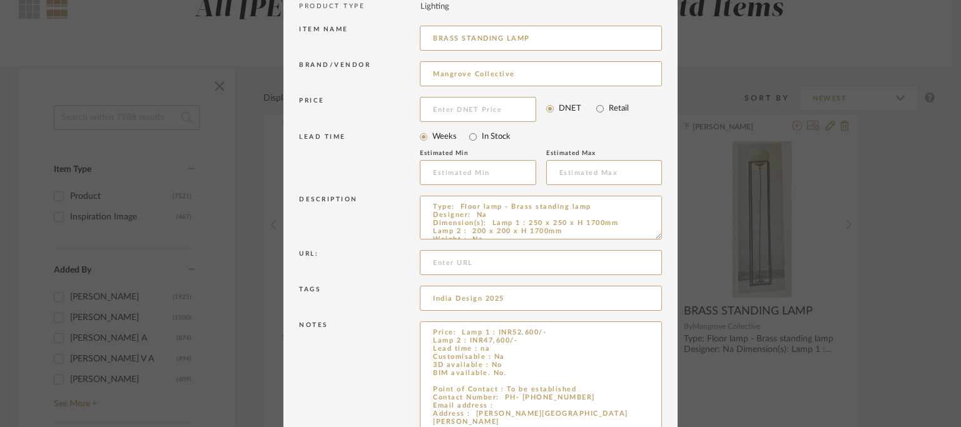
drag, startPoint x: 656, startPoint y: 360, endPoint x: 681, endPoint y: 464, distance: 107.3
click at [681, 302] on html "Chrome Web Clipper Import Pinterest Support All Projects Library Inspiration Up…" at bounding box center [480, 88] width 961 height 427
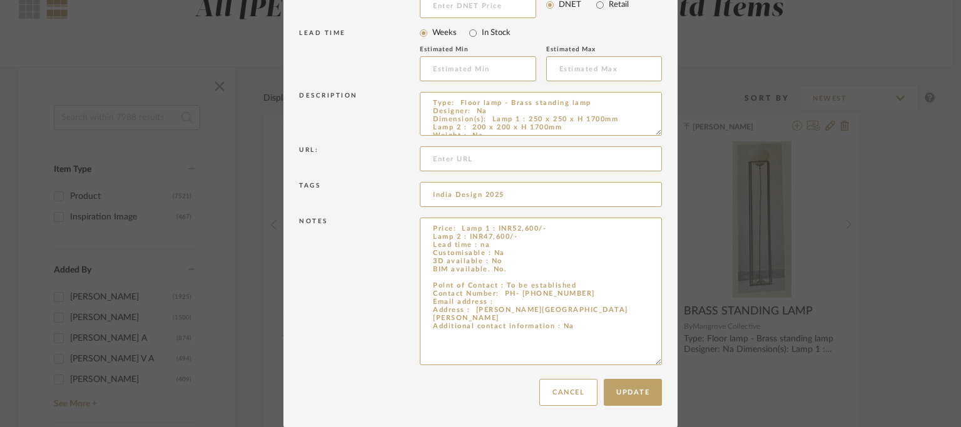
drag, startPoint x: 429, startPoint y: 390, endPoint x: 799, endPoint y: 464, distance: 377.2
click at [799, 302] on html "Chrome Web Clipper Import Pinterest Support All Projects Library Inspiration Up…" at bounding box center [480, 88] width 961 height 427
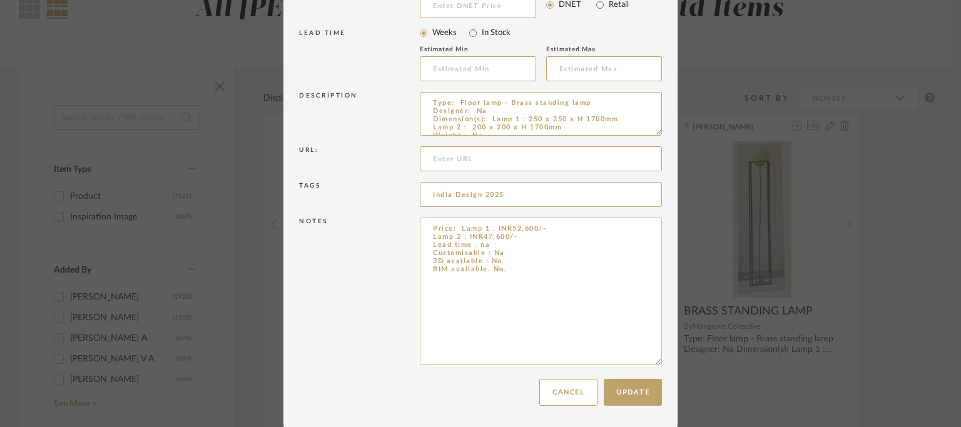
paste textarea "Point of contact: Youvna Contact number: [PHONE_NUMBER]/ [PHONE_NUMBER] Email a…"
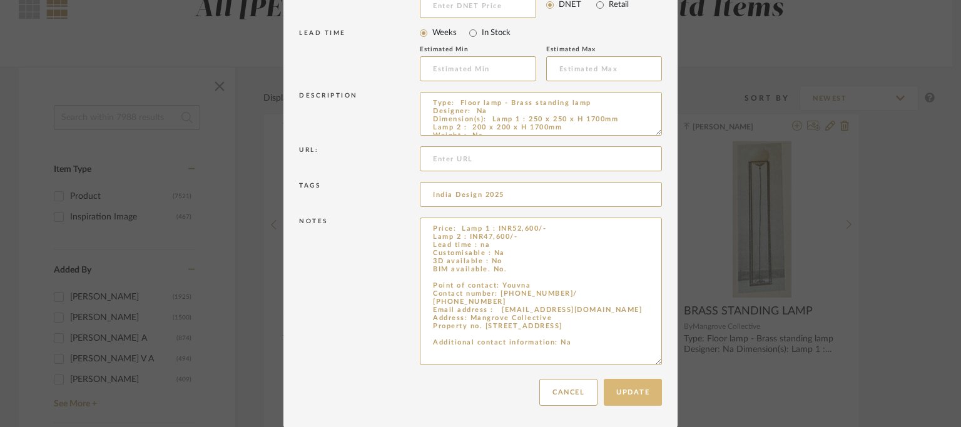
type textarea "Price: Lamp 1 : INR52,600/- Lamp 2 : INR47,600/- Lead time : na Customisable : …"
click at [635, 394] on button "Update" at bounding box center [633, 392] width 58 height 27
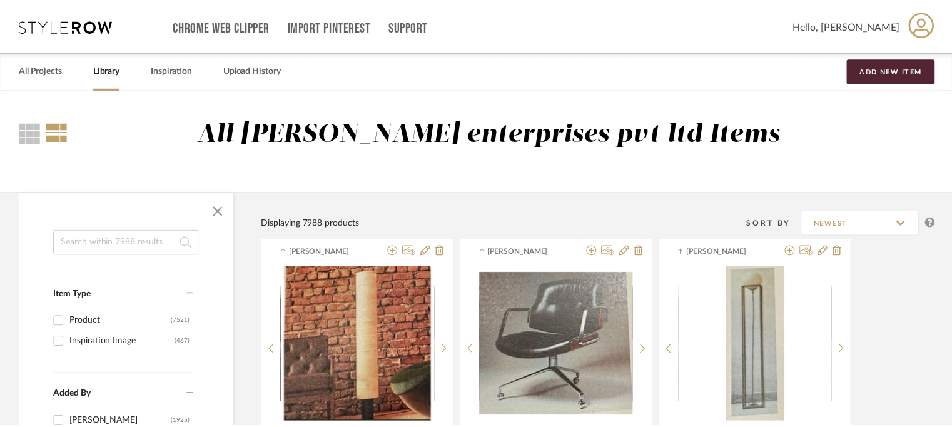
scroll to position [125, 0]
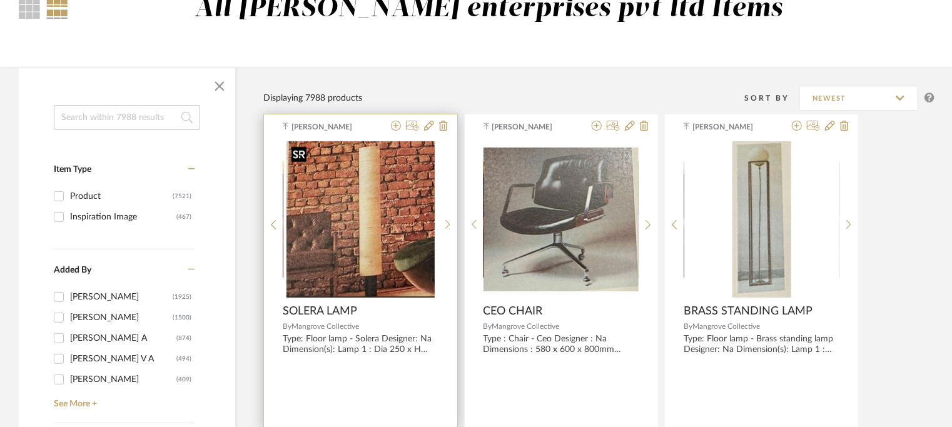
click at [405, 237] on img "0" at bounding box center [361, 219] width 148 height 156
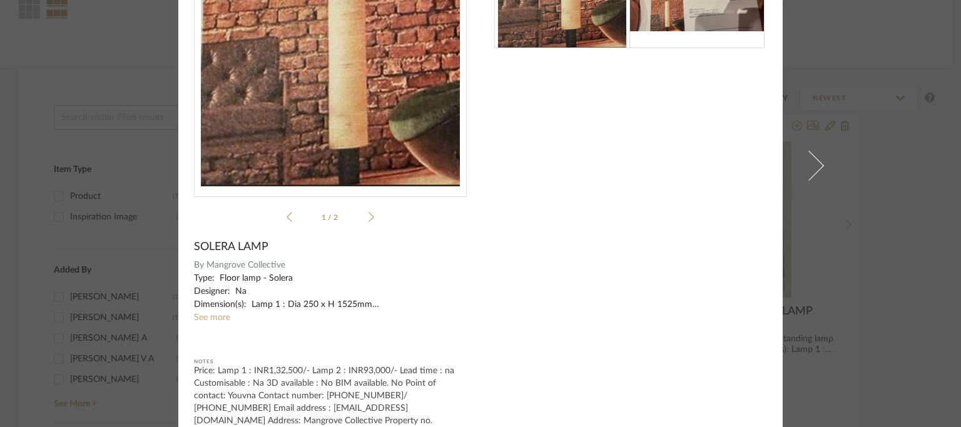
scroll to position [151, 0]
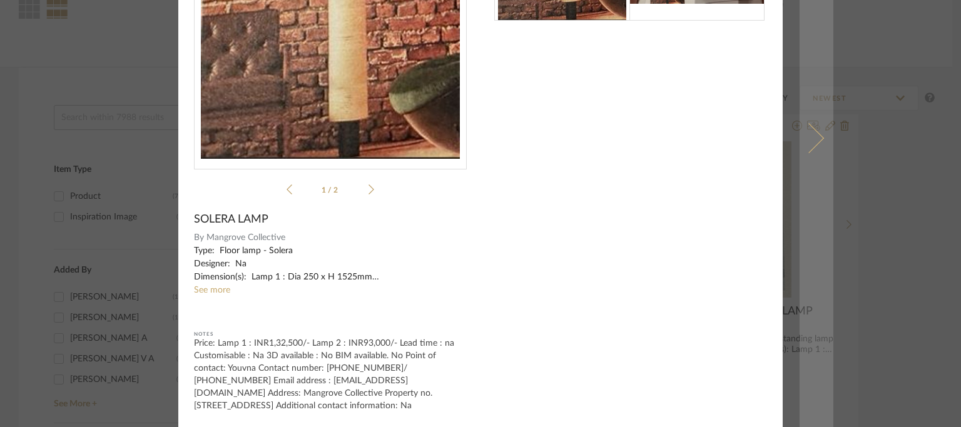
click at [815, 130] on link at bounding box center [817, 138] width 34 height 579
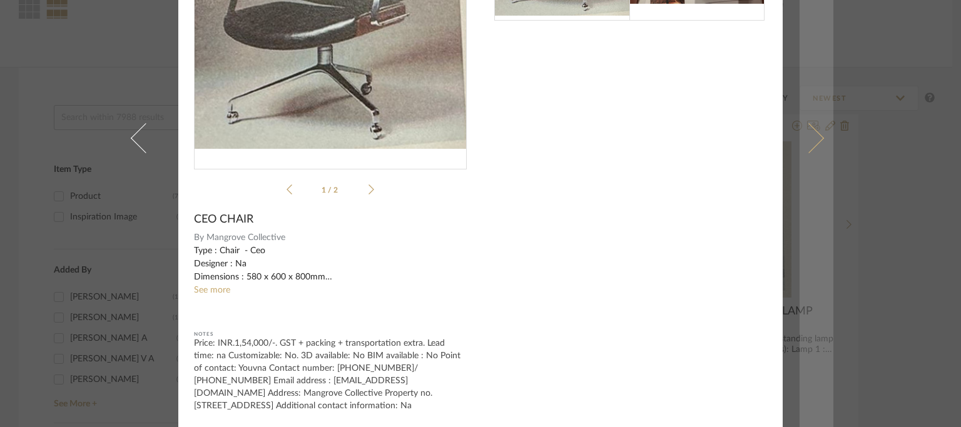
click at [813, 136] on span at bounding box center [809, 138] width 30 height 30
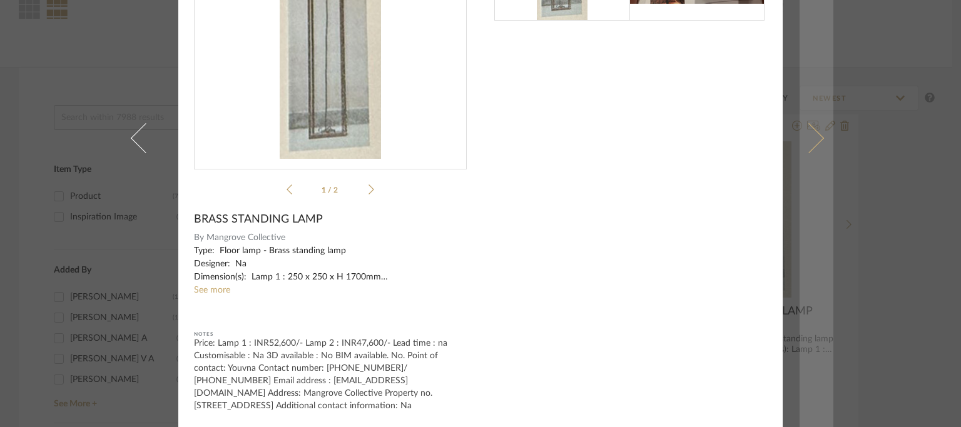
click at [806, 133] on span at bounding box center [809, 138] width 30 height 30
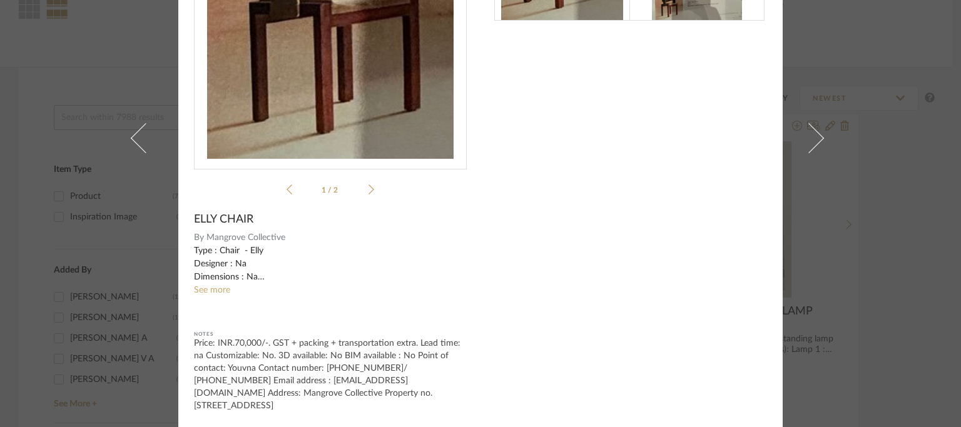
click at [810, 139] on span at bounding box center [809, 138] width 30 height 30
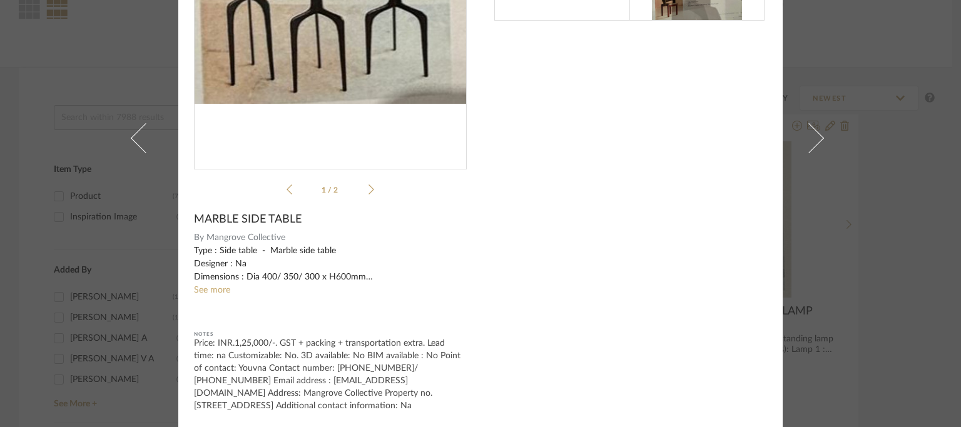
click at [808, 139] on span at bounding box center [809, 138] width 30 height 30
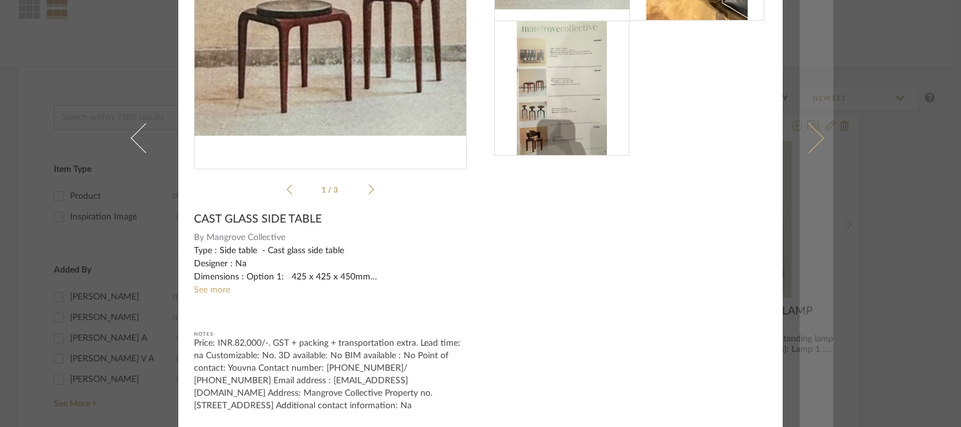
click at [813, 139] on span at bounding box center [809, 138] width 30 height 30
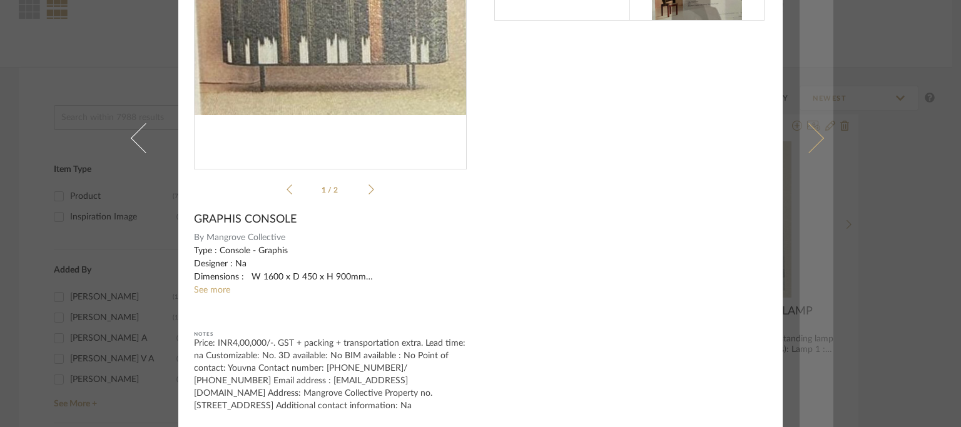
click at [814, 139] on span at bounding box center [809, 138] width 30 height 30
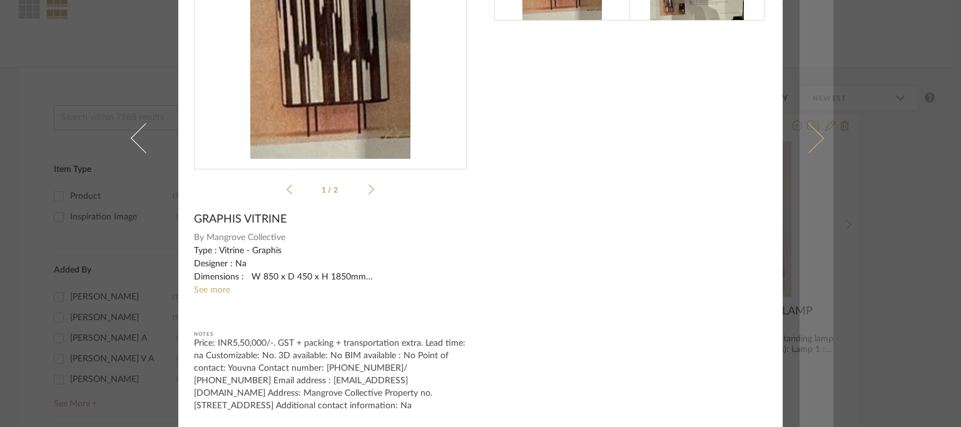
click at [816, 138] on span at bounding box center [809, 138] width 30 height 30
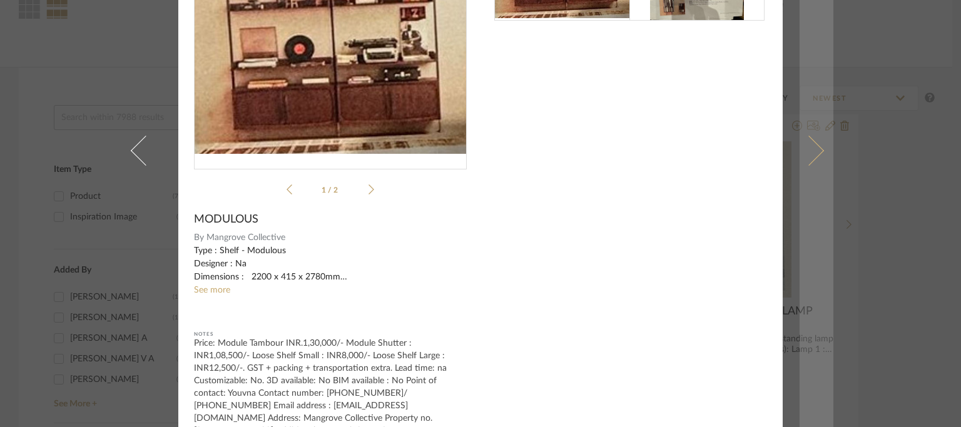
click at [821, 135] on link at bounding box center [817, 151] width 34 height 604
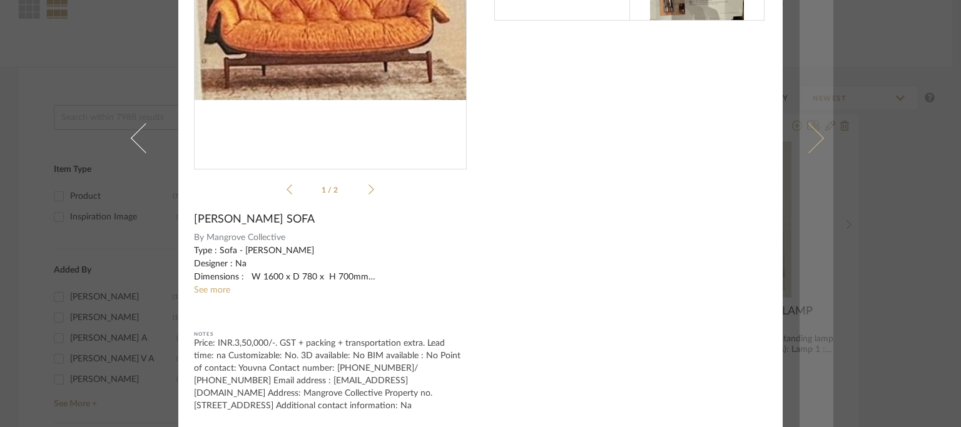
click at [821, 133] on link at bounding box center [817, 138] width 34 height 579
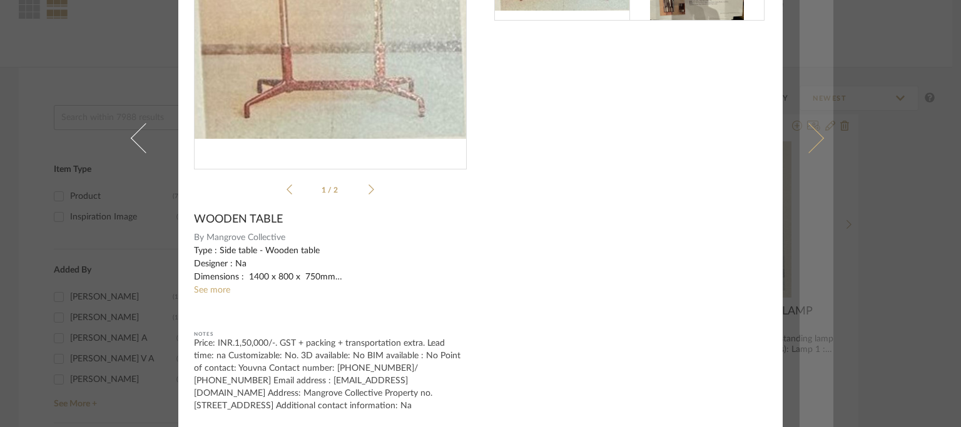
click at [826, 130] on link at bounding box center [817, 138] width 34 height 579
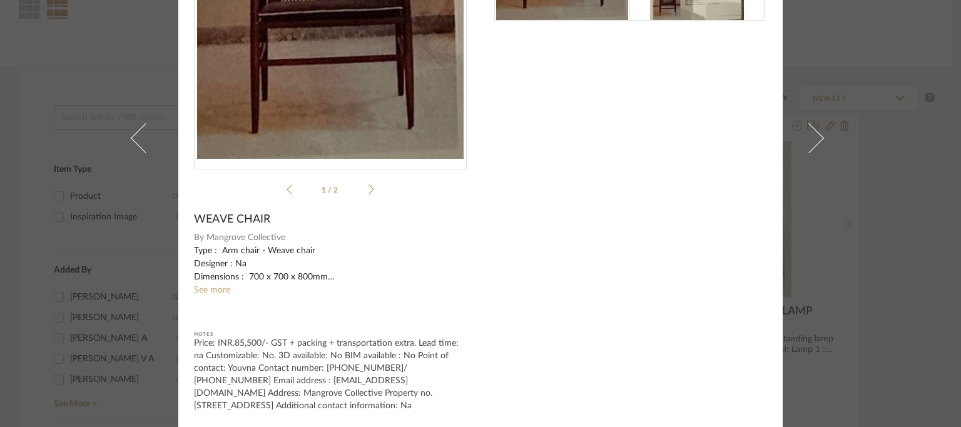
click at [826, 130] on link at bounding box center [817, 138] width 34 height 579
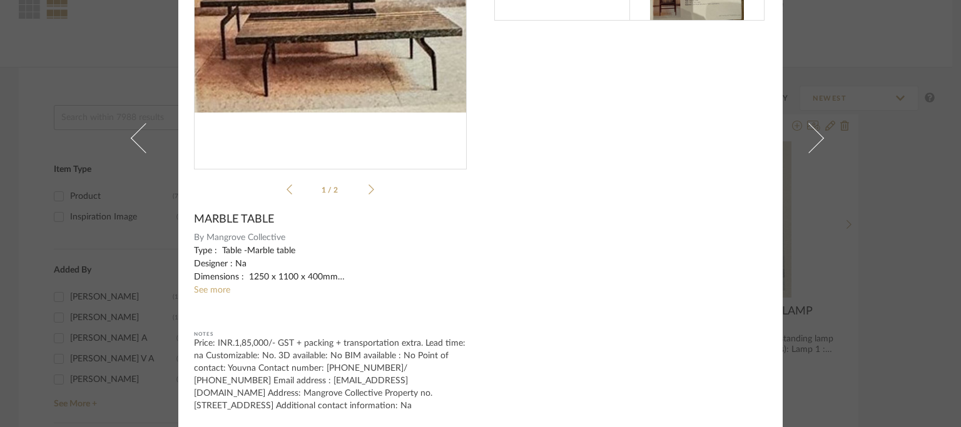
click at [826, 130] on link at bounding box center [817, 138] width 34 height 579
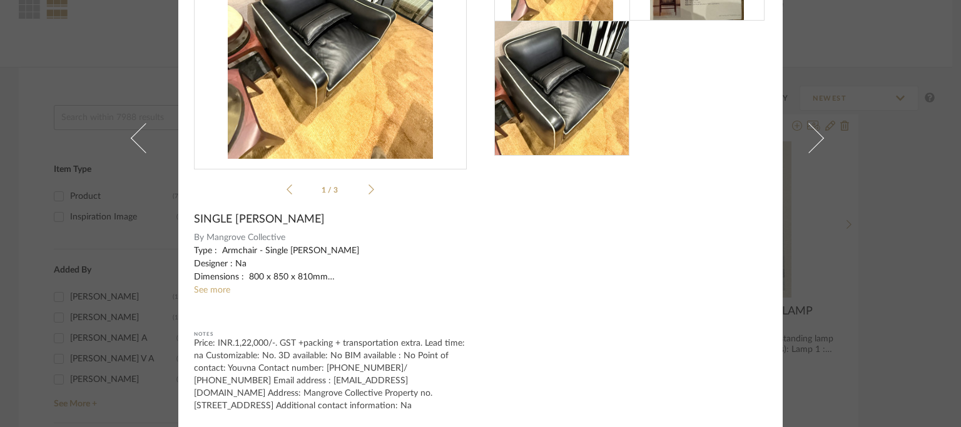
click at [826, 130] on link at bounding box center [817, 138] width 34 height 579
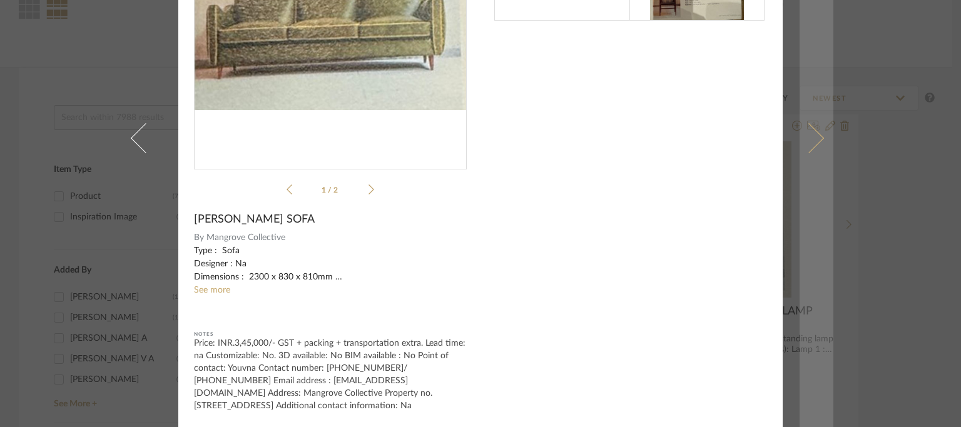
click at [819, 136] on link at bounding box center [817, 138] width 34 height 579
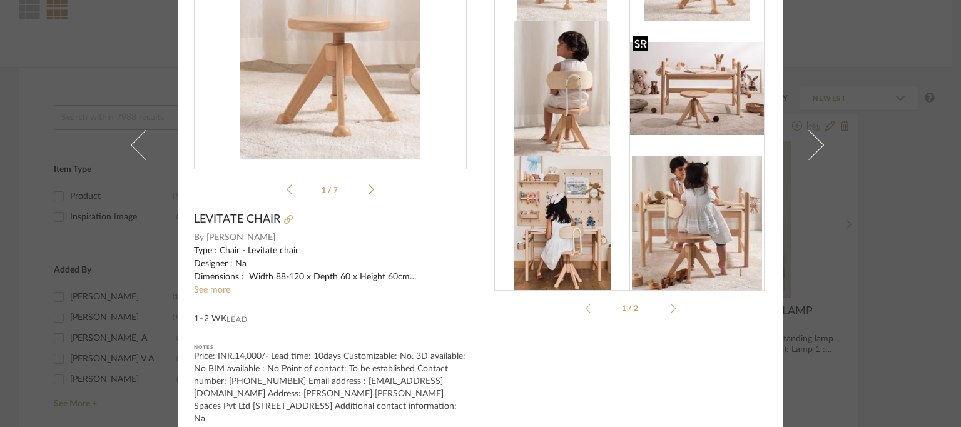
scroll to position [0, 0]
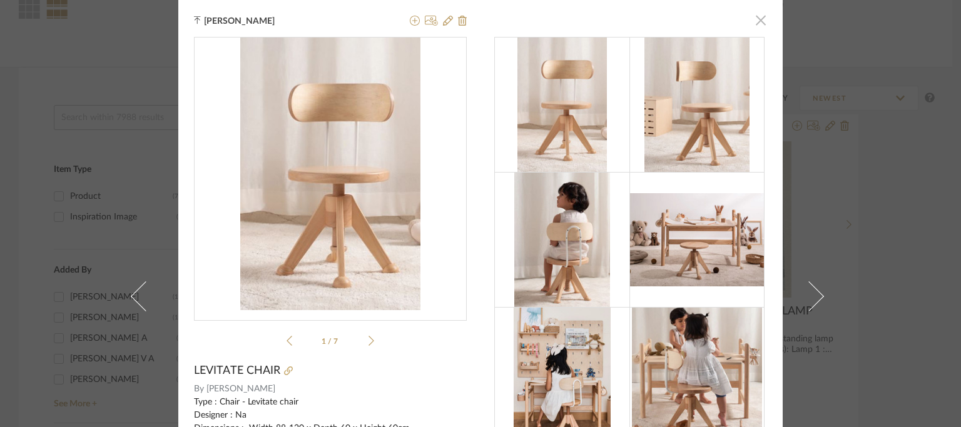
click at [761, 20] on span "button" at bounding box center [760, 20] width 25 height 25
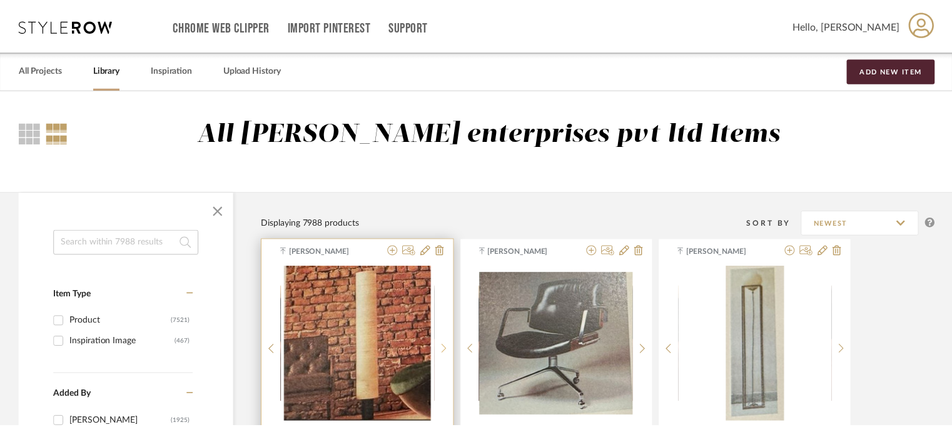
scroll to position [125, 0]
